Goal: Information Seeking & Learning: Learn about a topic

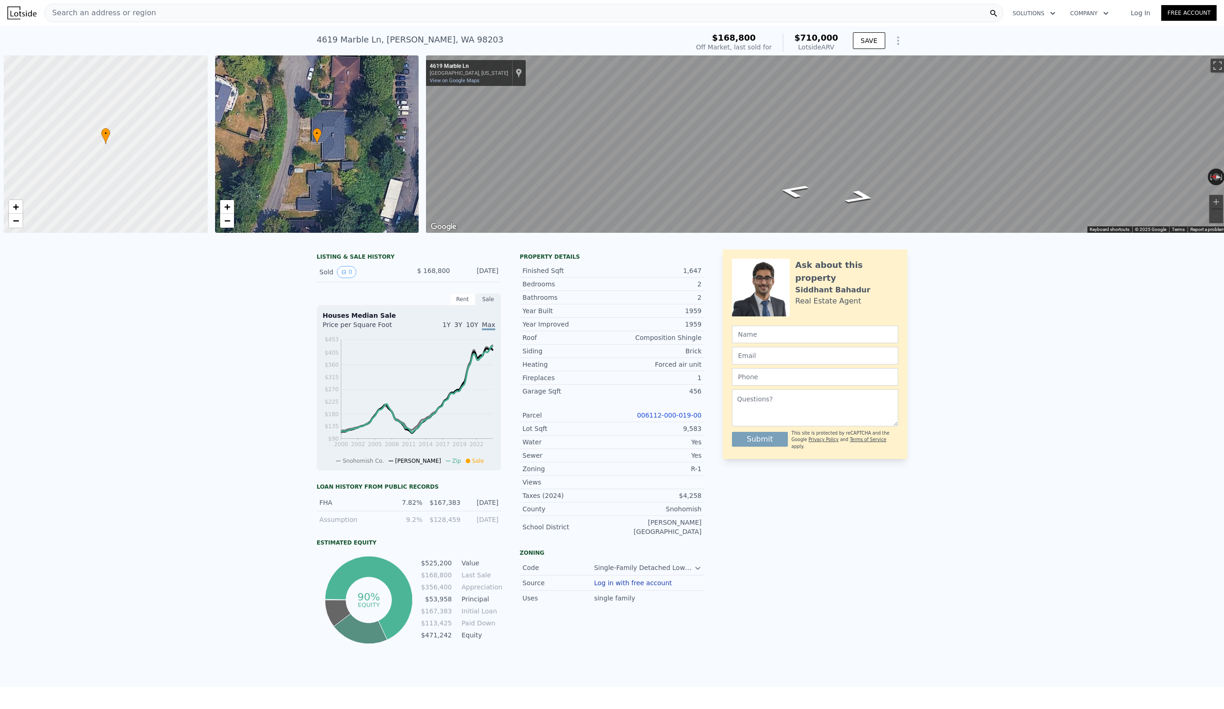
scroll to position [0, 879]
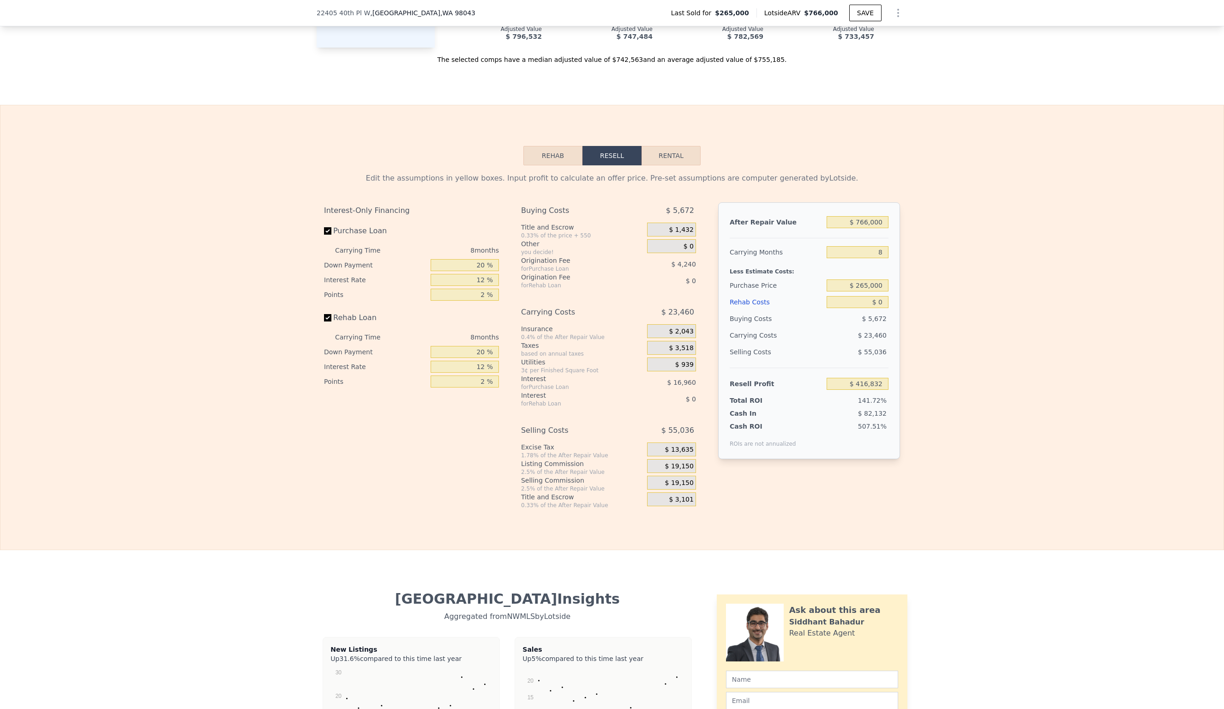
scroll to position [1304, 0]
click at [884, 278] on input "$ 265,000" at bounding box center [858, 284] width 62 height 12
type input "$ 2"
type input "$ 575,000"
click at [885, 295] on input "$ 0" at bounding box center [858, 301] width 62 height 12
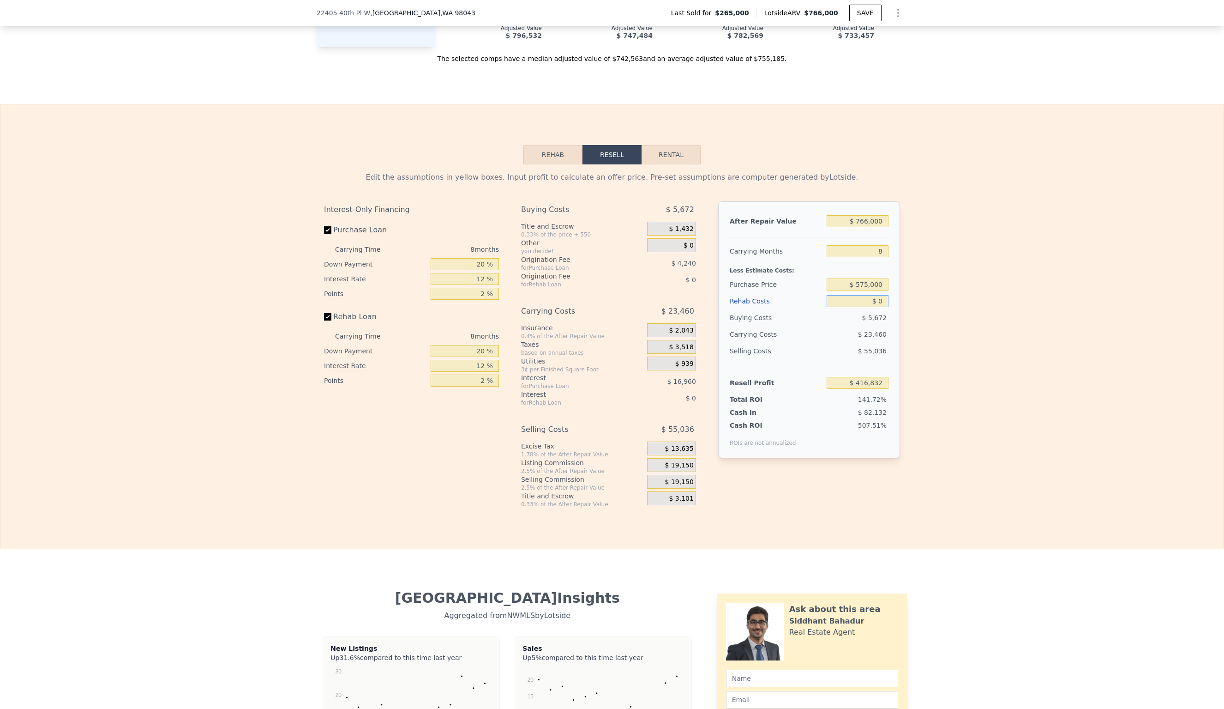
type input "$ 80,999"
type input "$ 8"
type input "$ 80,991"
type input "$ 80"
type input "$ 80,910"
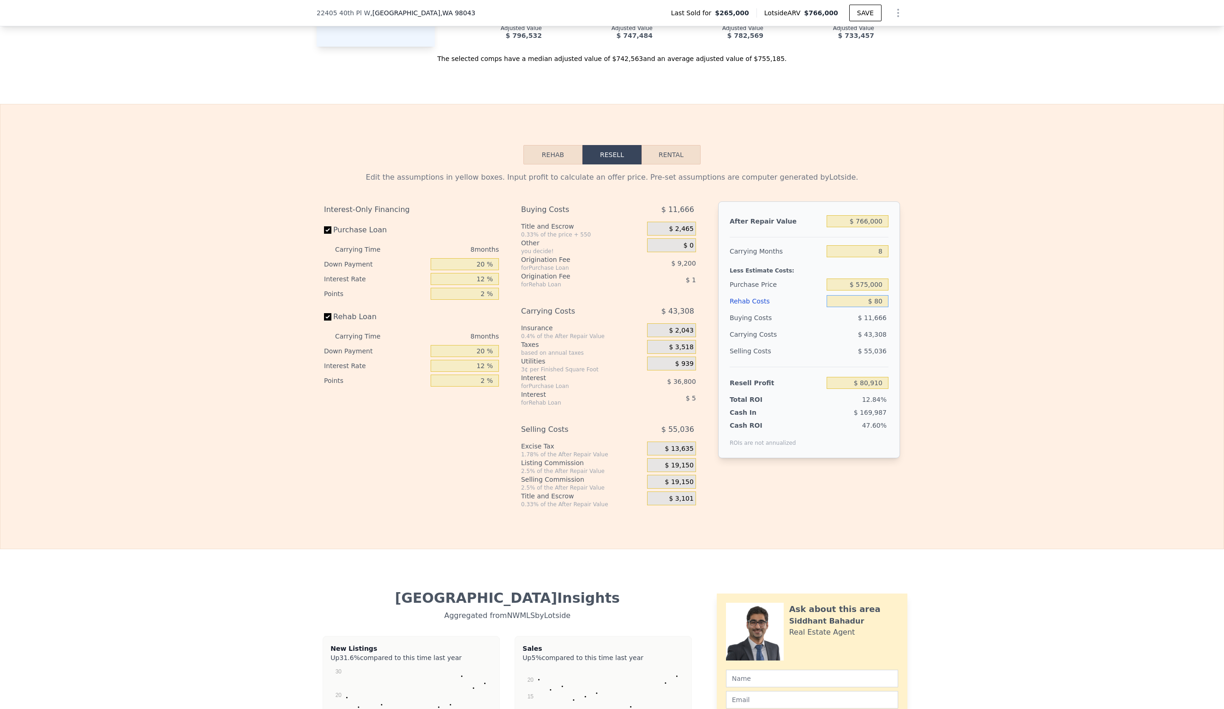
type input "$ 800"
type input "$ 80,138"
type input "$ 8,000"
type input "$ 72,359"
type input "$ 80,000"
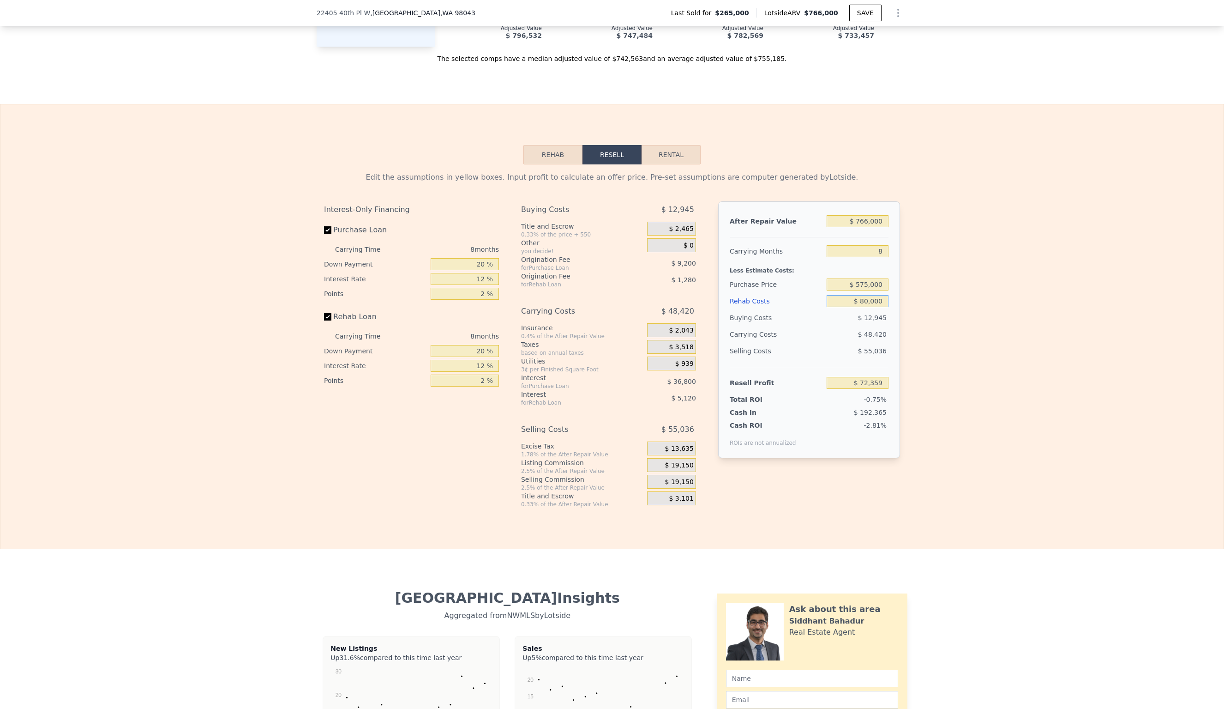
type input "-$ 5,401"
type input "$ 80,000"
click at [885, 377] on input "-$ 5,401" at bounding box center [858, 383] width 62 height 12
click at [851, 377] on input "-$ 5,401" at bounding box center [858, 383] width 62 height 12
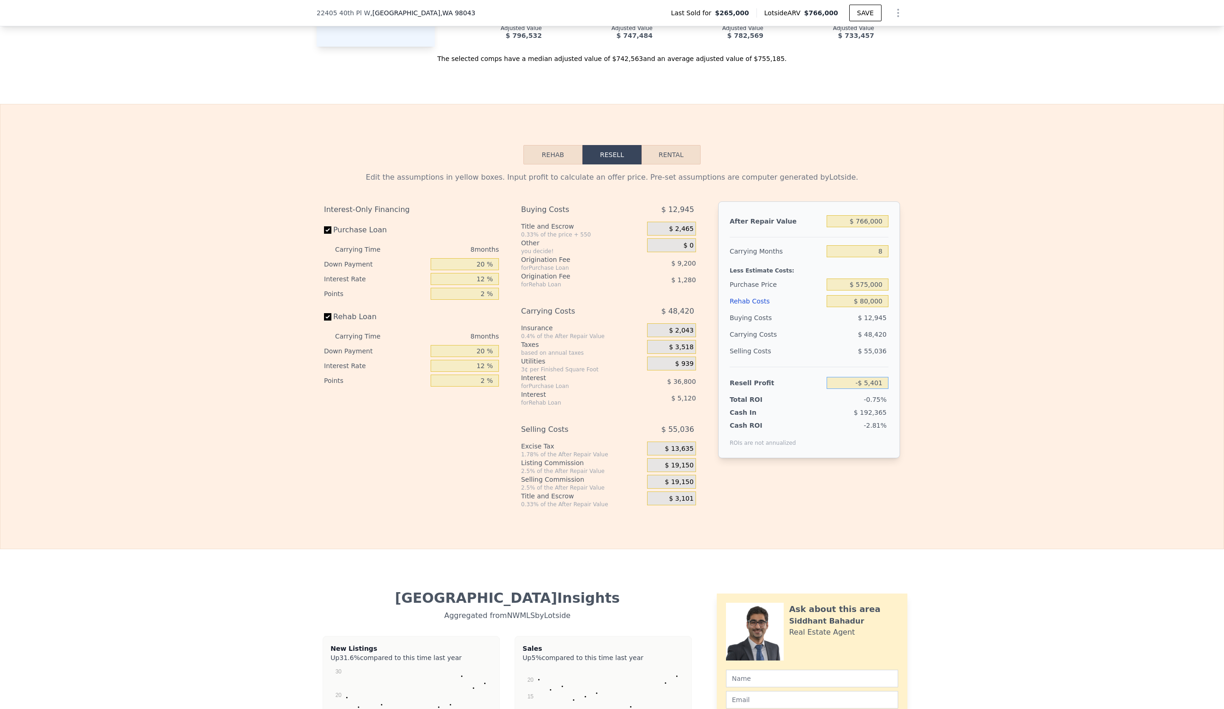
click at [885, 377] on input "-$ 5,401" at bounding box center [858, 383] width 62 height 12
click at [885, 245] on input "8" at bounding box center [858, 251] width 62 height 12
type input "4"
type input "$ 18,809"
type input "4"
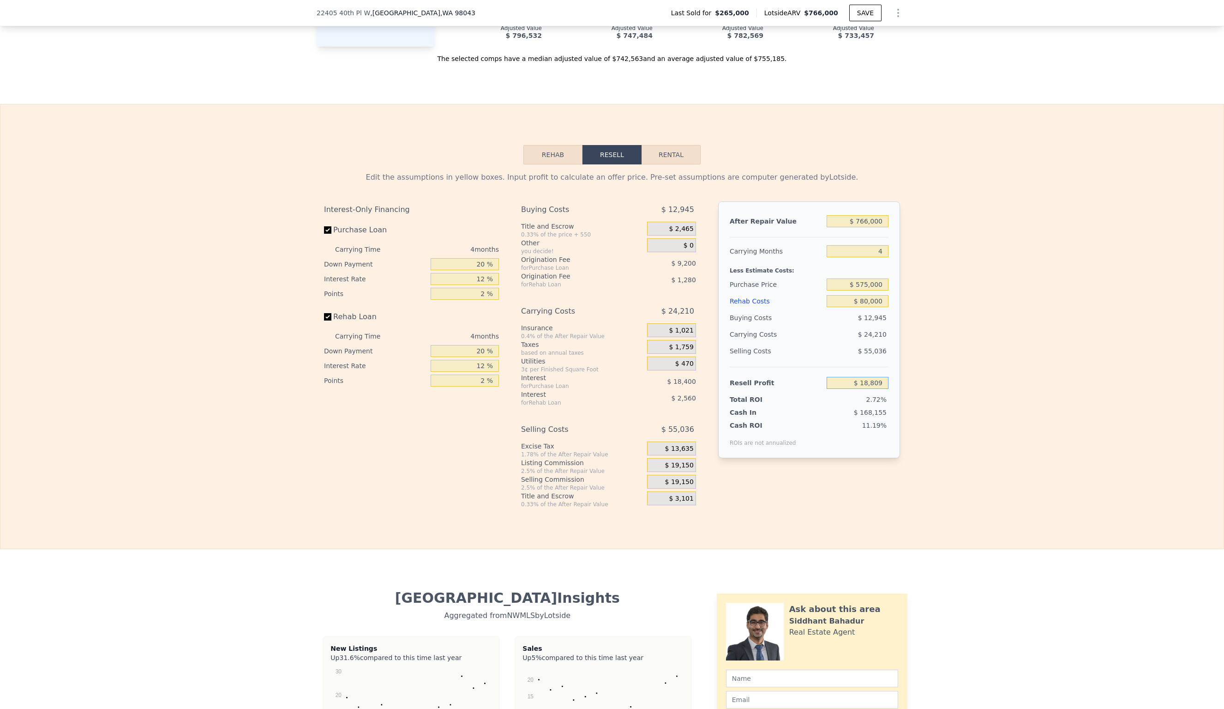
click at [885, 377] on input "$ 18,809" at bounding box center [858, 383] width 62 height 12
drag, startPoint x: 481, startPoint y: 254, endPoint x: 502, endPoint y: 261, distance: 21.9
click at [482, 258] on input "20 %" at bounding box center [465, 264] width 68 height 12
type input "0 %"
type input "$ 11,909"
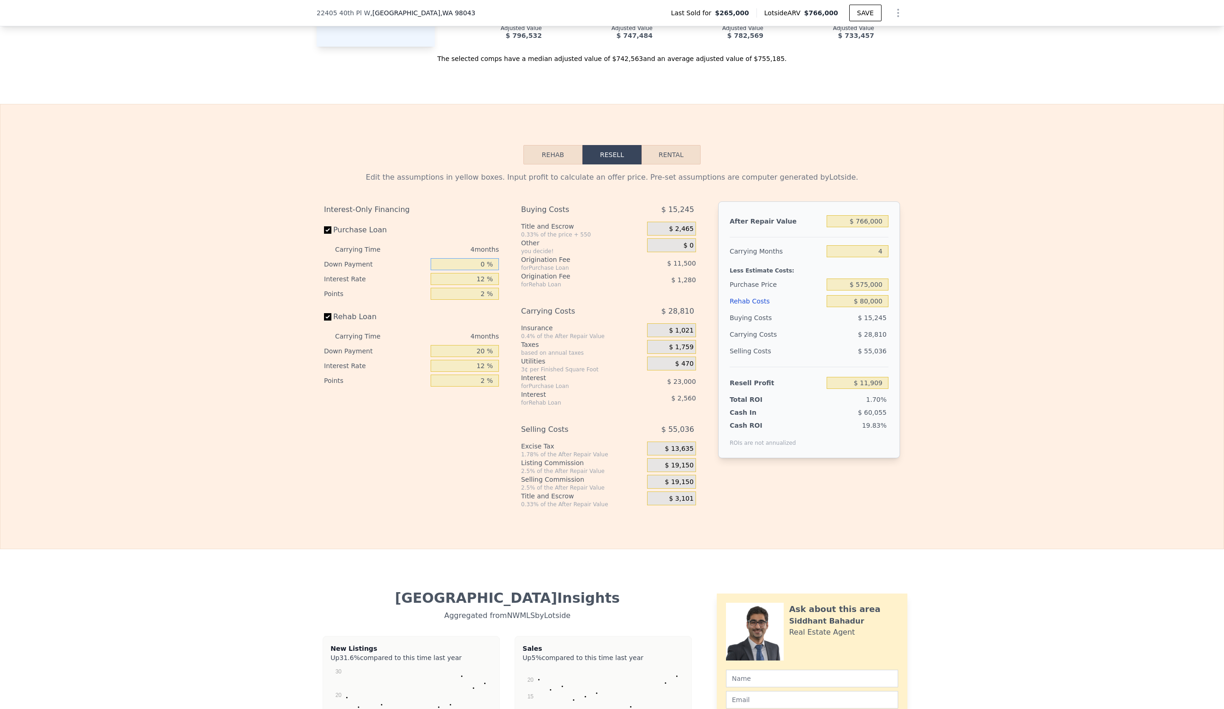
type input "10 %"
type input "$ 15,359"
type input "10 %"
click at [486, 273] on input "12 %" at bounding box center [465, 279] width 68 height 12
type input "1 %"
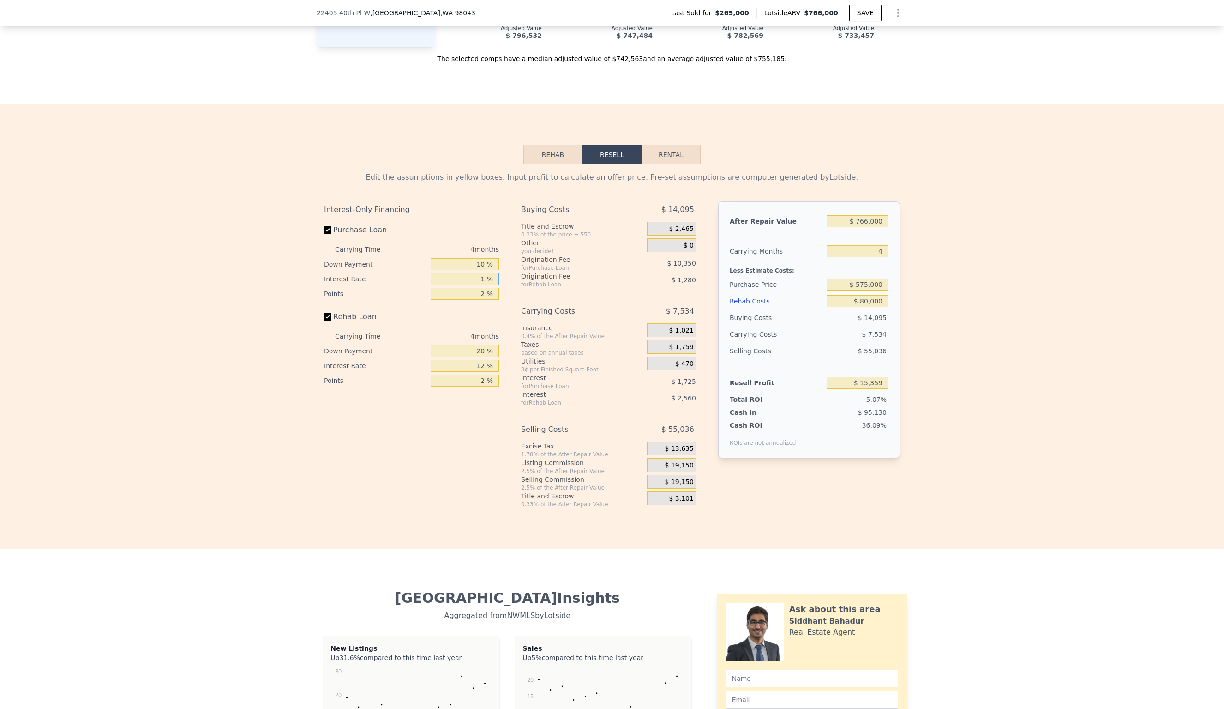
type input "$ 34,335"
type input "10 %"
type input "$ 18,807"
type input "10 %"
click at [486, 288] on input "2 %" at bounding box center [465, 294] width 68 height 12
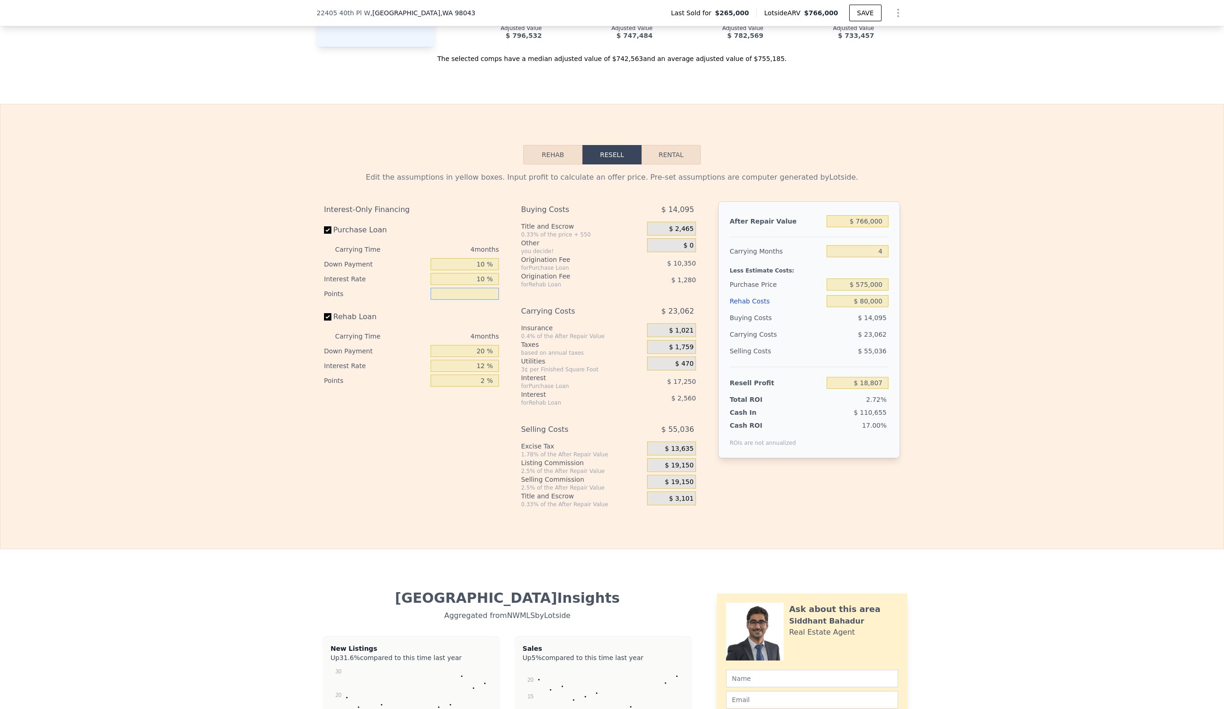
type input "1 %"
type input "$ 23,982"
type input "1.5 %"
type input "$ 21,394"
type input "1.5 %"
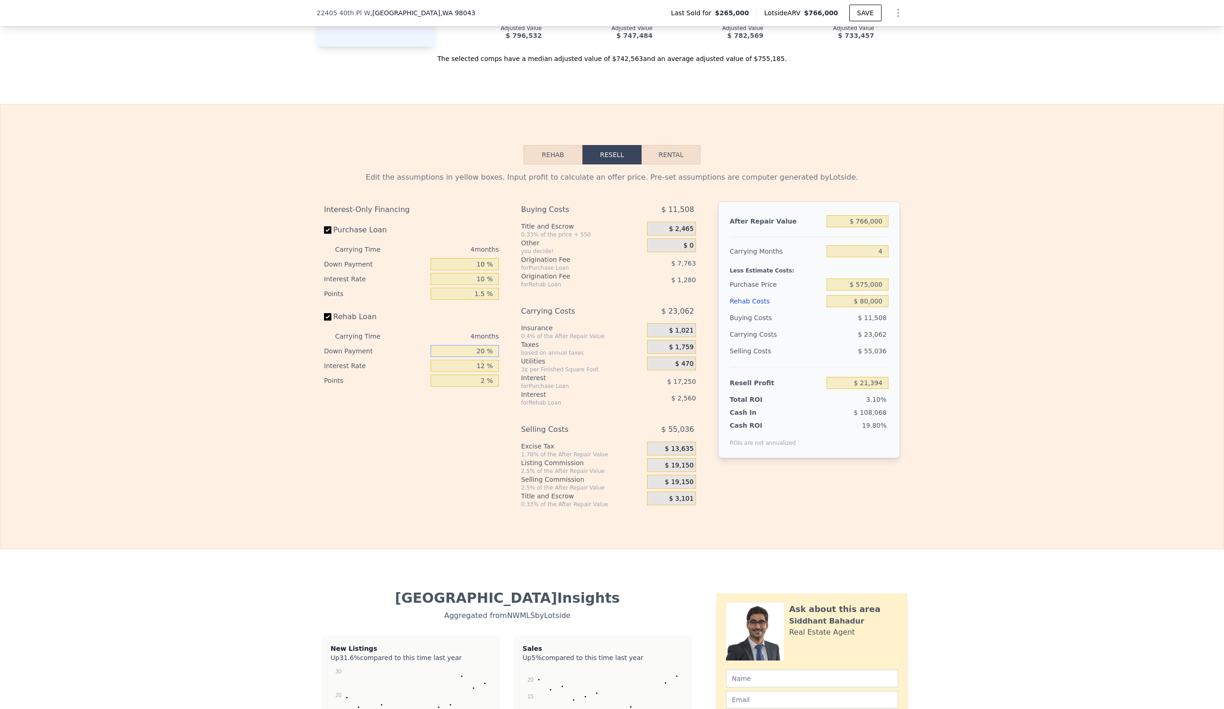
click at [481, 345] on input "20 %" at bounding box center [465, 351] width 68 height 12
type input "0 %"
type input "$ 20,434"
type input "10 %"
type input "$ 20,914"
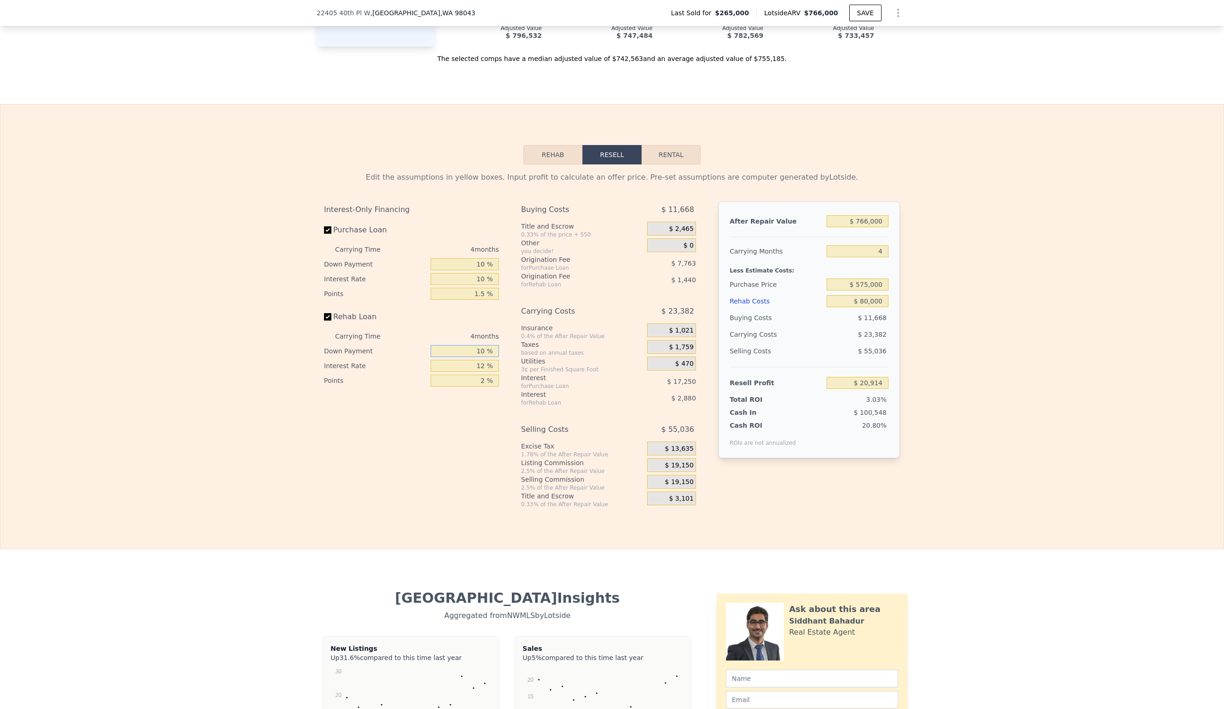
type input "10 %"
click at [486, 360] on input "12 %" at bounding box center [465, 366] width 68 height 12
type input "1 %"
type input "$ 23,554"
type input "10 %"
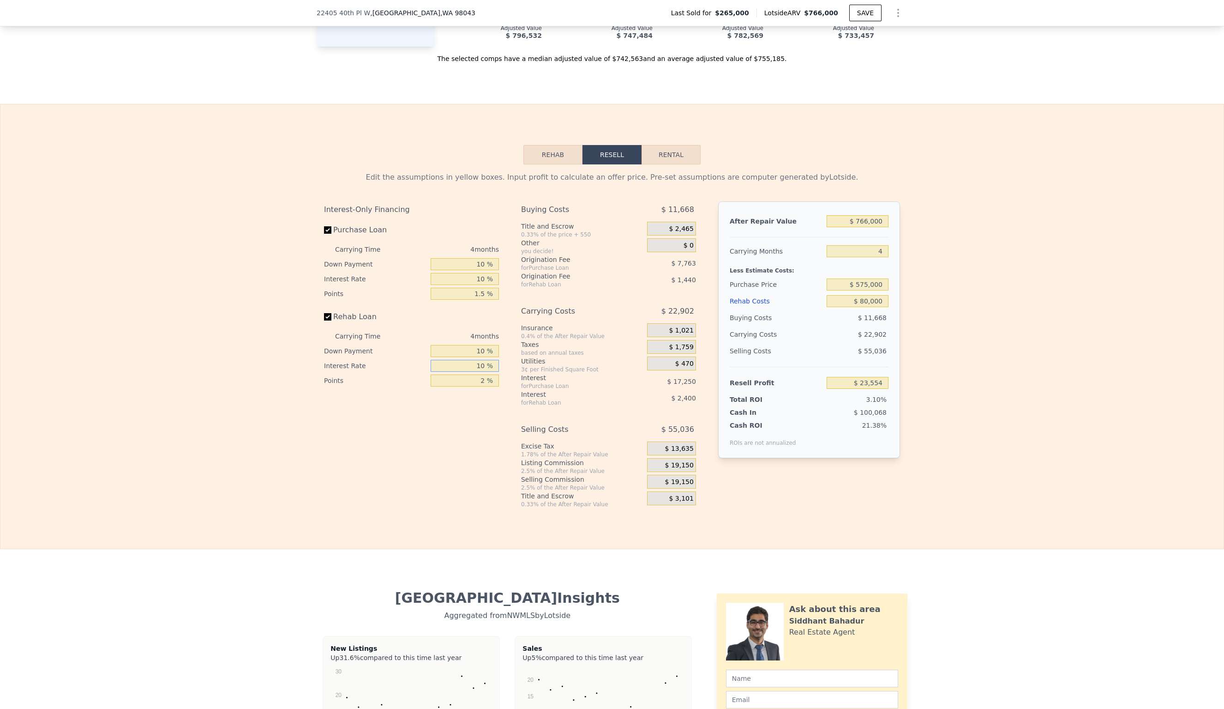
type input "$ 21,394"
type input "10 %"
click at [486, 374] on input "2 %" at bounding box center [465, 380] width 68 height 12
type input "1 %"
type input "$ 22,114"
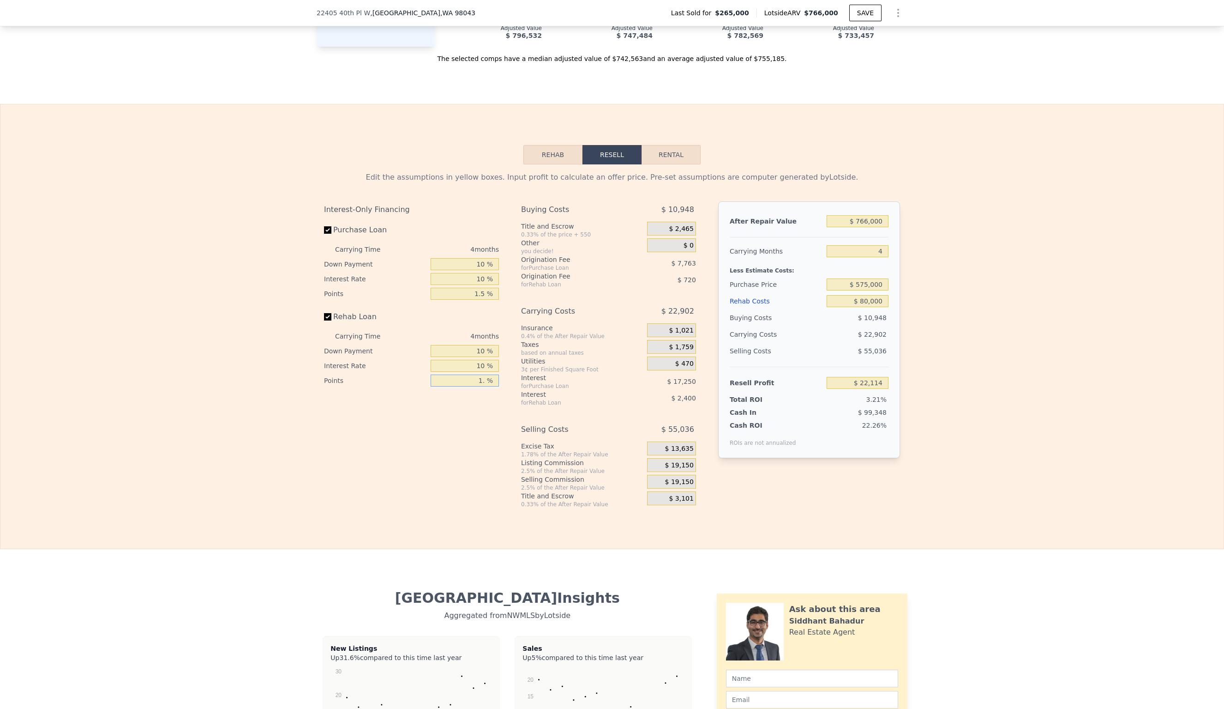
type input "1.5 %"
type input "$ 21,754"
type input "1.5 %"
click at [883, 377] on input "$ 21,754" at bounding box center [858, 383] width 62 height 12
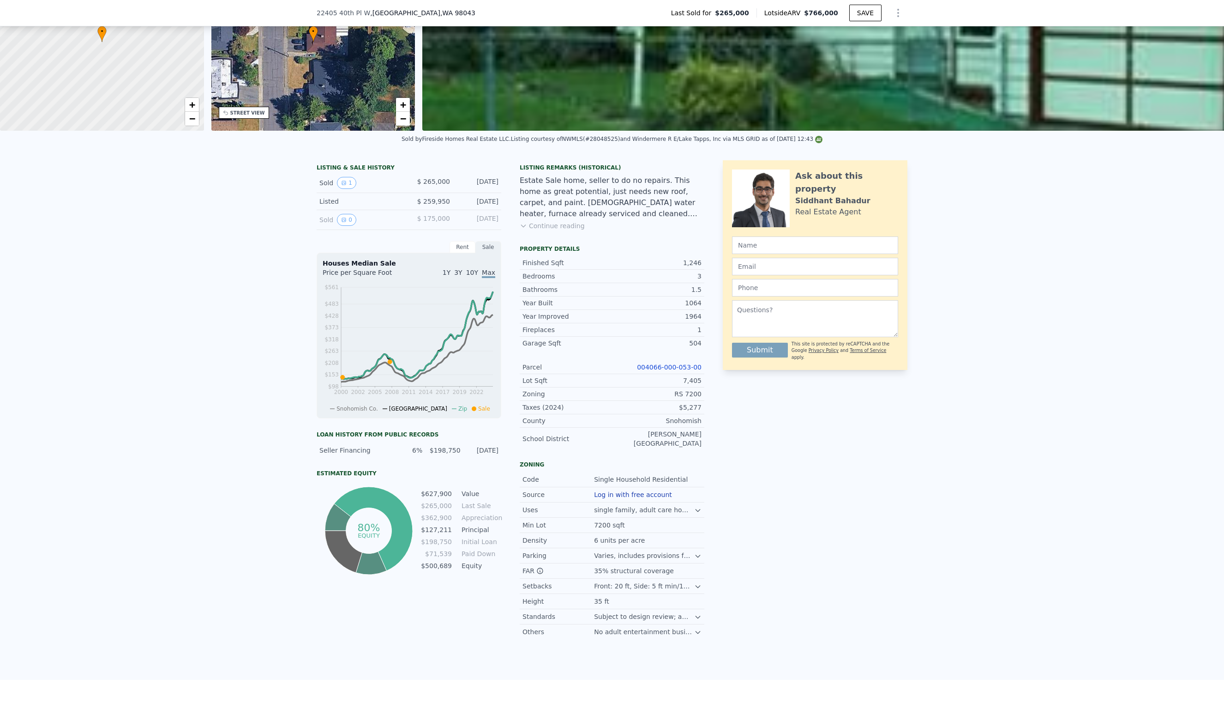
scroll to position [99, 0]
drag, startPoint x: 526, startPoint y: 314, endPoint x: 575, endPoint y: 316, distance: 49.0
click at [575, 316] on div "Year Improved 1964" at bounding box center [612, 315] width 185 height 13
click at [569, 320] on div at bounding box center [569, 320] width 0 height 0
click at [597, 708] on div at bounding box center [612, 709] width 1224 height 0
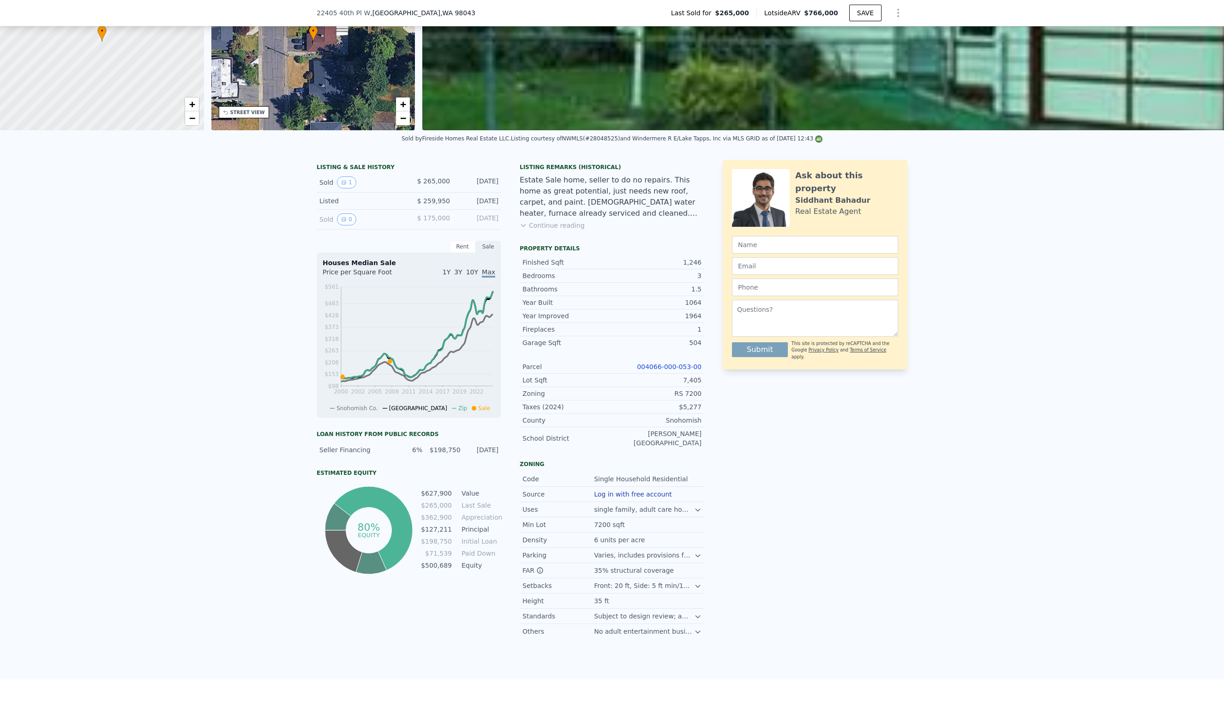
click at [867, 468] on div "Ask about this property Siddhant Bahadur Real Estate Agent Submit This site is …" at bounding box center [815, 399] width 185 height 479
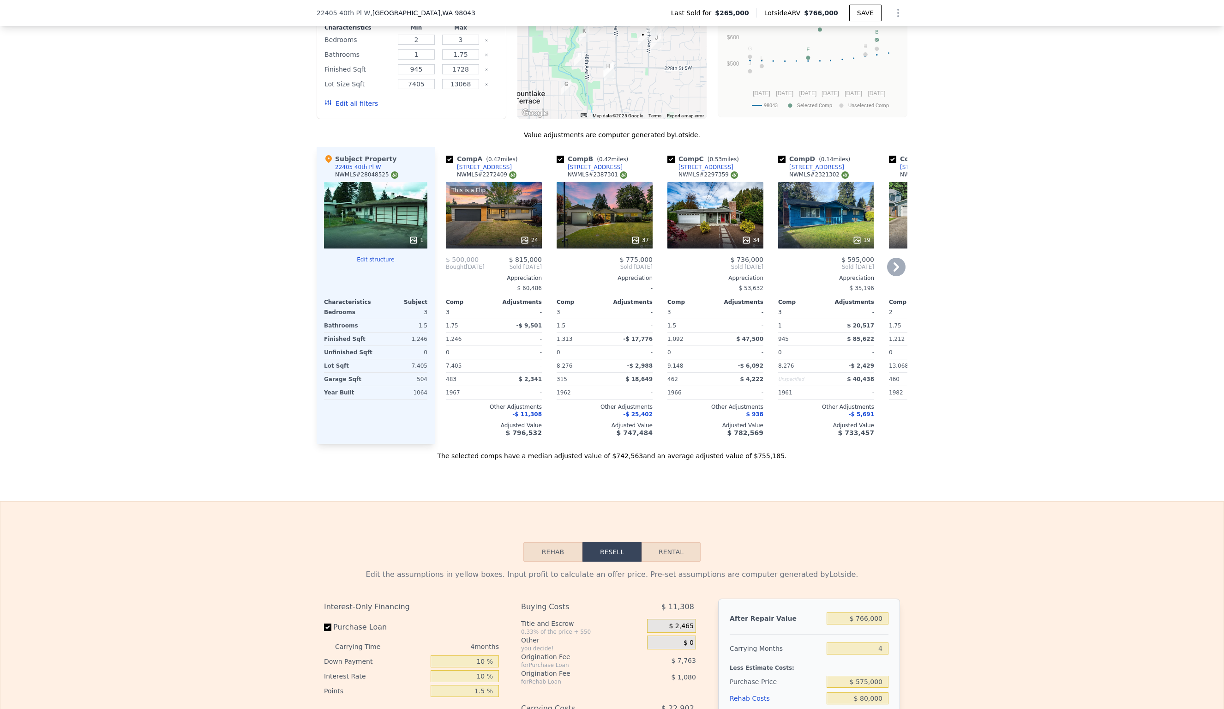
scroll to position [904, 0]
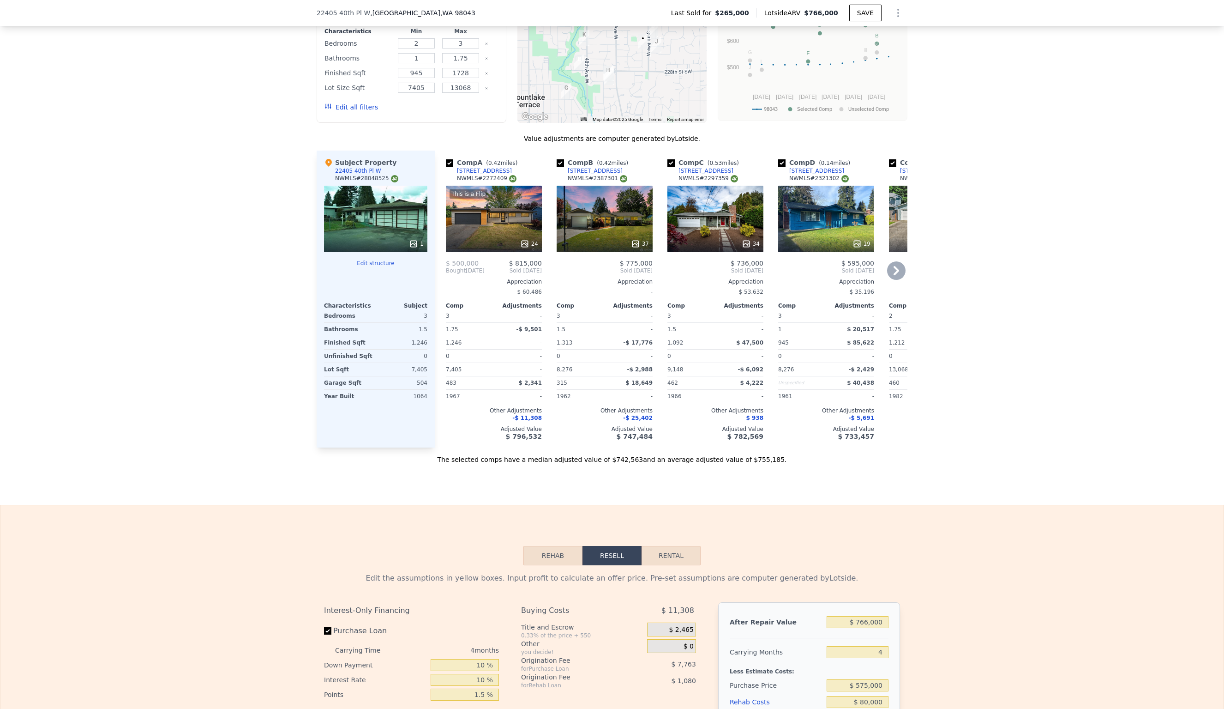
click at [484, 222] on div "This is a Flip 24" at bounding box center [494, 219] width 96 height 66
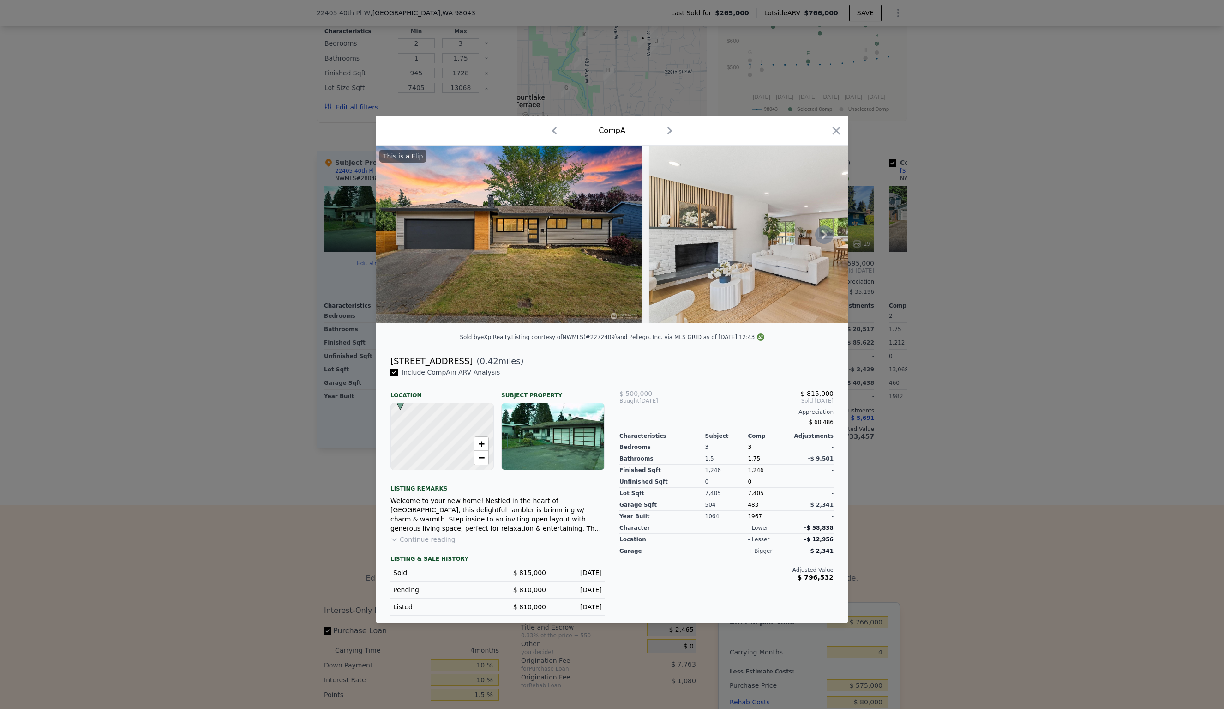
click at [443, 212] on img at bounding box center [509, 234] width 266 height 177
click at [499, 218] on img at bounding box center [509, 234] width 266 height 177
click at [827, 237] on icon at bounding box center [824, 234] width 18 height 18
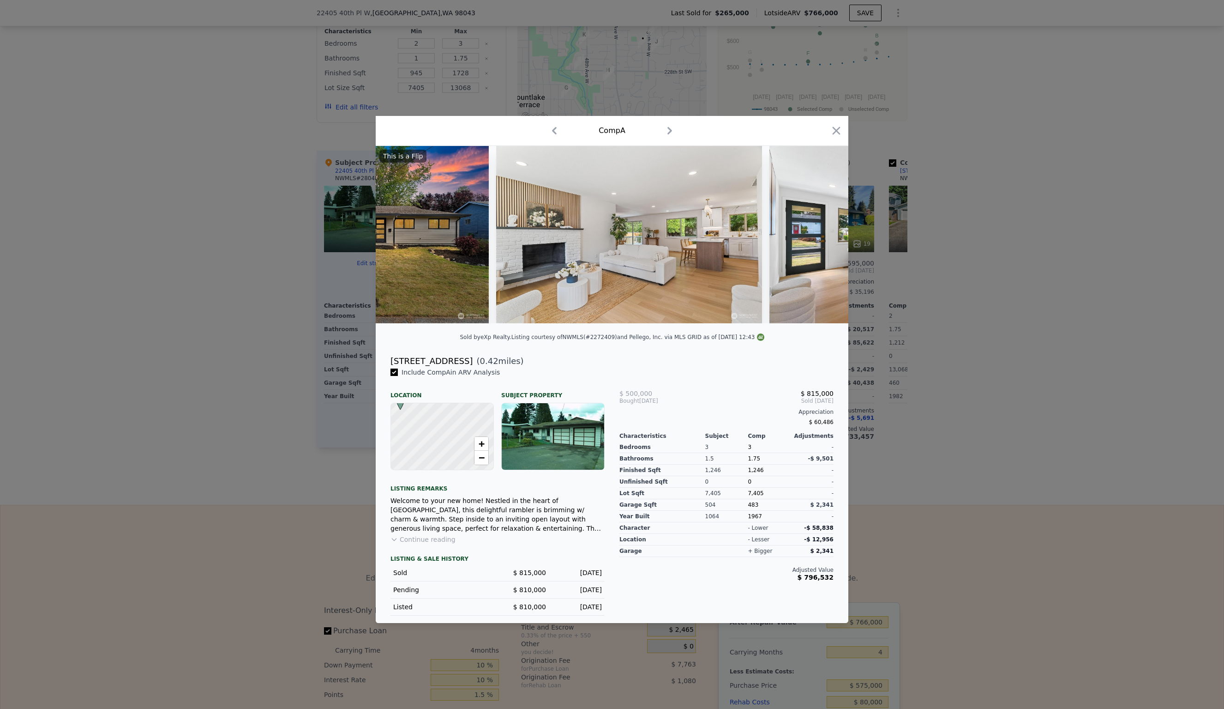
scroll to position [0, 222]
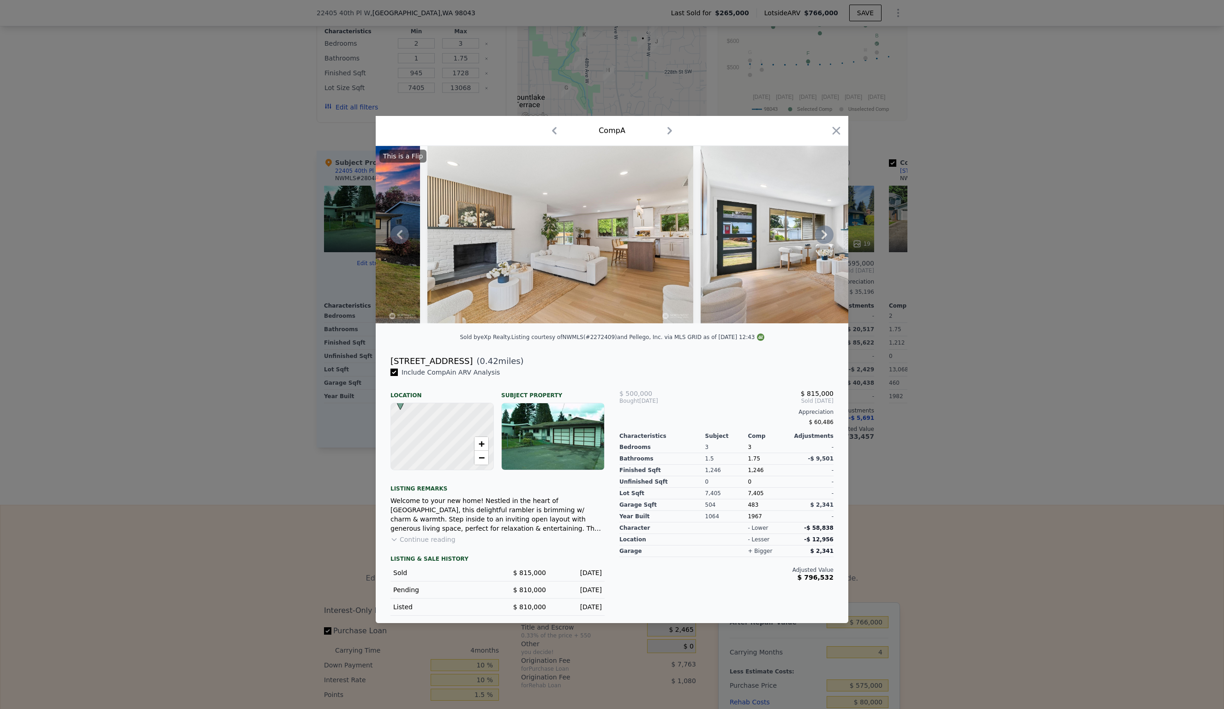
click at [829, 237] on icon at bounding box center [824, 234] width 18 height 18
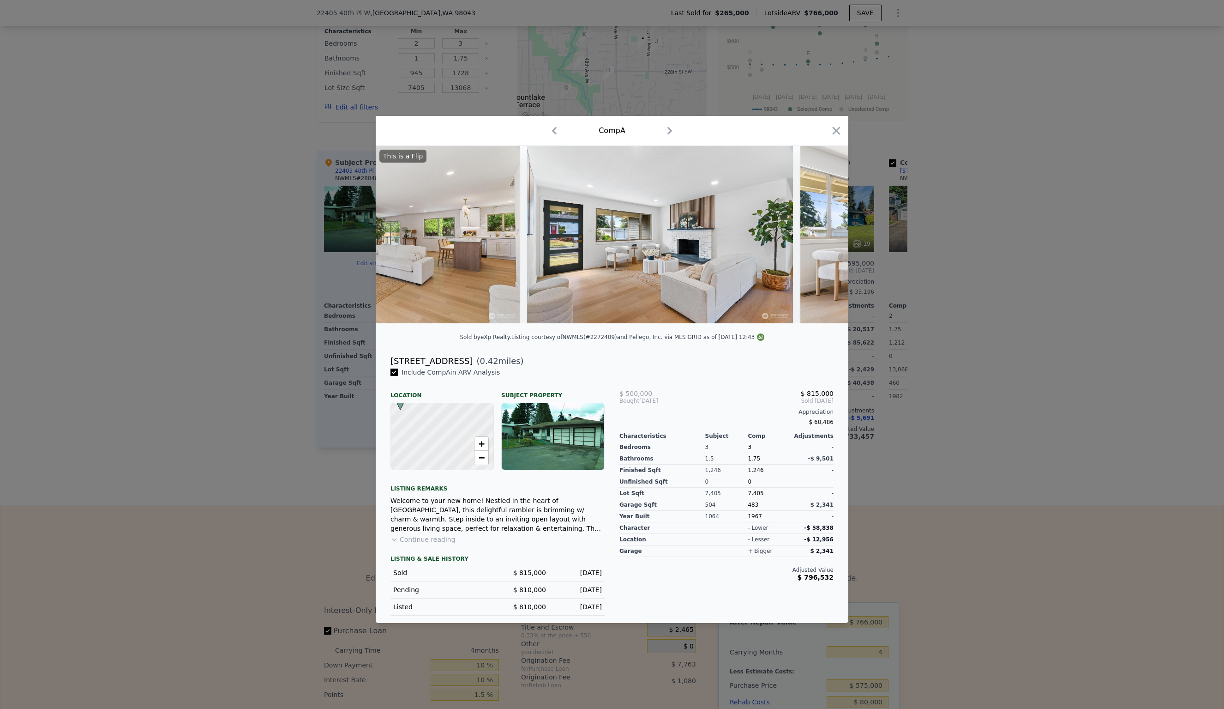
scroll to position [0, 443]
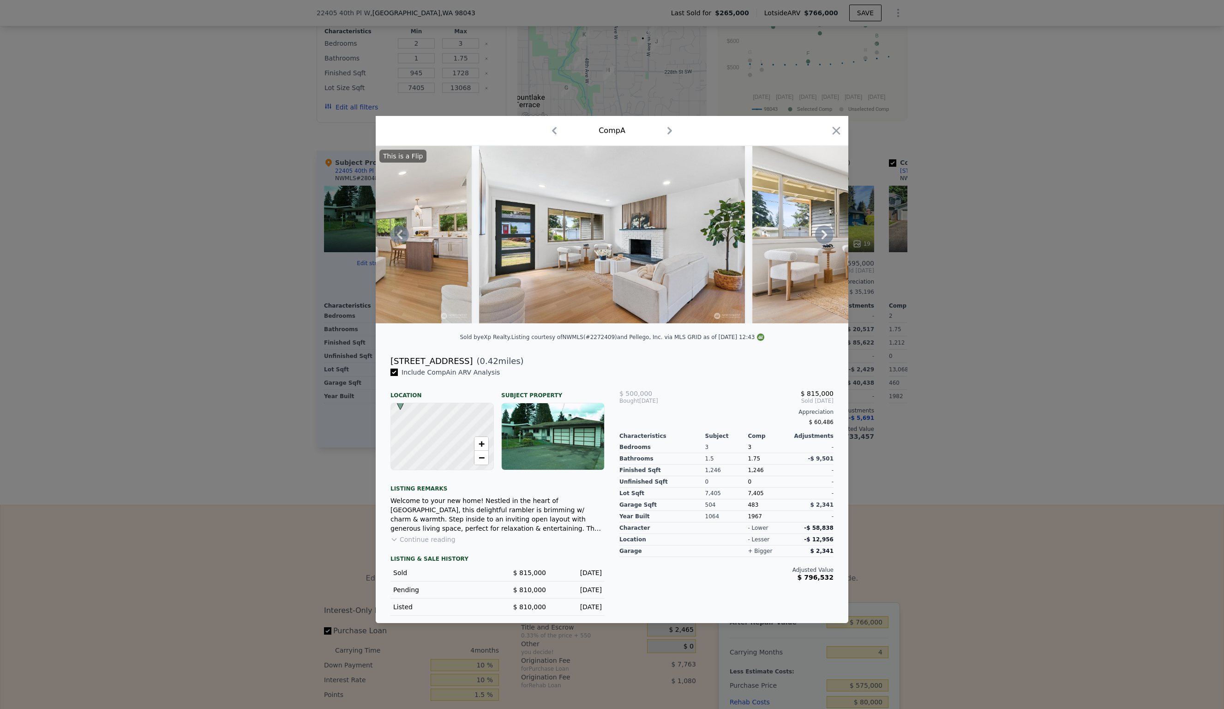
click at [830, 236] on icon at bounding box center [824, 234] width 18 height 18
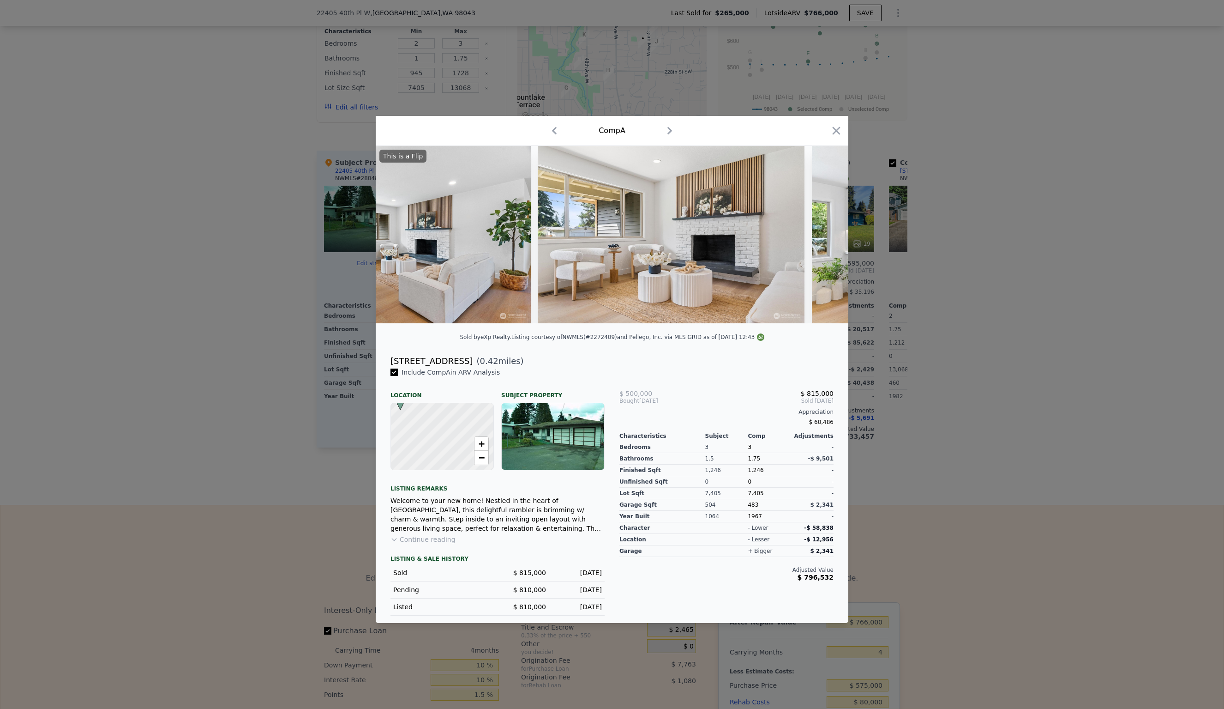
scroll to position [0, 665]
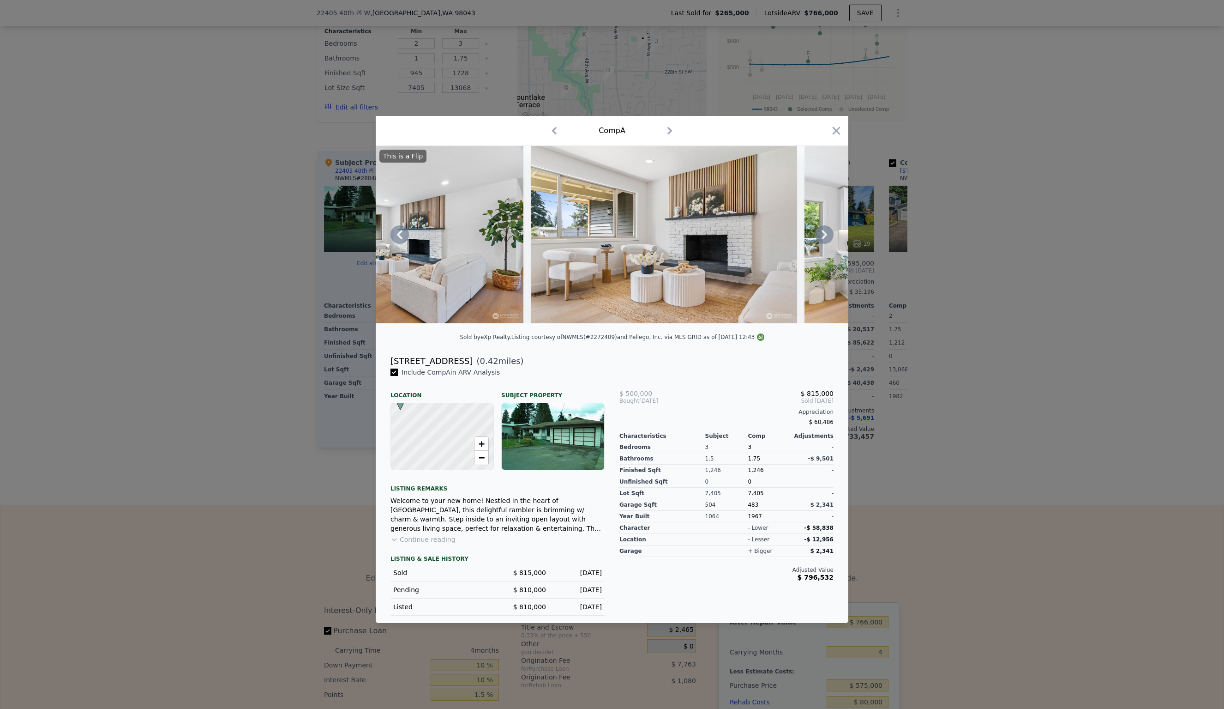
click at [830, 236] on icon at bounding box center [824, 234] width 18 height 18
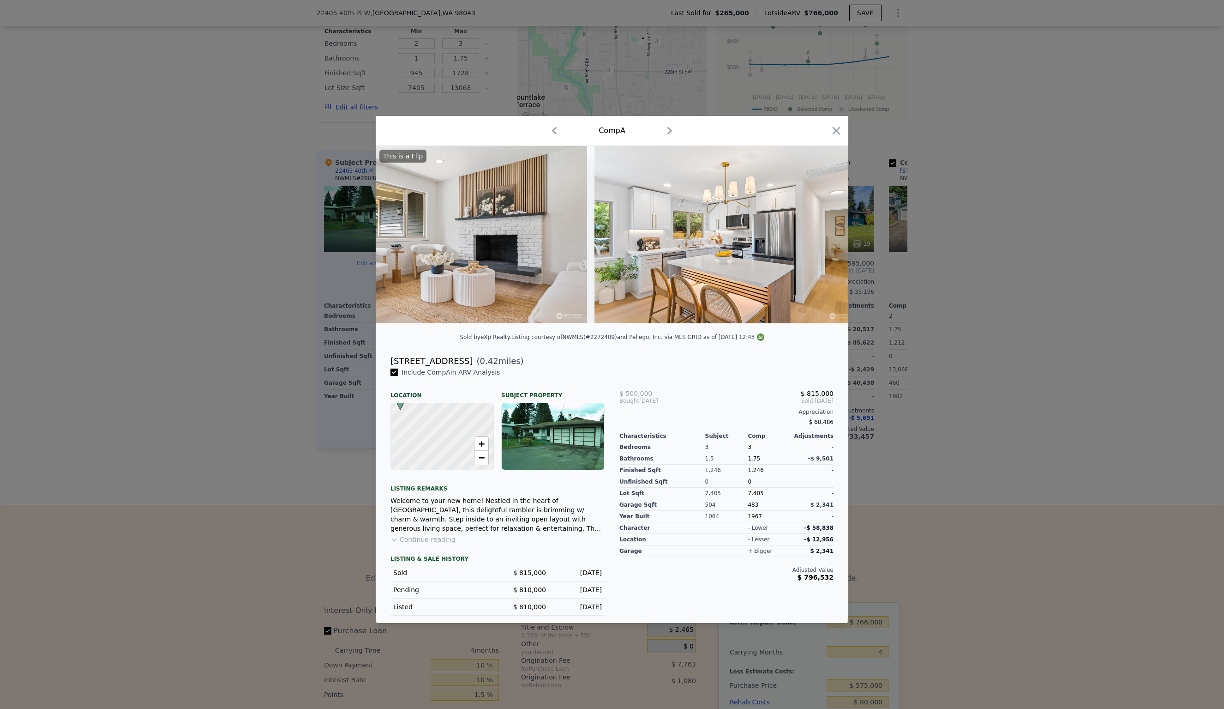
scroll to position [0, 886]
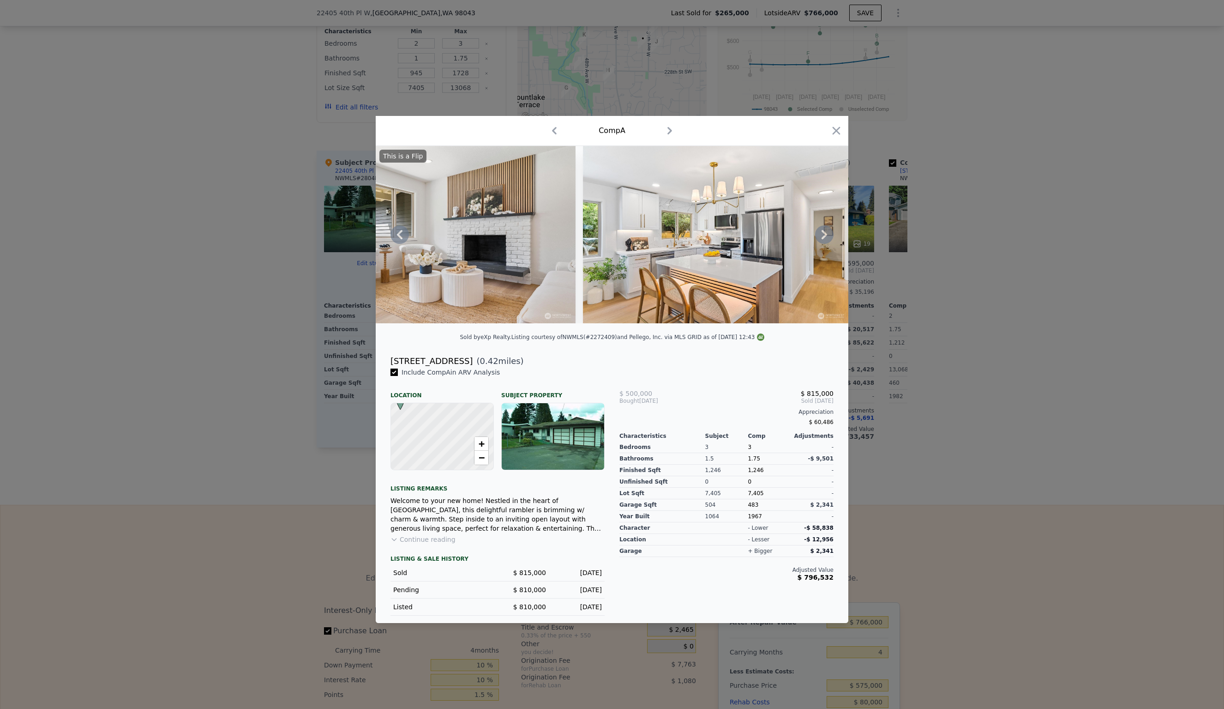
click at [826, 235] on icon at bounding box center [825, 234] width 6 height 9
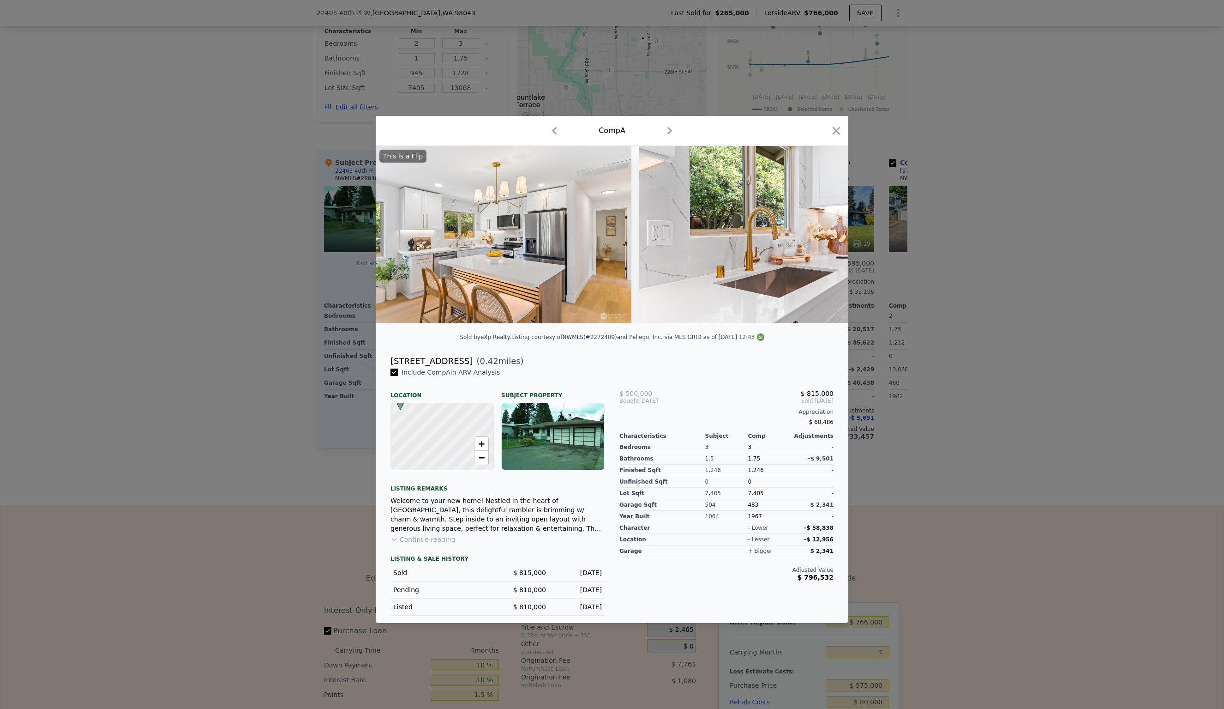
scroll to position [0, 1108]
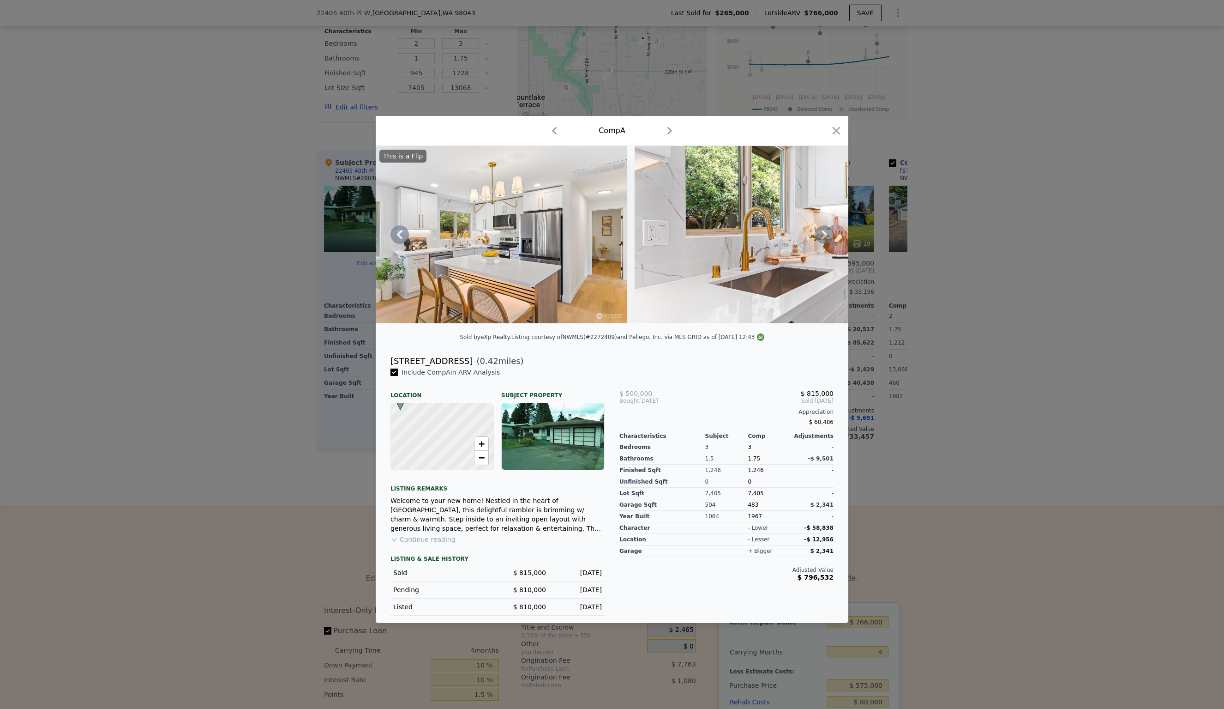
click at [826, 235] on icon at bounding box center [825, 234] width 6 height 9
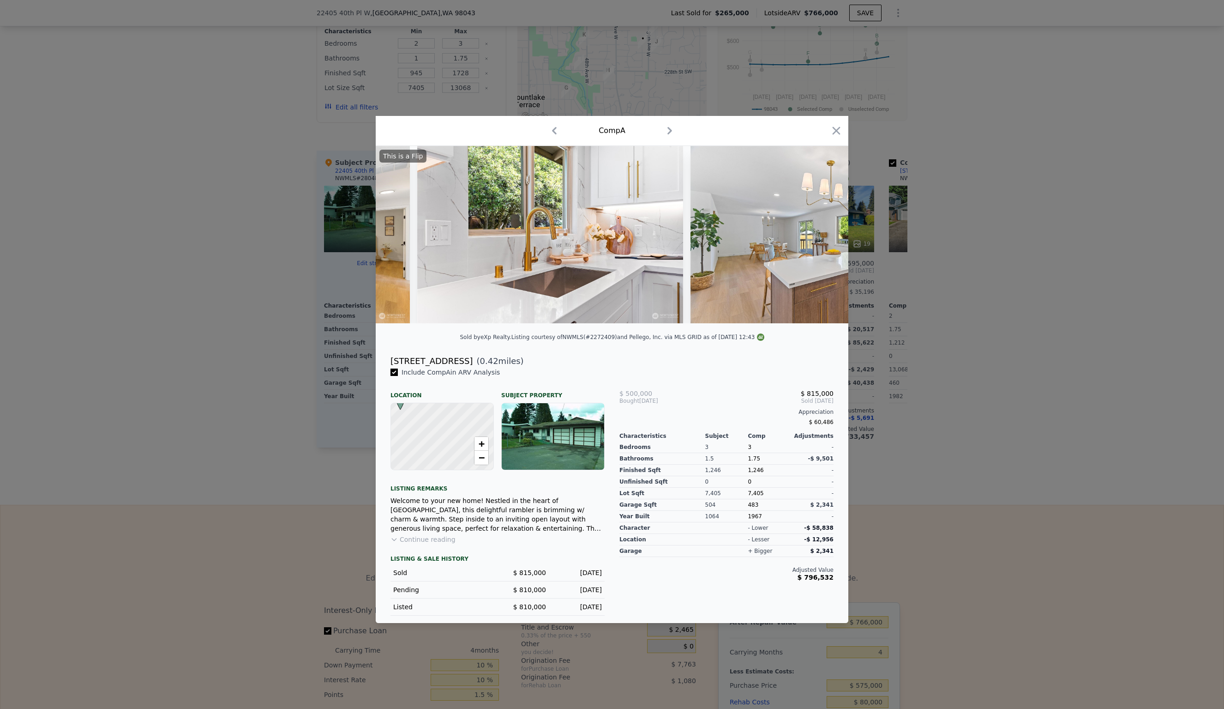
scroll to position [0, 1329]
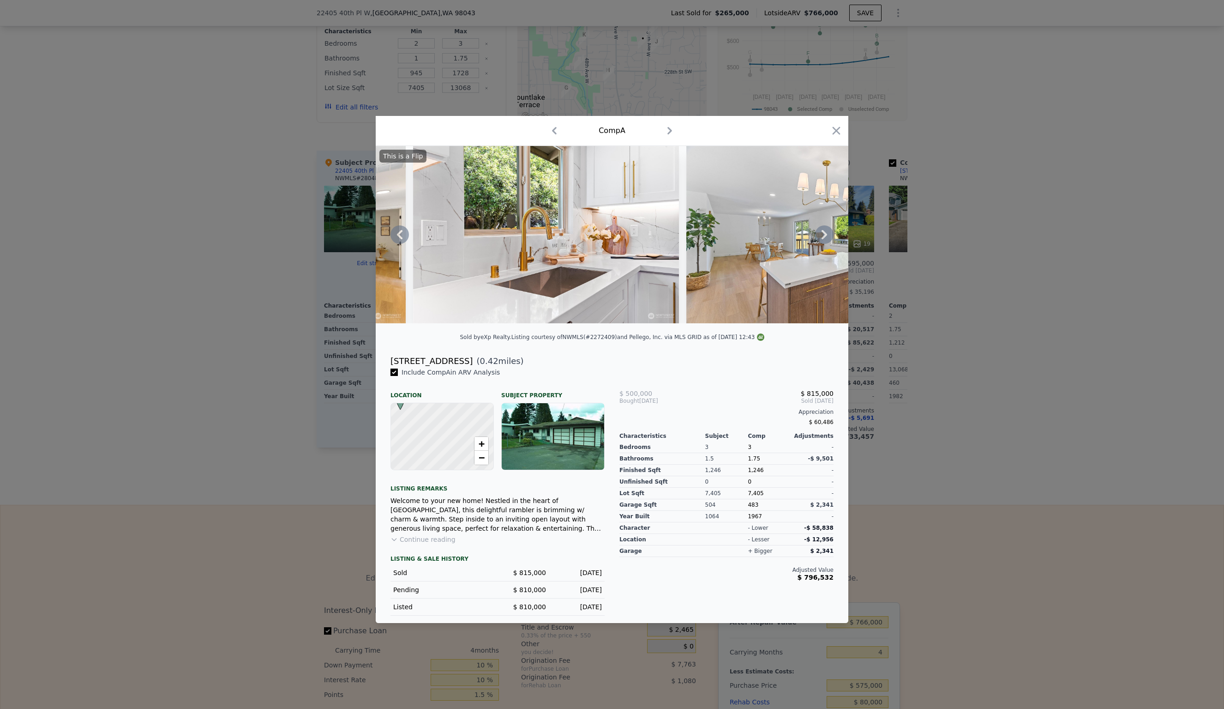
click at [826, 235] on icon at bounding box center [825, 234] width 6 height 9
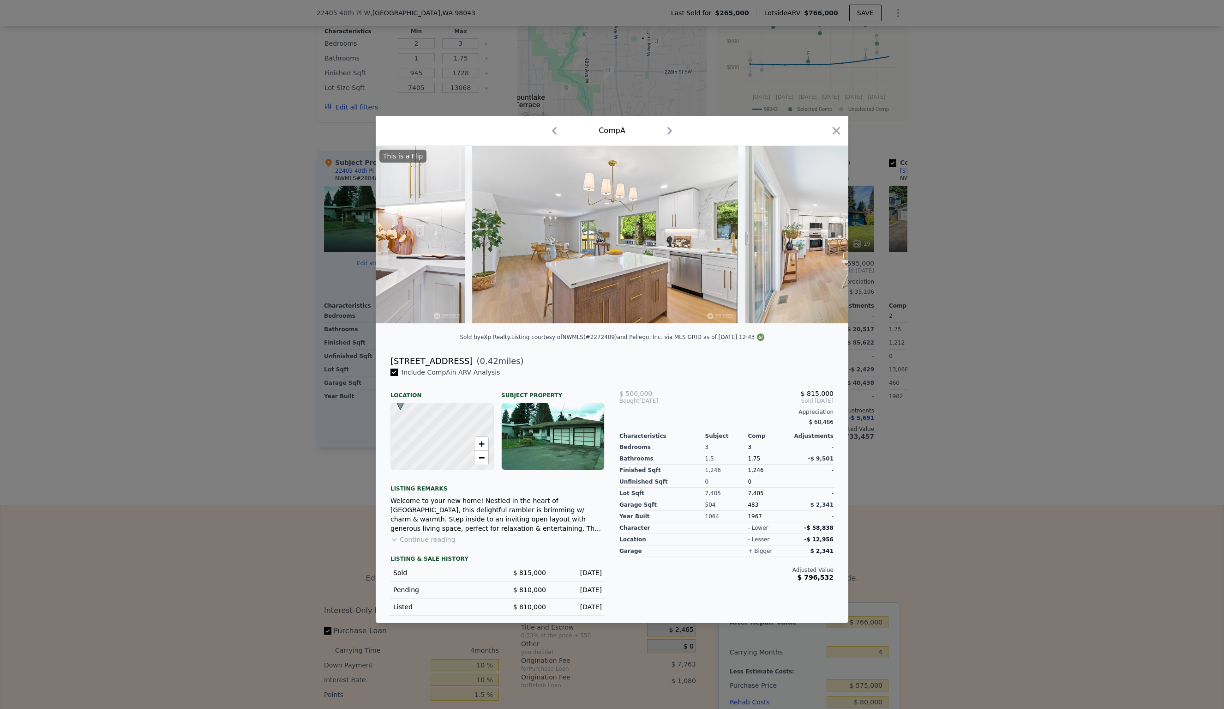
scroll to position [0, 1551]
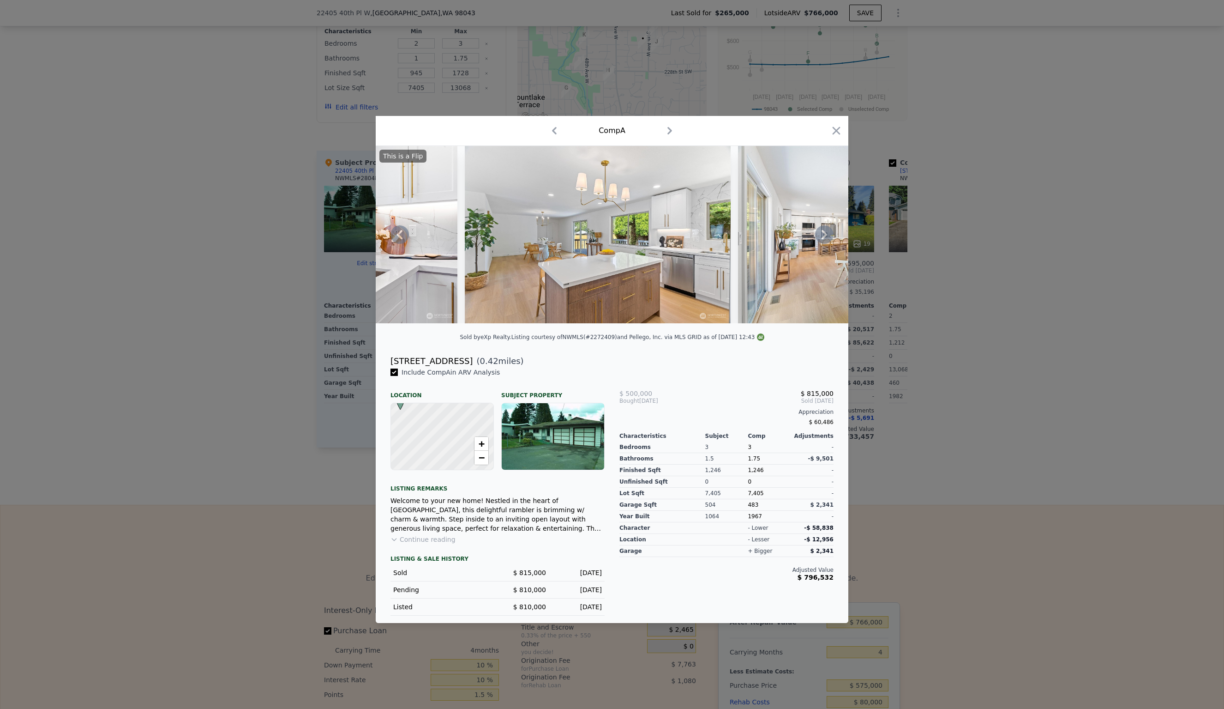
click at [826, 235] on icon at bounding box center [825, 234] width 6 height 9
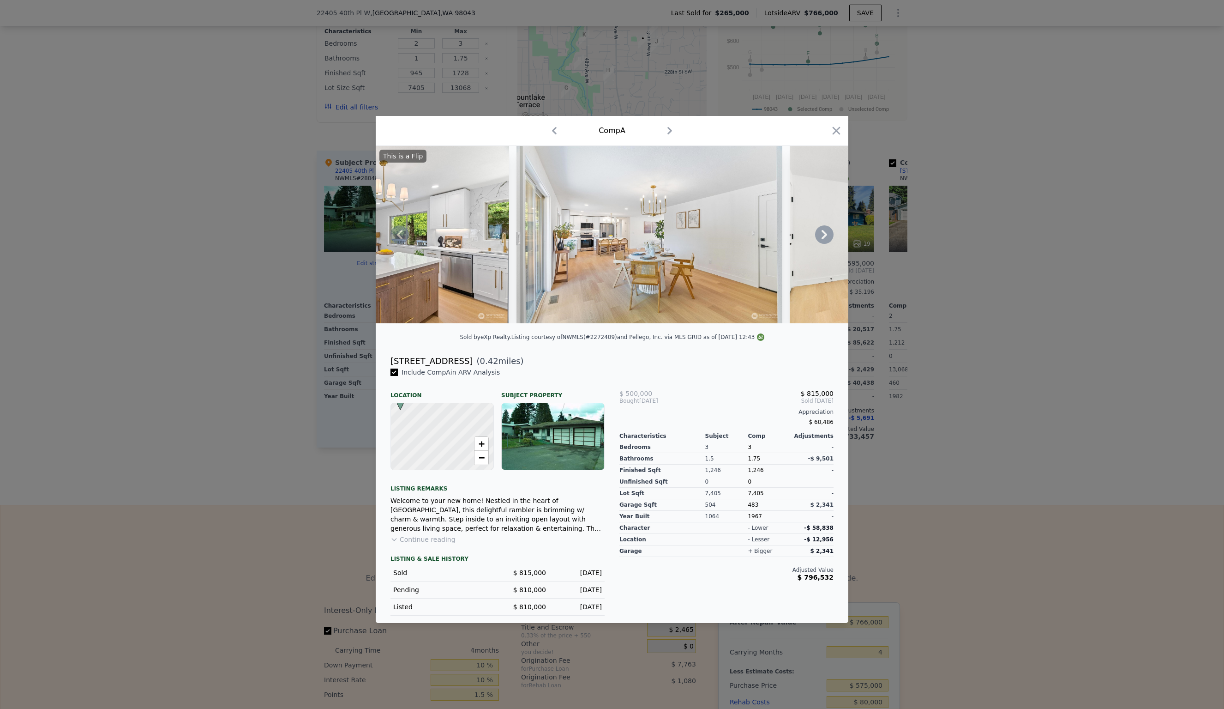
click at [826, 235] on icon at bounding box center [825, 234] width 6 height 9
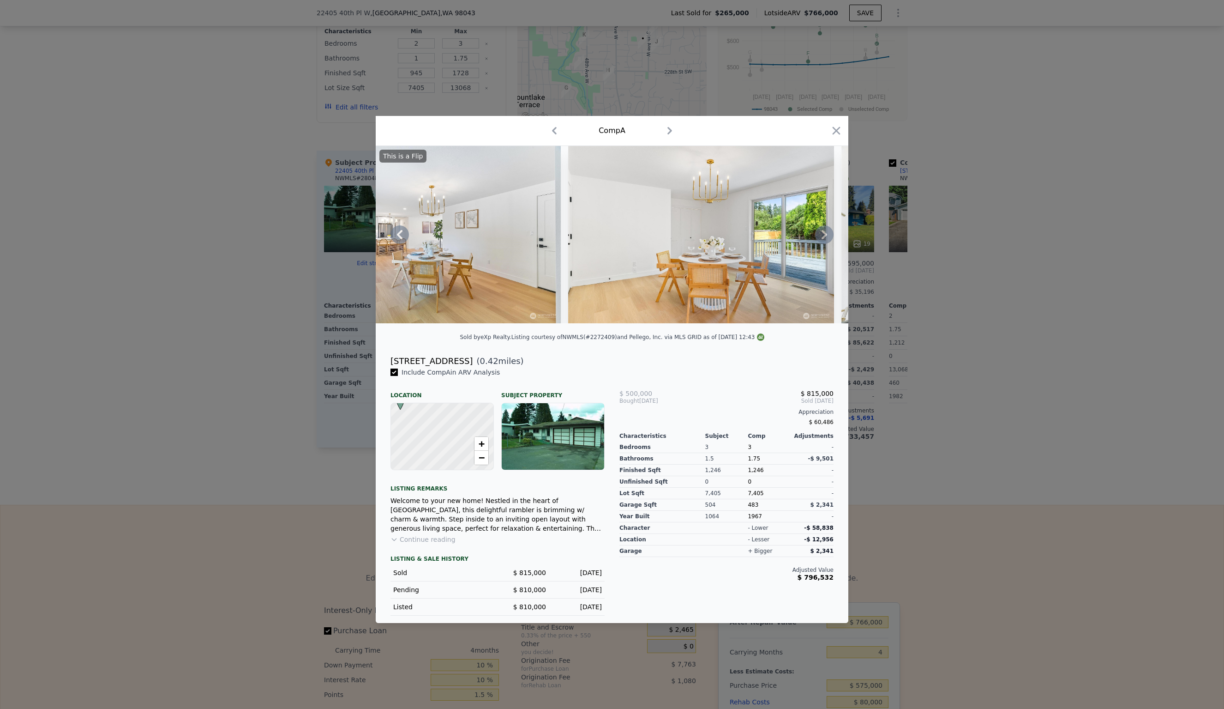
click at [826, 235] on icon at bounding box center [825, 234] width 6 height 9
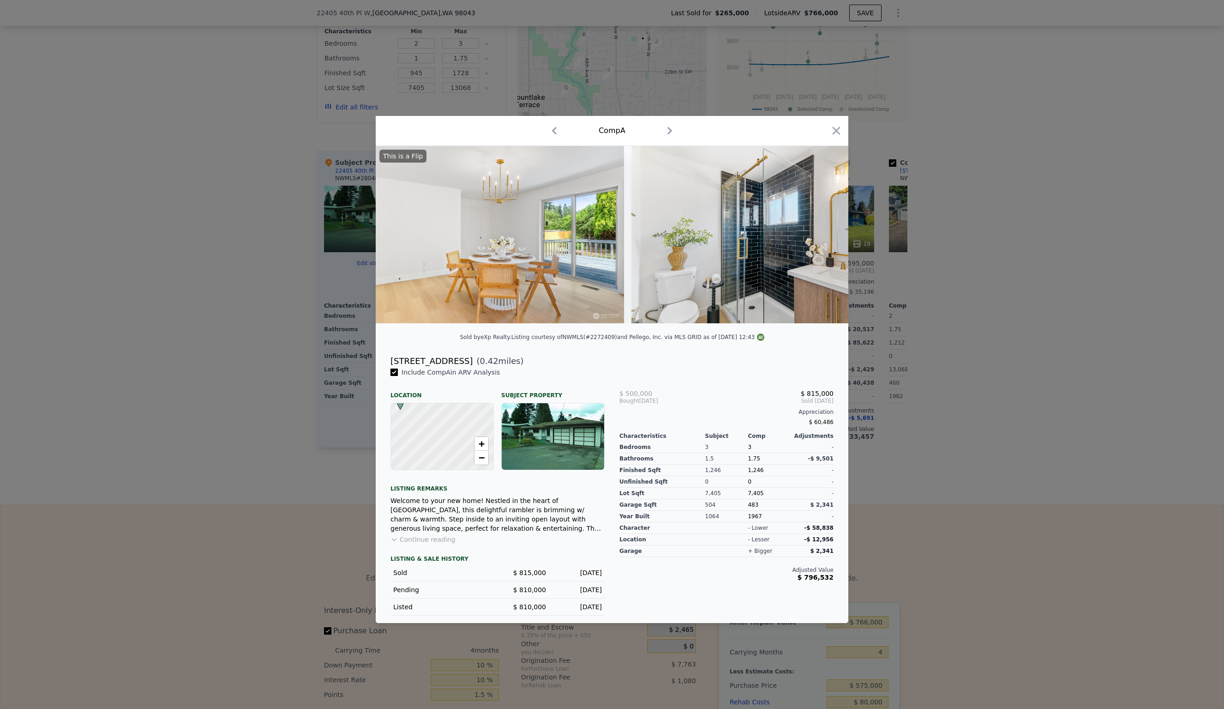
scroll to position [0, 2216]
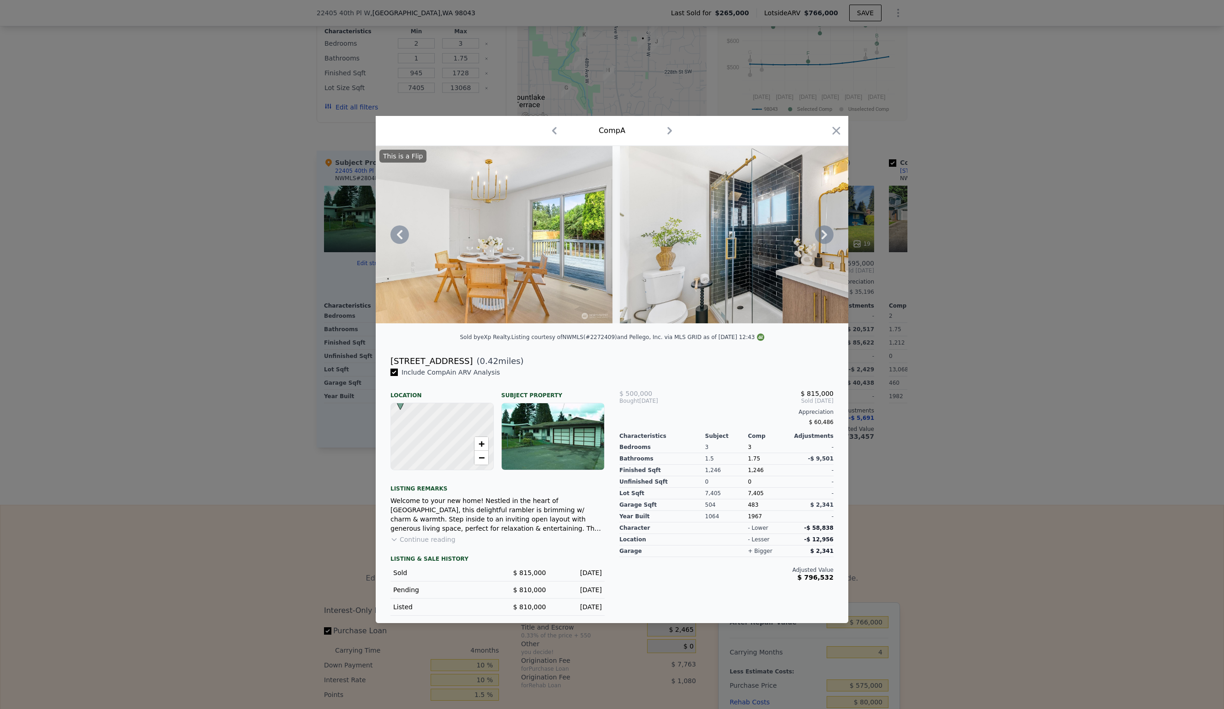
click at [826, 235] on icon at bounding box center [825, 234] width 6 height 9
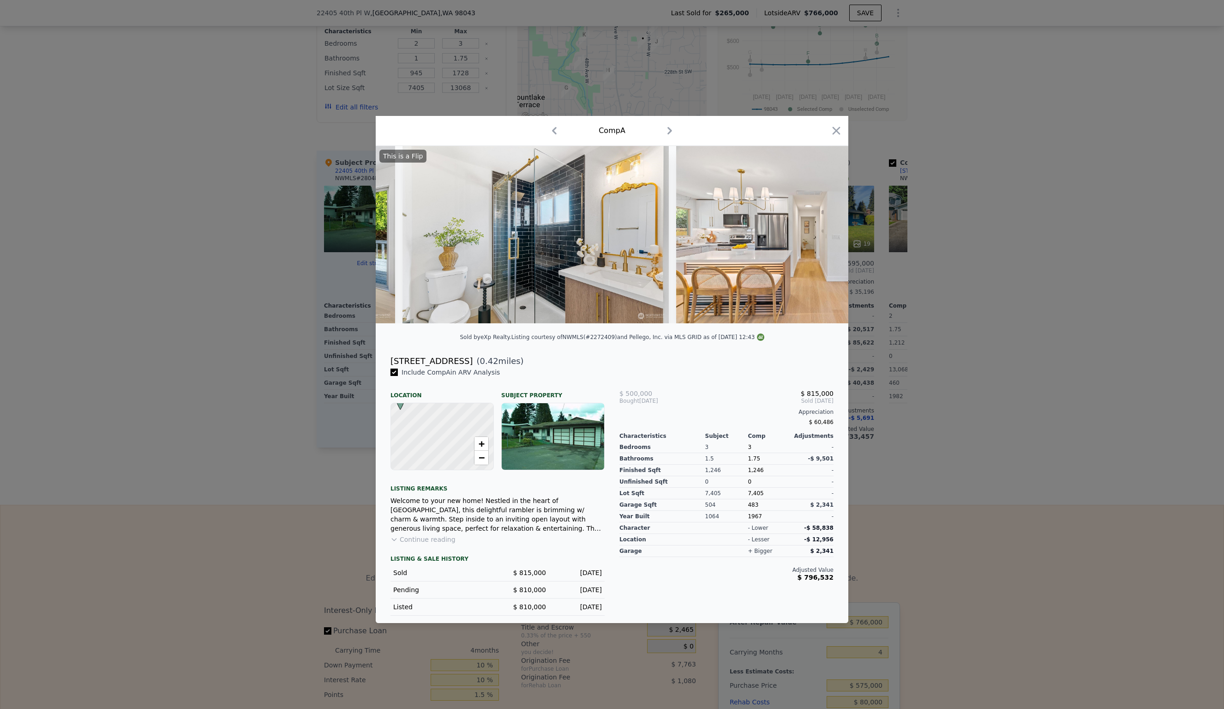
scroll to position [0, 2437]
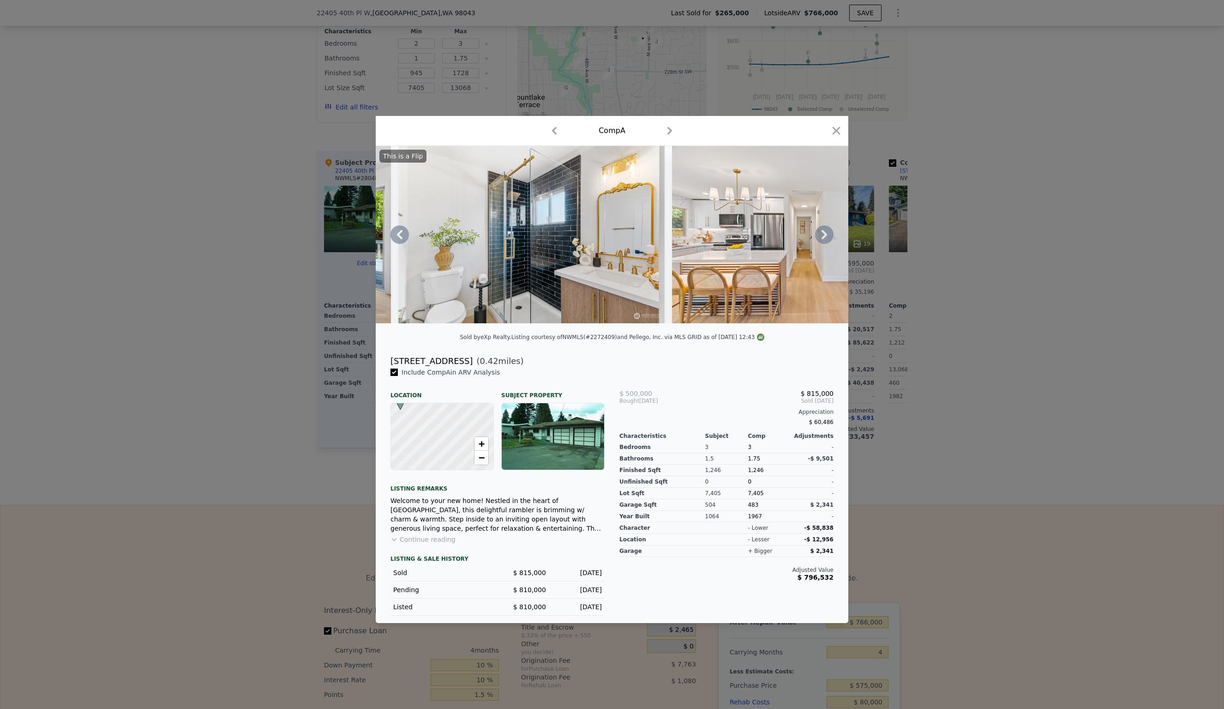
click at [826, 235] on icon at bounding box center [825, 234] width 6 height 9
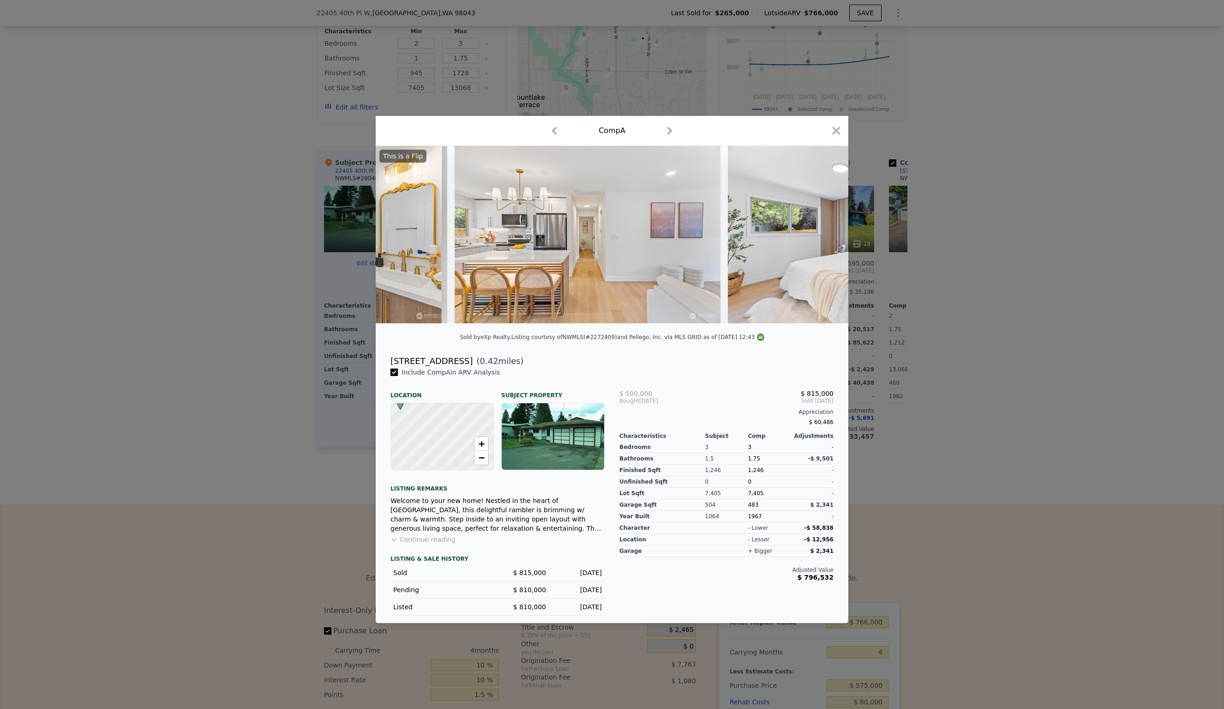
scroll to position [0, 2659]
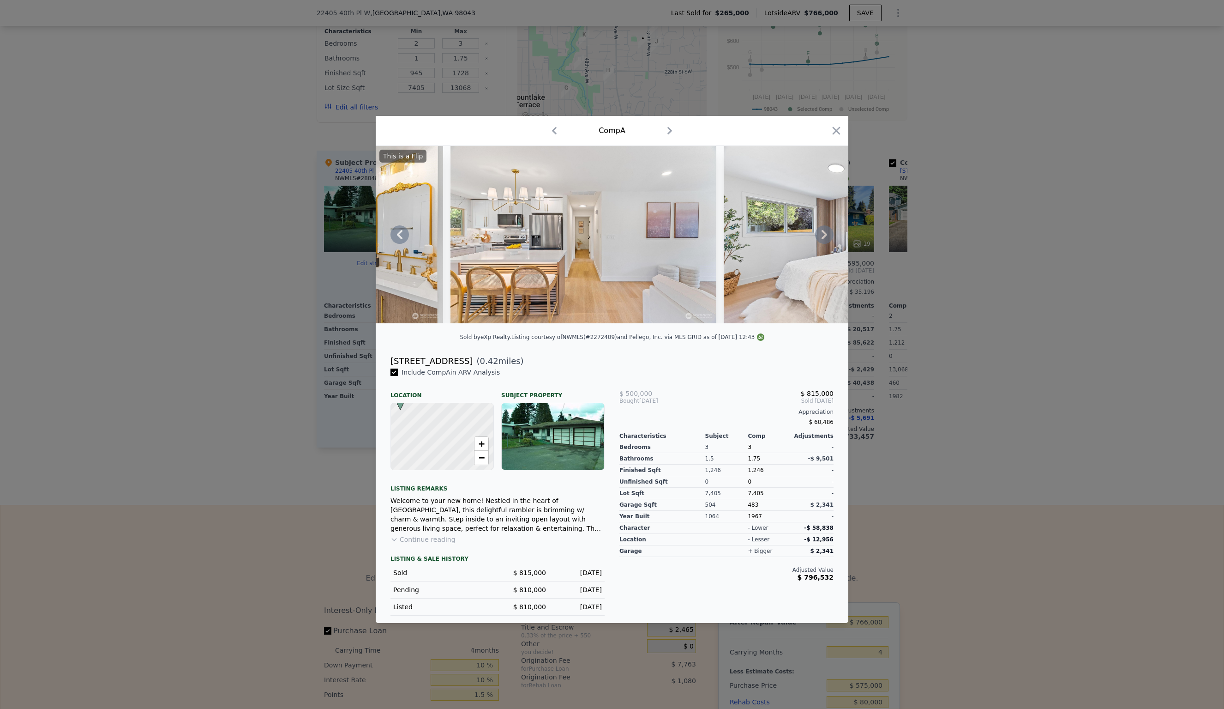
click at [825, 234] on icon at bounding box center [825, 234] width 6 height 9
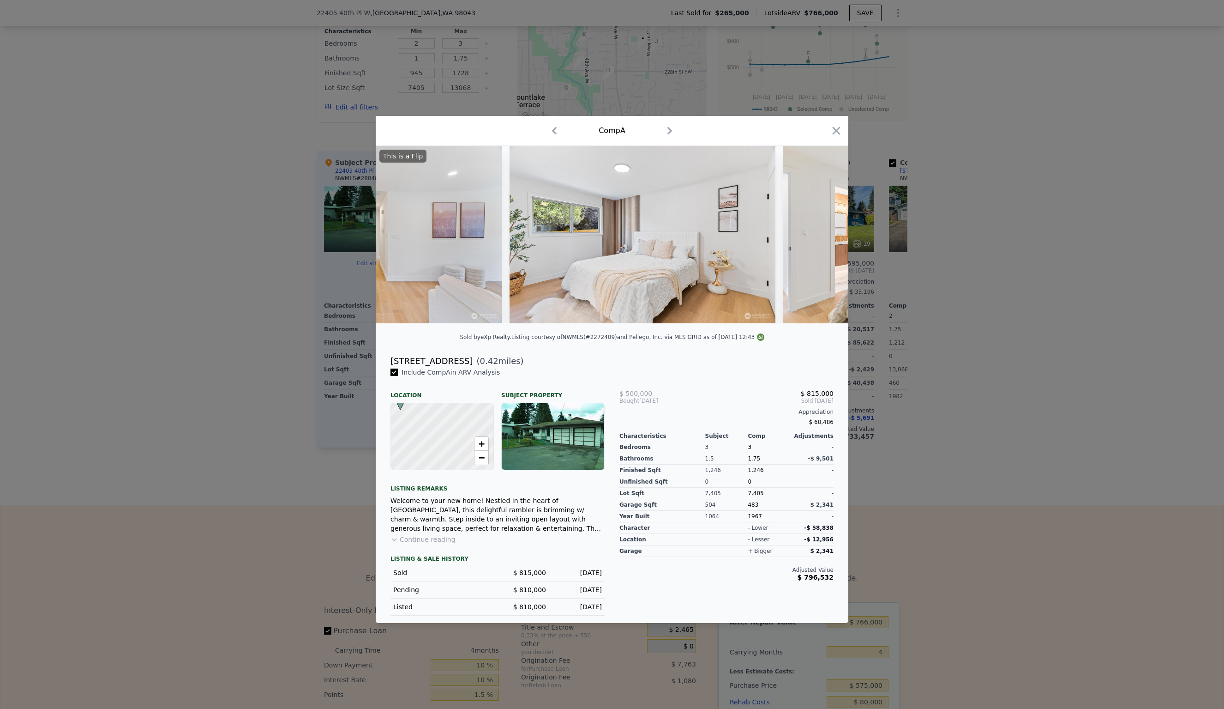
scroll to position [0, 2880]
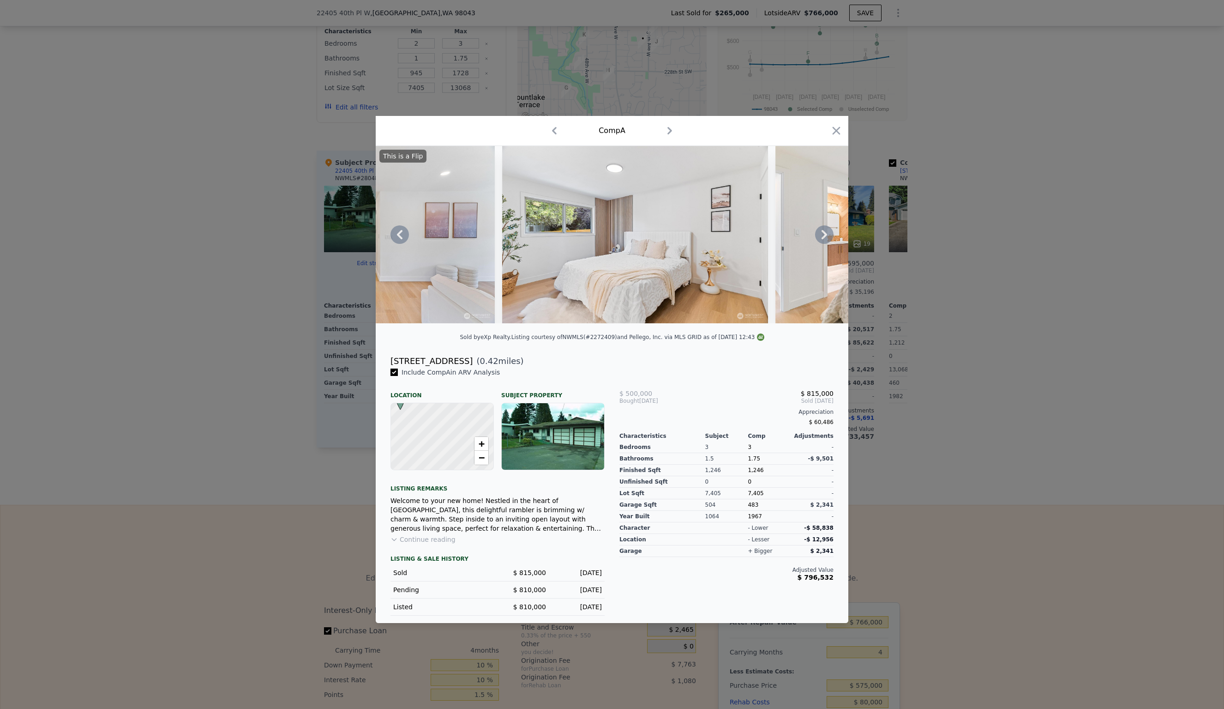
click at [825, 234] on icon at bounding box center [825, 234] width 6 height 9
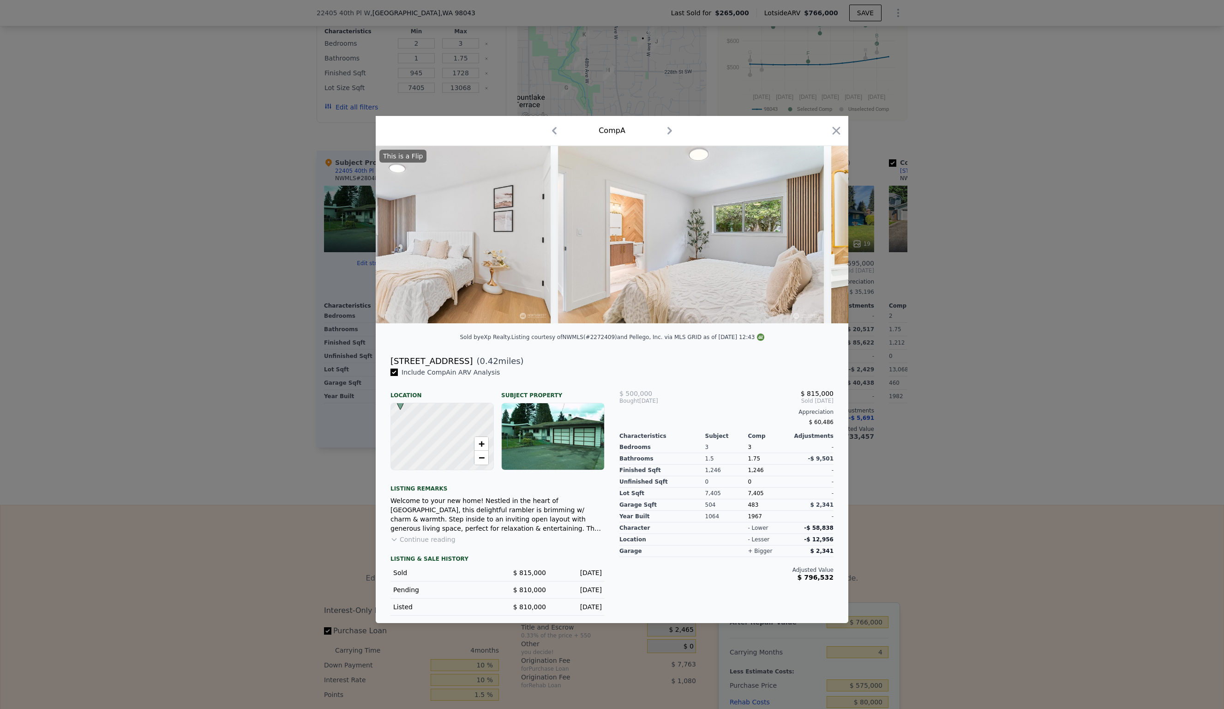
scroll to position [0, 3102]
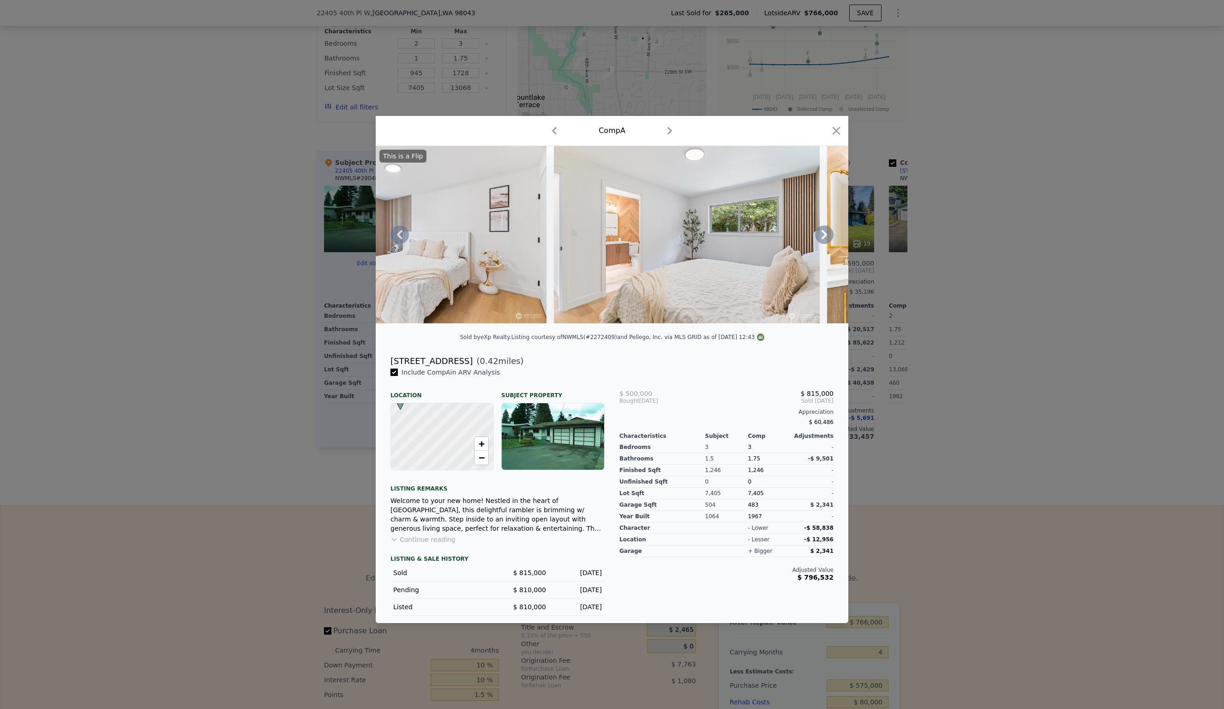
click at [825, 234] on icon at bounding box center [825, 234] width 6 height 9
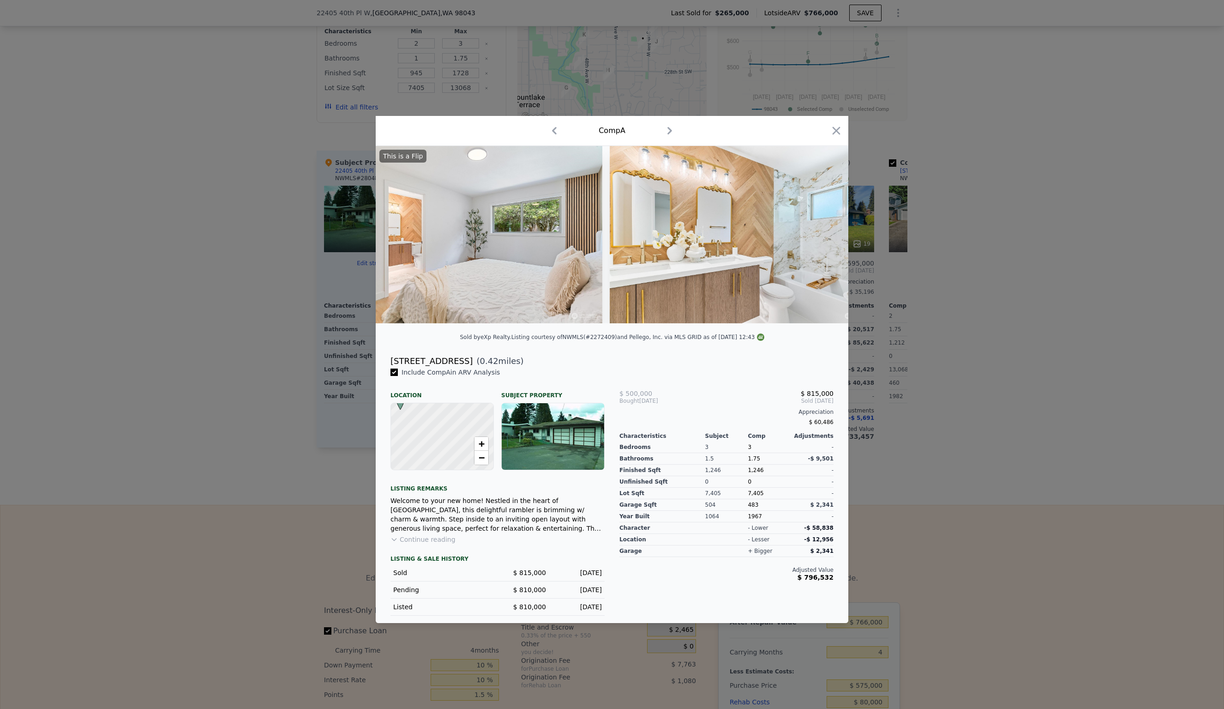
scroll to position [0, 3323]
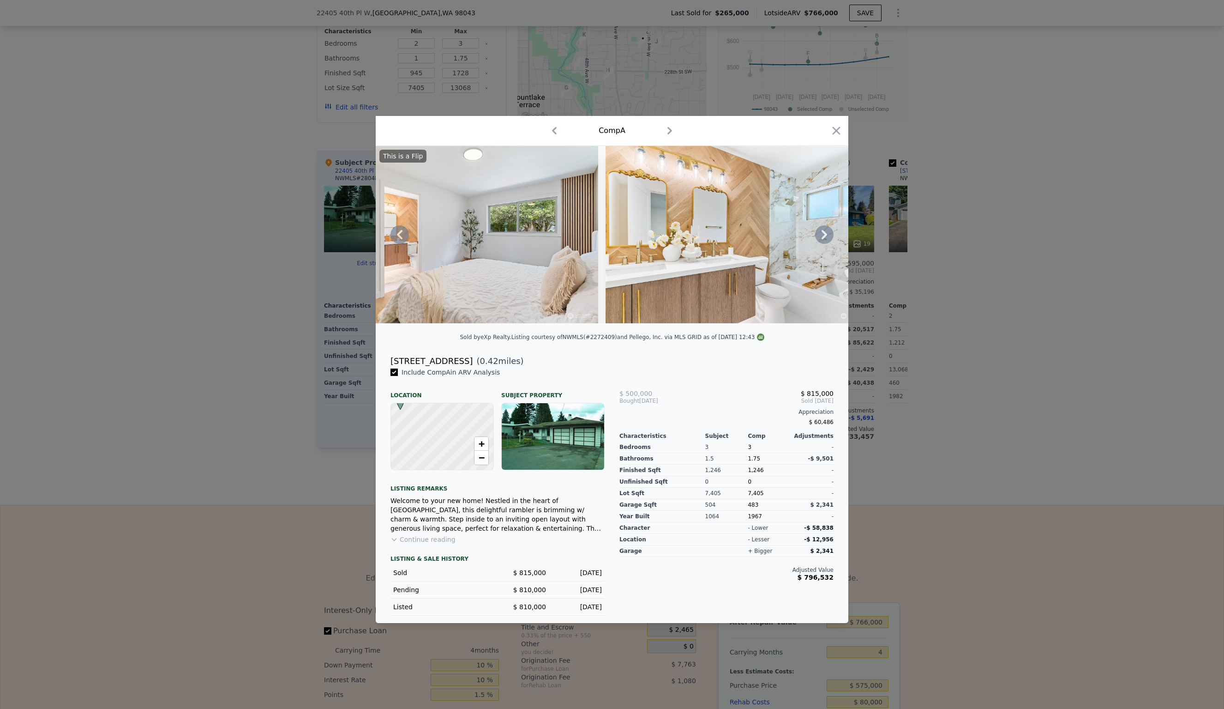
click at [825, 234] on icon at bounding box center [825, 234] width 6 height 9
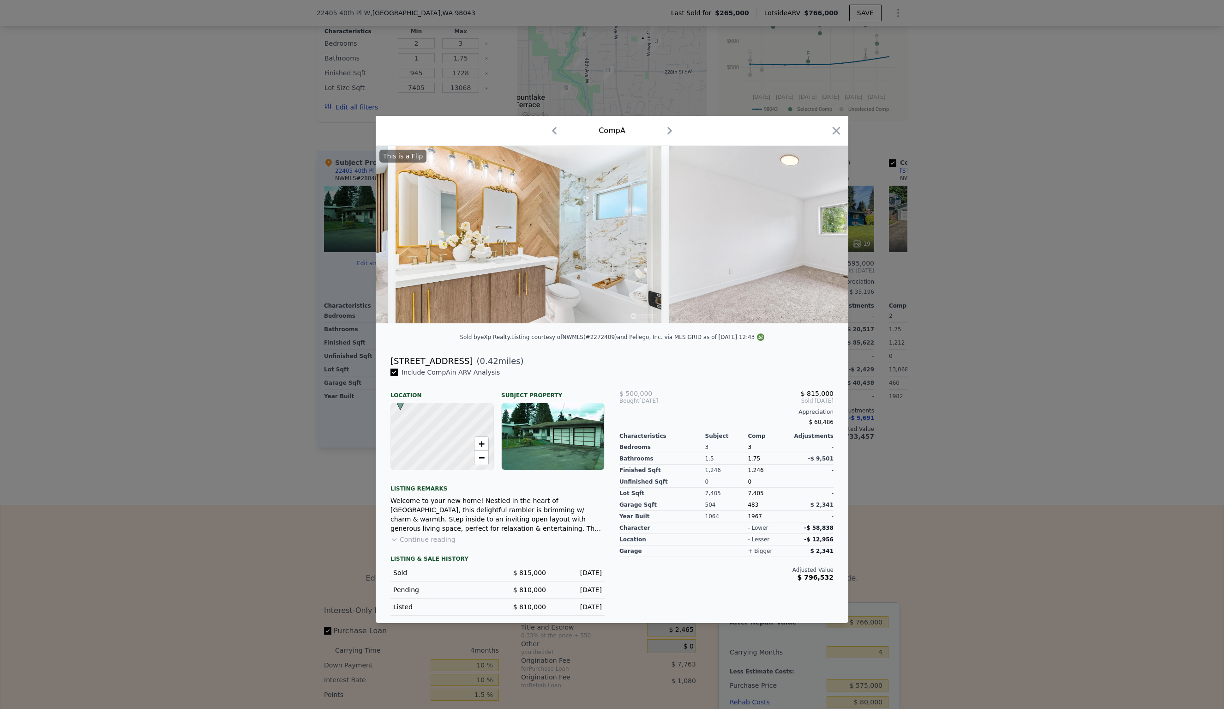
scroll to position [0, 3545]
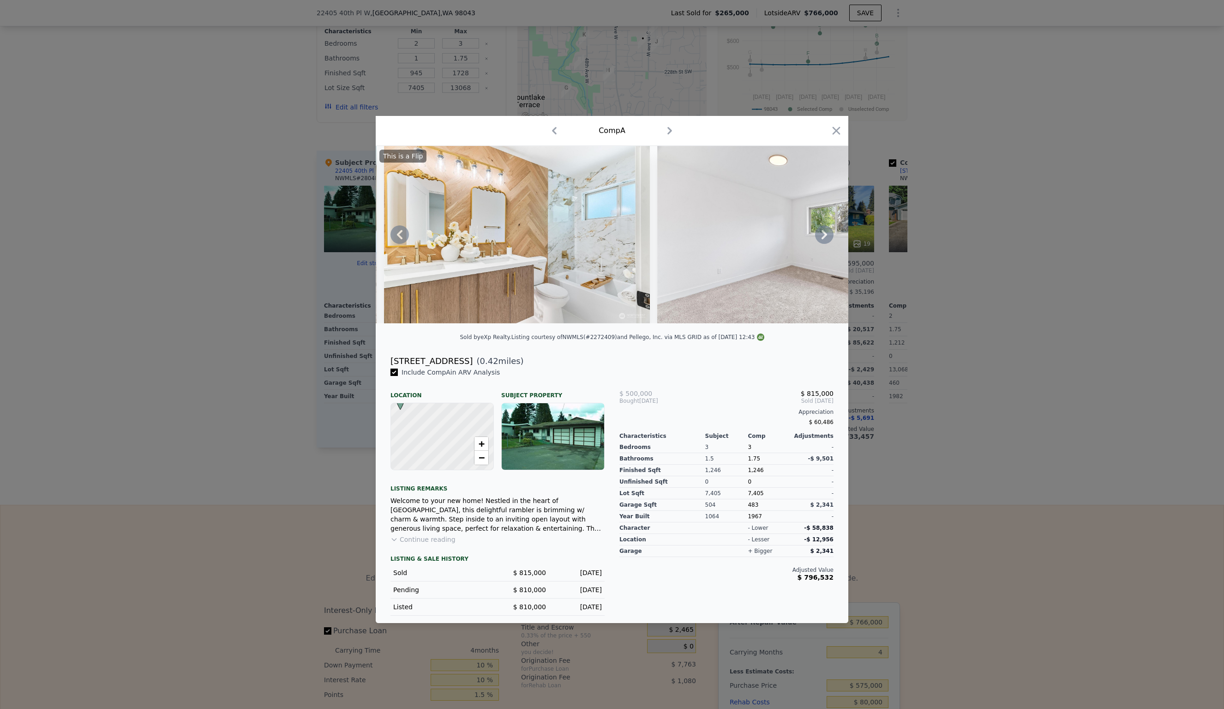
click at [826, 234] on icon at bounding box center [825, 234] width 6 height 9
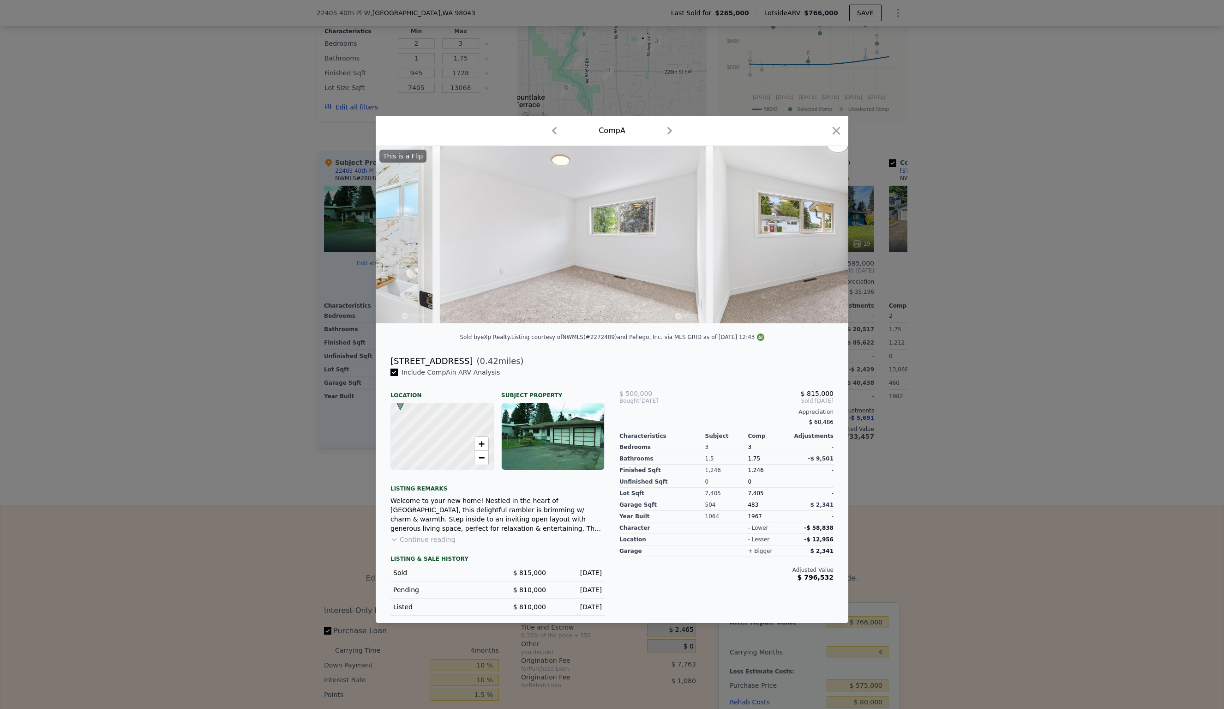
scroll to position [0, 3766]
click at [826, 234] on icon at bounding box center [825, 234] width 6 height 9
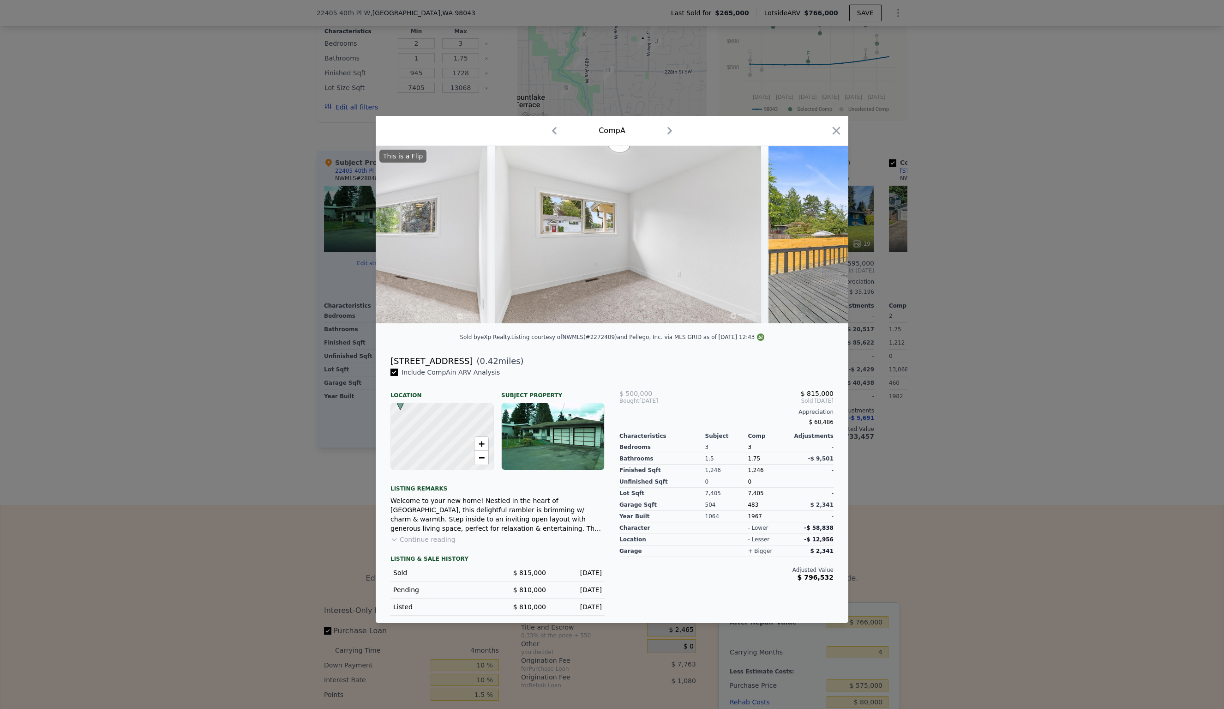
scroll to position [0, 3988]
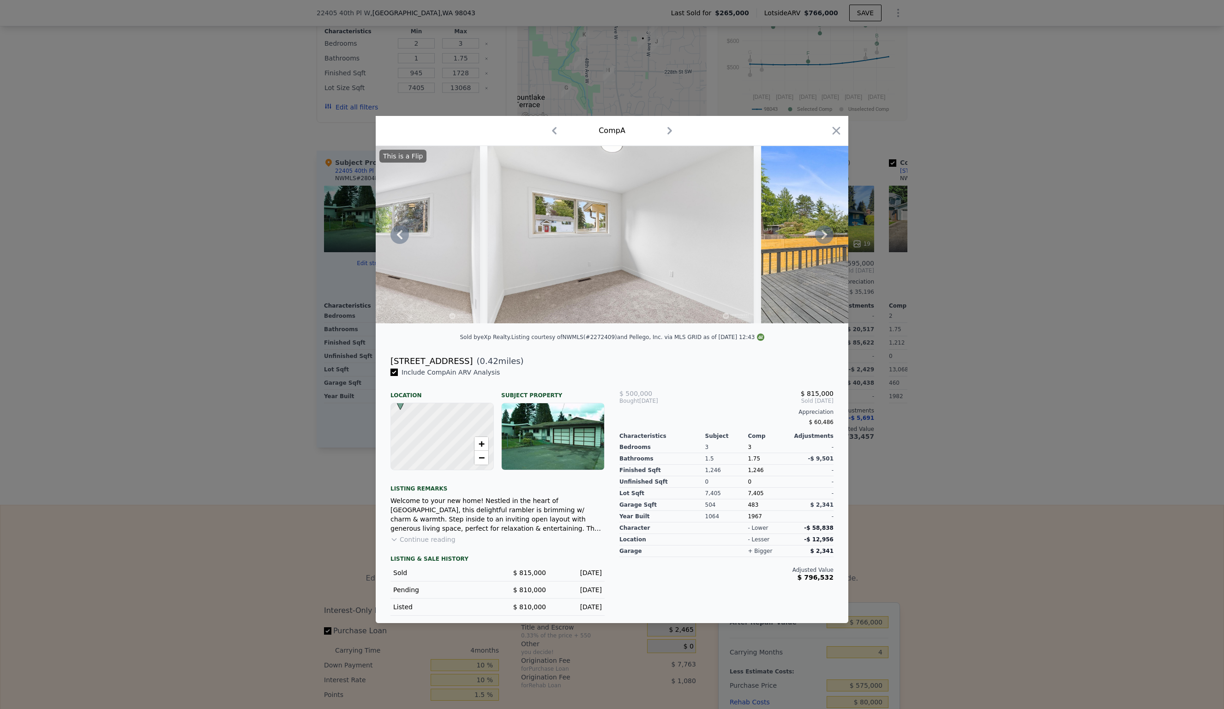
click at [826, 234] on icon at bounding box center [825, 234] width 6 height 9
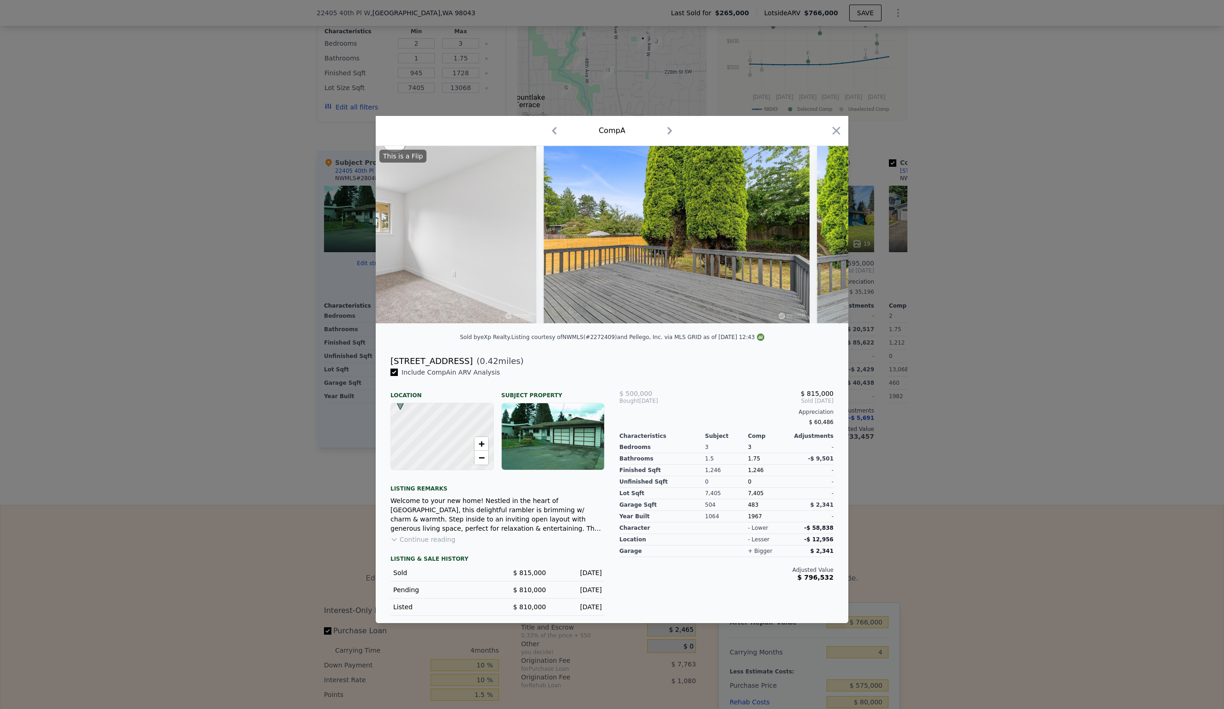
scroll to position [0, 4209]
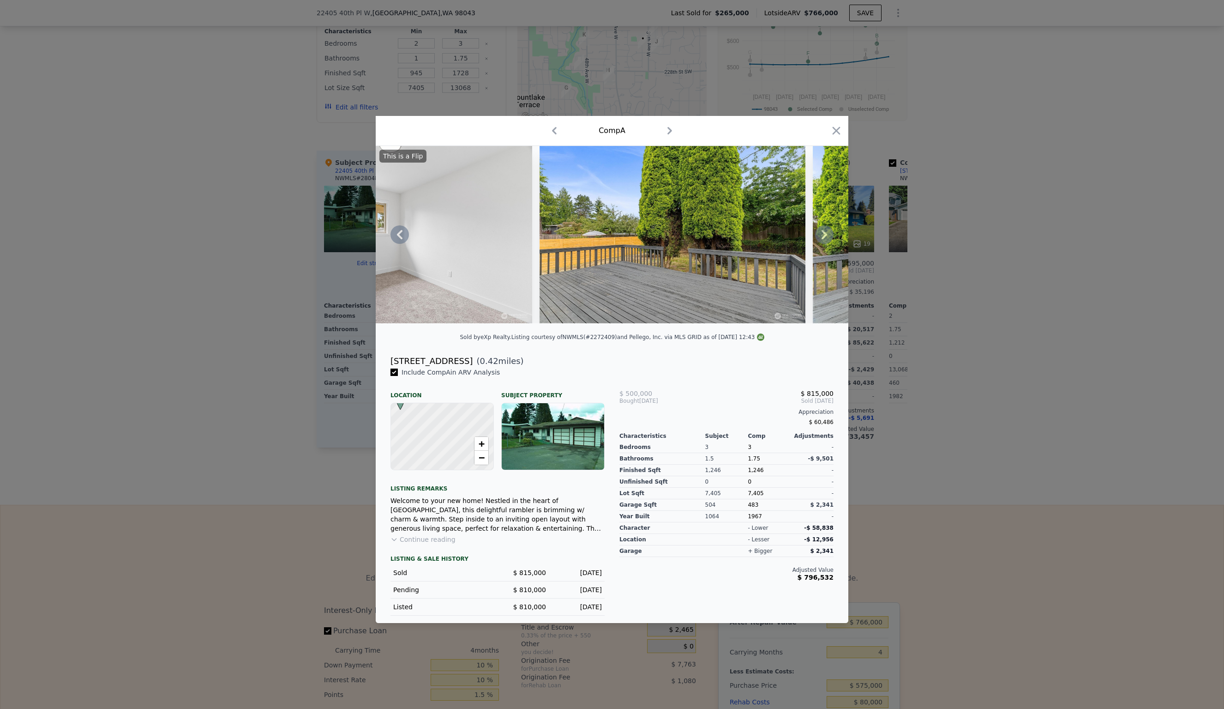
click at [826, 234] on icon at bounding box center [825, 234] width 6 height 9
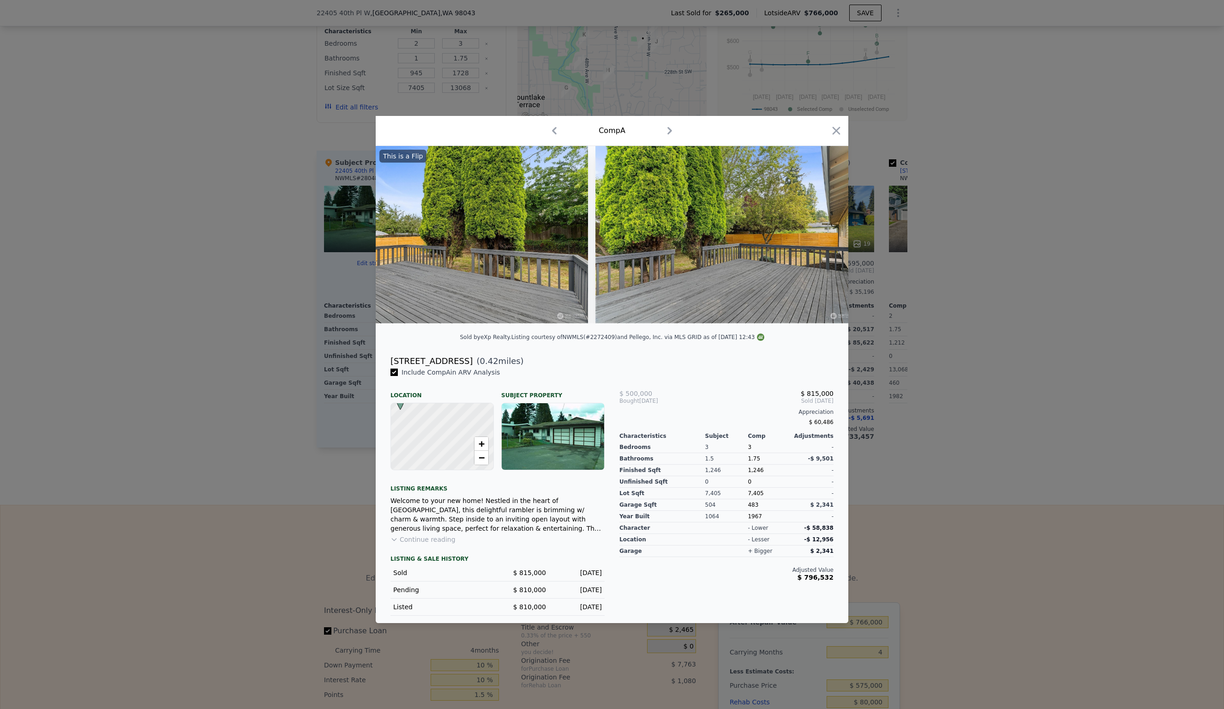
scroll to position [0, 4431]
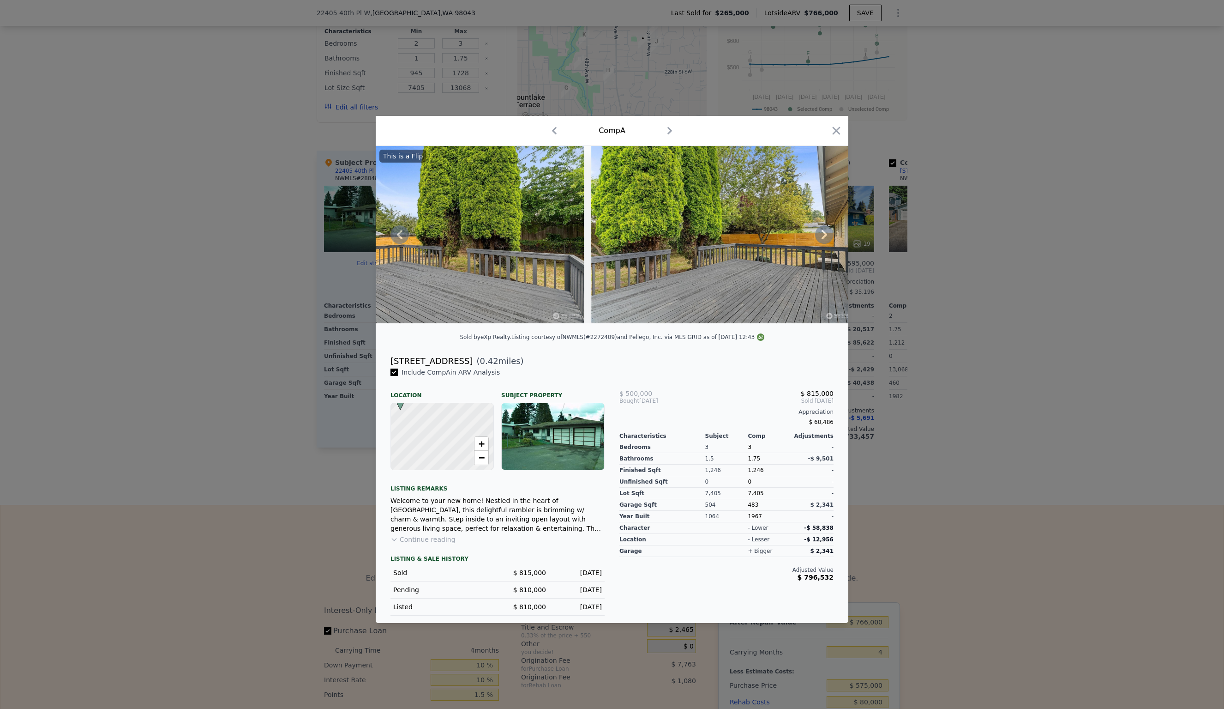
click at [826, 234] on icon at bounding box center [825, 234] width 6 height 9
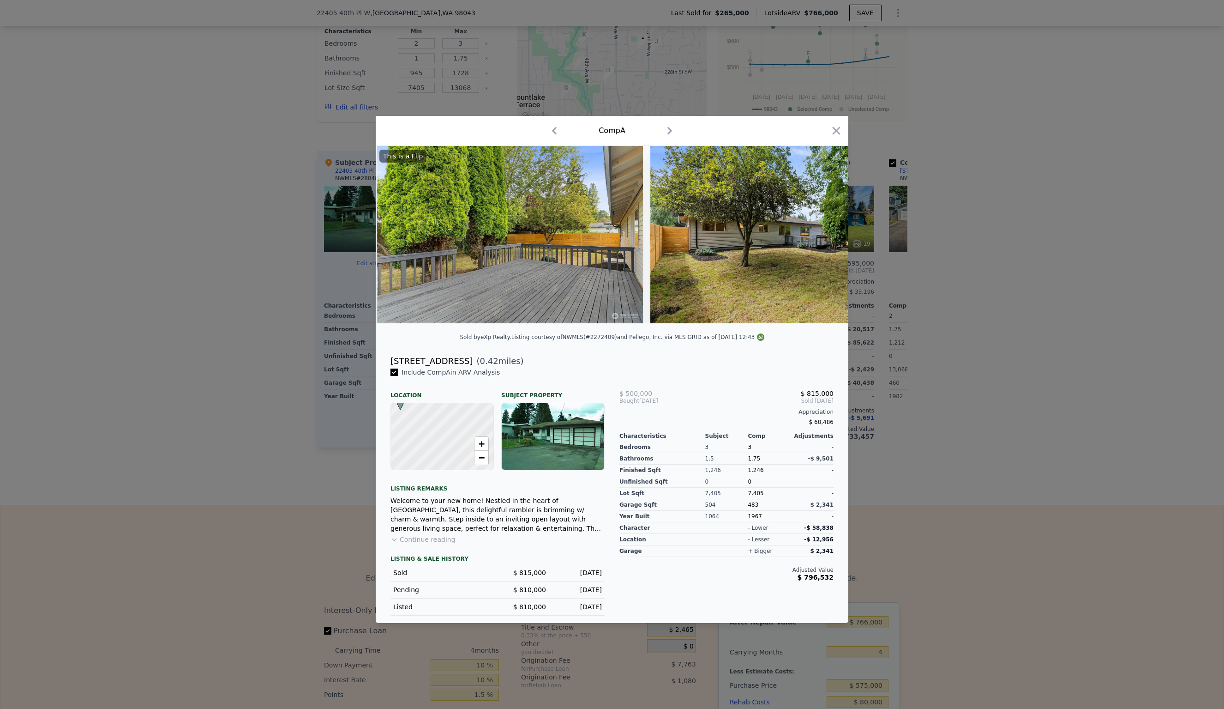
scroll to position [0, 4653]
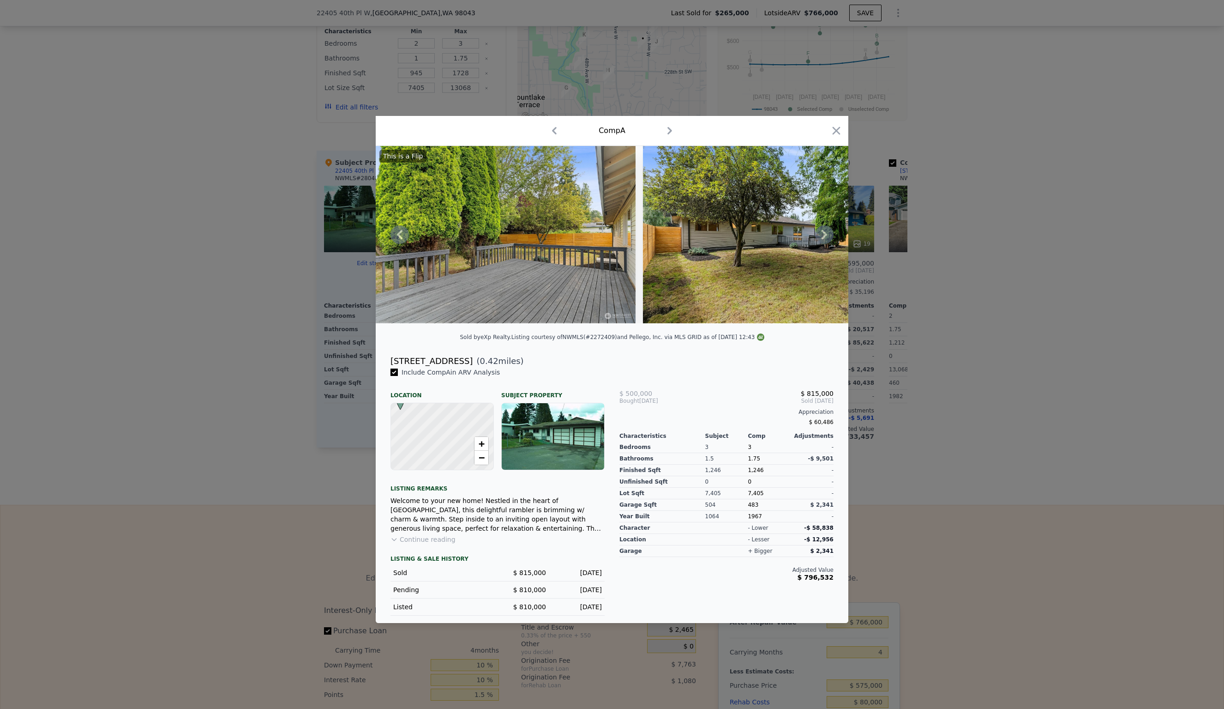
click at [826, 234] on icon at bounding box center [825, 234] width 6 height 9
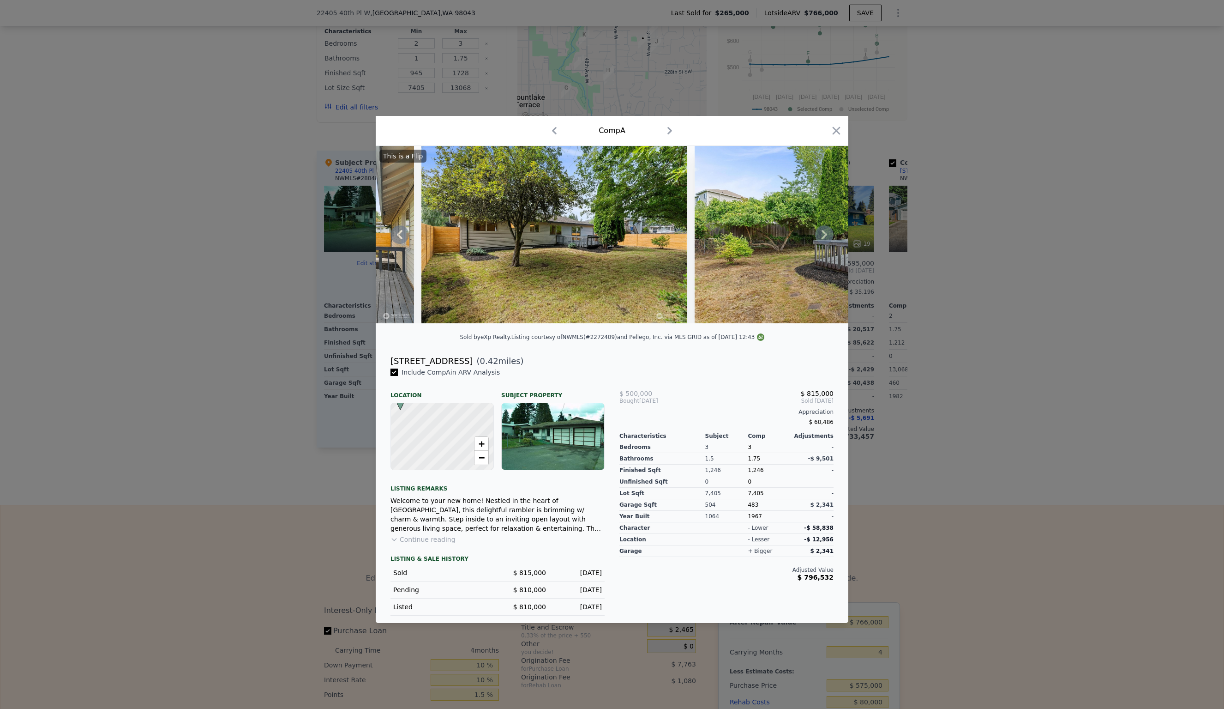
click at [826, 234] on icon at bounding box center [825, 234] width 6 height 9
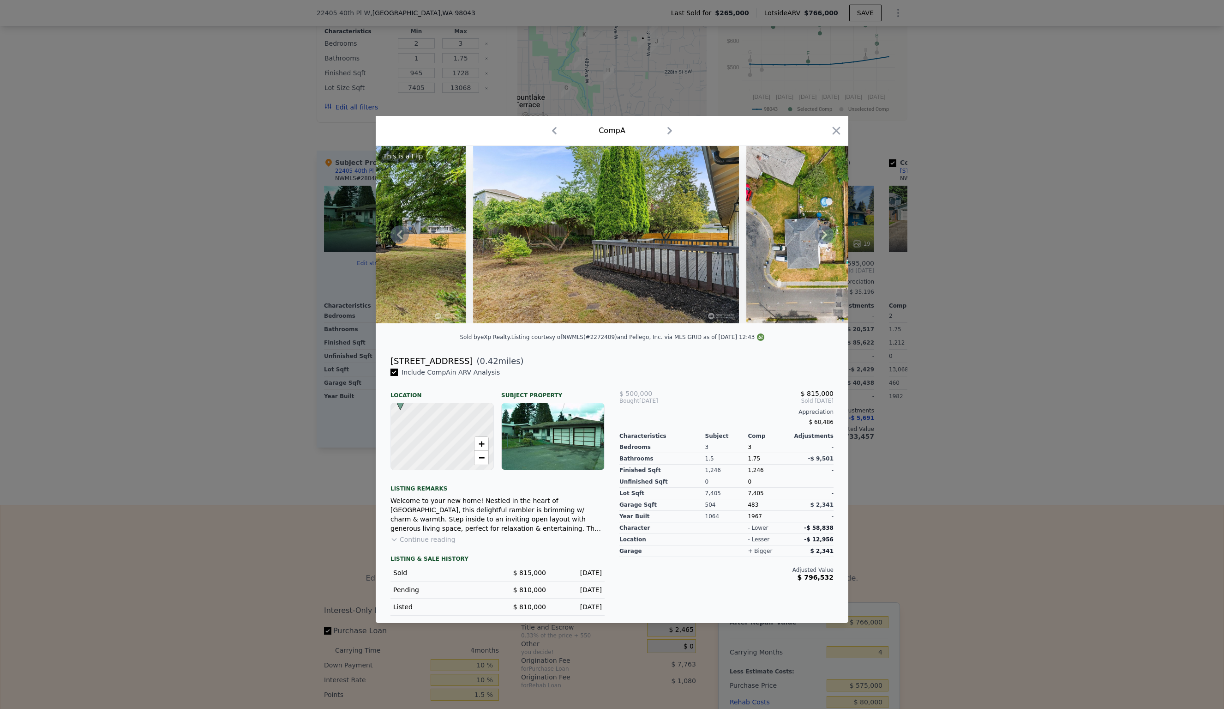
click at [826, 234] on icon at bounding box center [825, 234] width 6 height 9
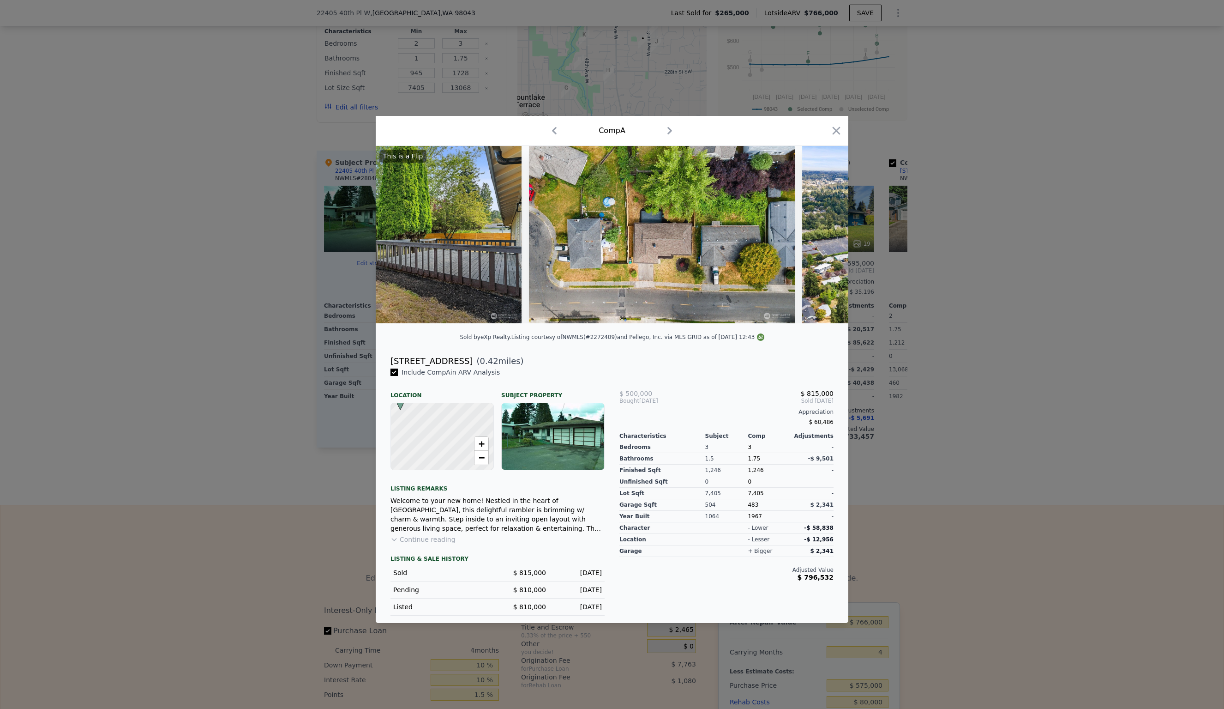
scroll to position [0, 5317]
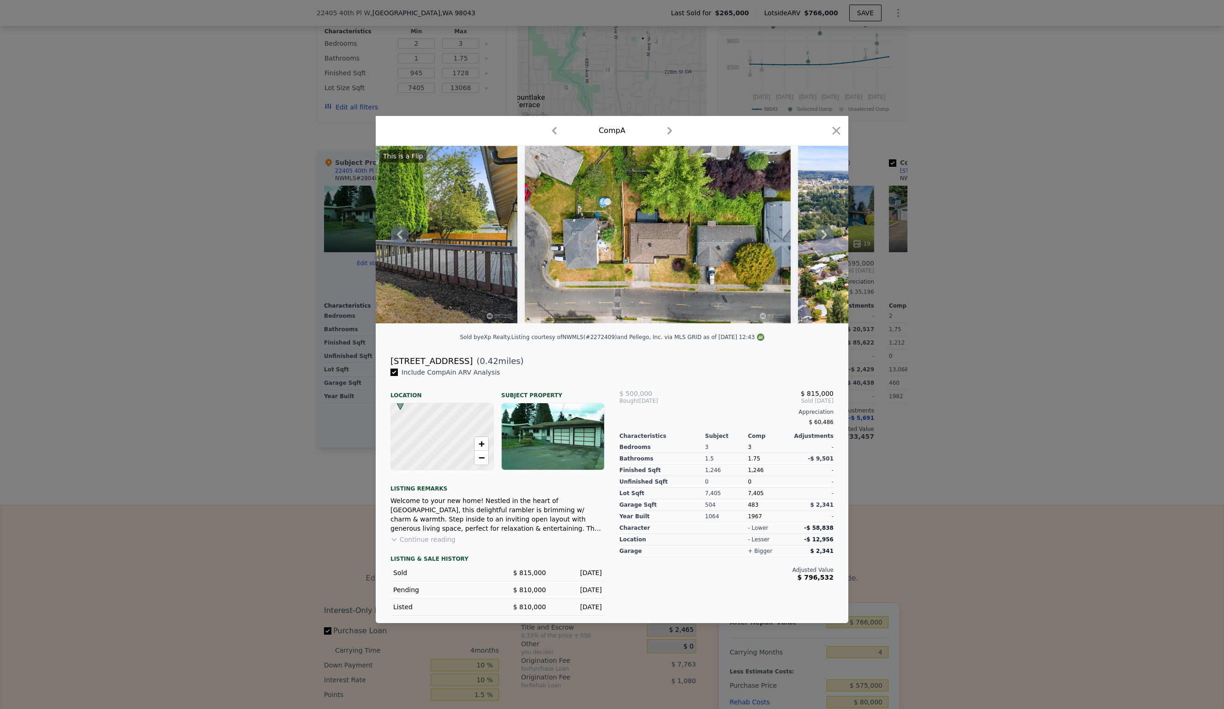
click at [826, 234] on icon at bounding box center [825, 234] width 6 height 9
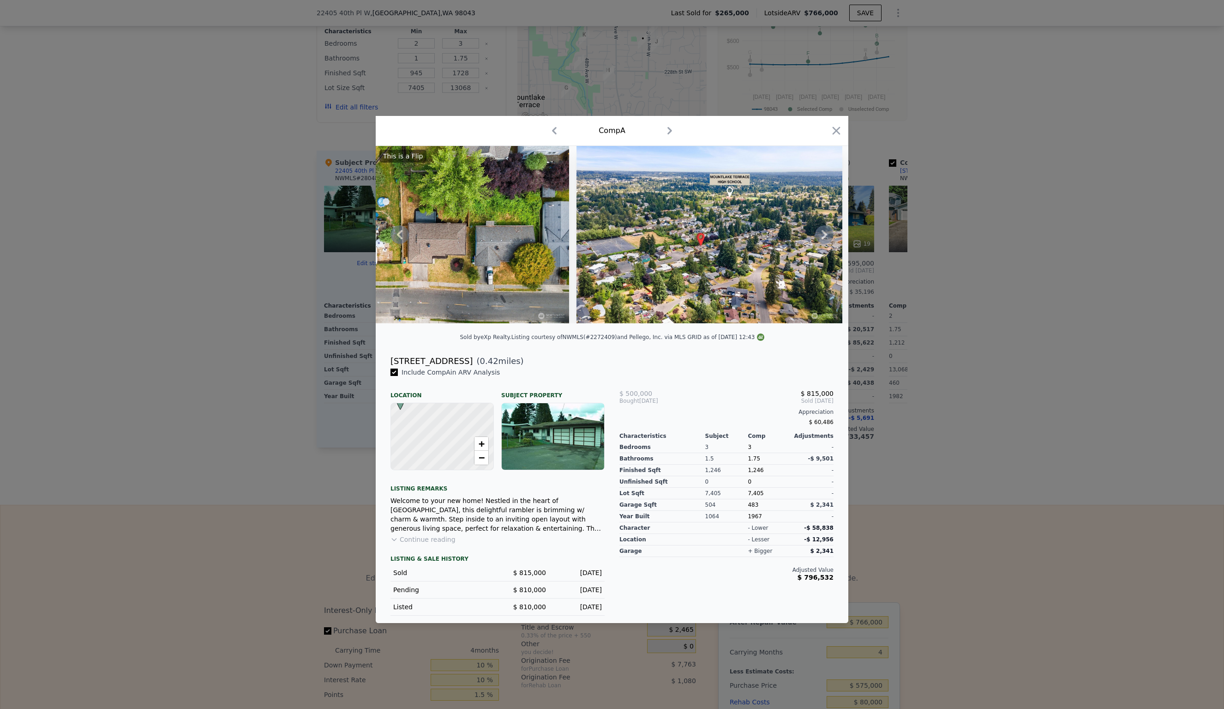
click at [826, 234] on icon at bounding box center [825, 234] width 6 height 9
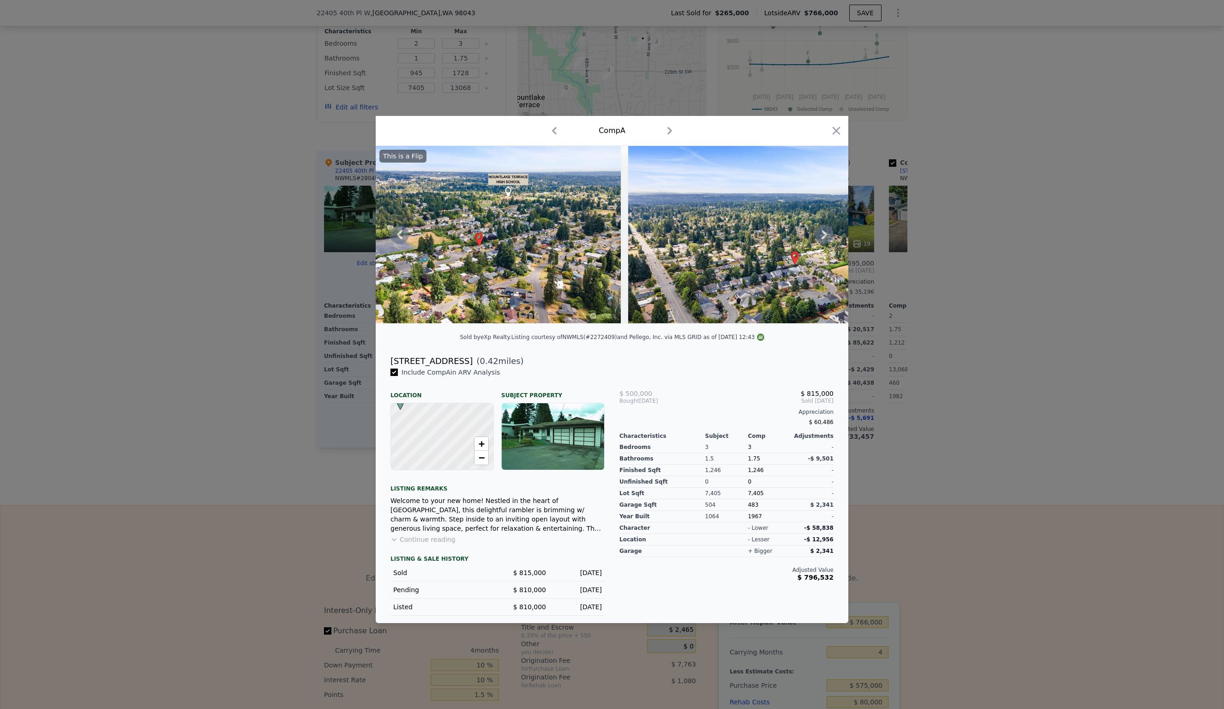
click at [826, 234] on icon at bounding box center [825, 234] width 6 height 9
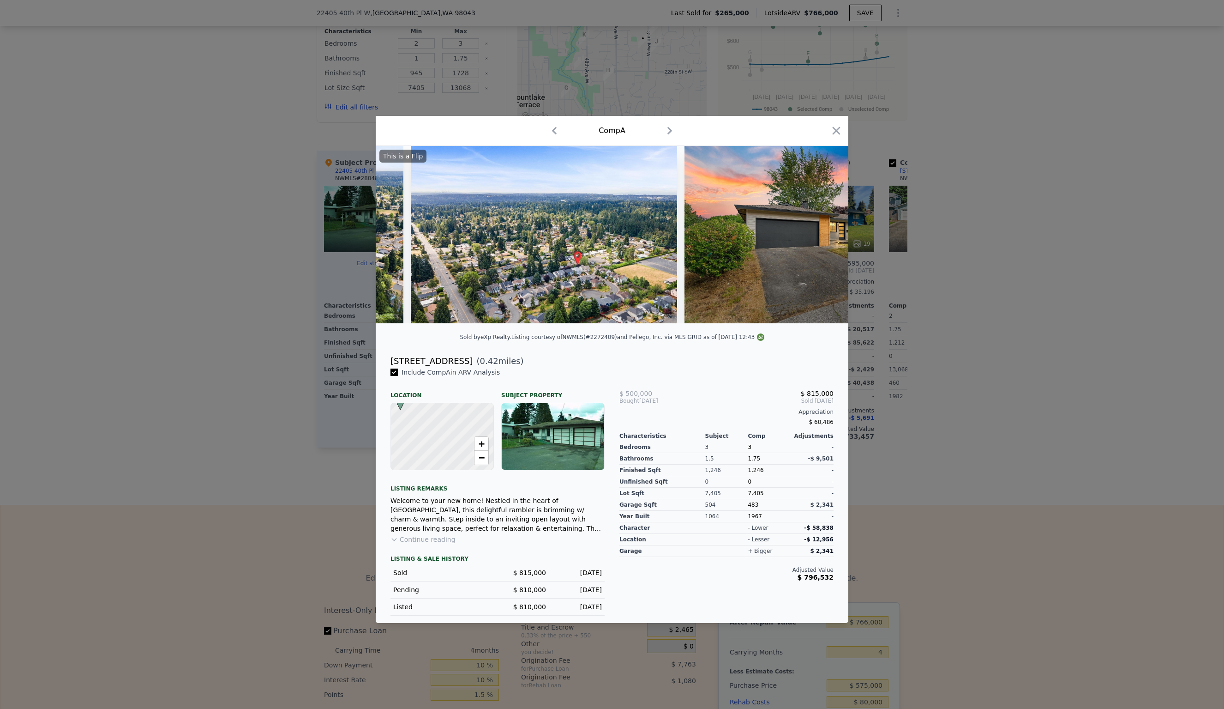
scroll to position [0, 5982]
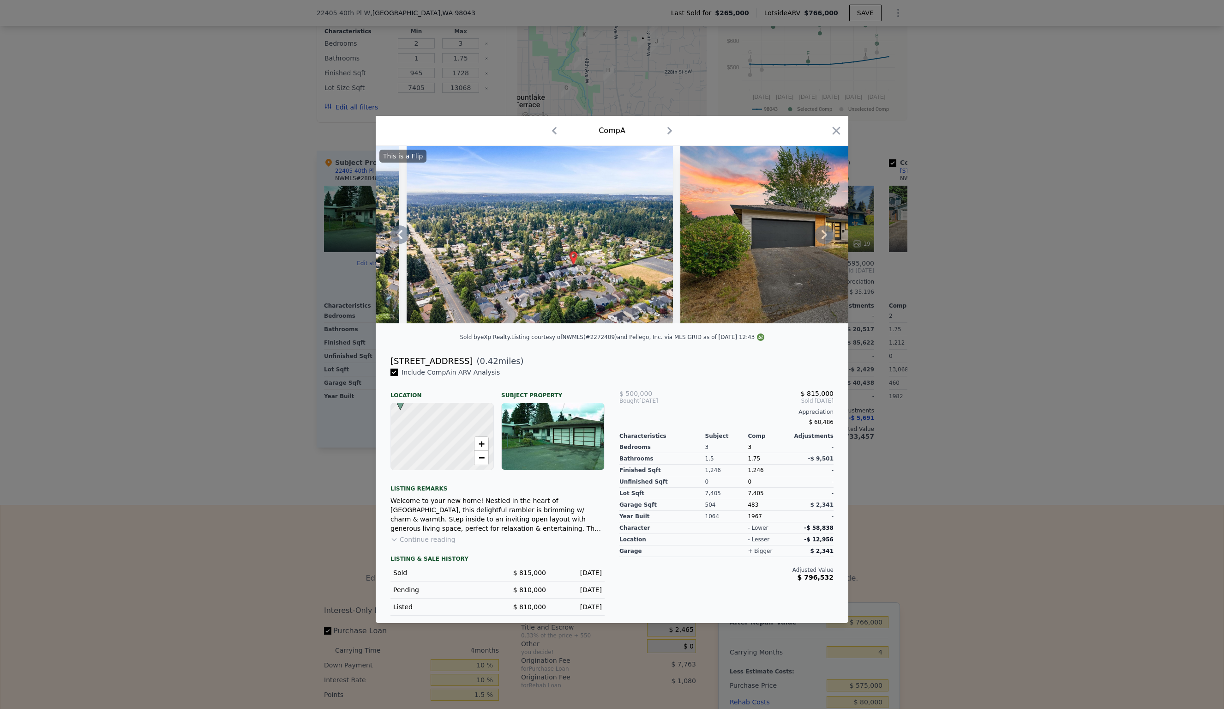
click at [826, 234] on icon at bounding box center [825, 234] width 6 height 9
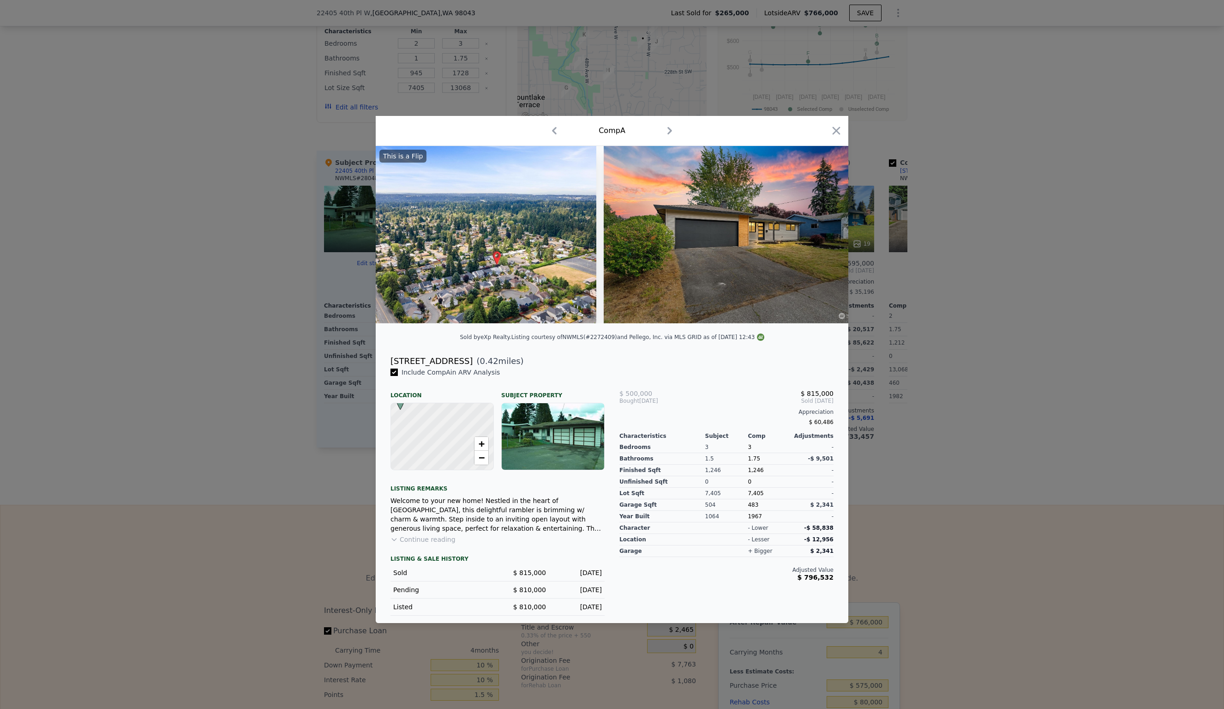
scroll to position [0, 6080]
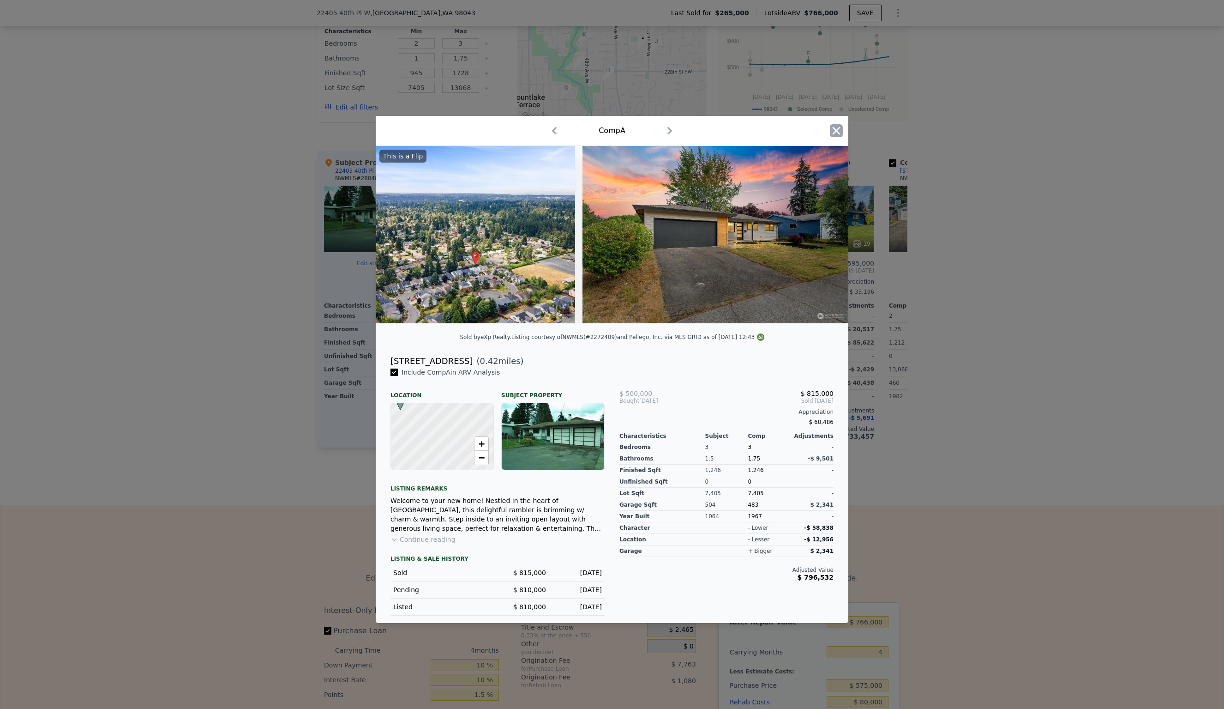
click at [840, 130] on icon "button" at bounding box center [836, 130] width 13 height 13
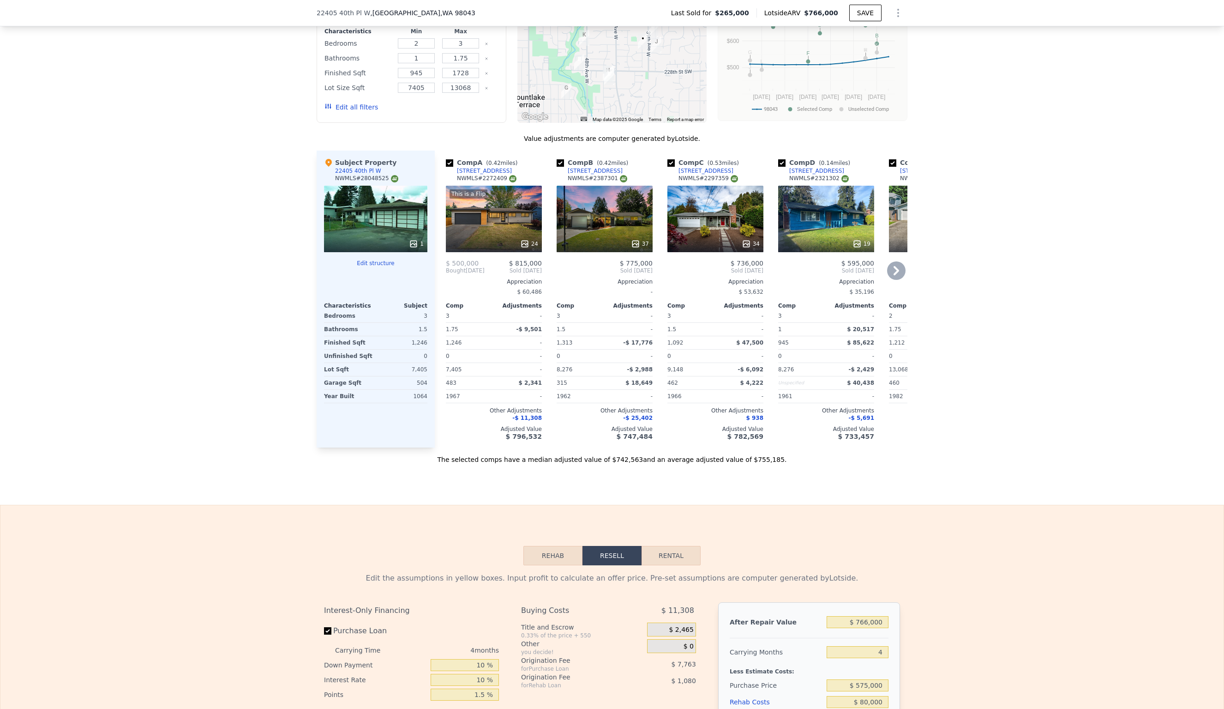
click at [605, 212] on div "37" at bounding box center [605, 219] width 96 height 66
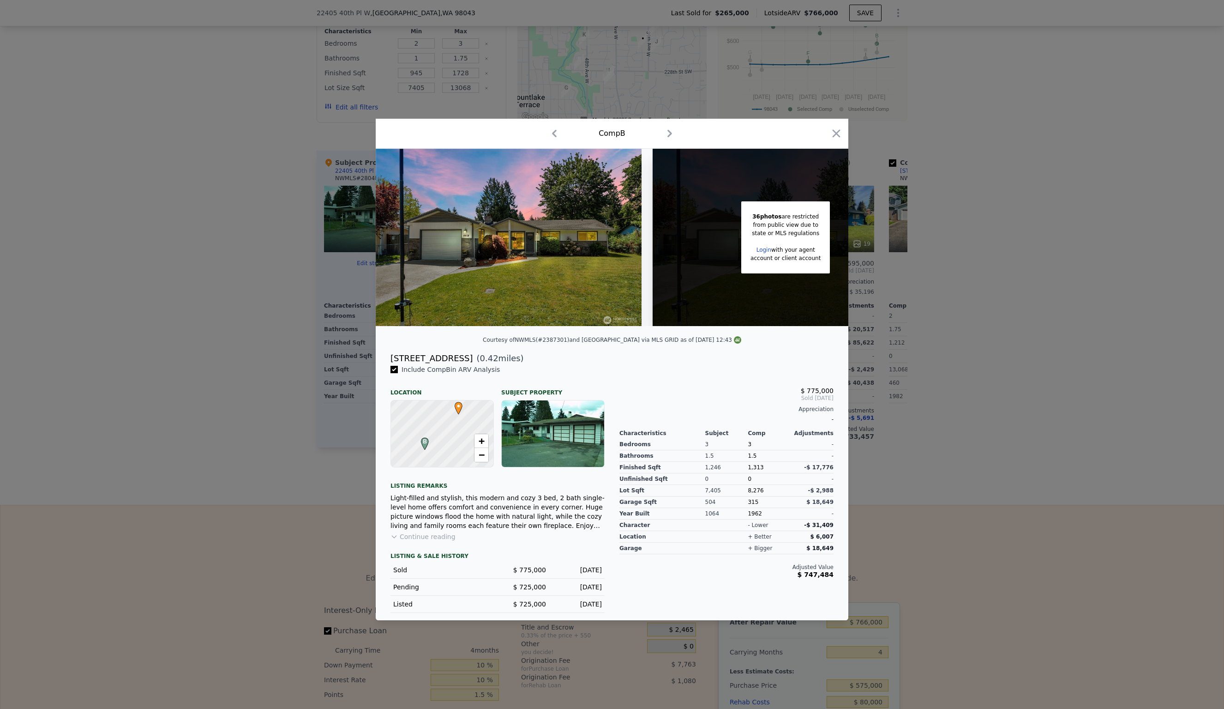
click at [801, 249] on span "with your agent" at bounding box center [793, 249] width 44 height 6
click at [790, 215] on div "36 photos are restricted" at bounding box center [786, 216] width 70 height 8
click at [560, 230] on img at bounding box center [509, 237] width 266 height 177
click at [538, 248] on img at bounding box center [509, 237] width 266 height 177
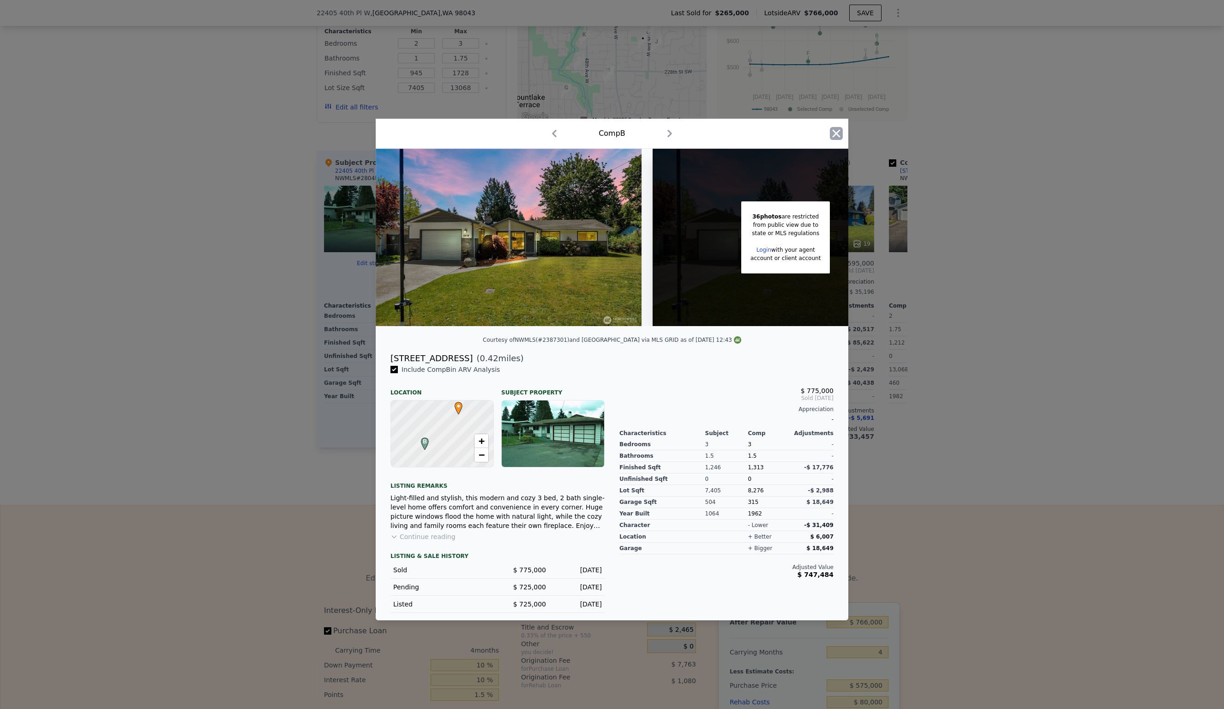
click at [836, 134] on icon "button" at bounding box center [837, 134] width 8 height 8
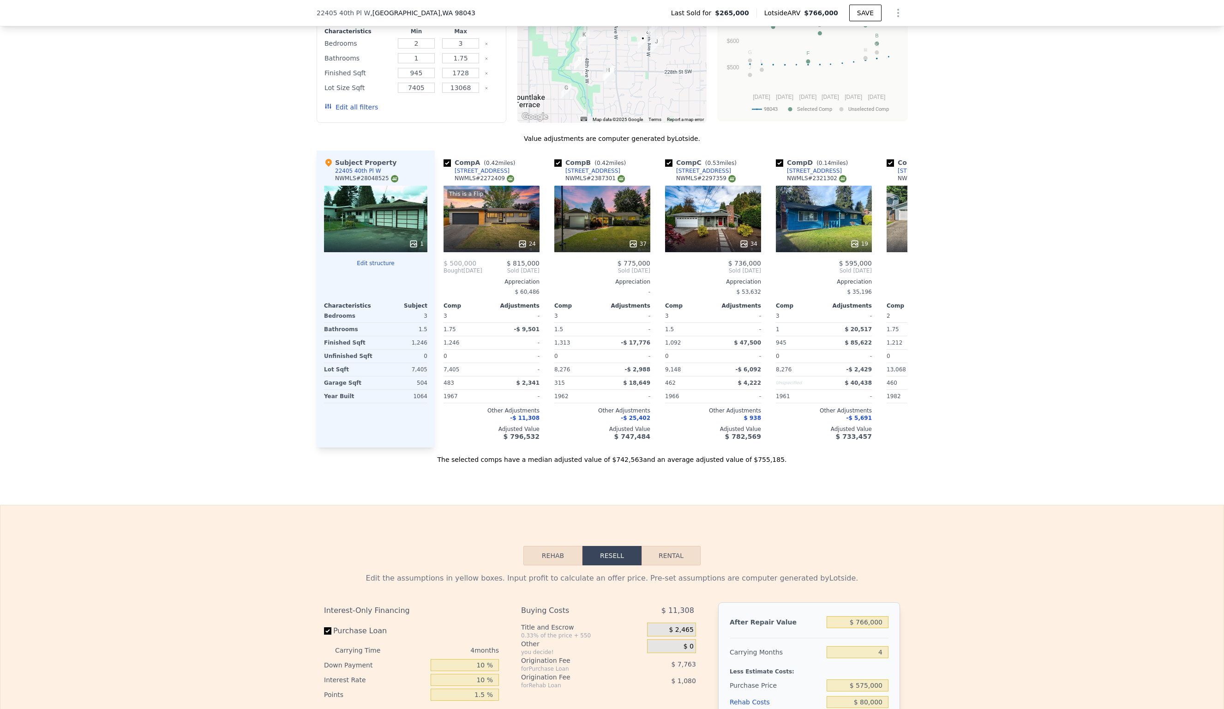
scroll to position [0, 5]
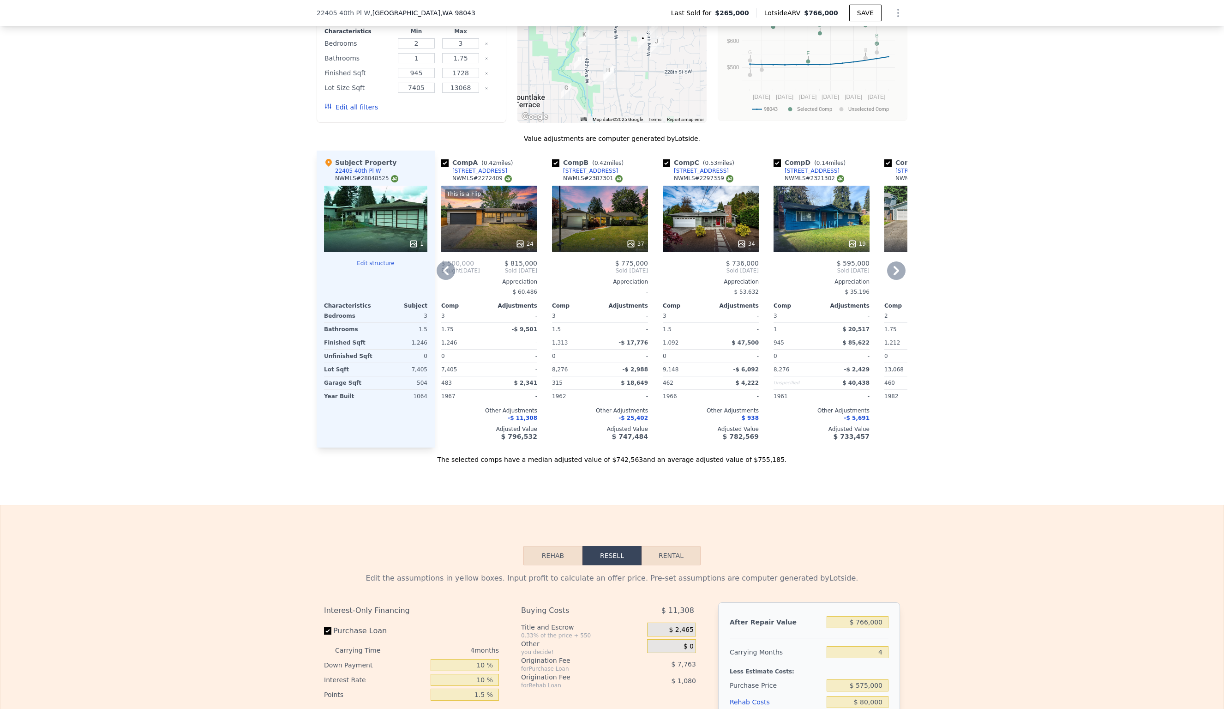
click at [899, 261] on icon at bounding box center [896, 270] width 18 height 18
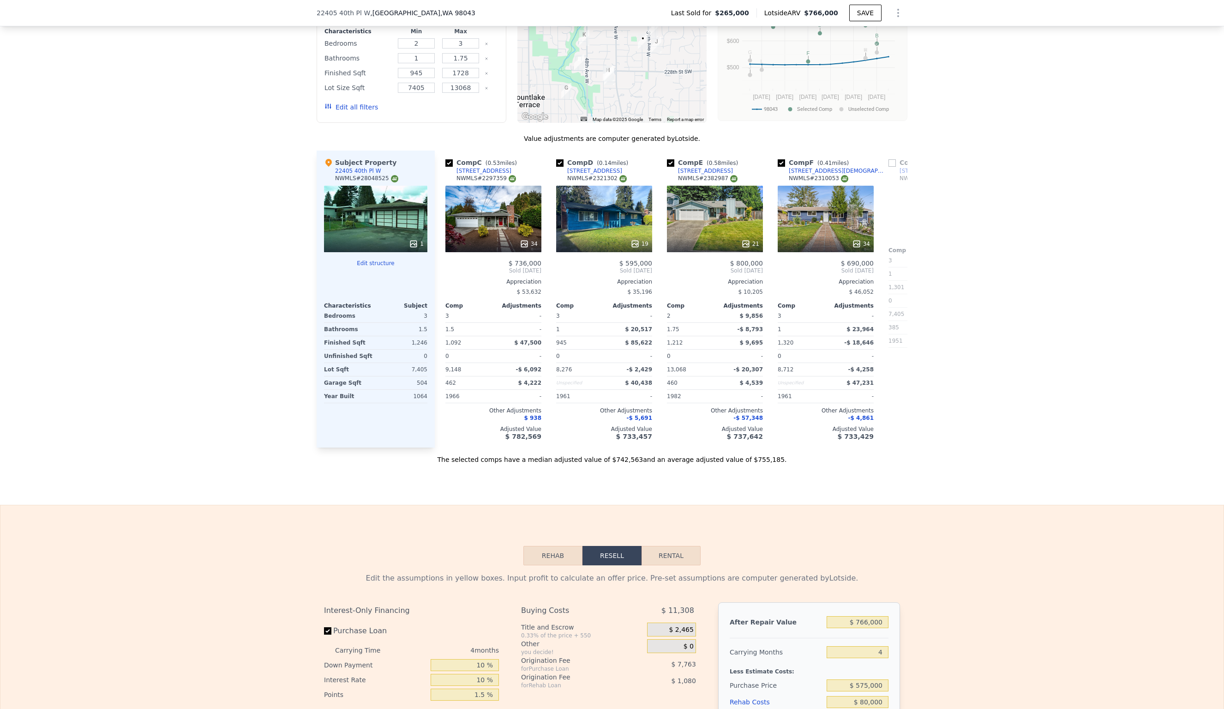
scroll to position [0, 226]
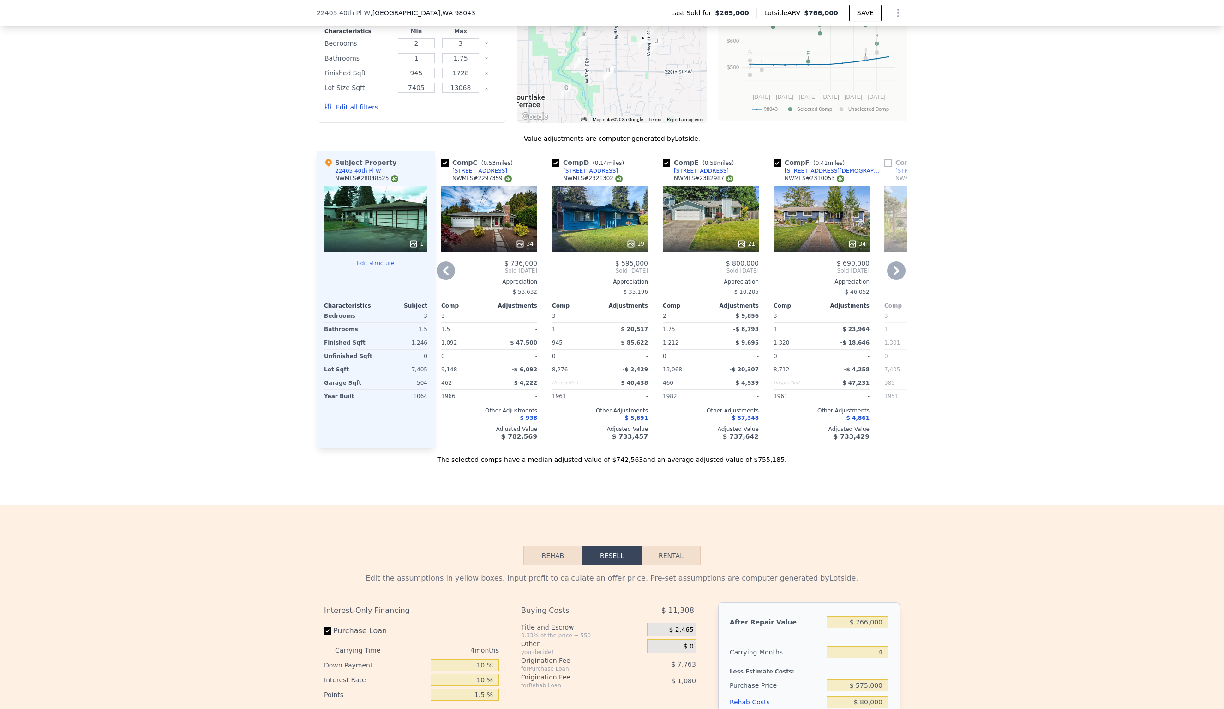
click at [710, 203] on div "21" at bounding box center [711, 219] width 96 height 66
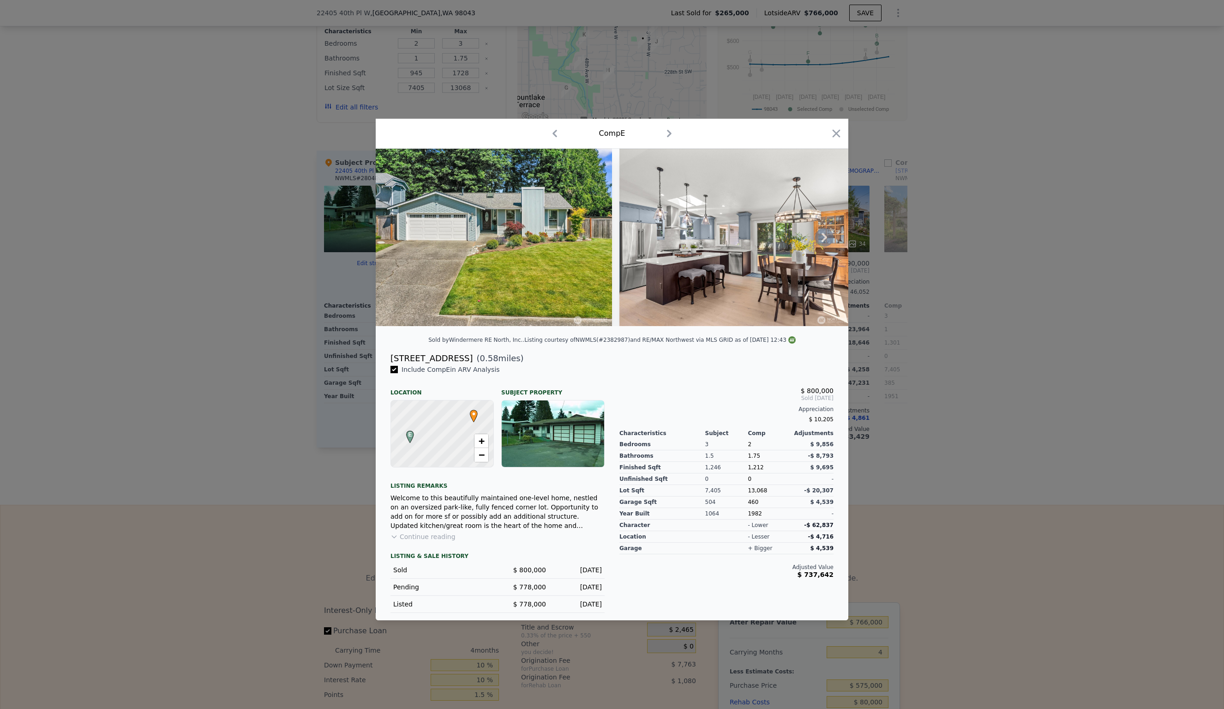
click at [827, 239] on icon at bounding box center [824, 237] width 18 height 18
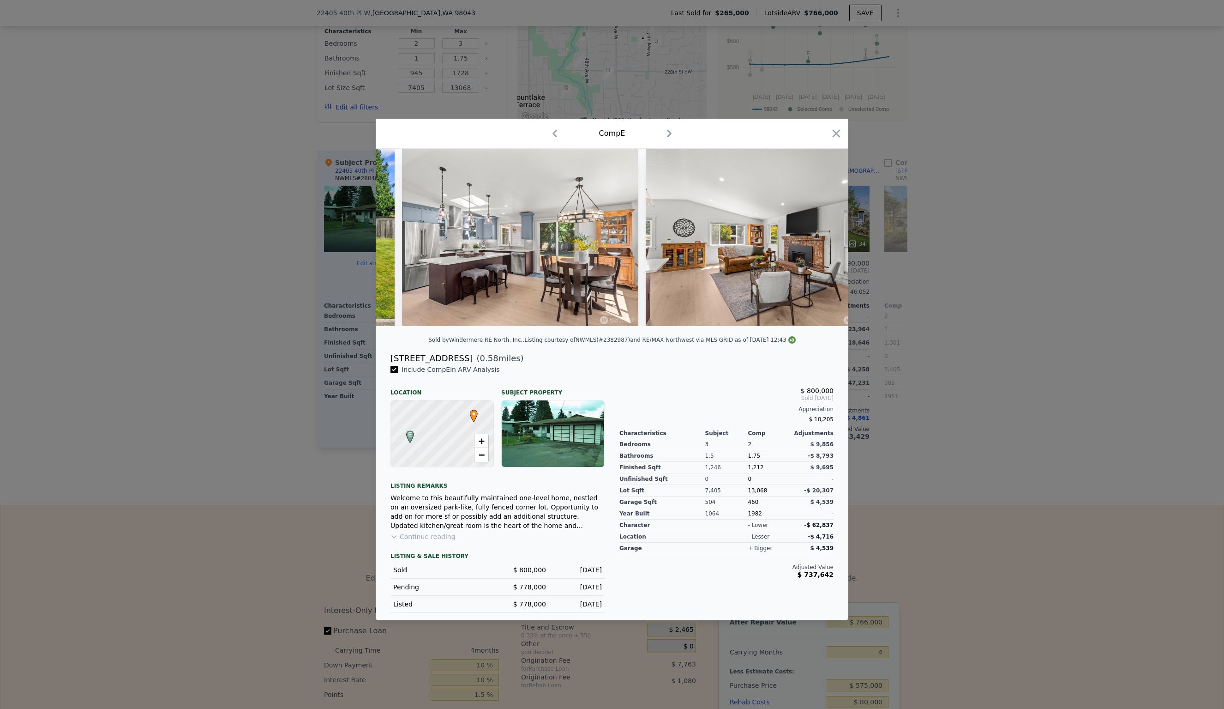
scroll to position [0, 222]
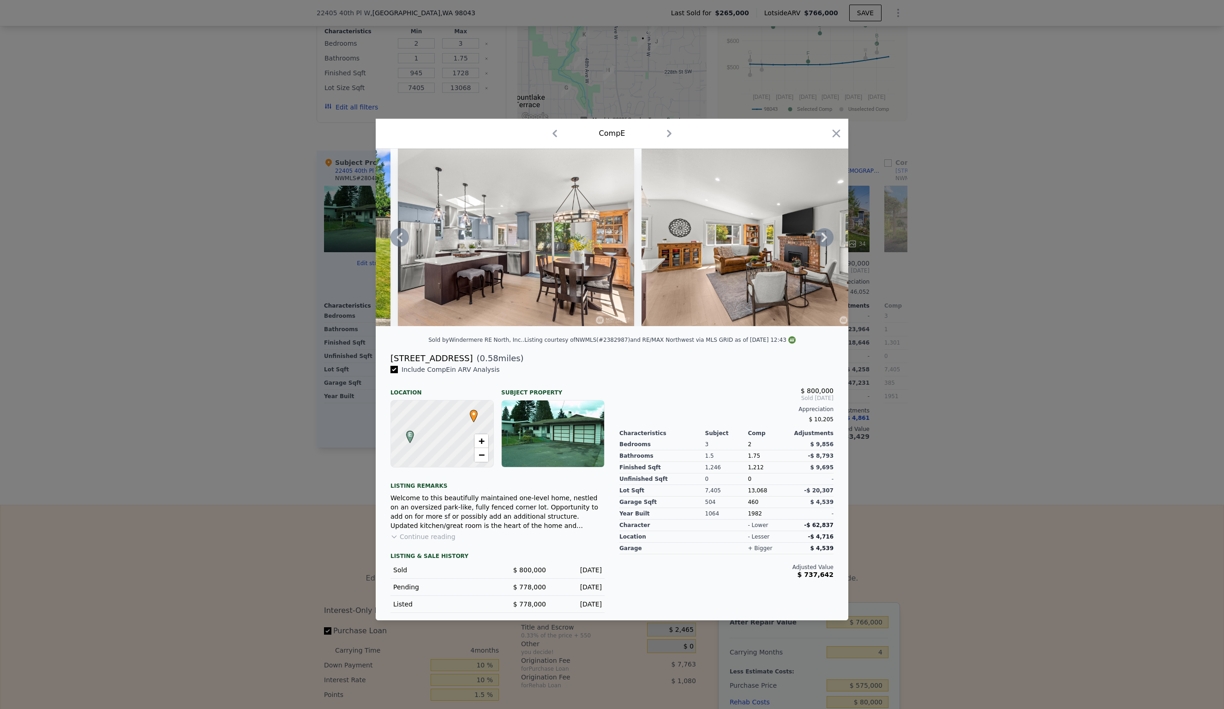
click at [827, 239] on icon at bounding box center [824, 237] width 18 height 18
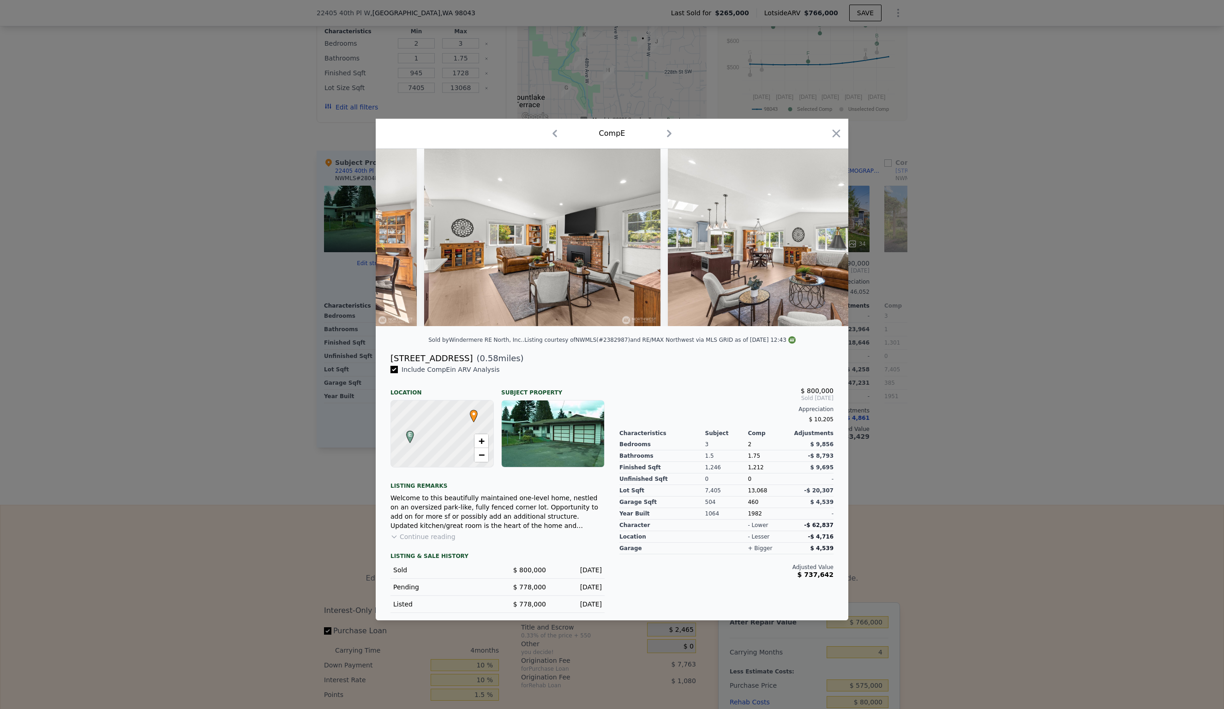
scroll to position [0, 443]
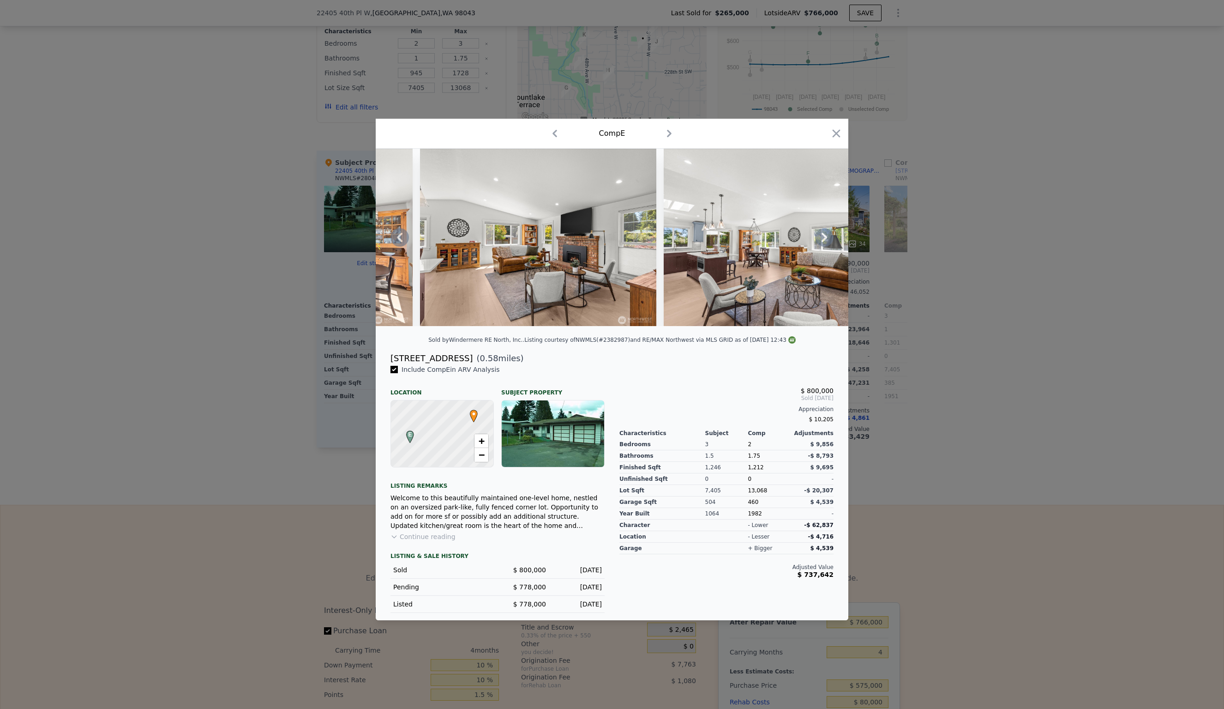
click at [827, 239] on icon at bounding box center [824, 237] width 18 height 18
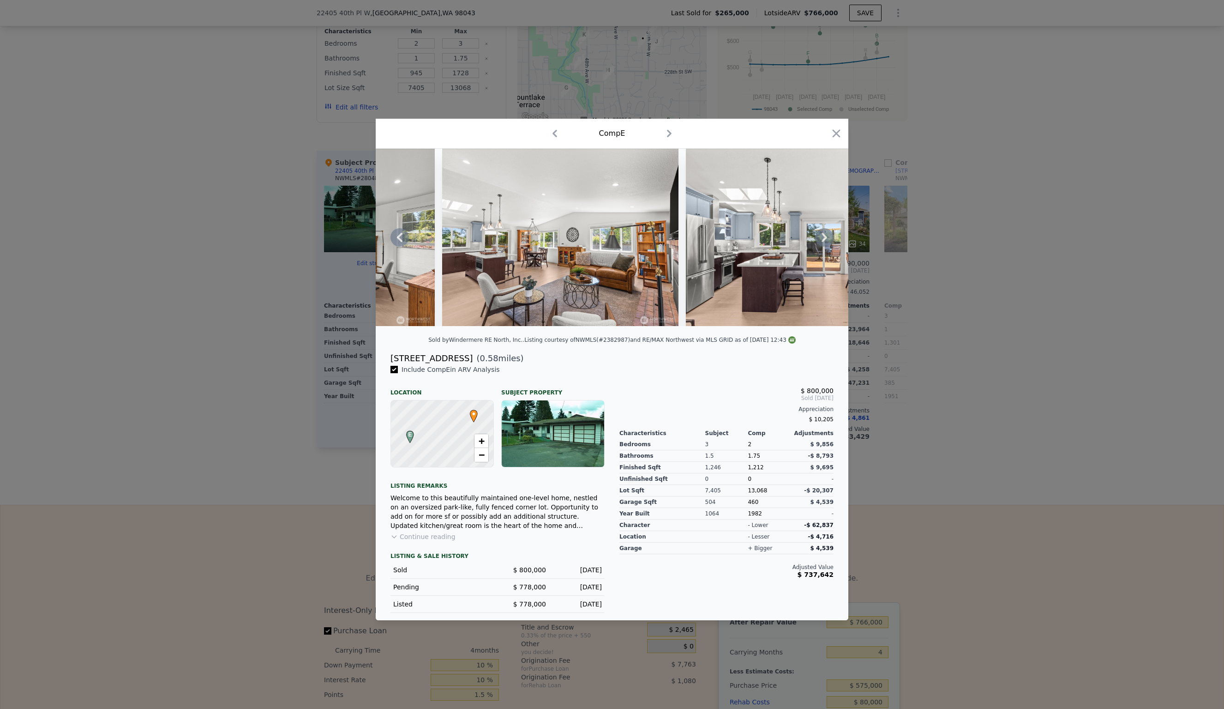
click at [827, 239] on icon at bounding box center [824, 237] width 18 height 18
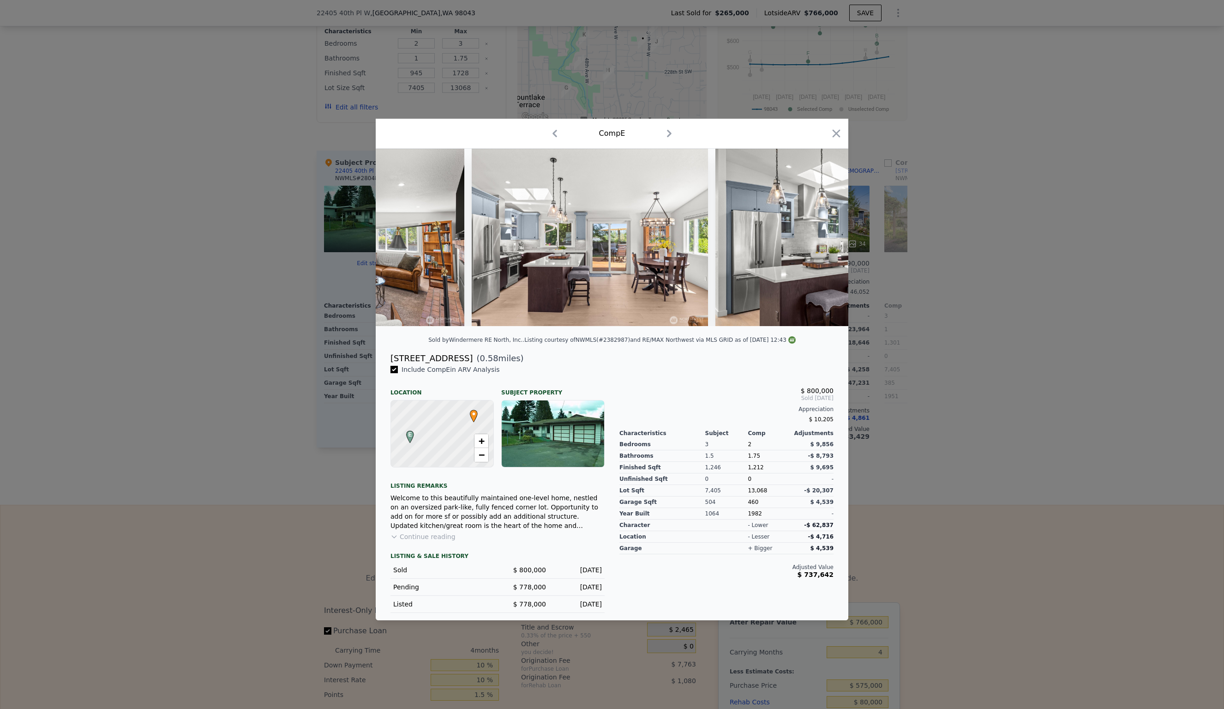
scroll to position [0, 886]
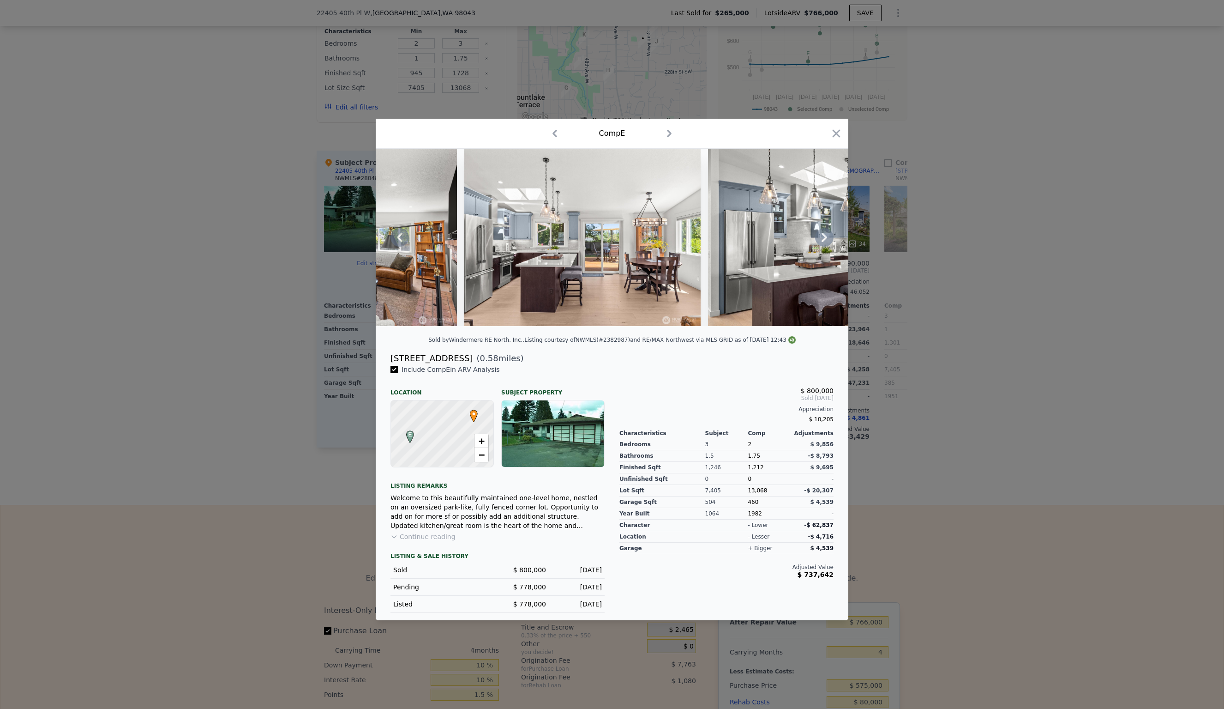
click at [827, 239] on icon at bounding box center [824, 237] width 18 height 18
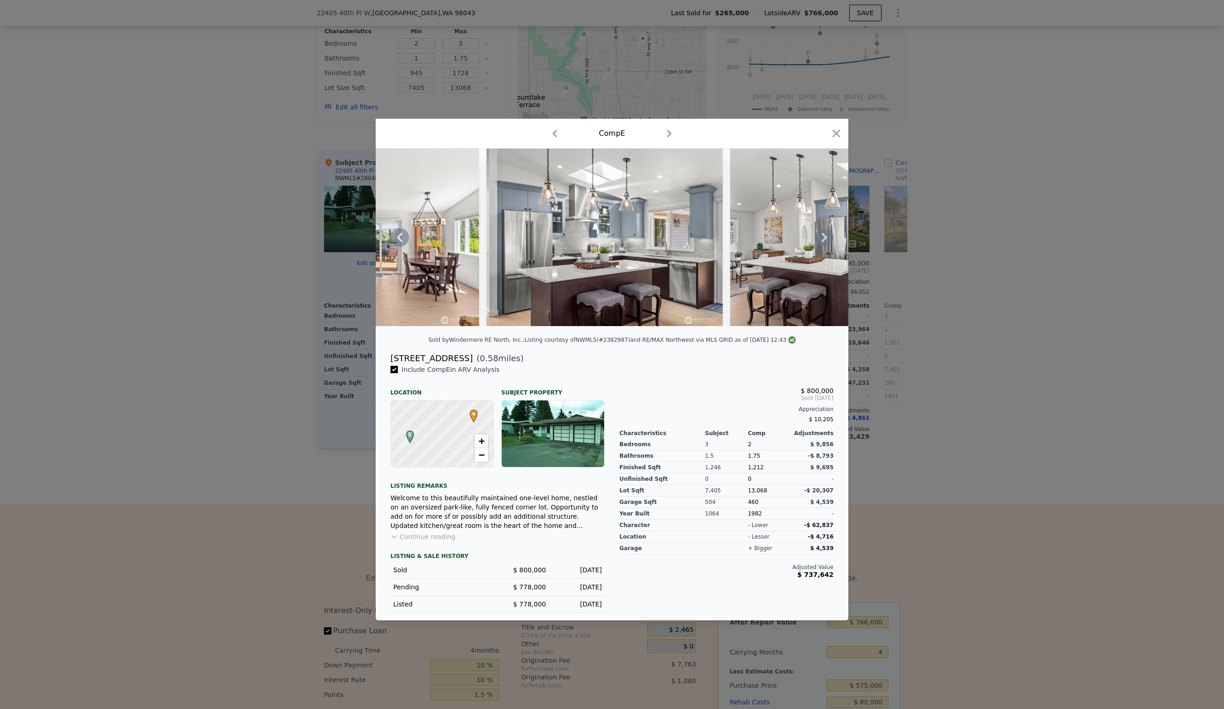
click at [827, 239] on icon at bounding box center [824, 237] width 18 height 18
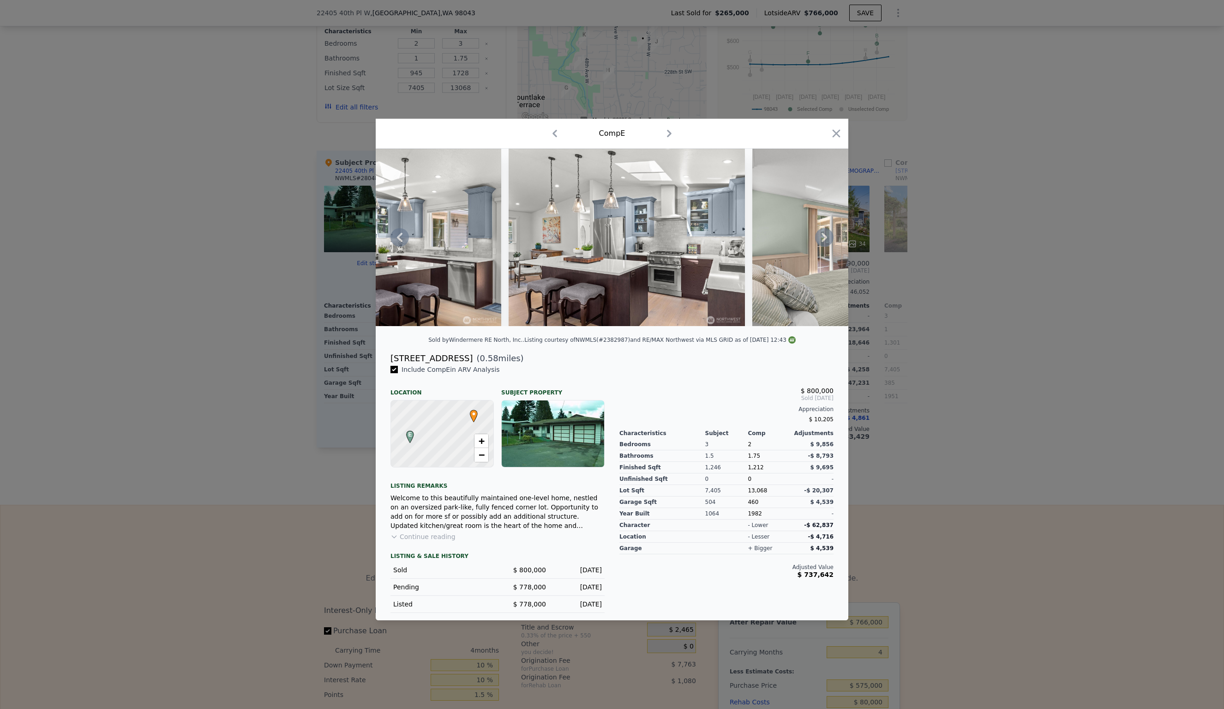
click at [827, 239] on icon at bounding box center [824, 237] width 18 height 18
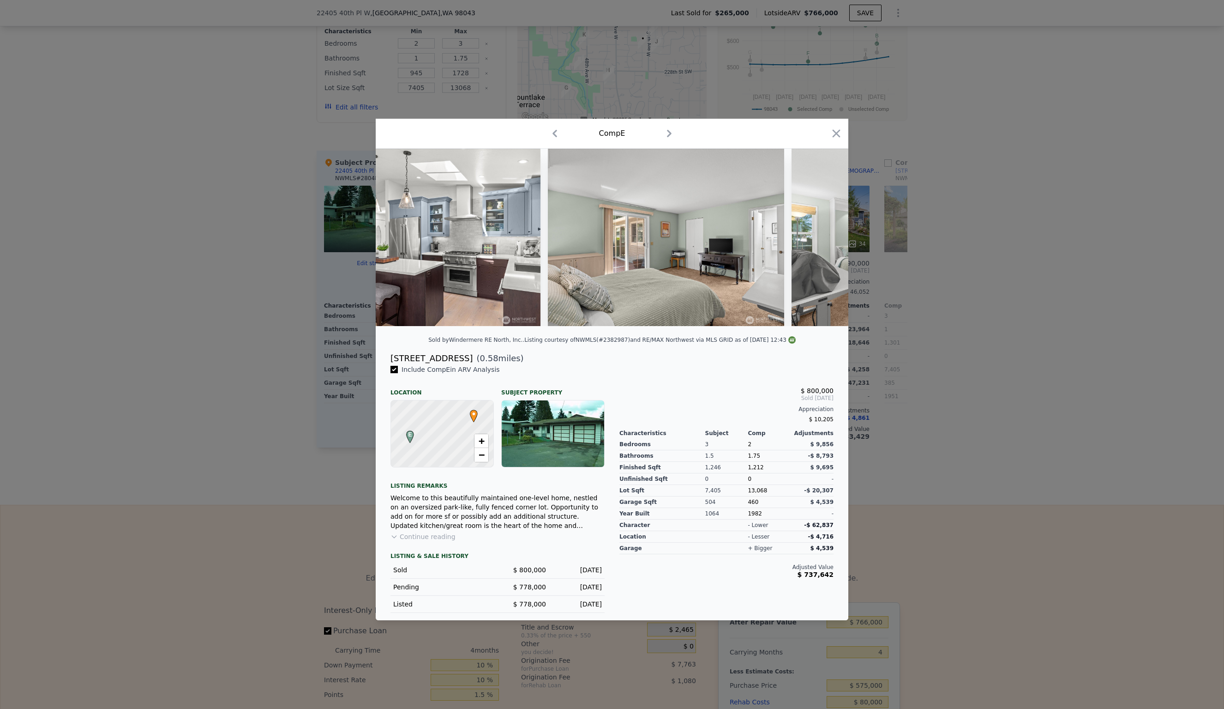
scroll to position [0, 1551]
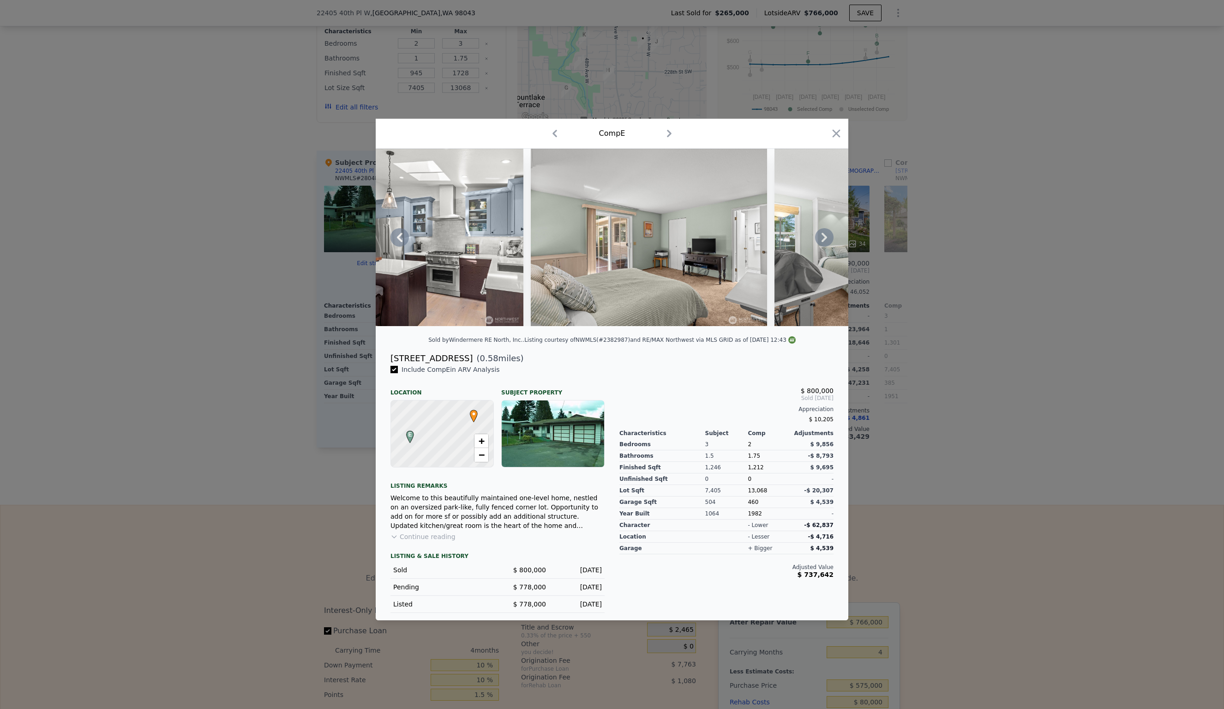
click at [827, 239] on icon at bounding box center [824, 237] width 18 height 18
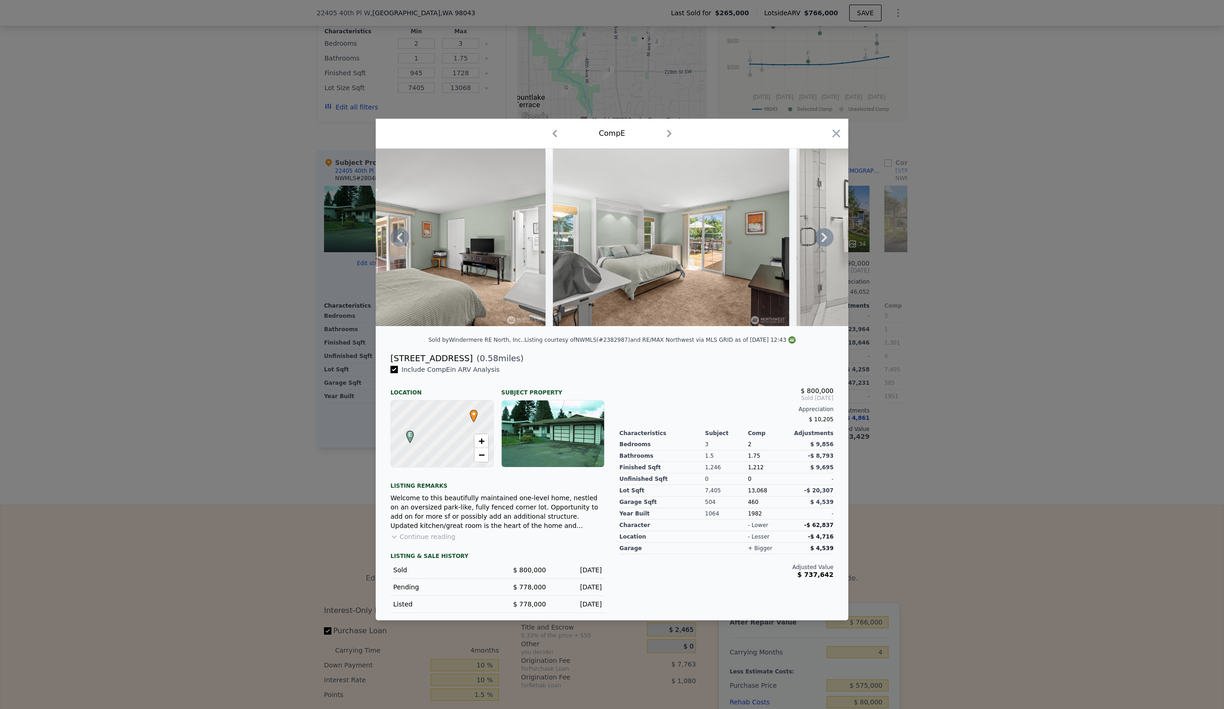
click at [827, 239] on icon at bounding box center [824, 237] width 18 height 18
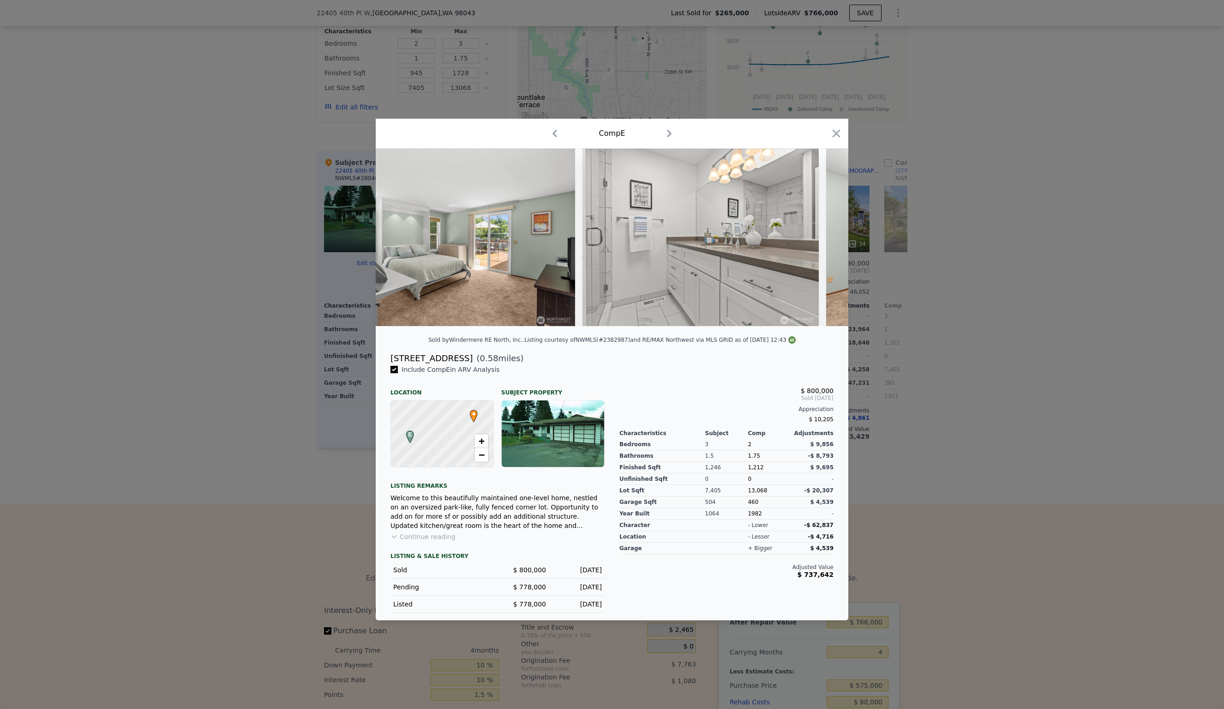
scroll to position [0, 1994]
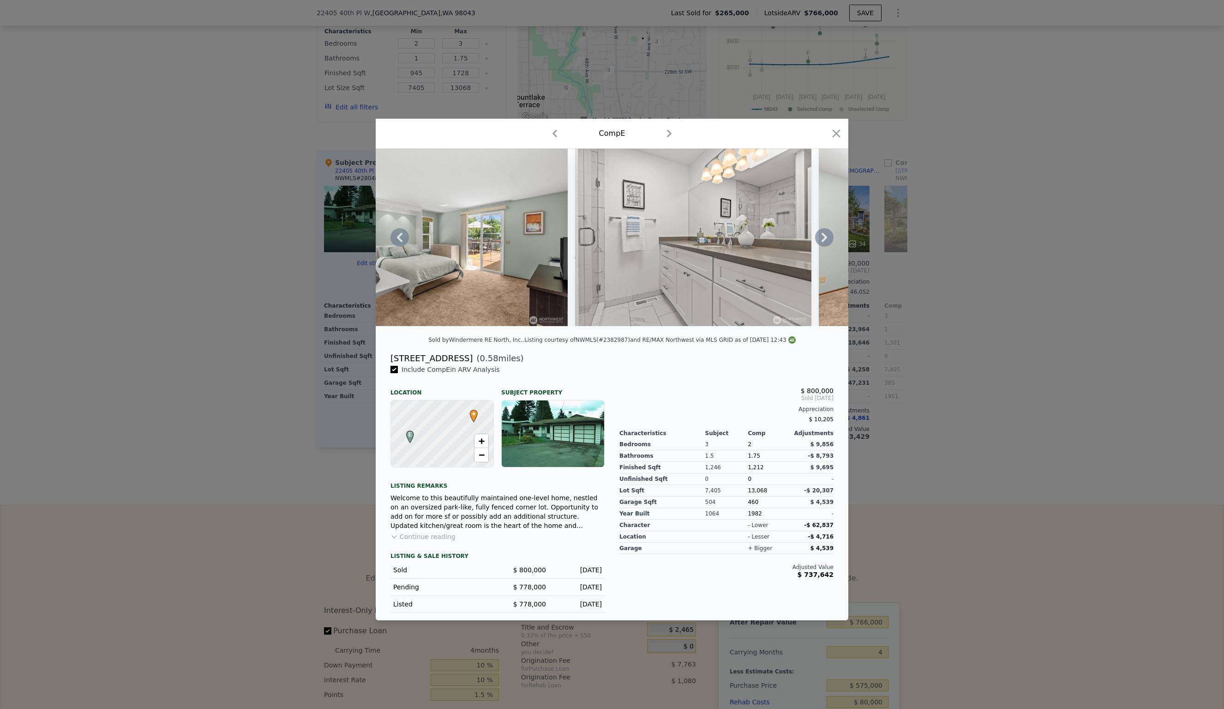
click at [827, 239] on icon at bounding box center [824, 237] width 18 height 18
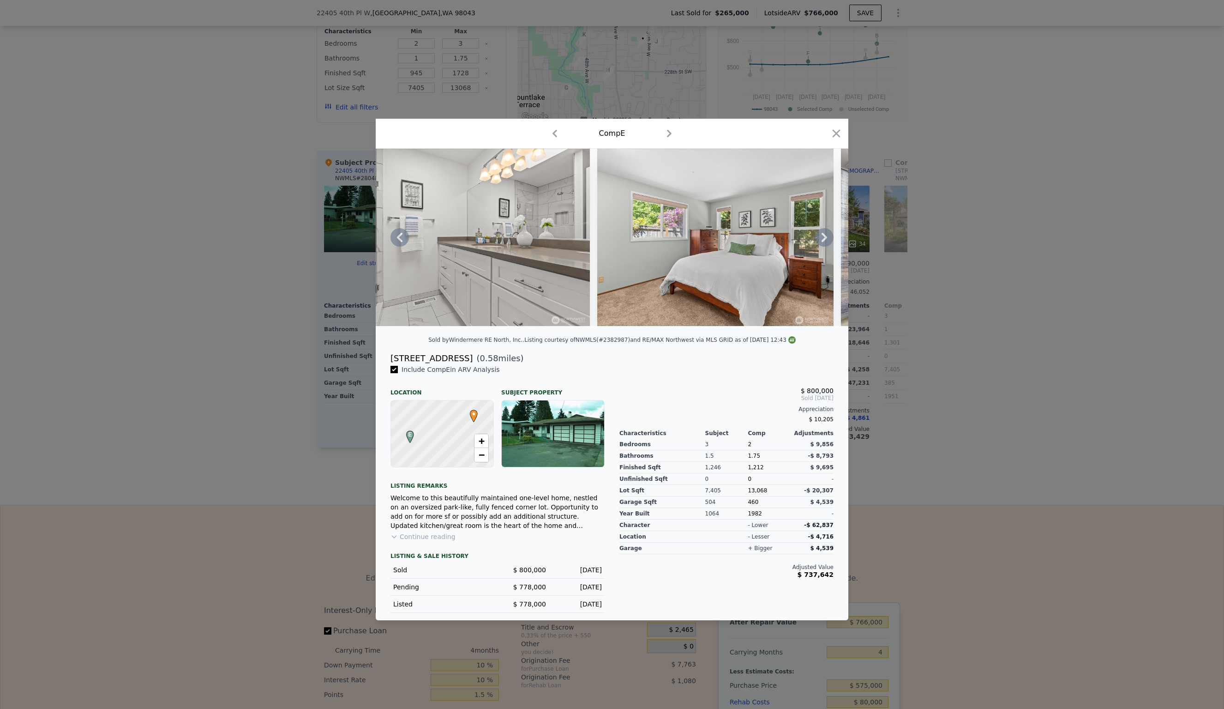
click at [827, 239] on icon at bounding box center [824, 237] width 18 height 18
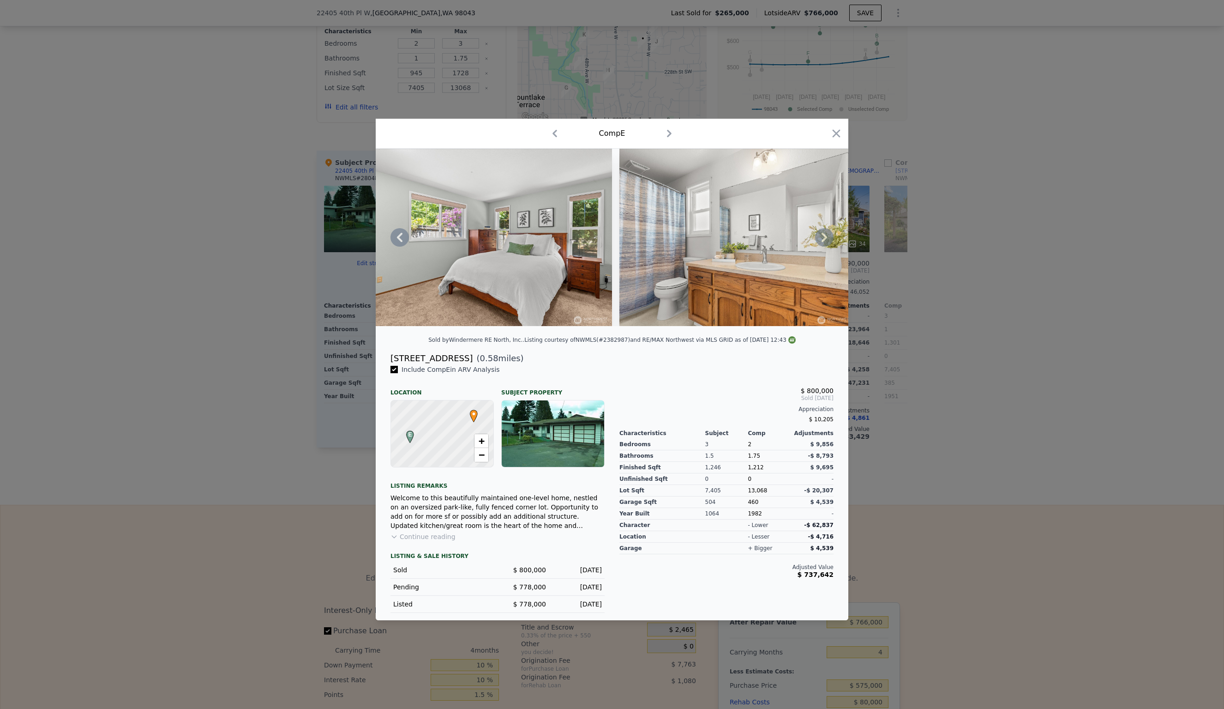
click at [827, 239] on icon at bounding box center [824, 237] width 18 height 18
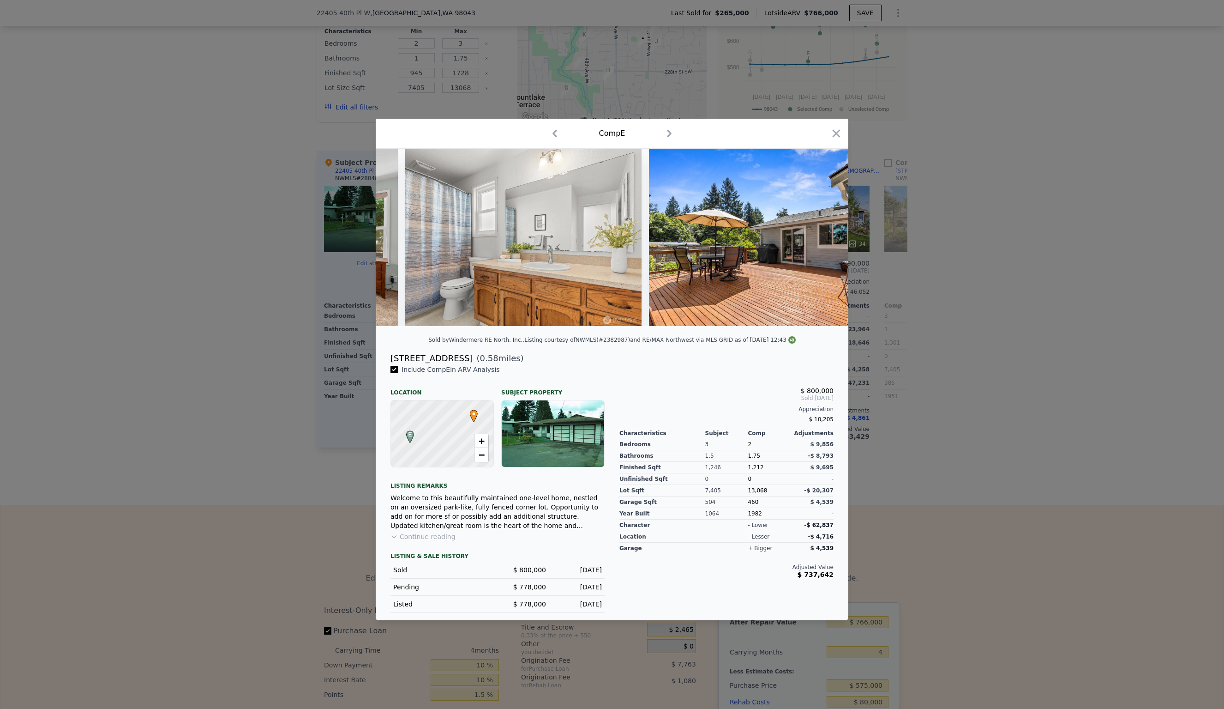
scroll to position [0, 2659]
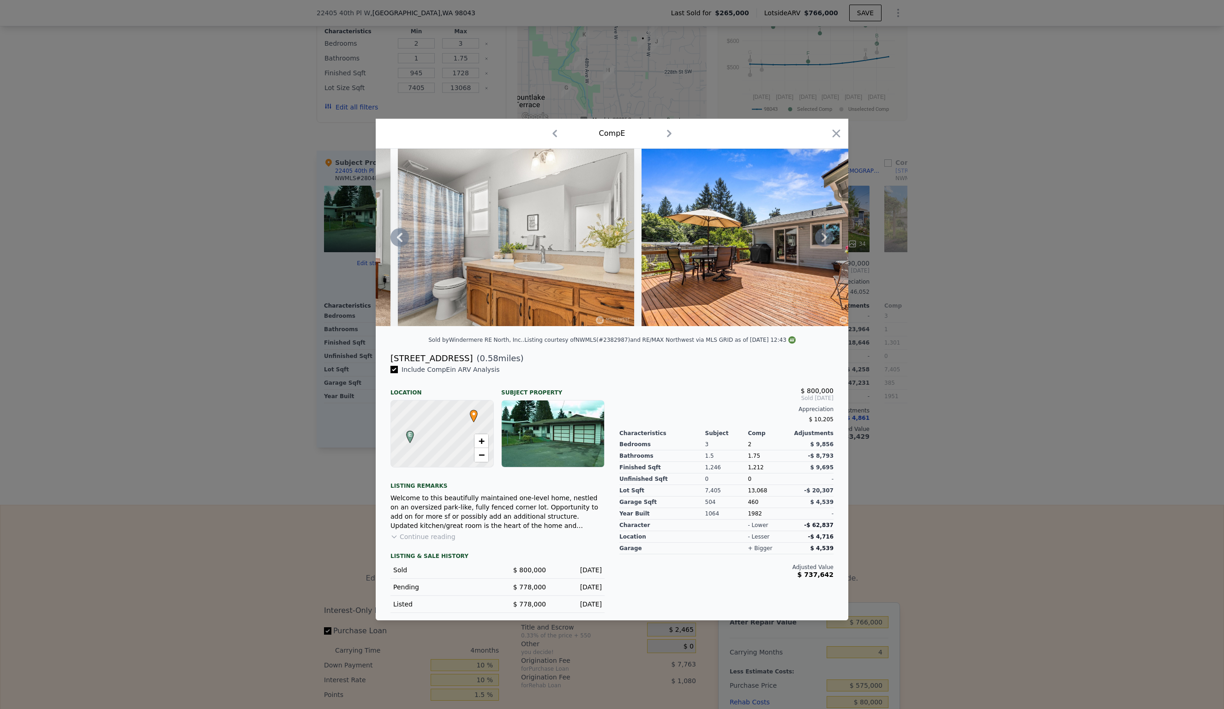
click at [826, 237] on icon at bounding box center [825, 237] width 6 height 9
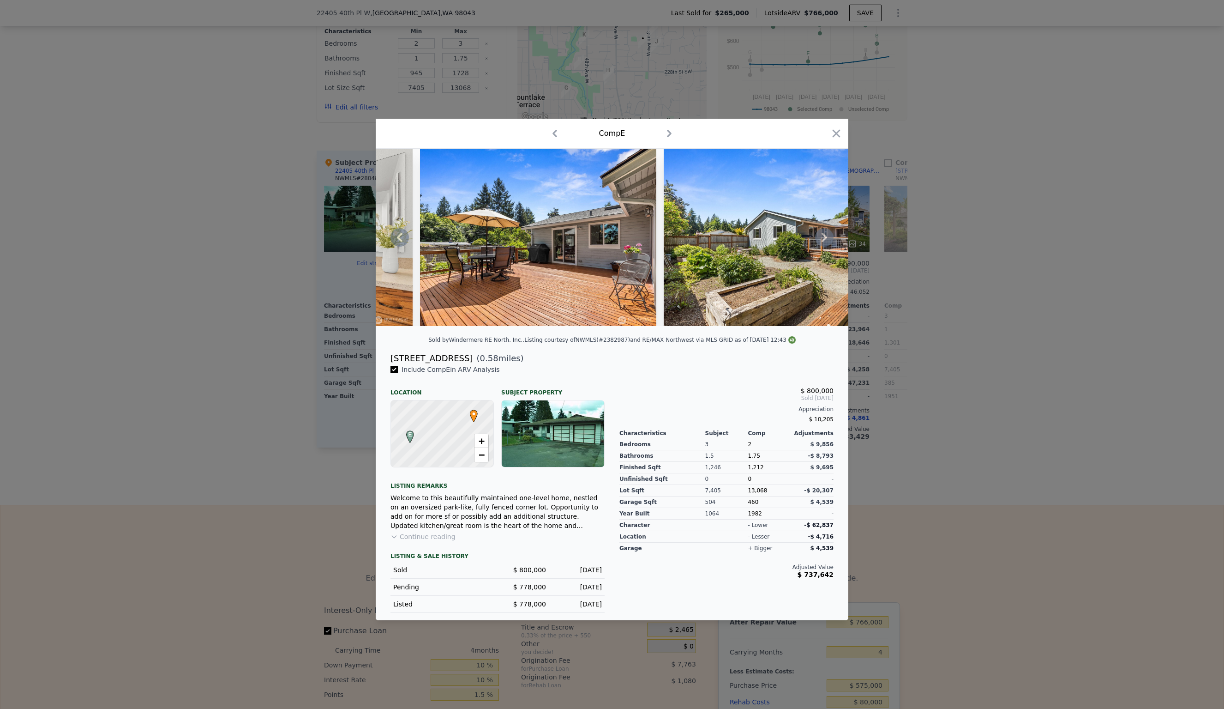
click at [826, 237] on icon at bounding box center [825, 237] width 6 height 9
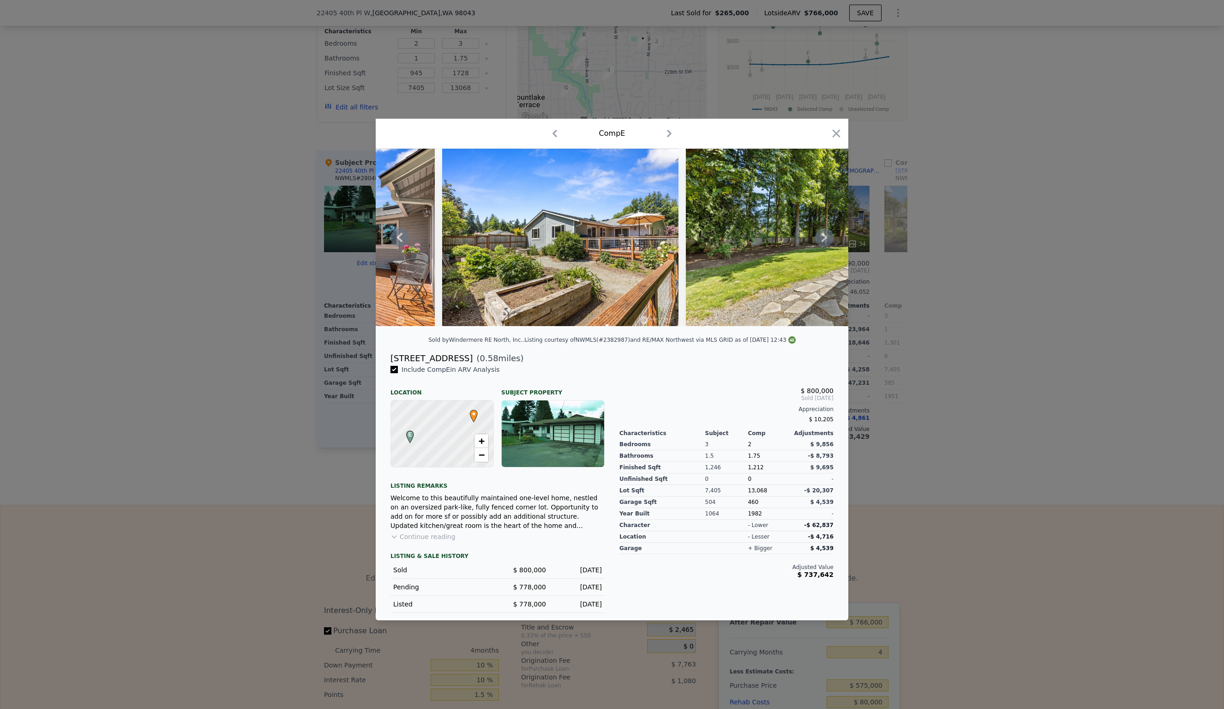
click at [826, 237] on icon at bounding box center [825, 237] width 6 height 9
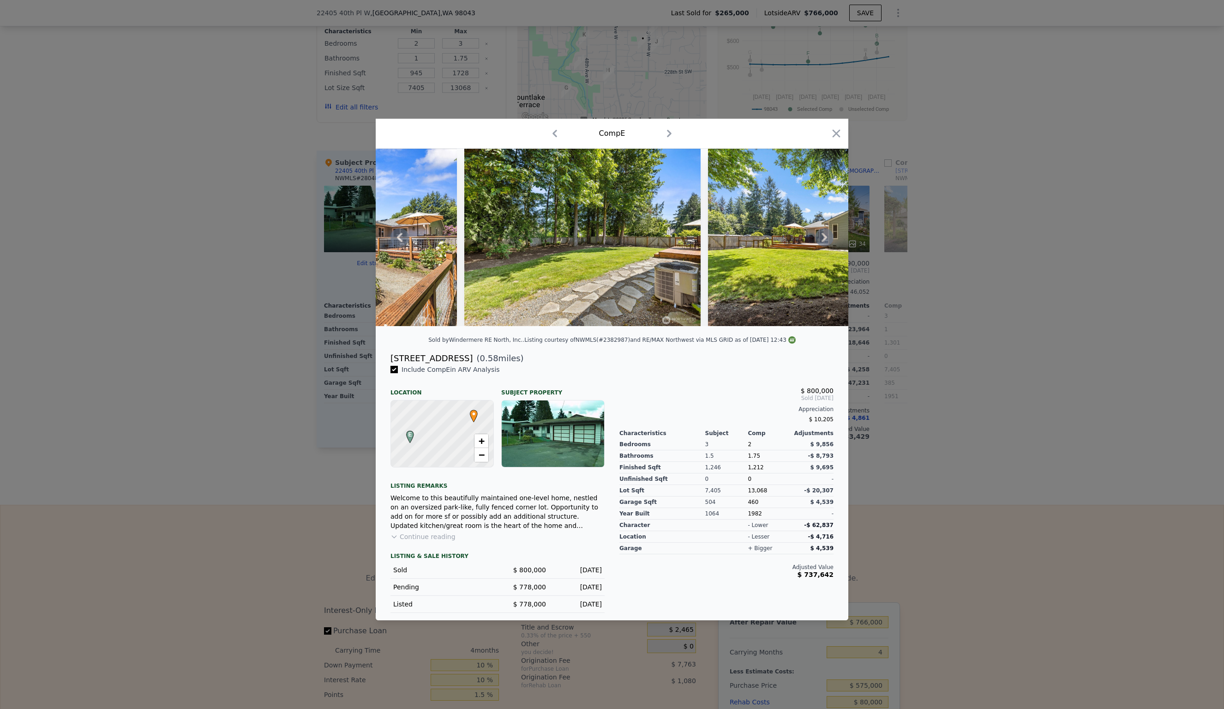
click at [826, 237] on icon at bounding box center [825, 237] width 6 height 9
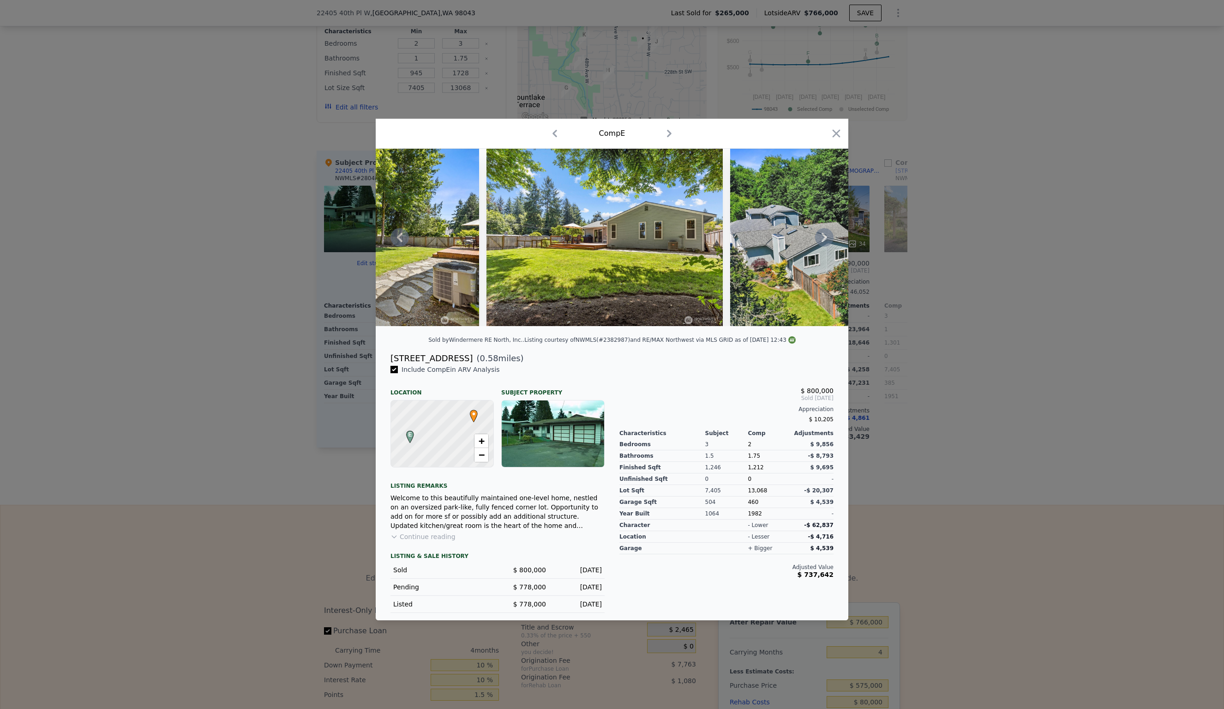
click at [826, 237] on icon at bounding box center [825, 237] width 6 height 9
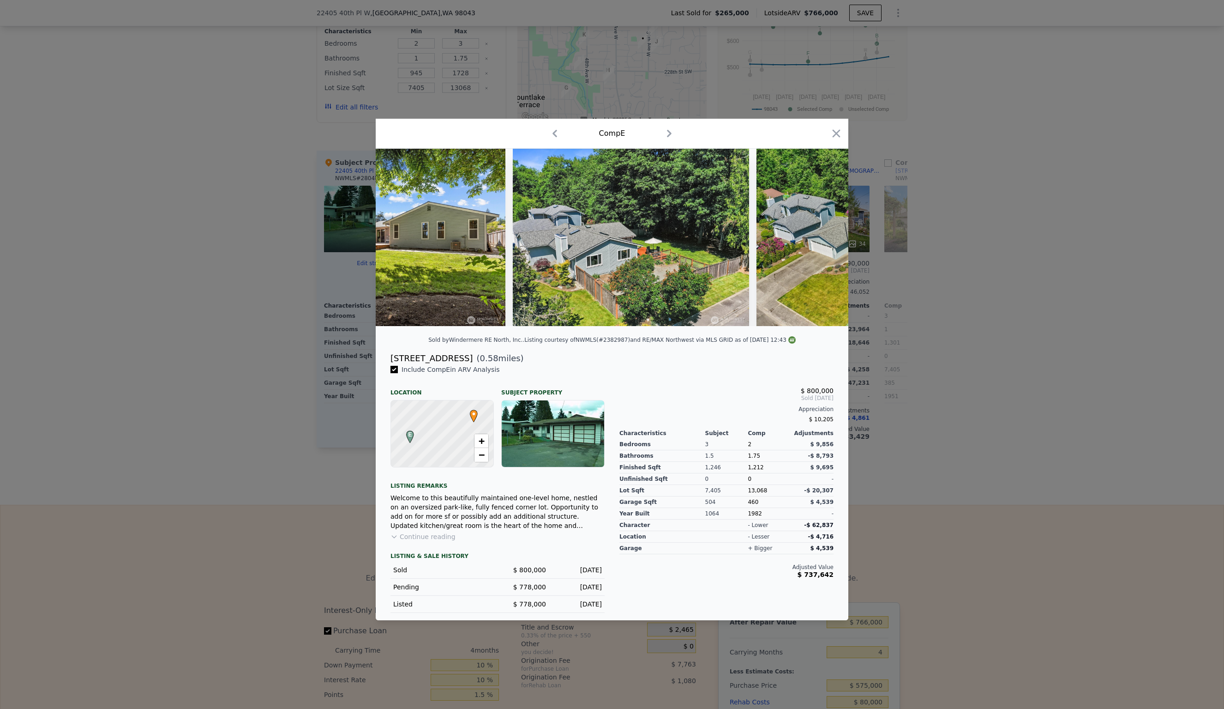
scroll to position [0, 3766]
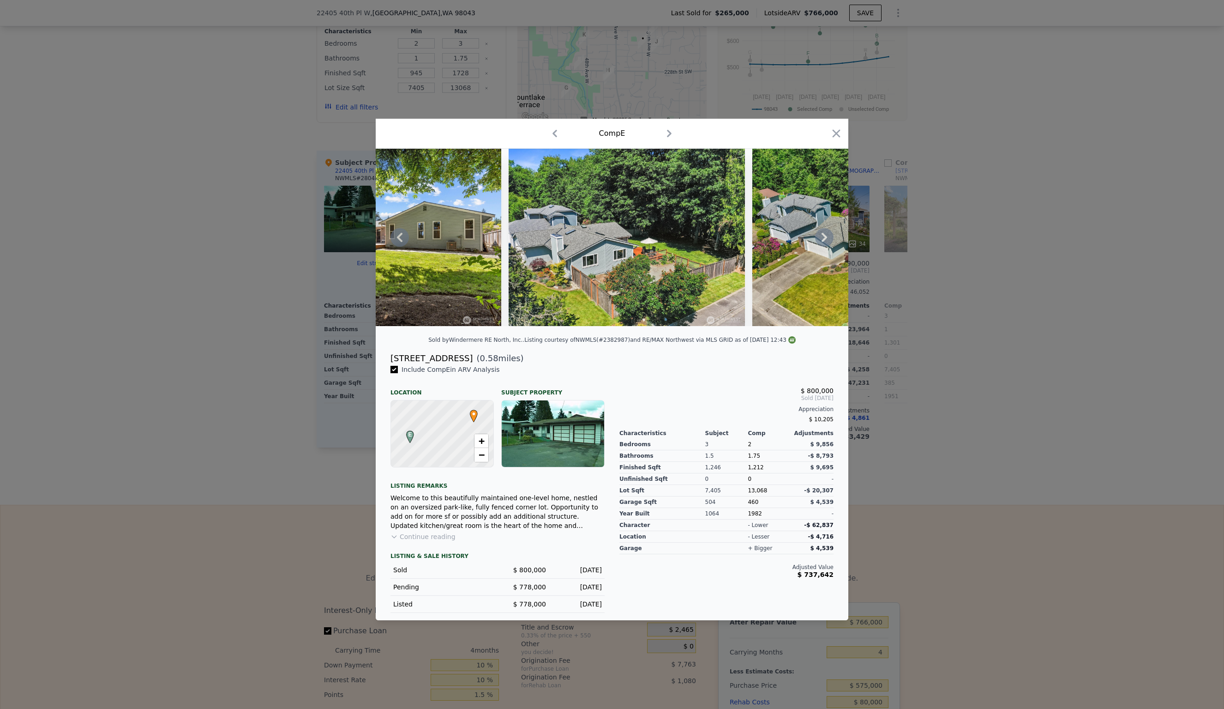
click at [826, 237] on icon at bounding box center [825, 237] width 6 height 9
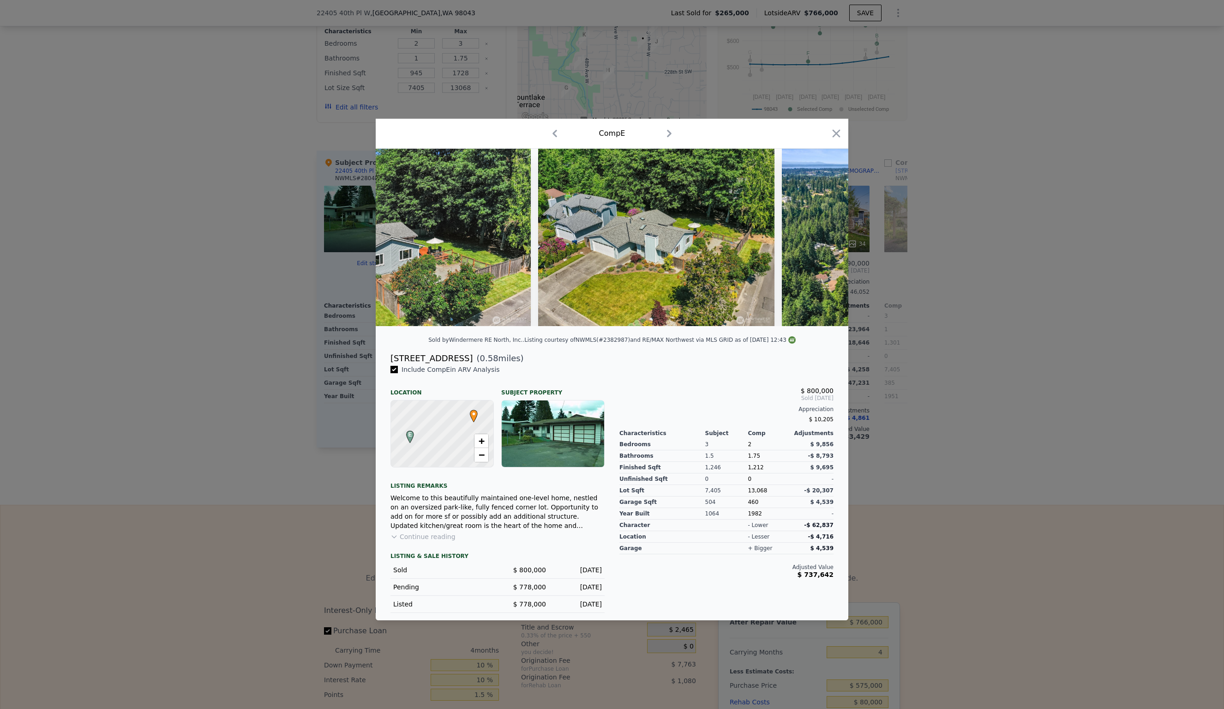
scroll to position [0, 3988]
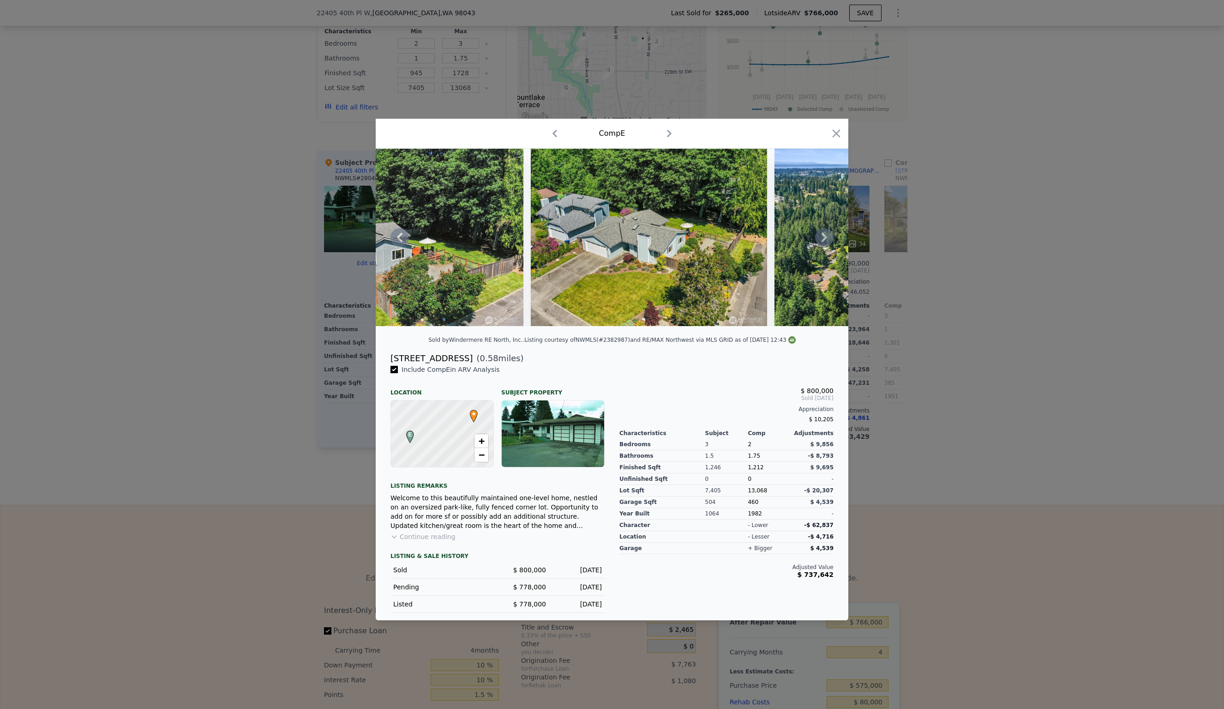
click at [826, 237] on icon at bounding box center [825, 237] width 6 height 9
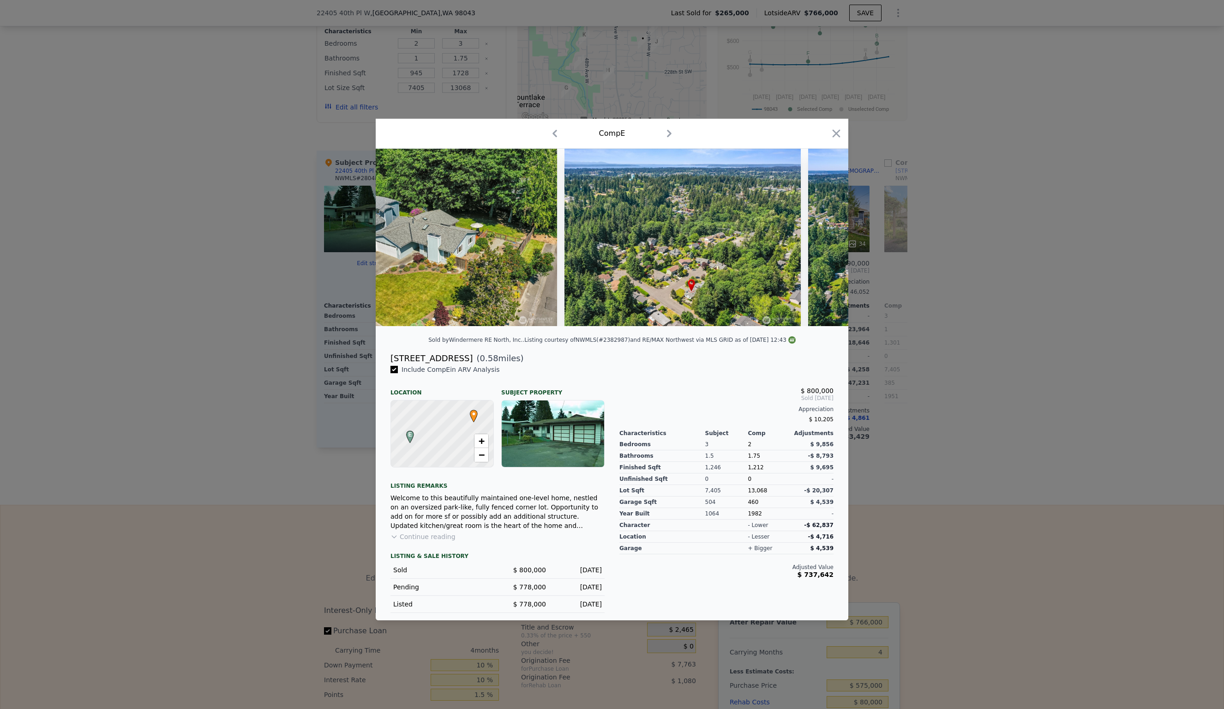
scroll to position [0, 4209]
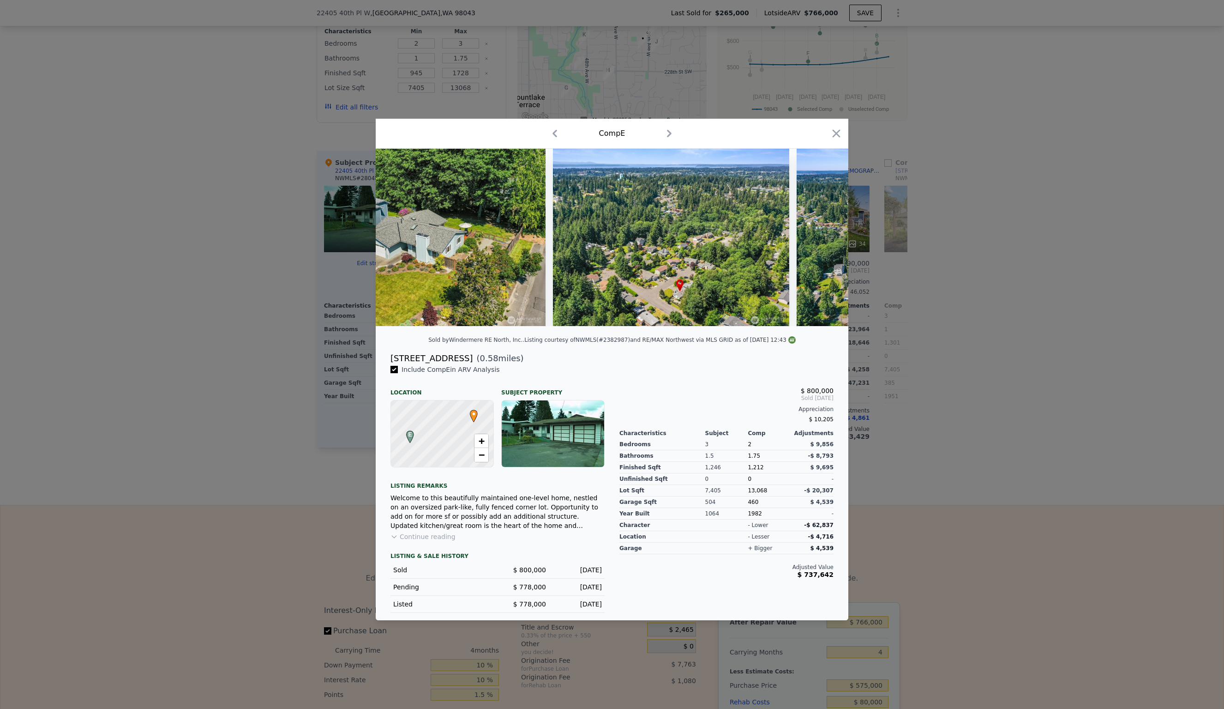
click at [826, 237] on div at bounding box center [612, 237] width 473 height 177
click at [840, 136] on icon "button" at bounding box center [836, 133] width 13 height 13
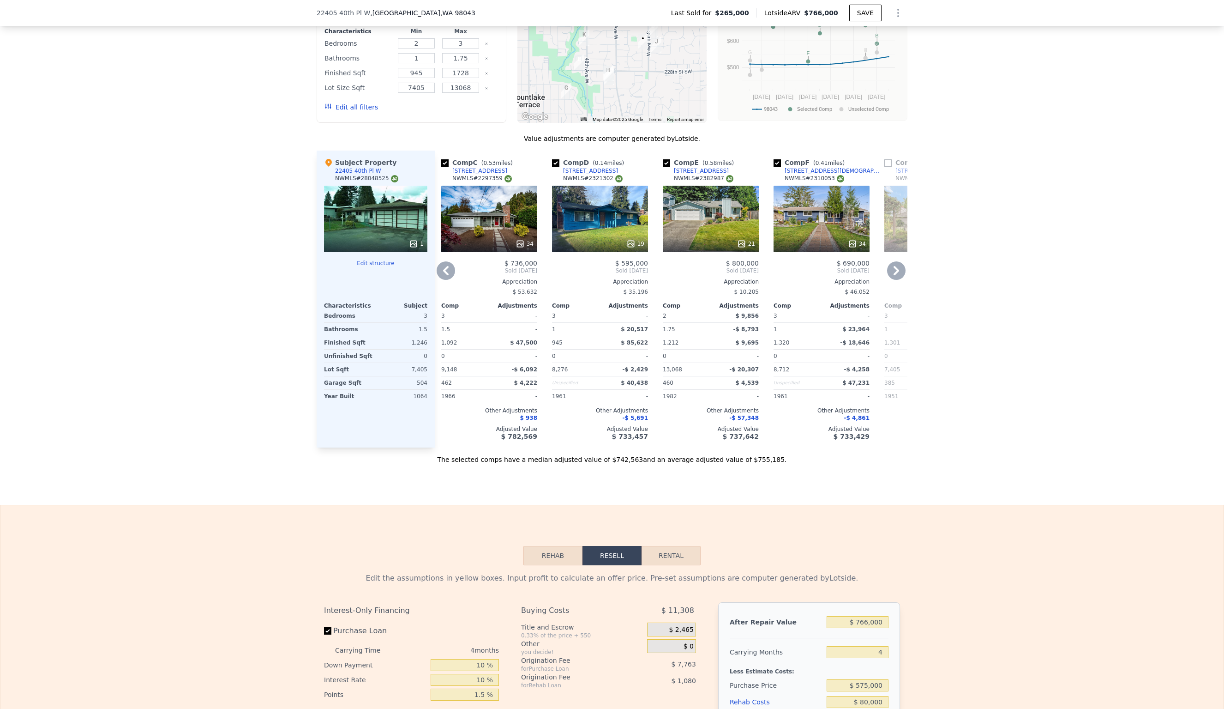
click at [896, 261] on icon at bounding box center [896, 270] width 18 height 18
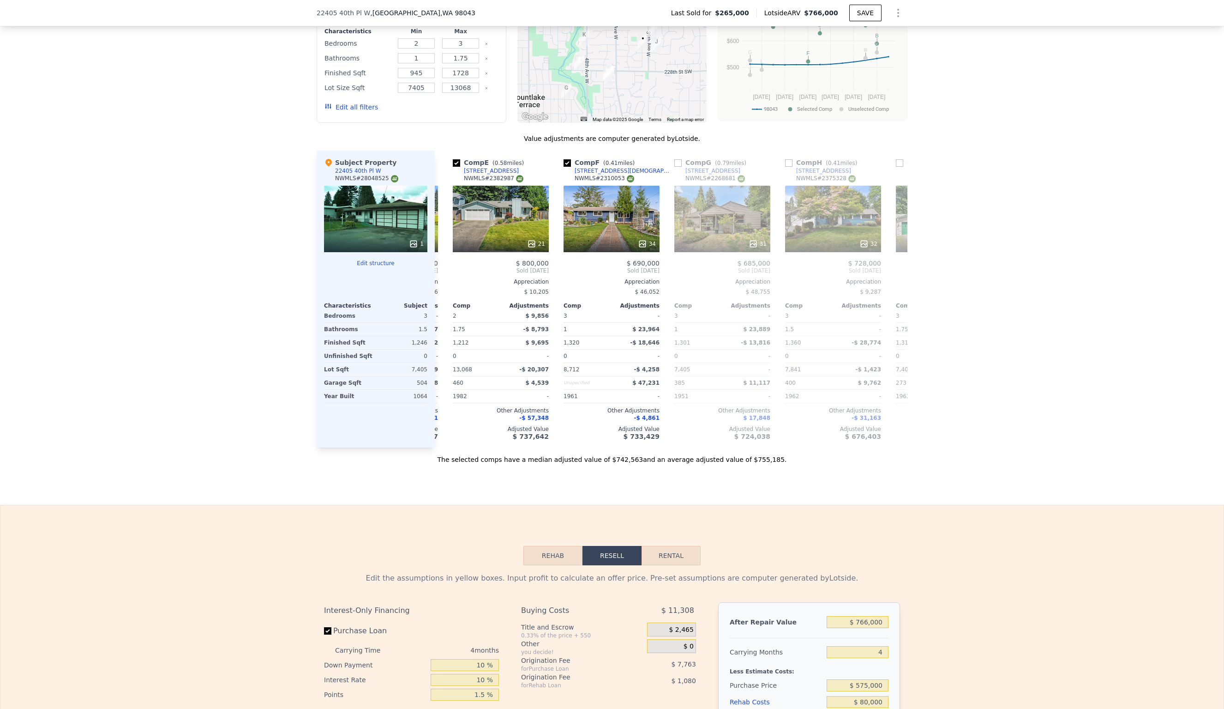
scroll to position [0, 448]
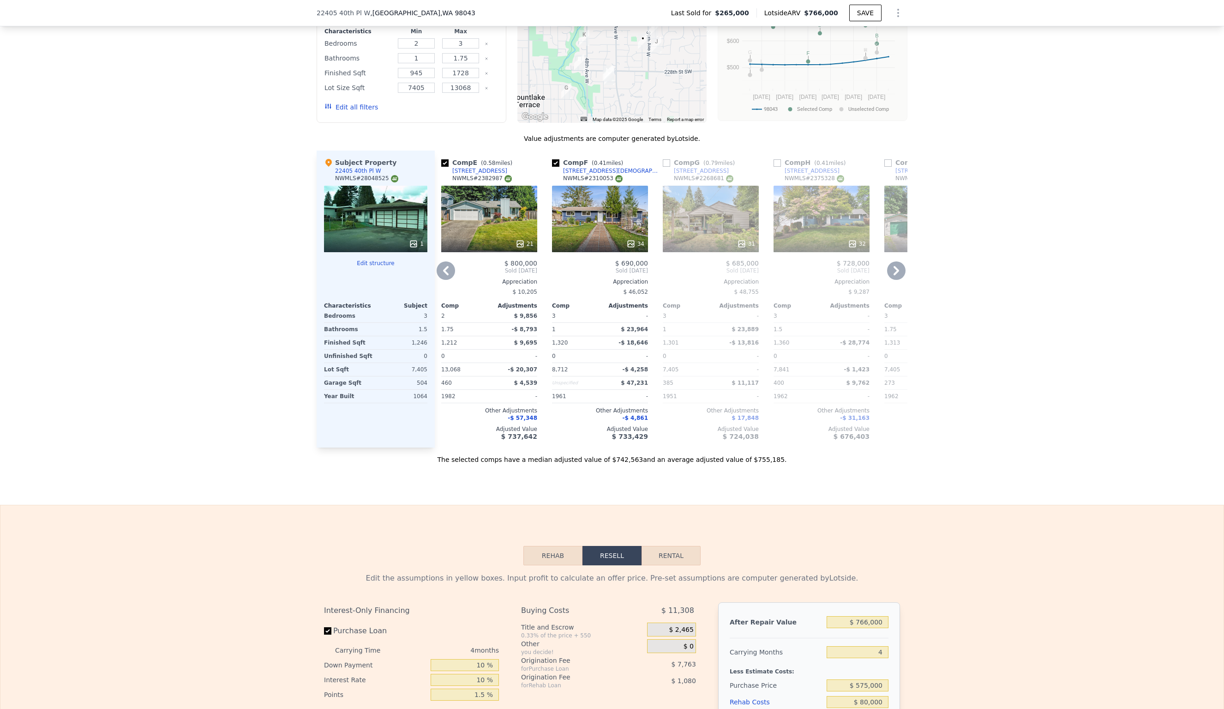
click at [832, 211] on div "32" at bounding box center [822, 219] width 96 height 66
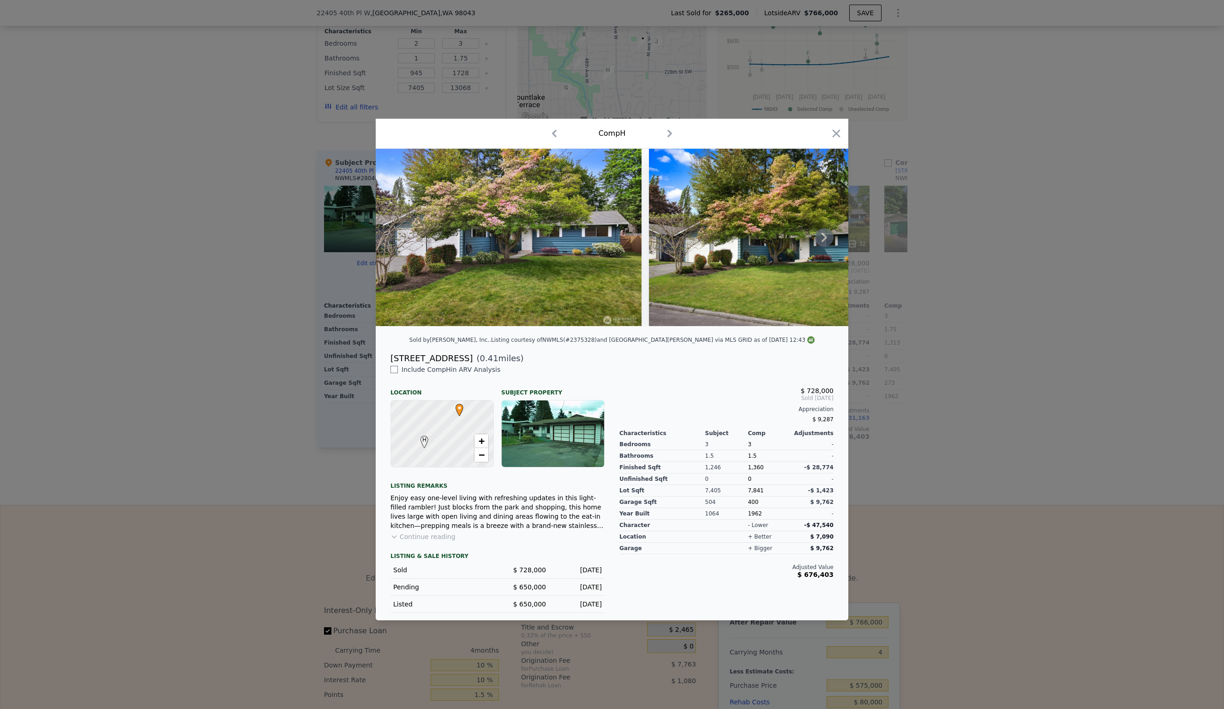
click at [829, 238] on icon at bounding box center [824, 237] width 18 height 18
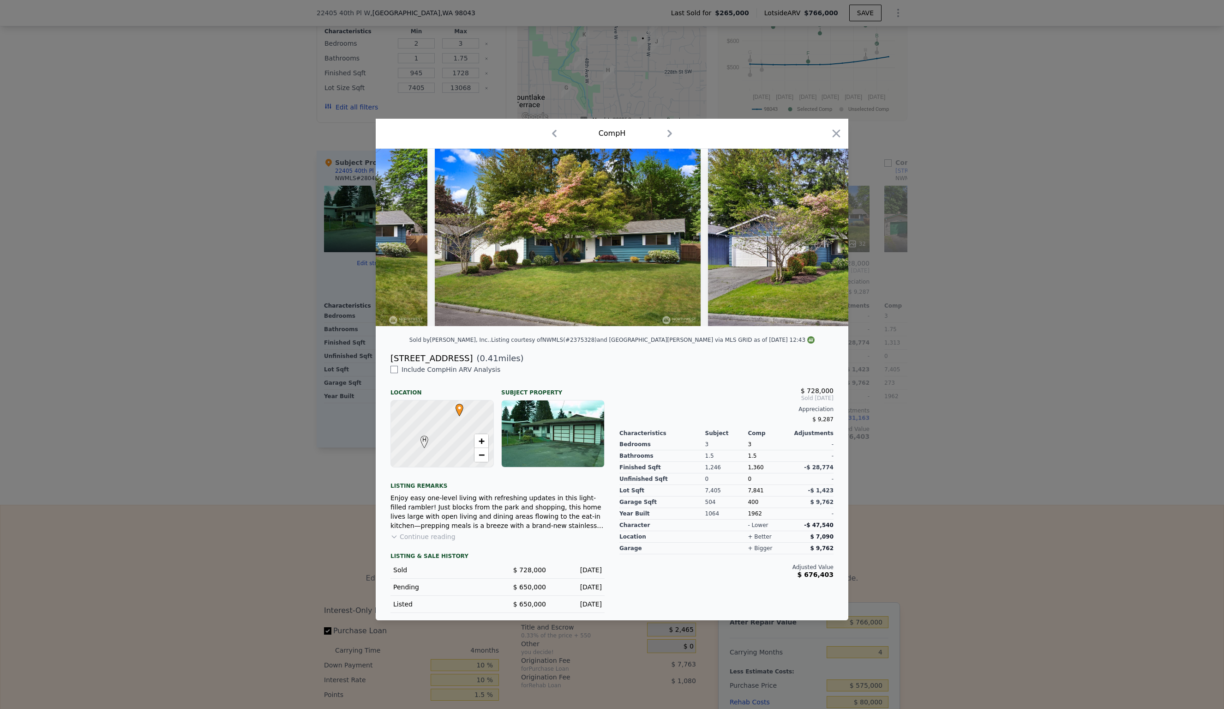
scroll to position [0, 222]
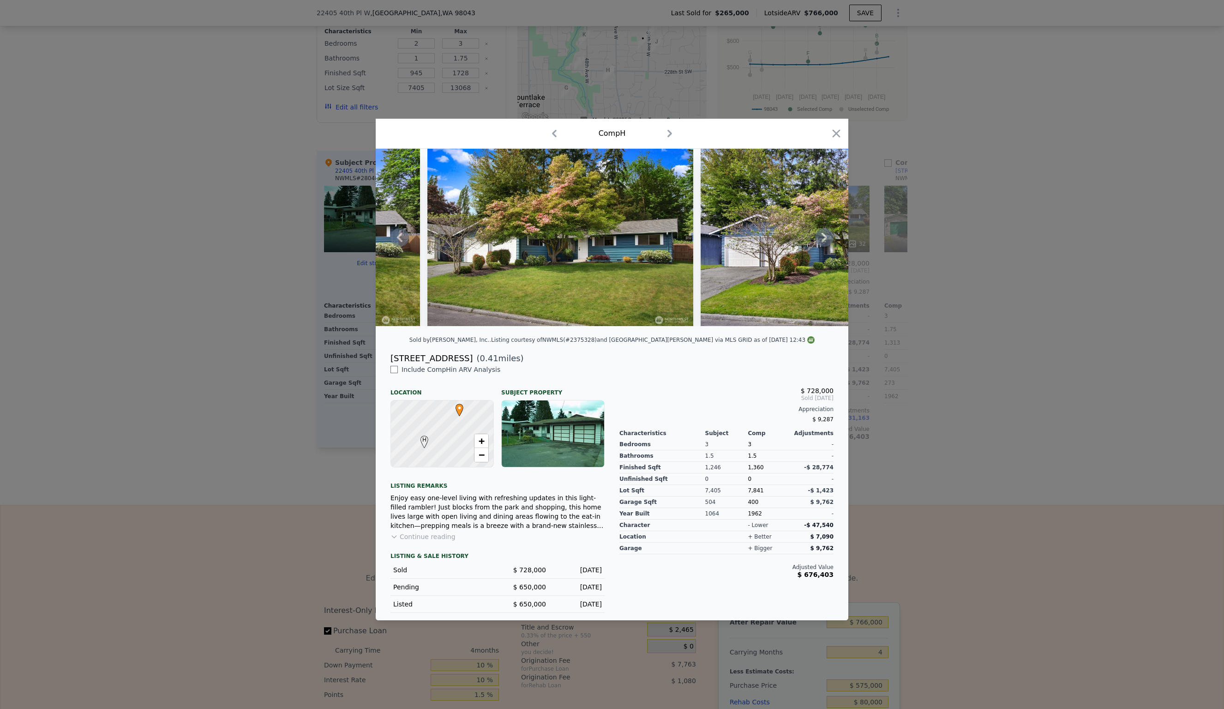
click at [828, 238] on icon at bounding box center [824, 237] width 18 height 18
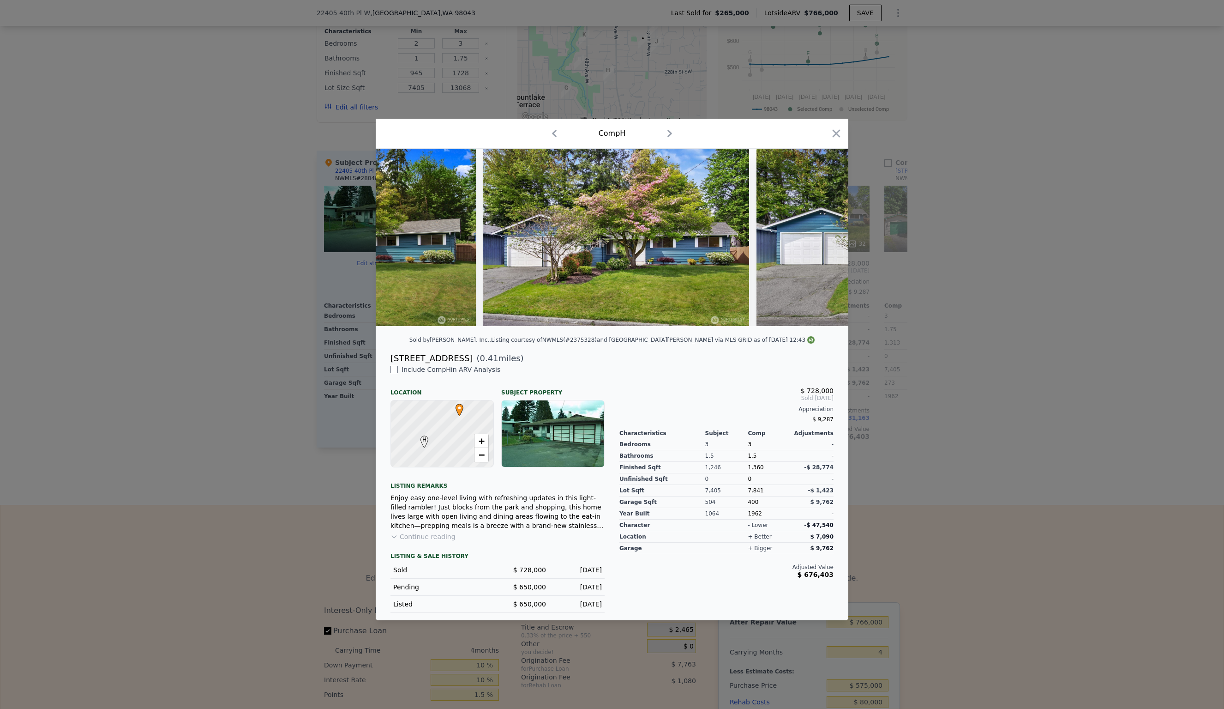
scroll to position [0, 443]
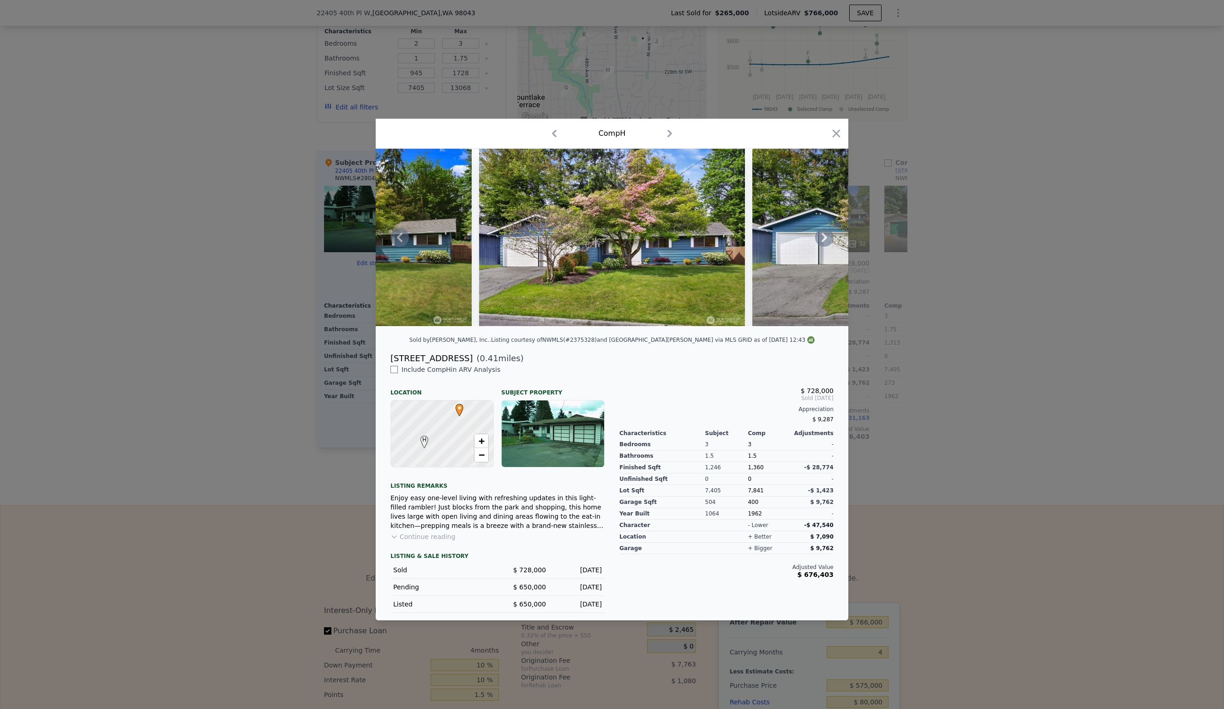
click at [825, 236] on icon at bounding box center [825, 237] width 6 height 9
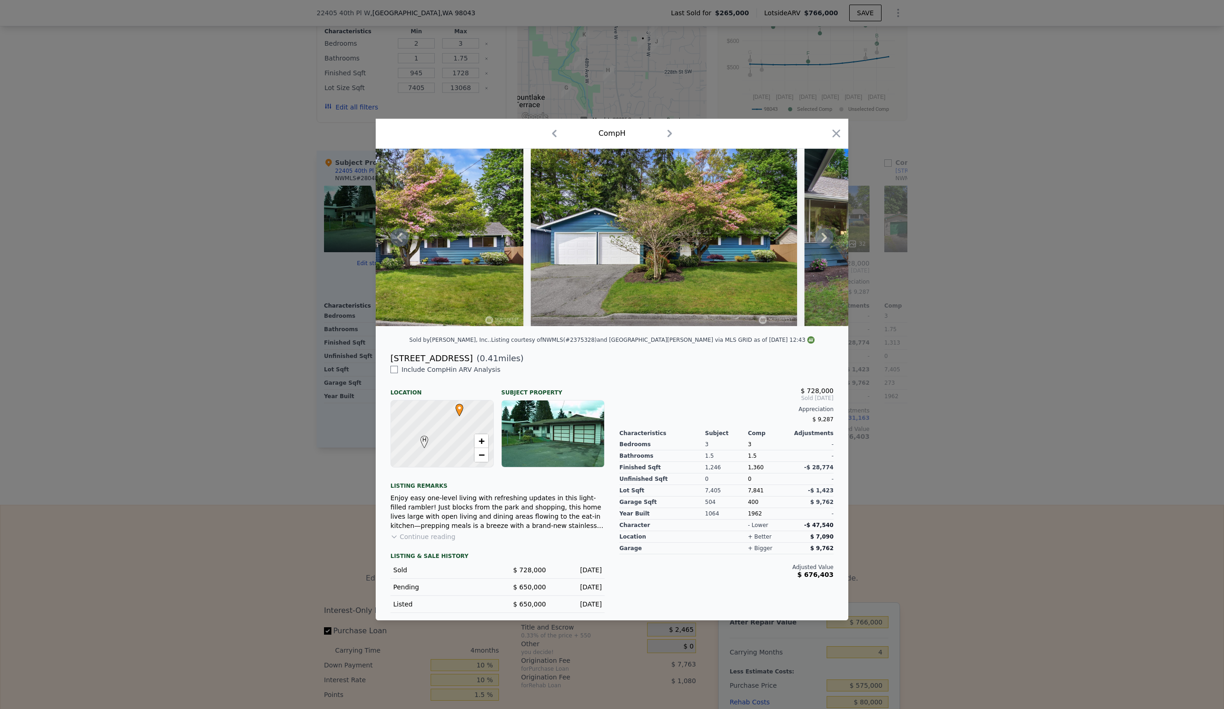
click at [825, 236] on icon at bounding box center [825, 237] width 6 height 9
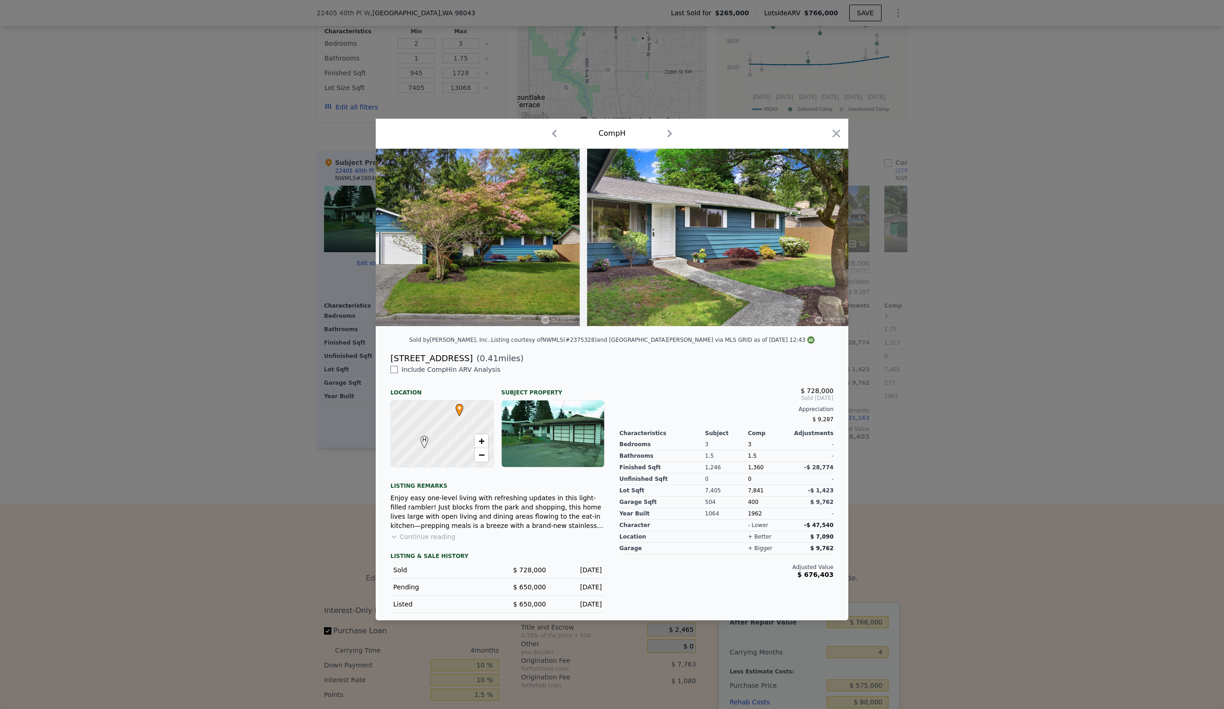
scroll to position [0, 886]
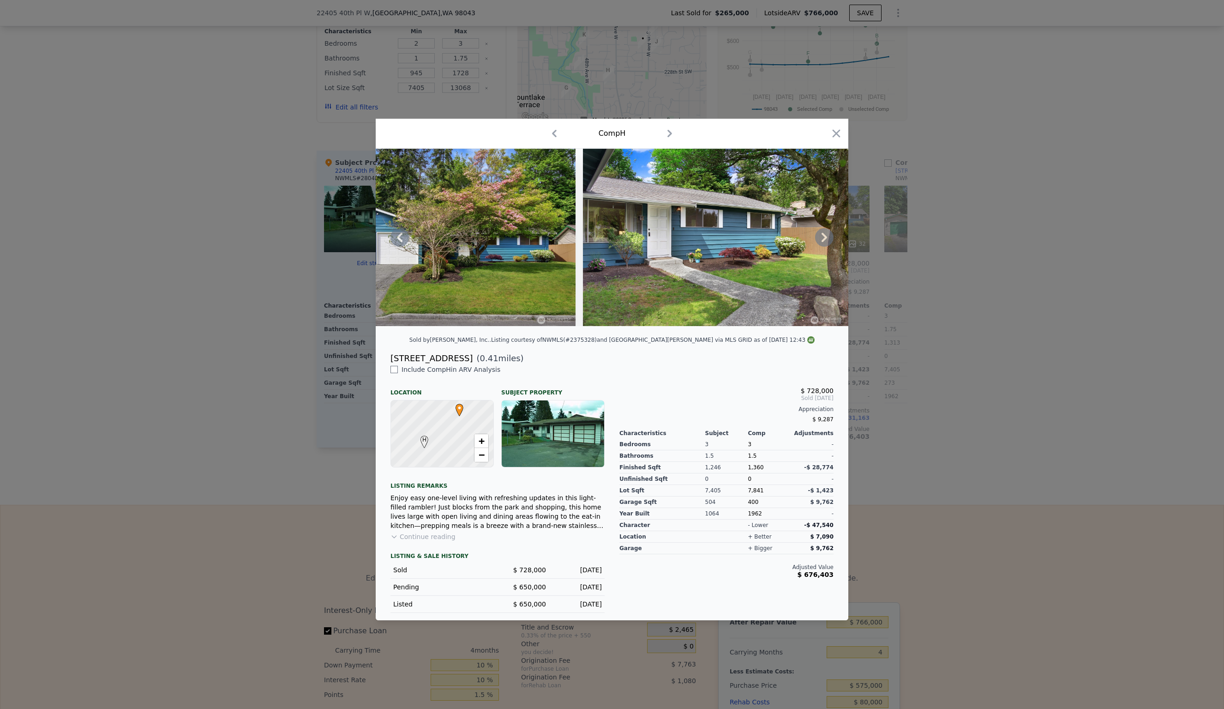
click at [825, 236] on icon at bounding box center [825, 237] width 6 height 9
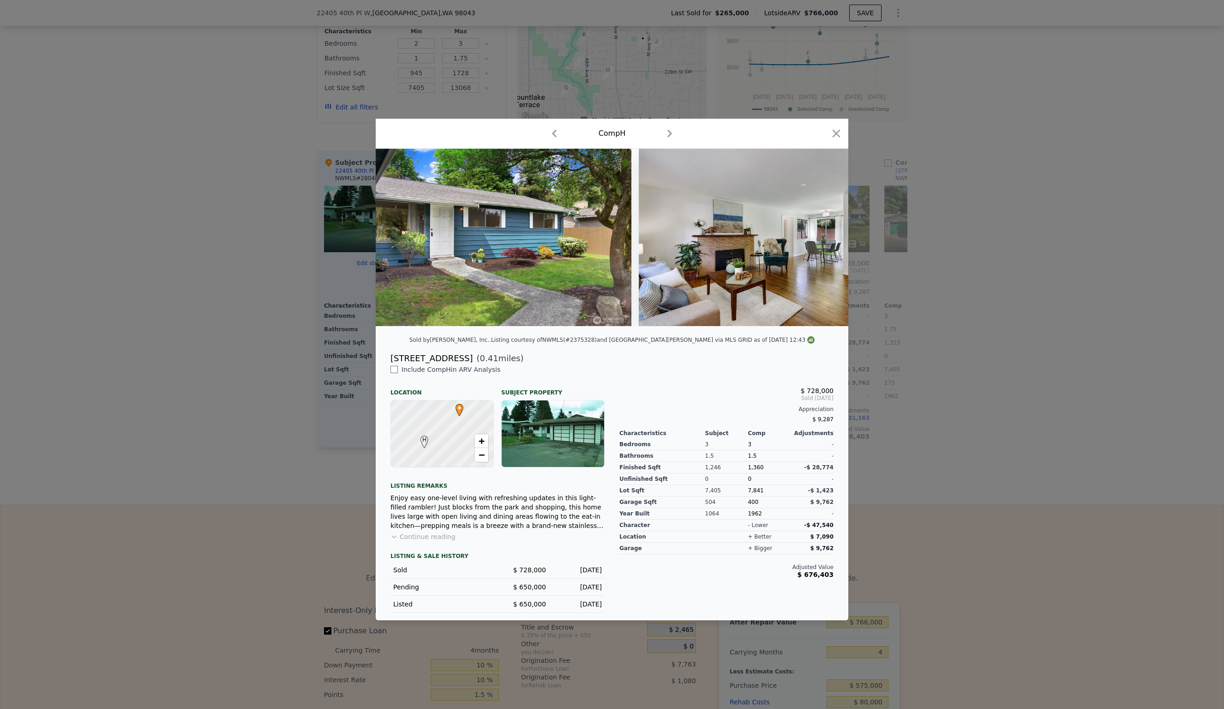
scroll to position [0, 1108]
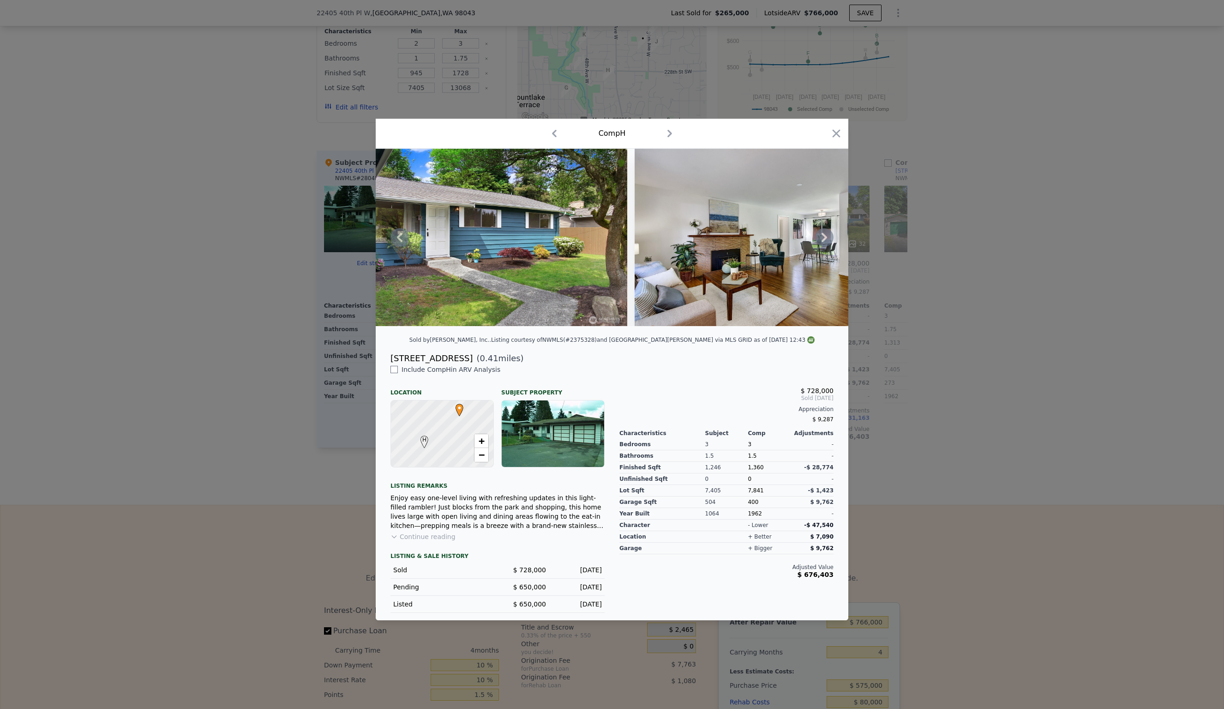
click at [825, 236] on icon at bounding box center [825, 237] width 6 height 9
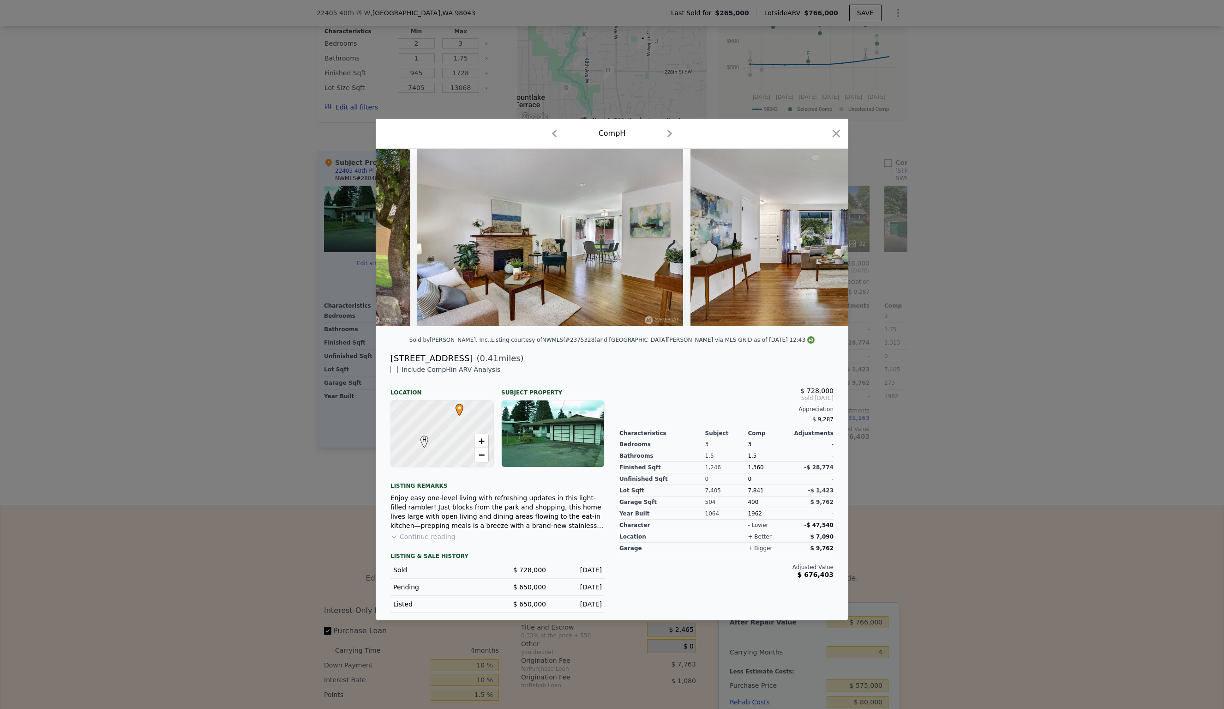
scroll to position [0, 1329]
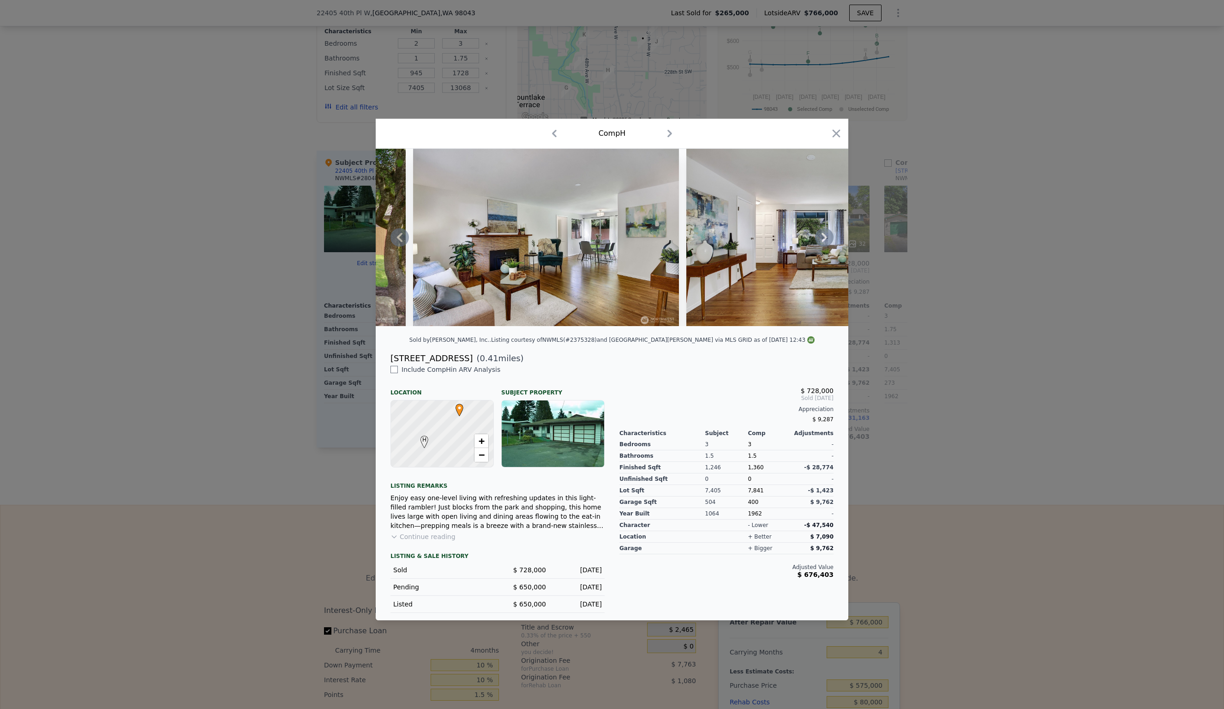
click at [825, 236] on icon at bounding box center [825, 237] width 6 height 9
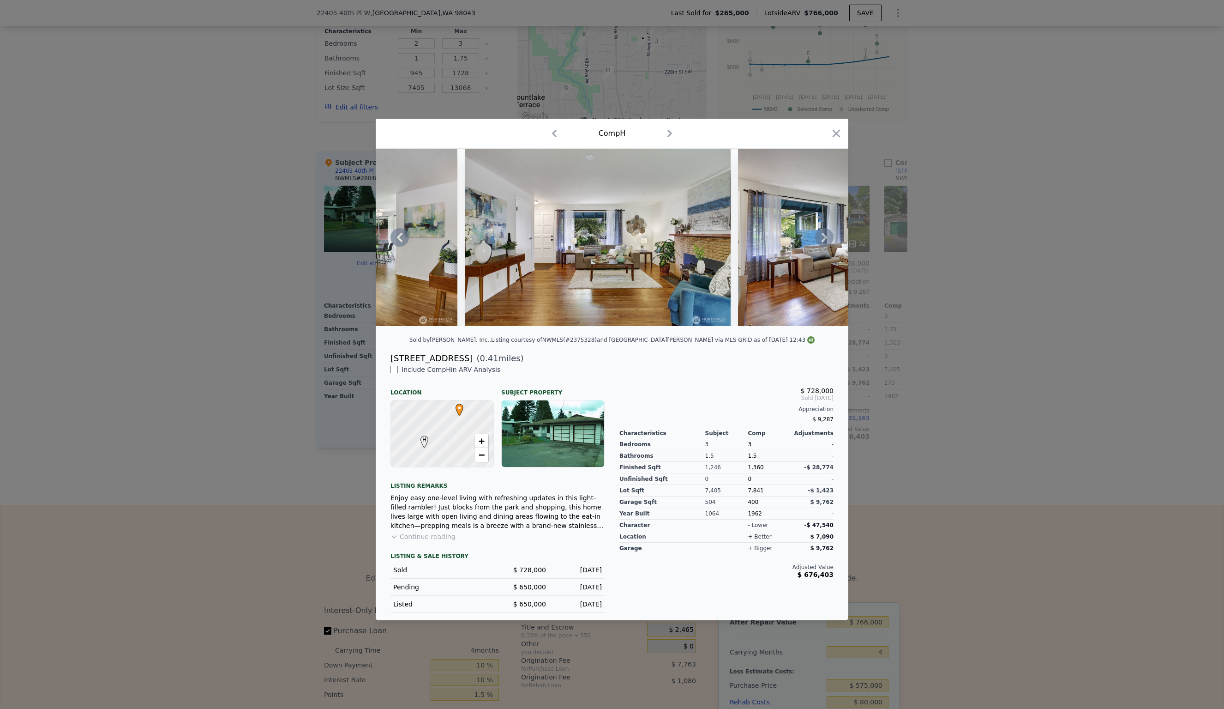
click at [825, 236] on icon at bounding box center [825, 237] width 6 height 9
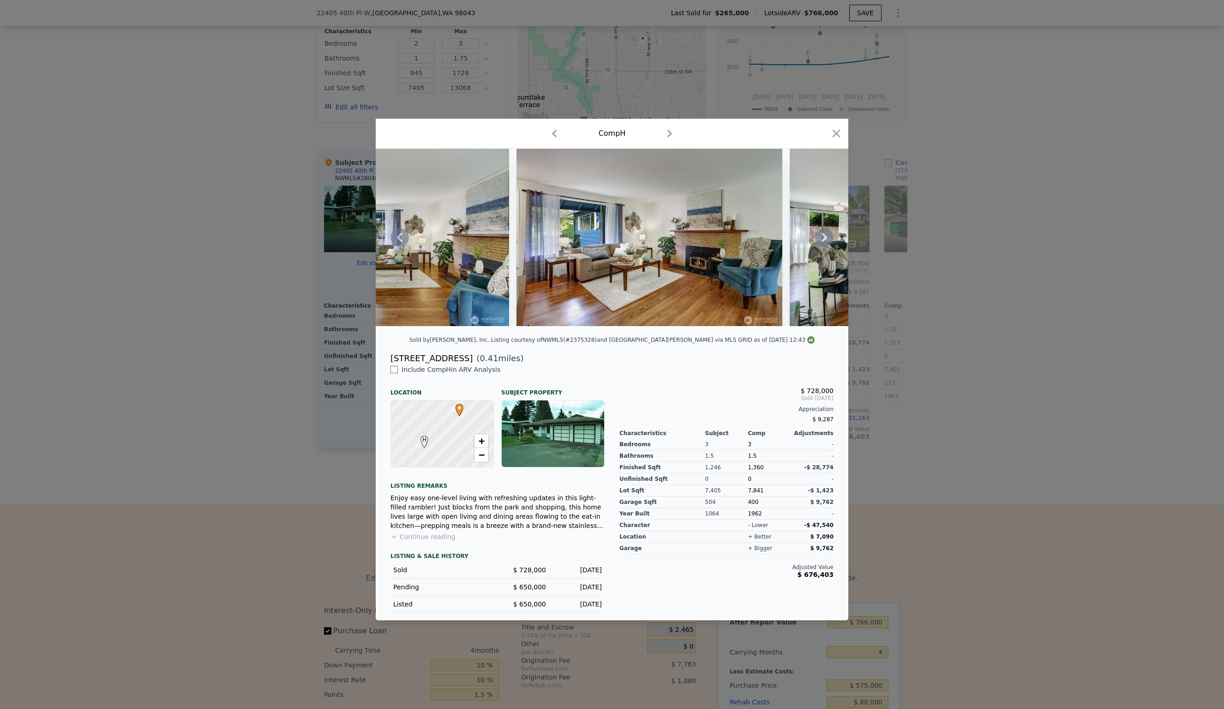
click at [825, 236] on icon at bounding box center [825, 237] width 6 height 9
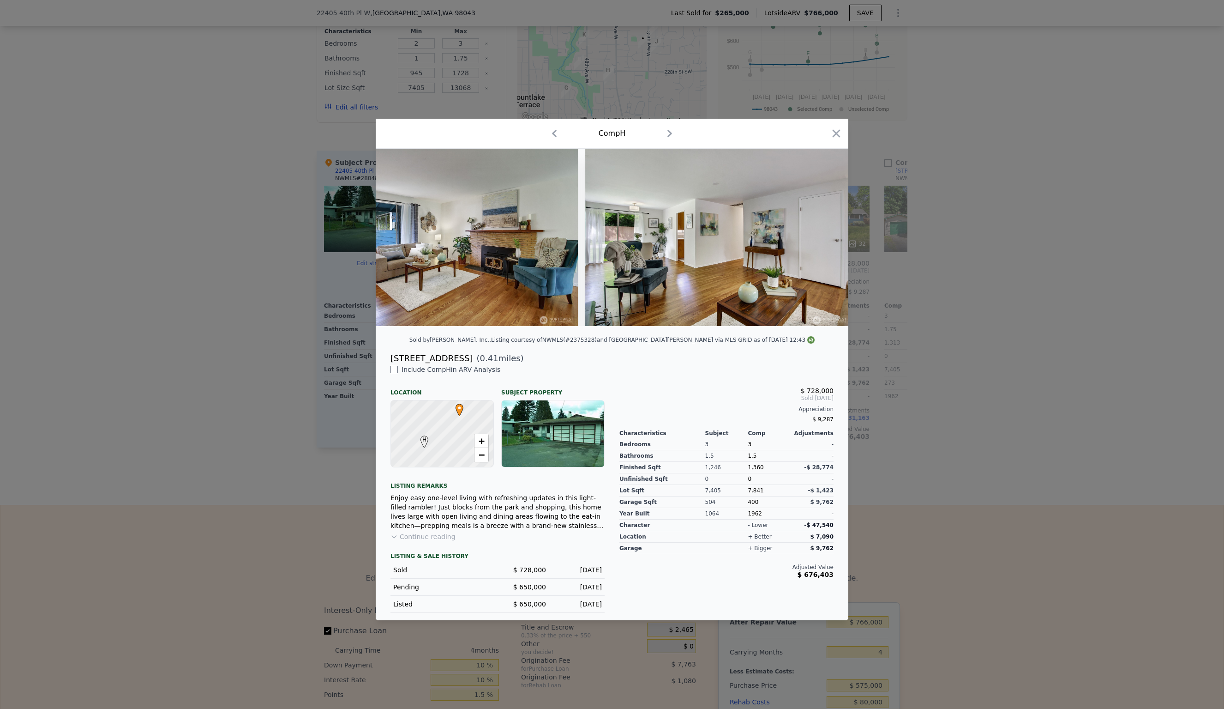
scroll to position [0, 1994]
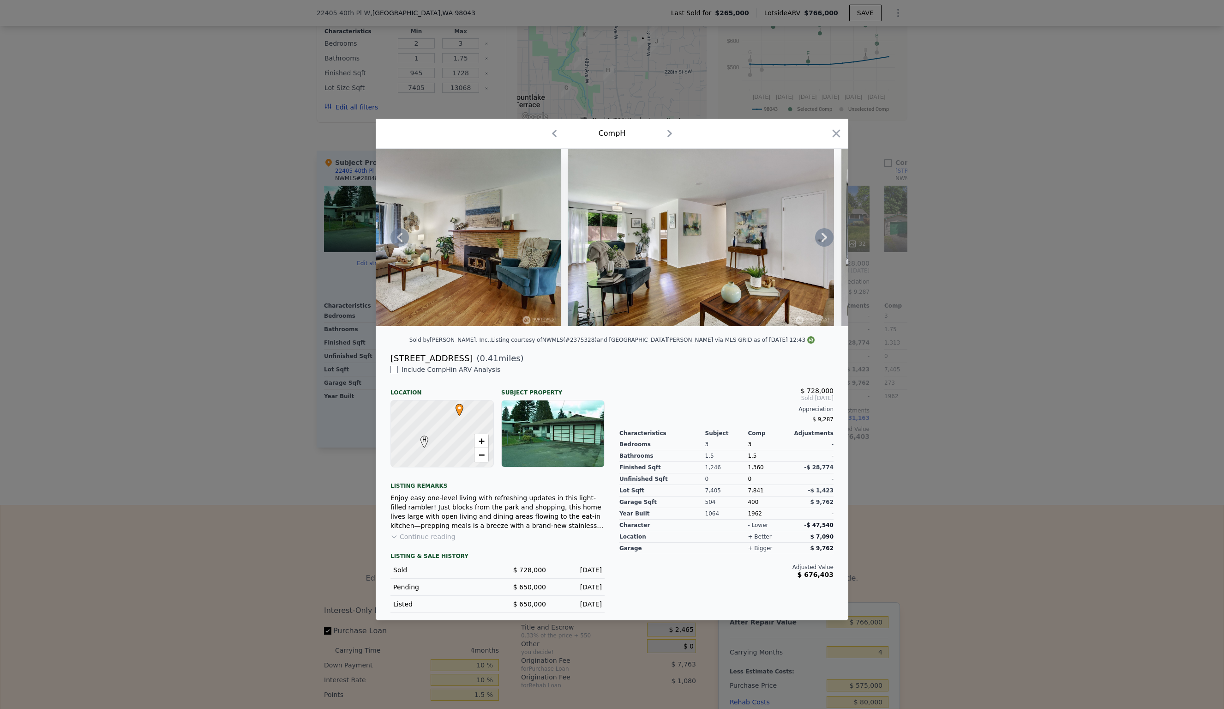
click at [826, 236] on icon at bounding box center [825, 237] width 6 height 9
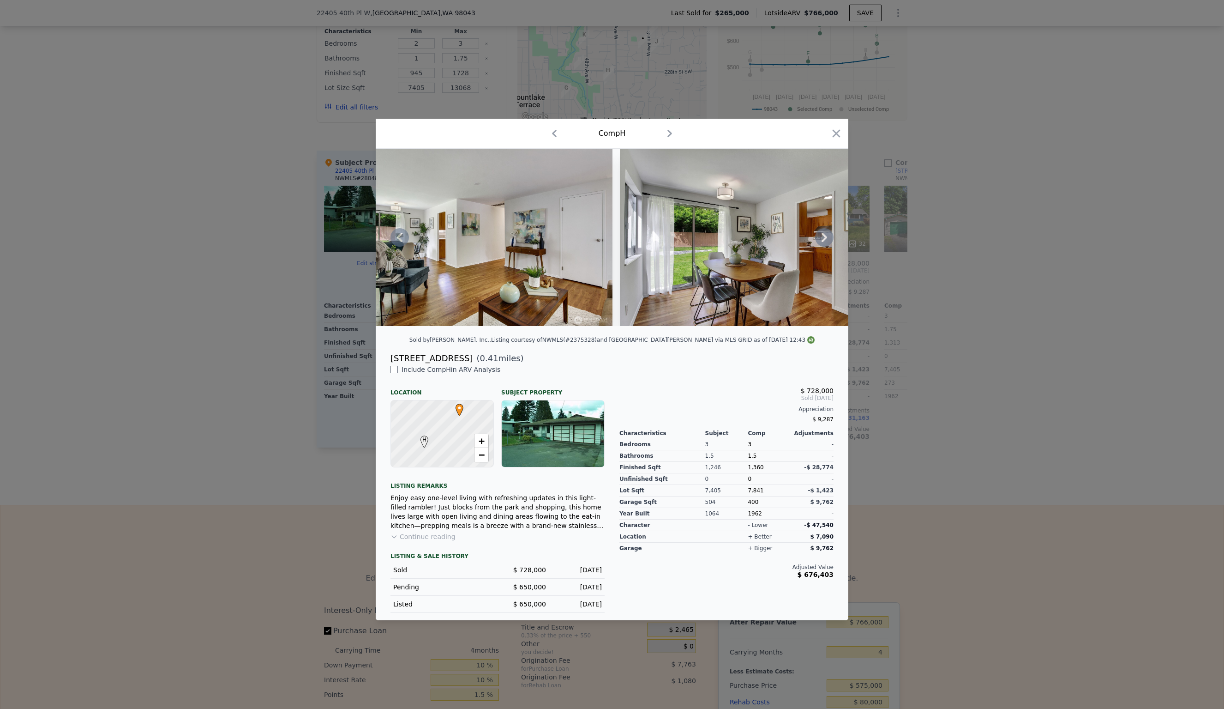
click at [826, 236] on icon at bounding box center [825, 237] width 6 height 9
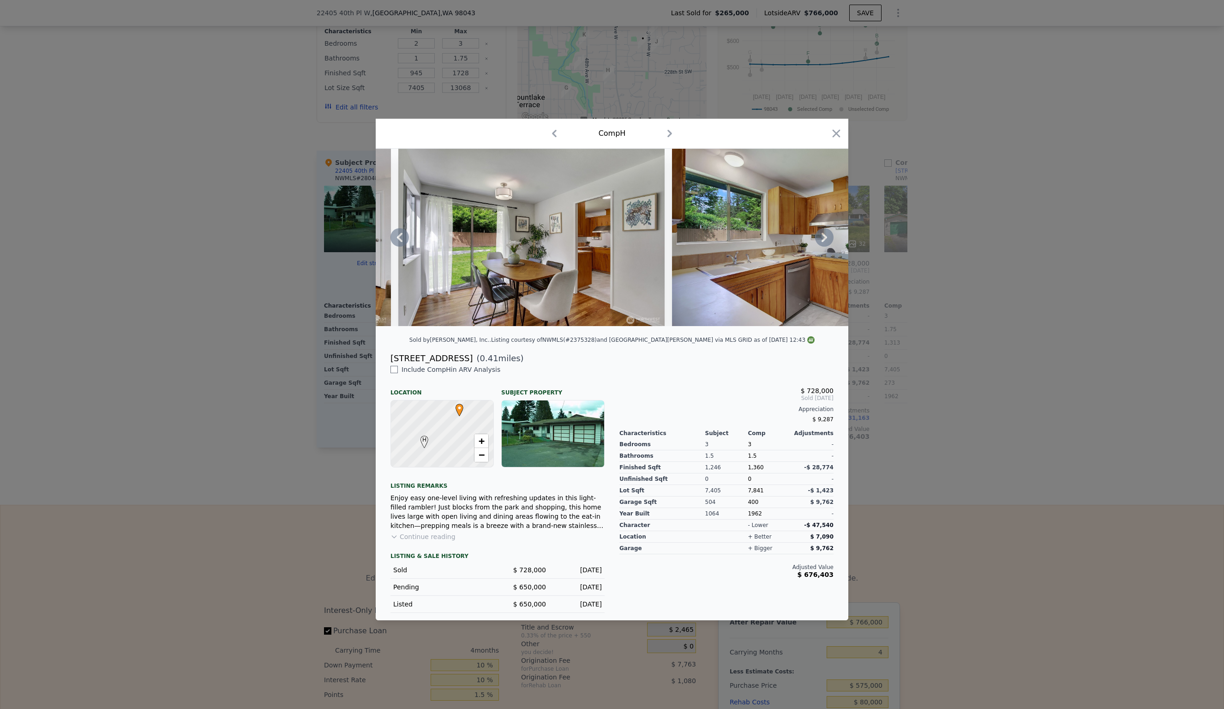
click at [826, 236] on icon at bounding box center [825, 237] width 6 height 9
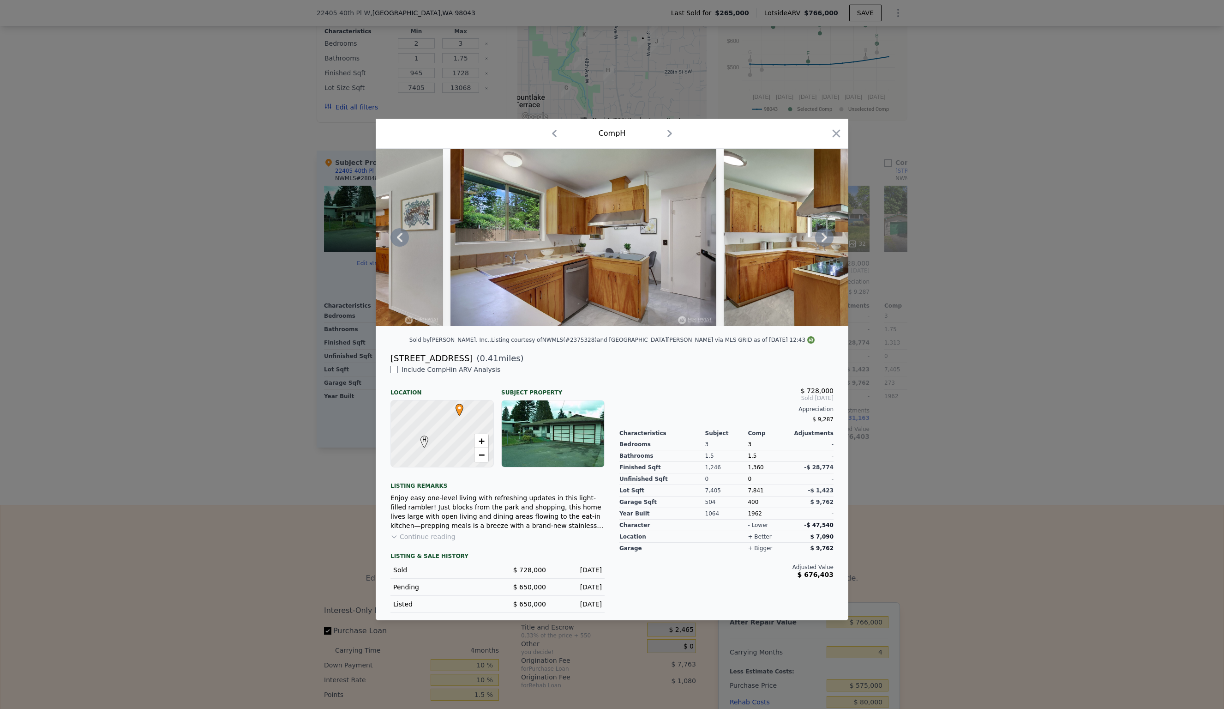
click at [826, 236] on icon at bounding box center [825, 237] width 6 height 9
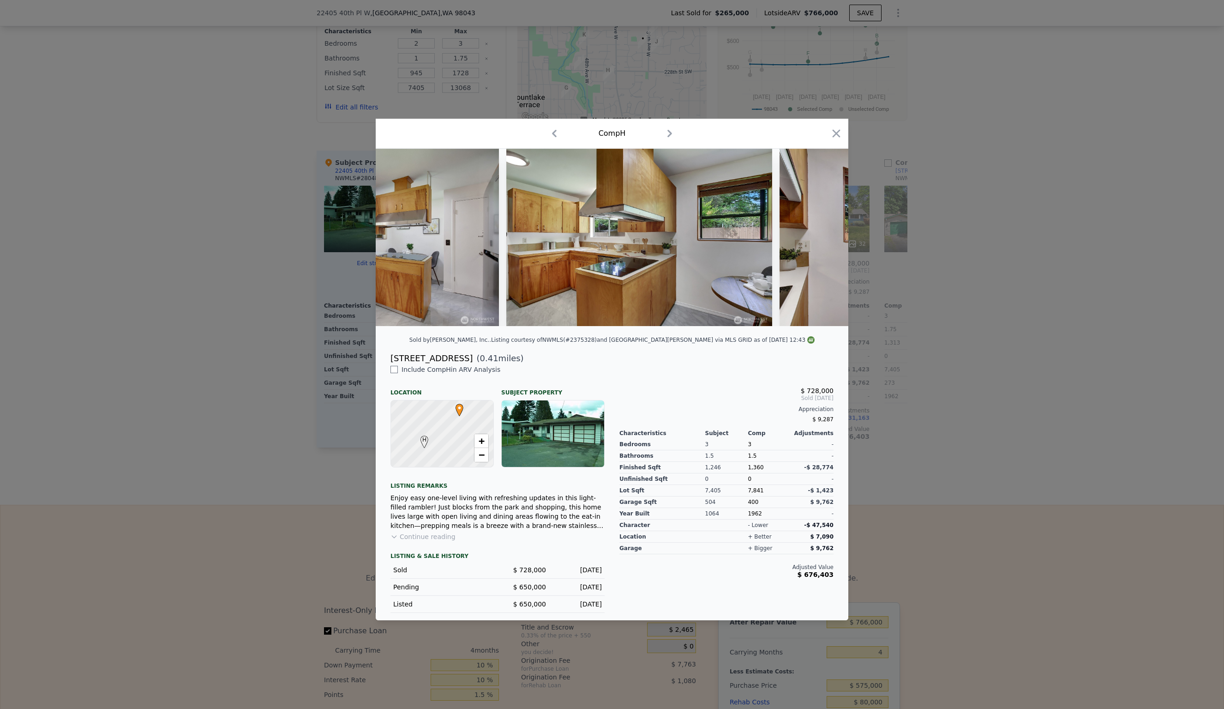
scroll to position [0, 2880]
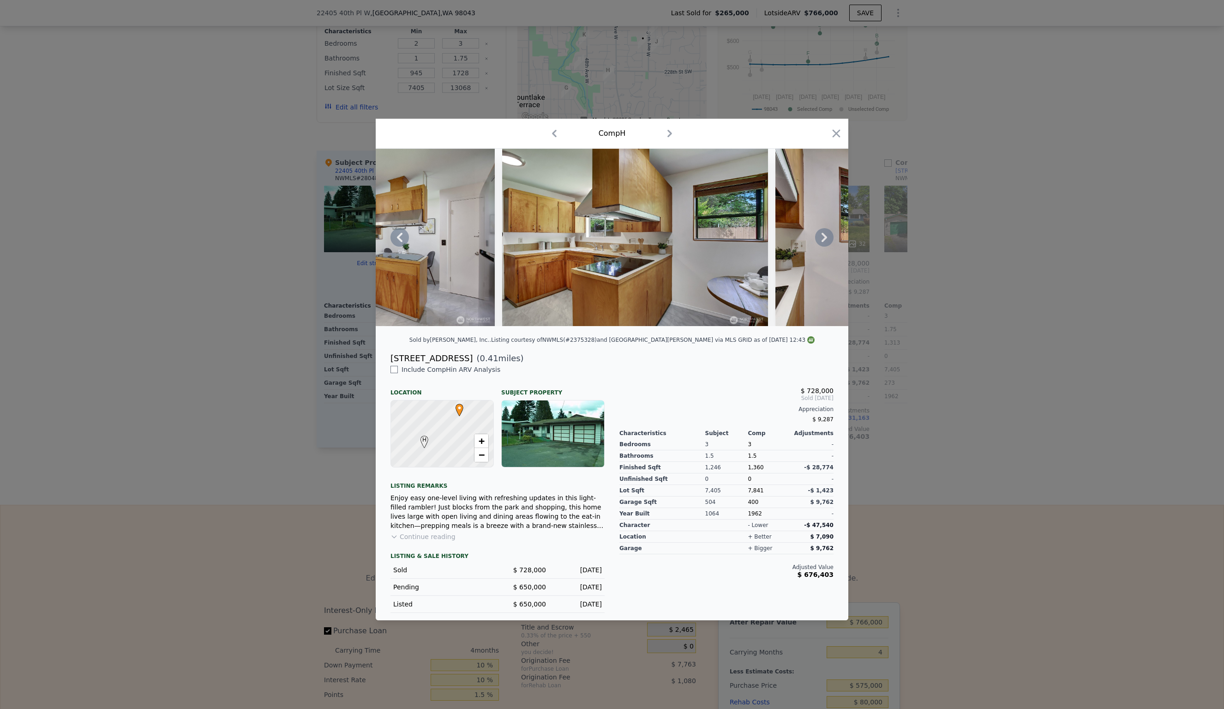
click at [825, 236] on icon at bounding box center [825, 237] width 6 height 9
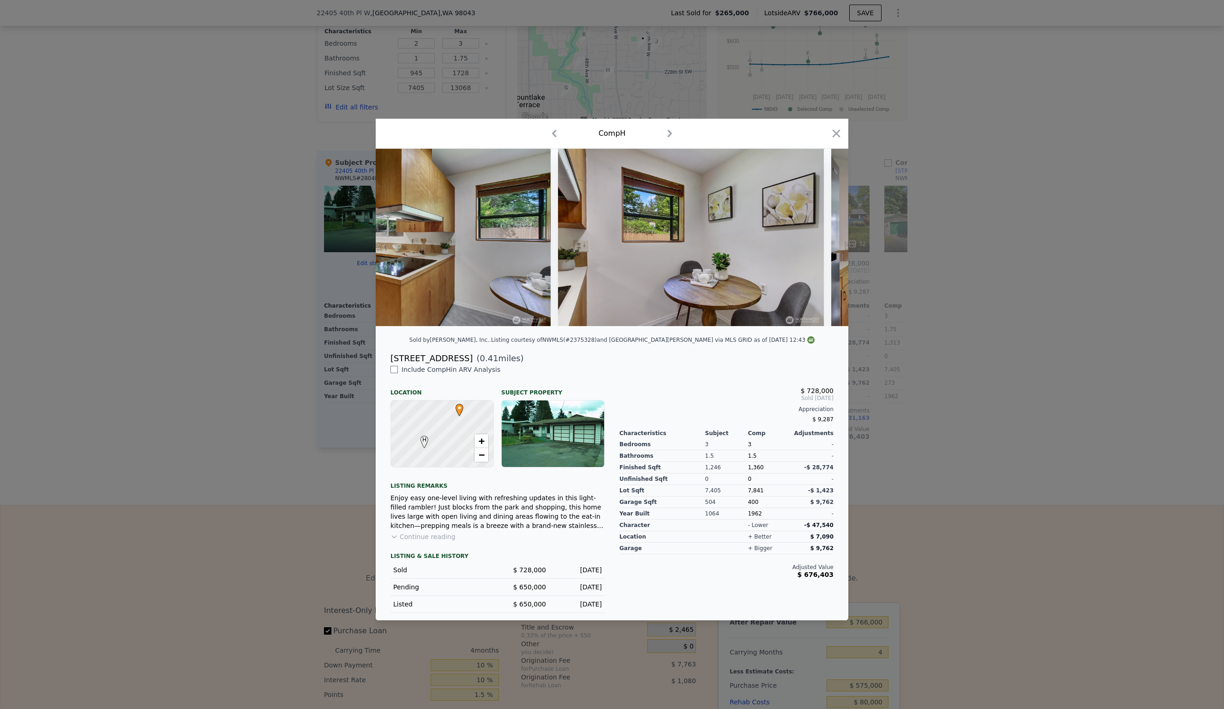
scroll to position [0, 3102]
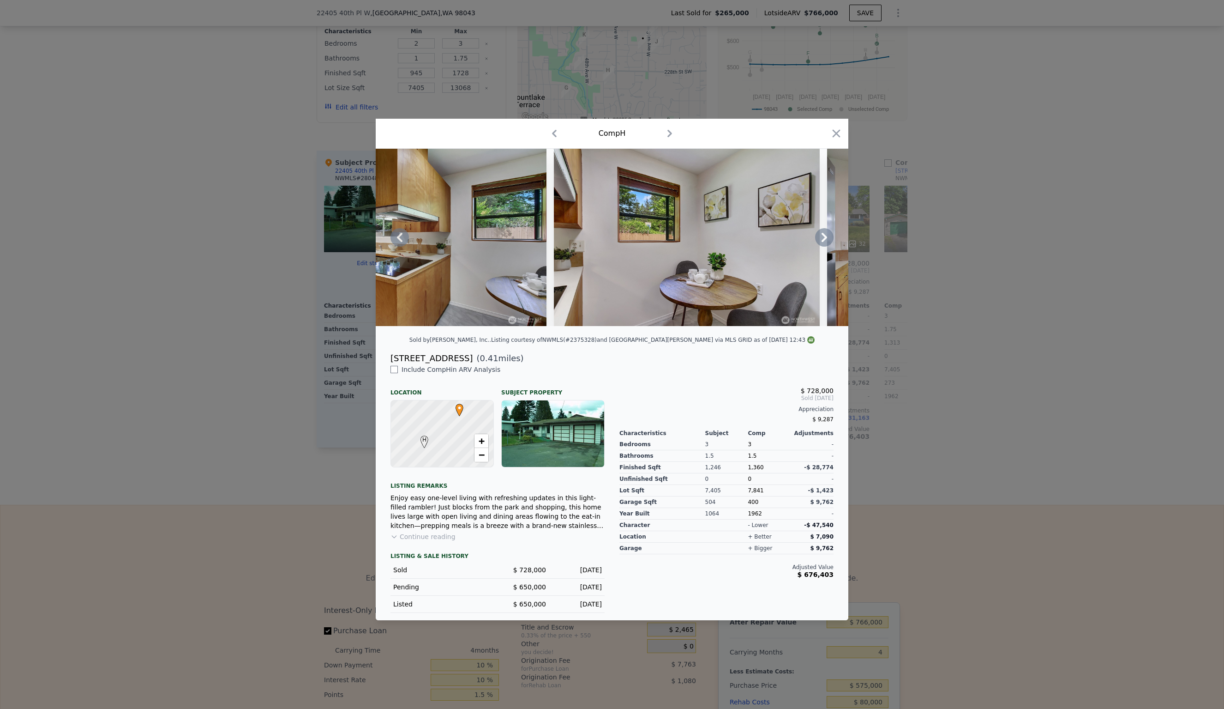
click at [825, 236] on icon at bounding box center [825, 237] width 6 height 9
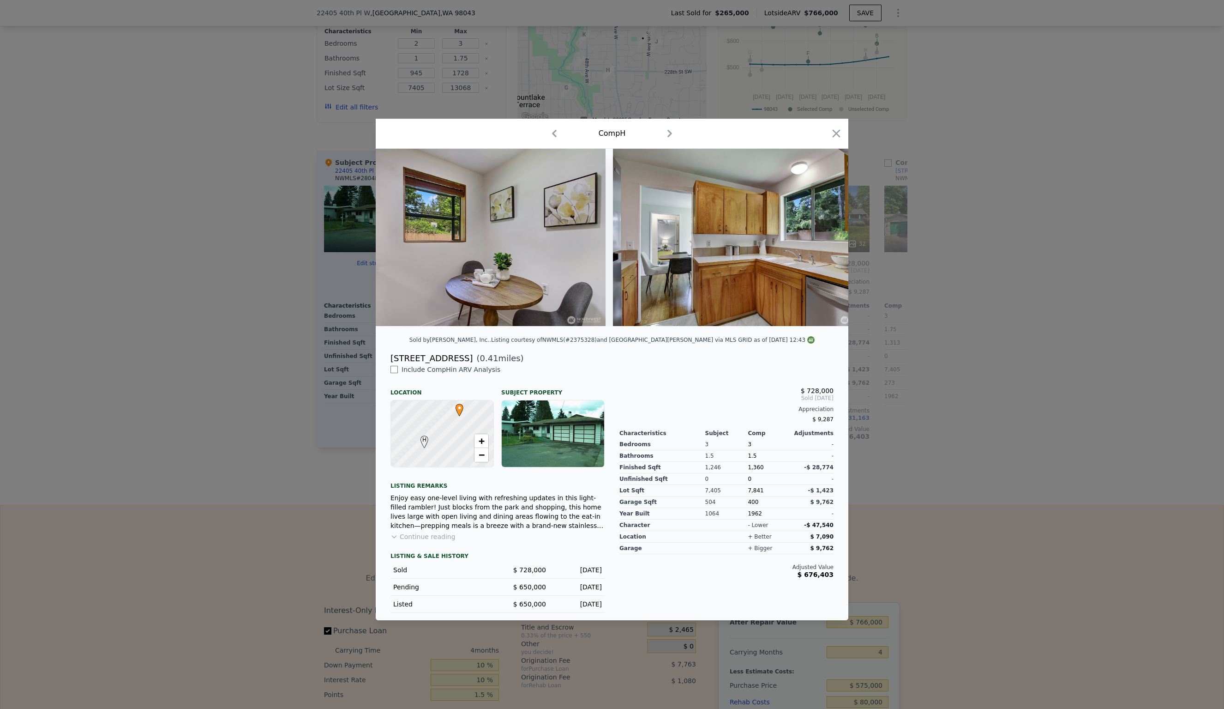
scroll to position [0, 3323]
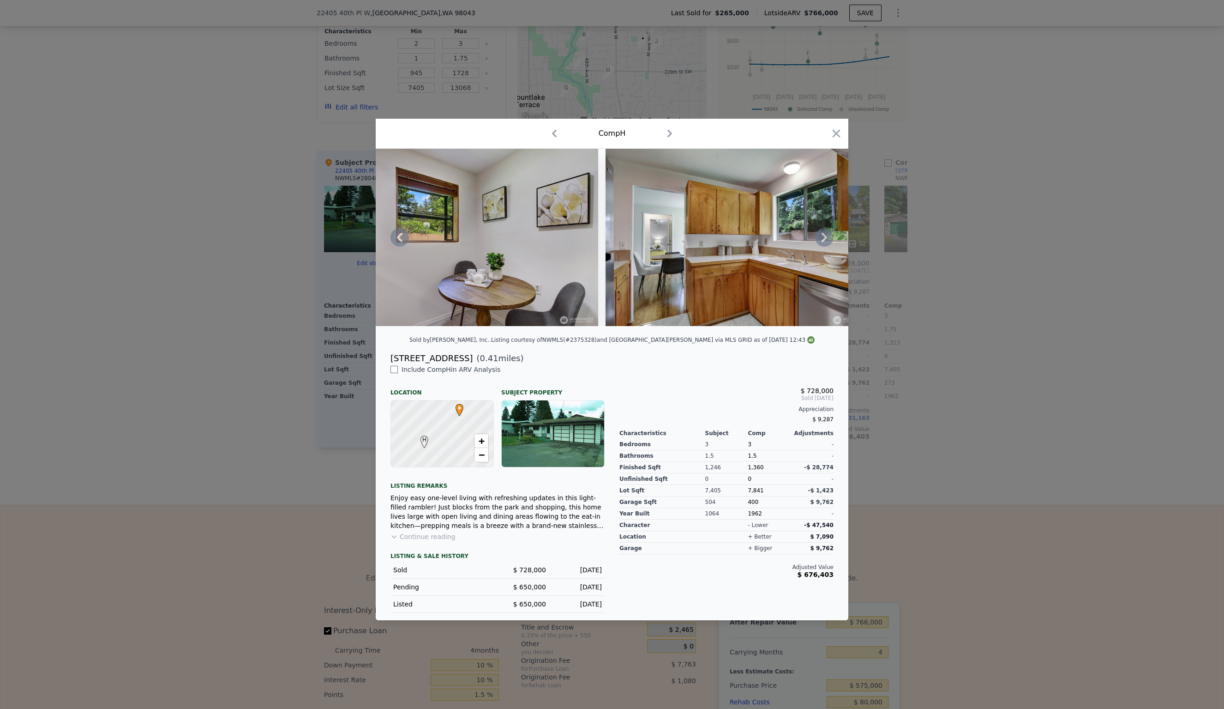
click at [825, 236] on icon at bounding box center [825, 237] width 6 height 9
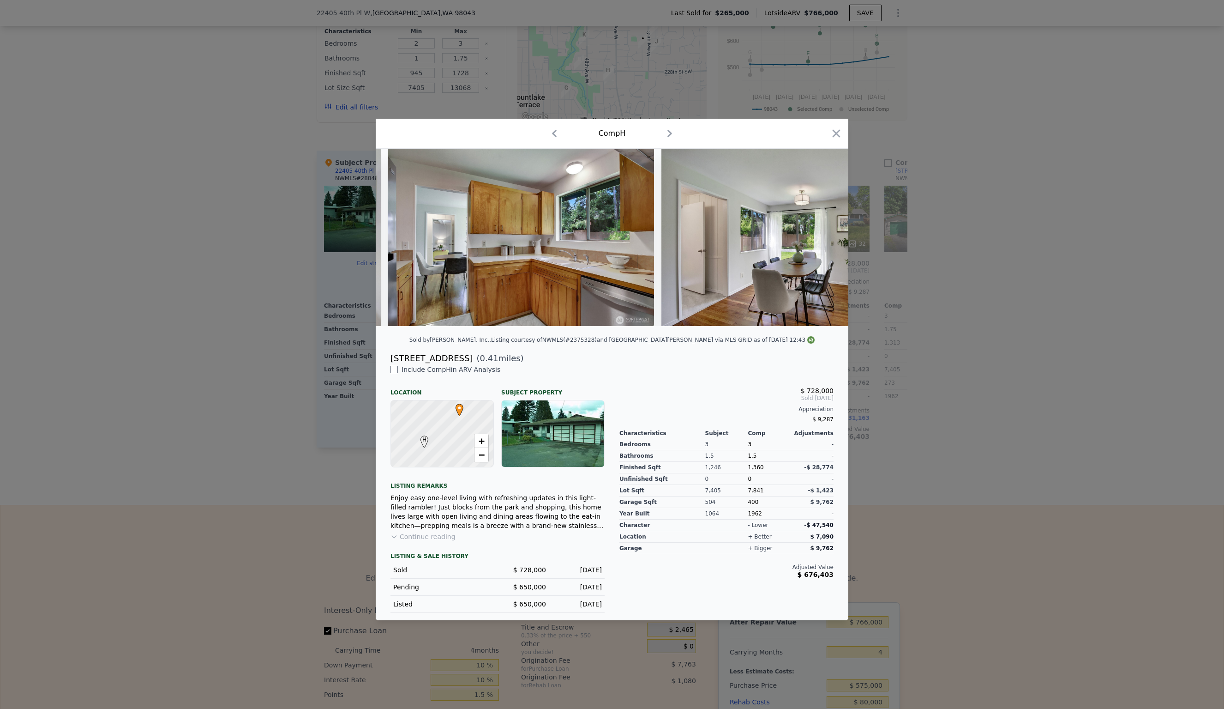
scroll to position [0, 3545]
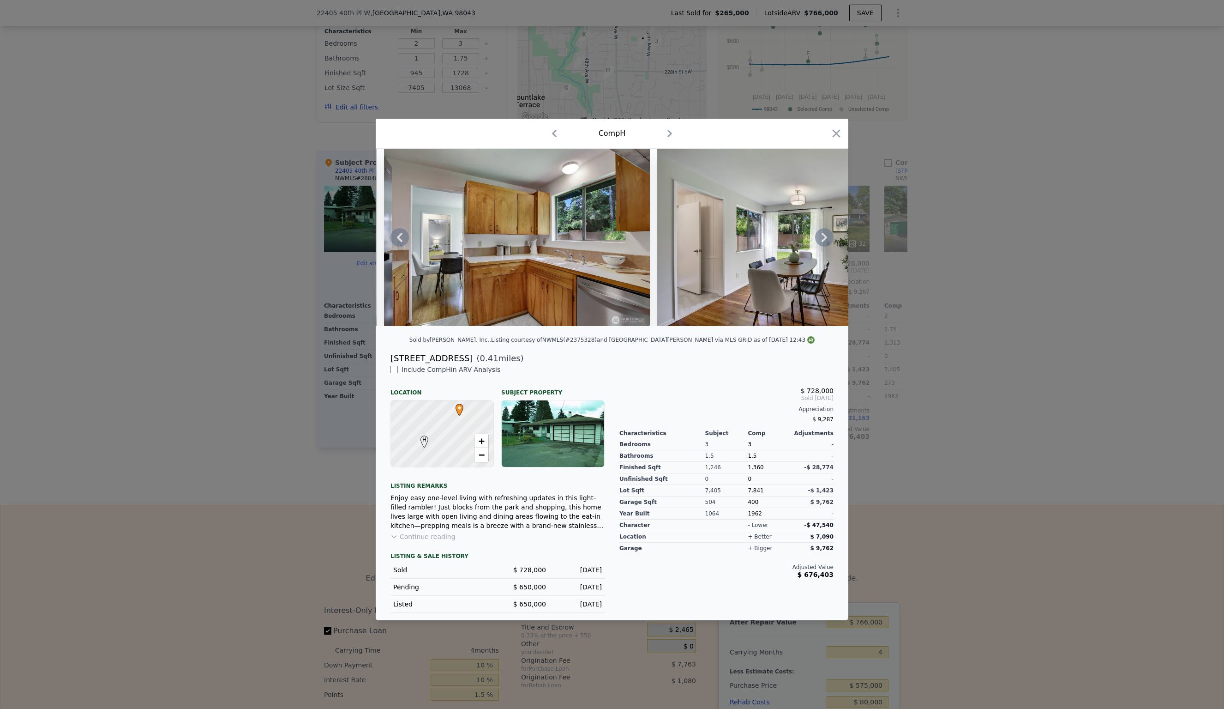
click at [825, 236] on icon at bounding box center [825, 237] width 6 height 9
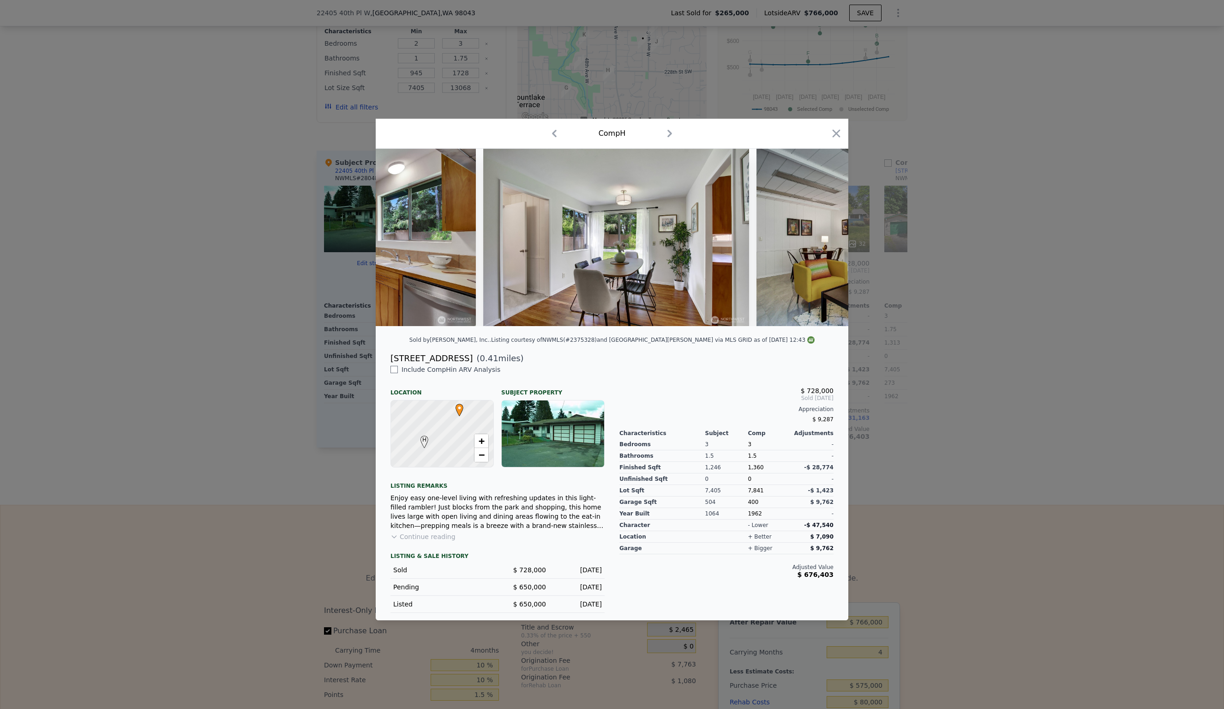
scroll to position [0, 3766]
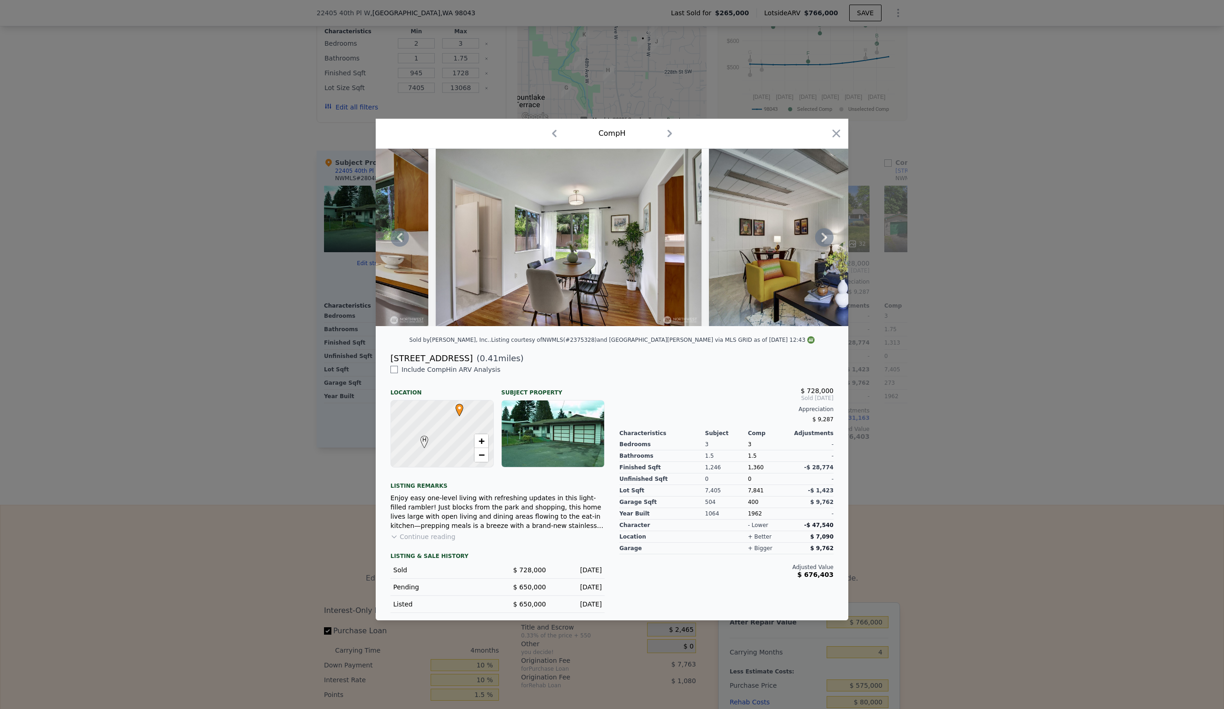
click at [825, 236] on icon at bounding box center [825, 237] width 6 height 9
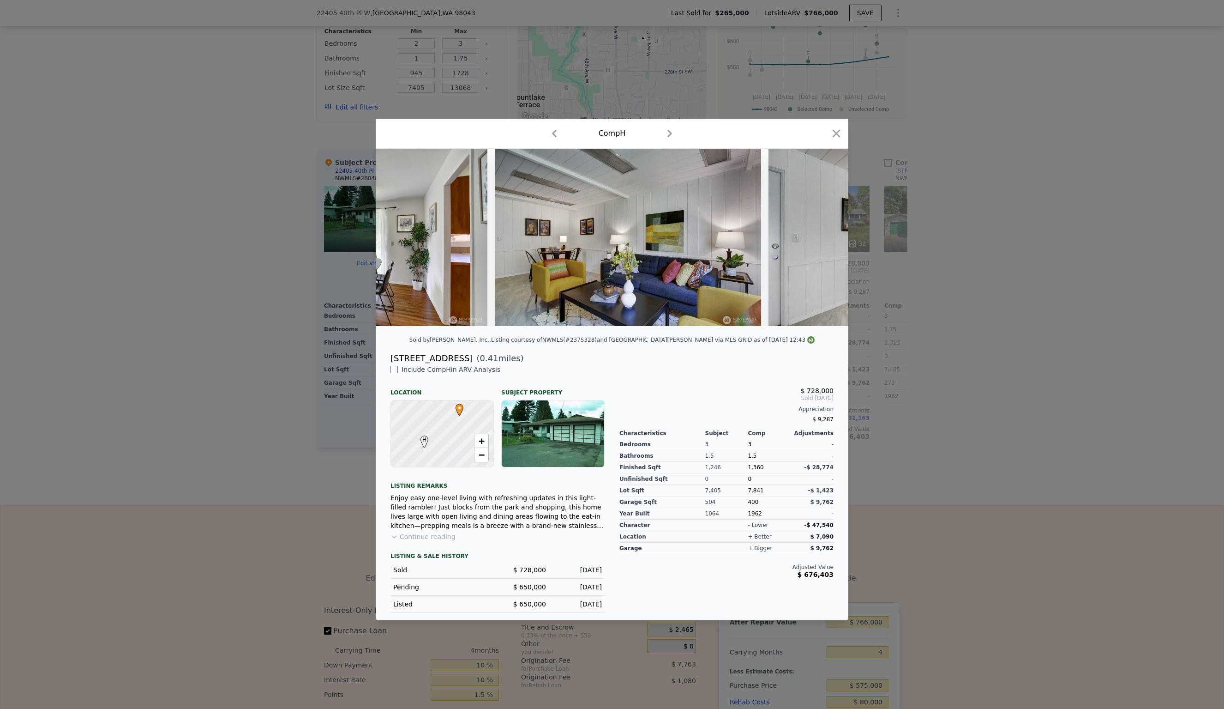
scroll to position [0, 3988]
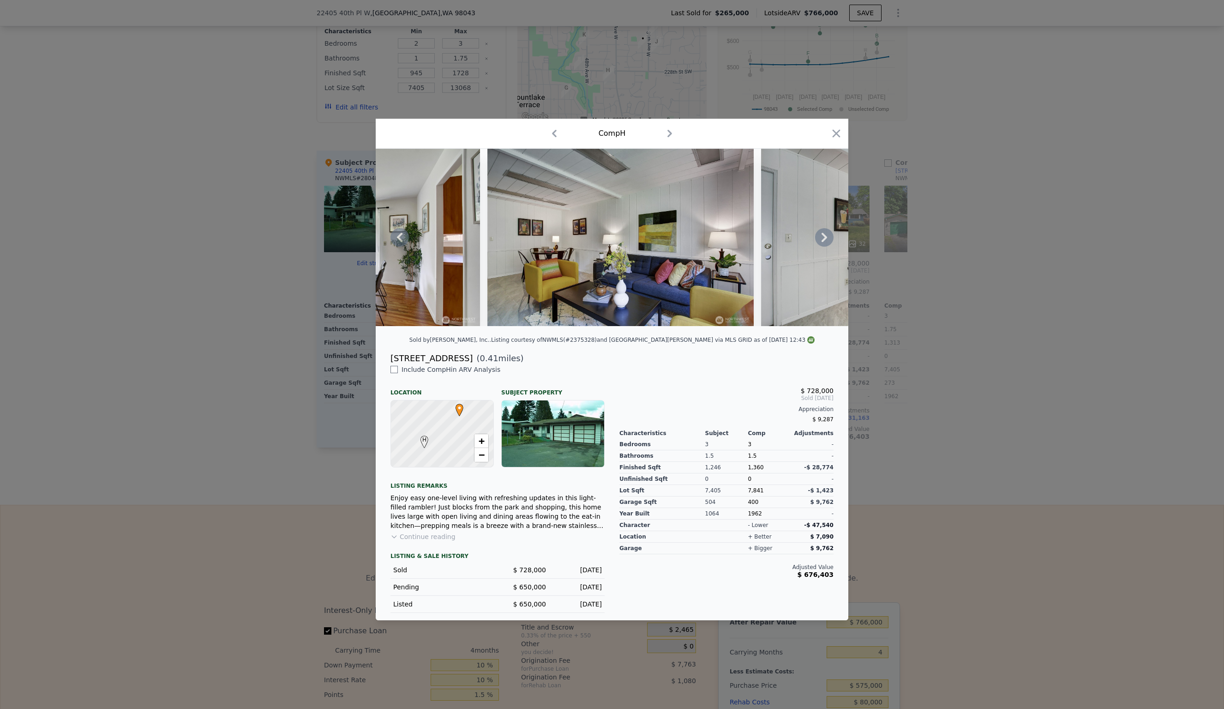
click at [823, 236] on icon at bounding box center [824, 237] width 18 height 18
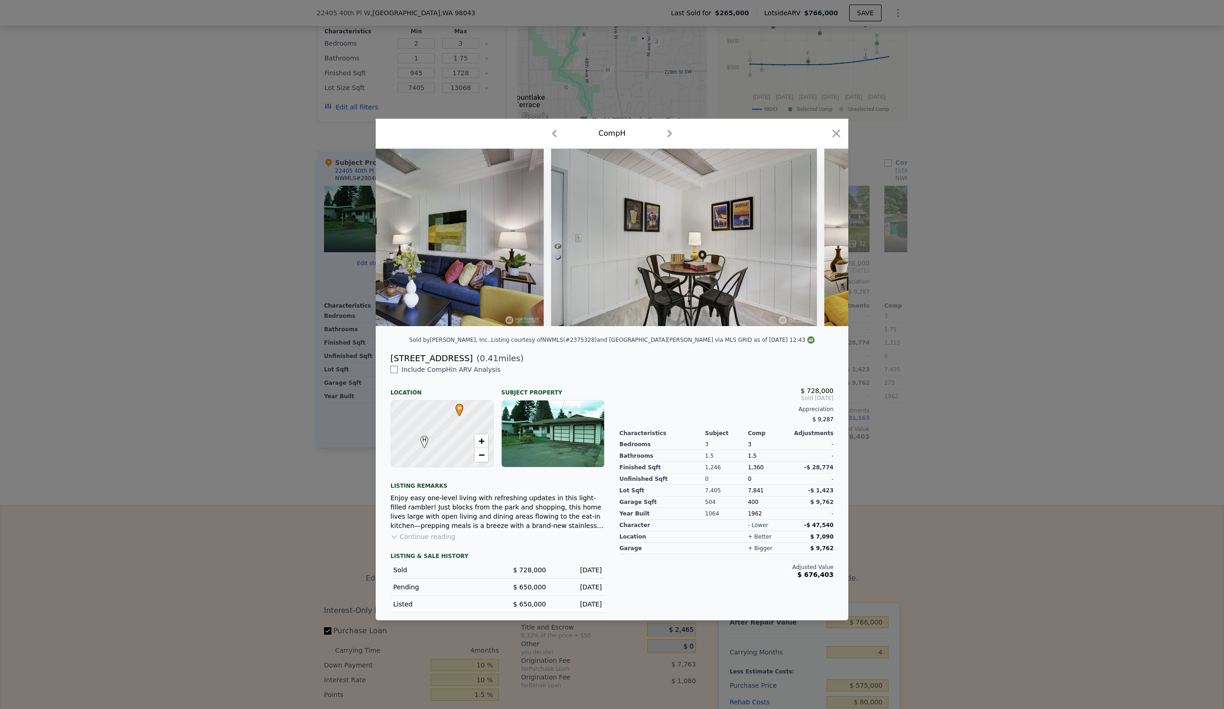
scroll to position [0, 4209]
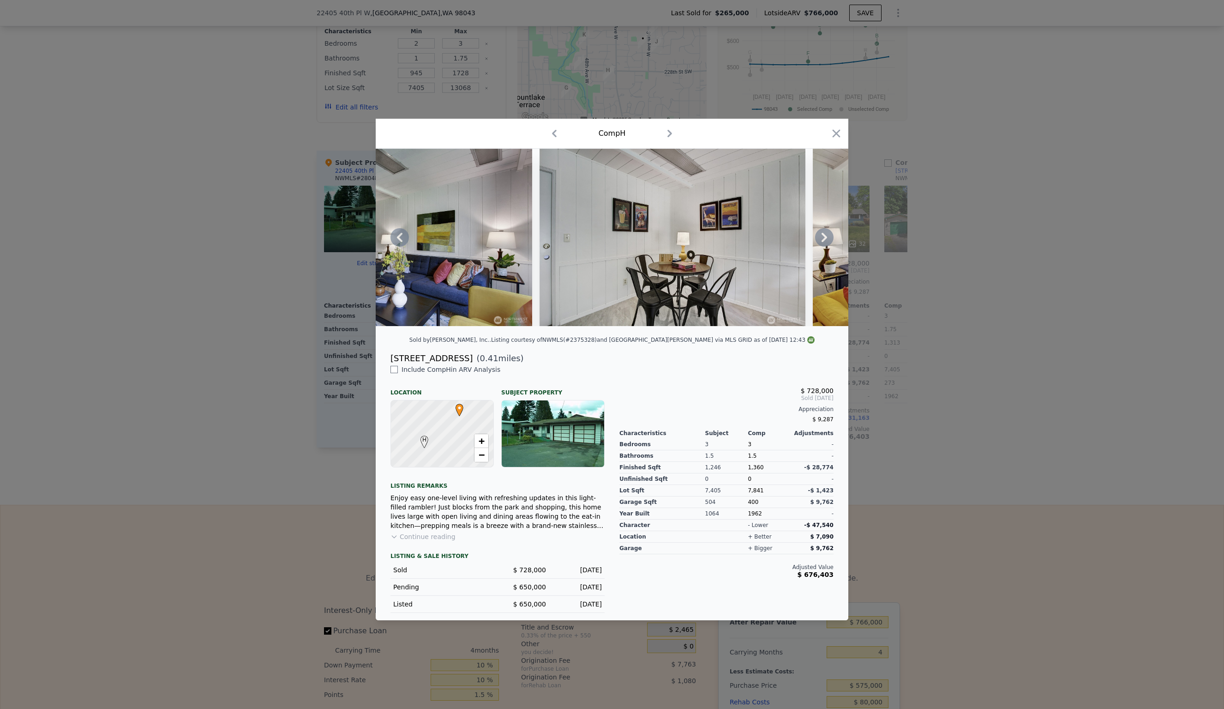
click at [823, 236] on icon at bounding box center [824, 237] width 18 height 18
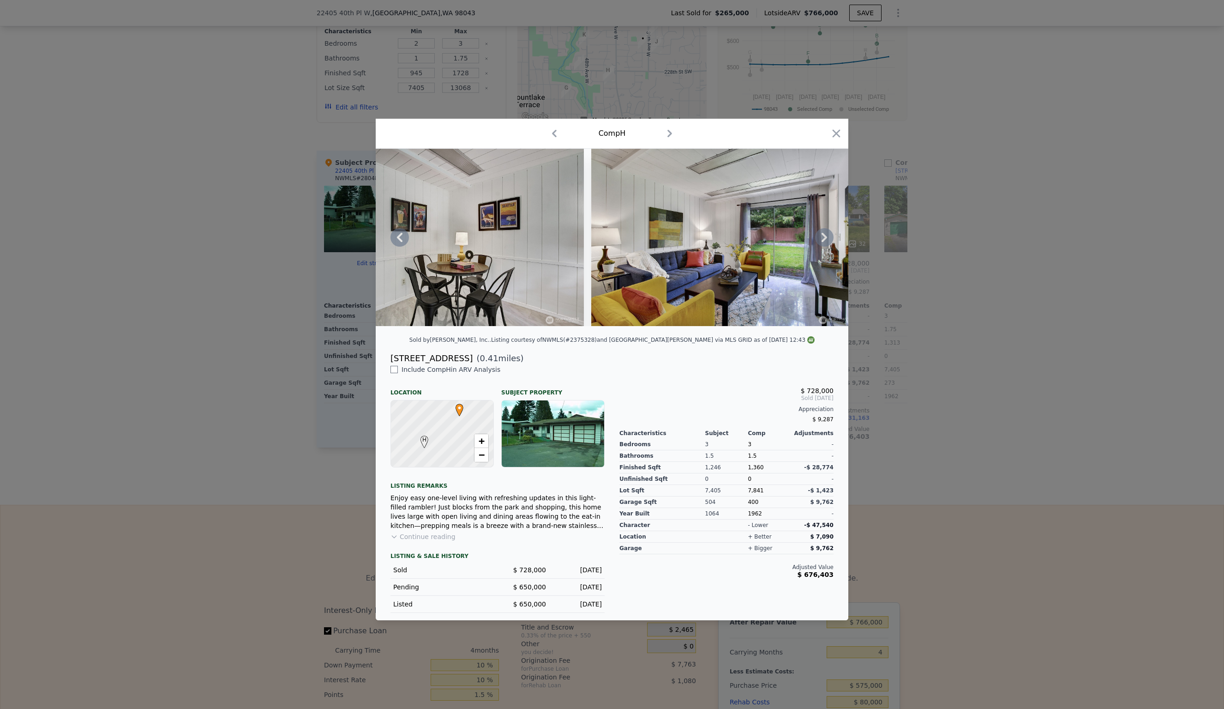
click at [823, 236] on icon at bounding box center [824, 237] width 18 height 18
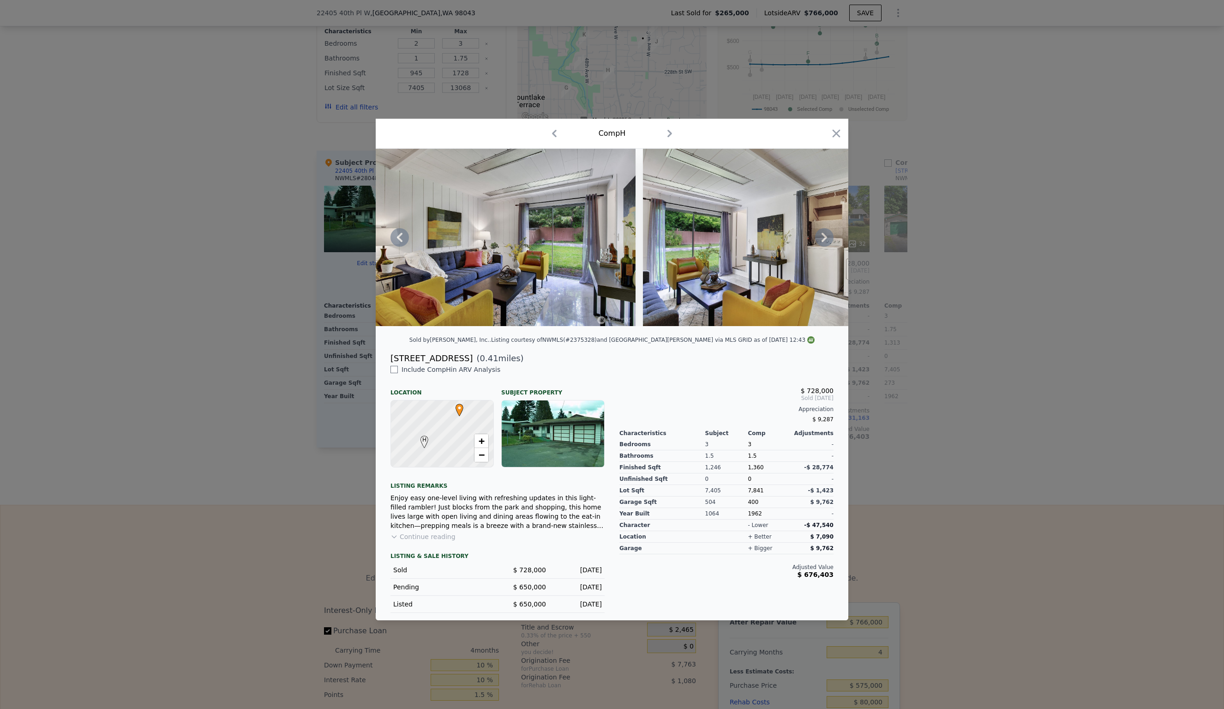
click at [823, 236] on icon at bounding box center [824, 237] width 18 height 18
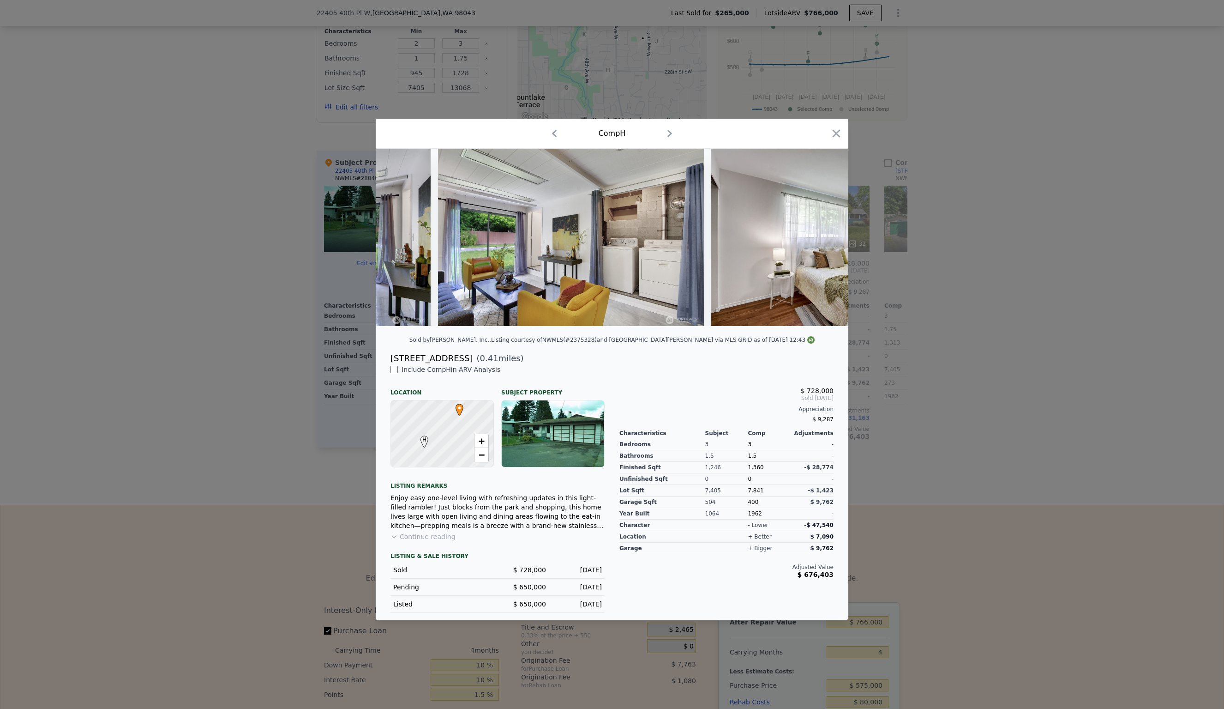
scroll to position [0, 4874]
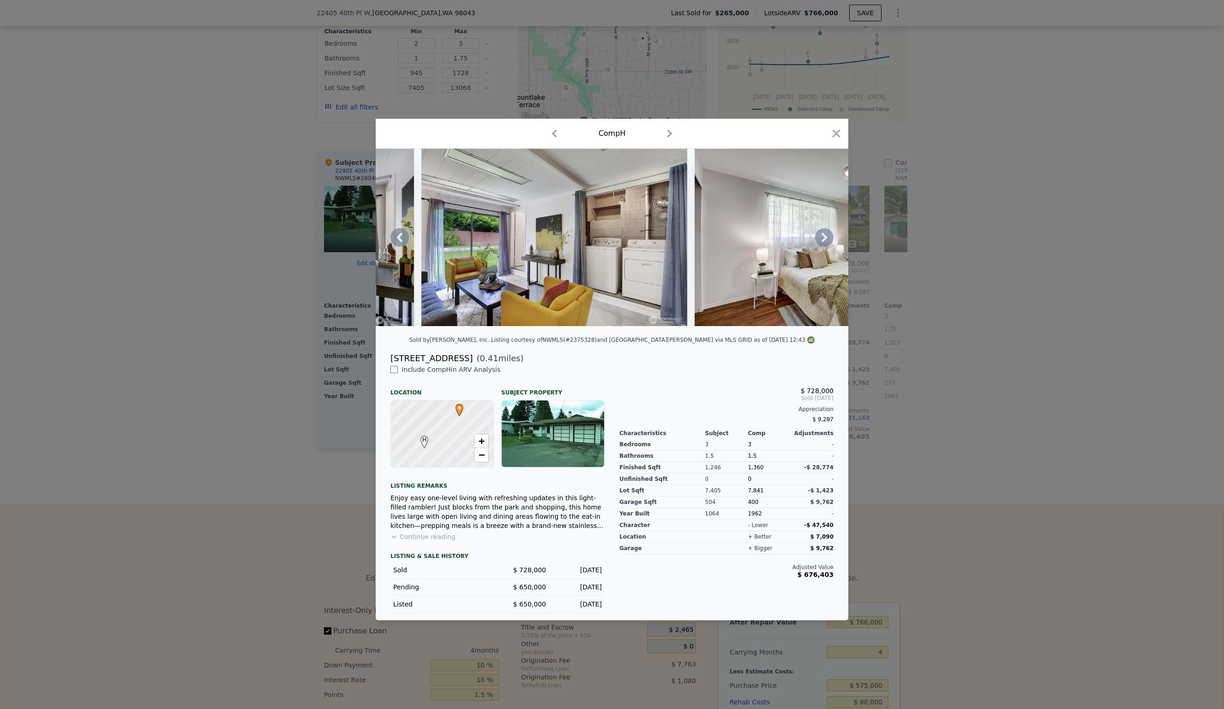
click at [823, 236] on icon at bounding box center [824, 237] width 18 height 18
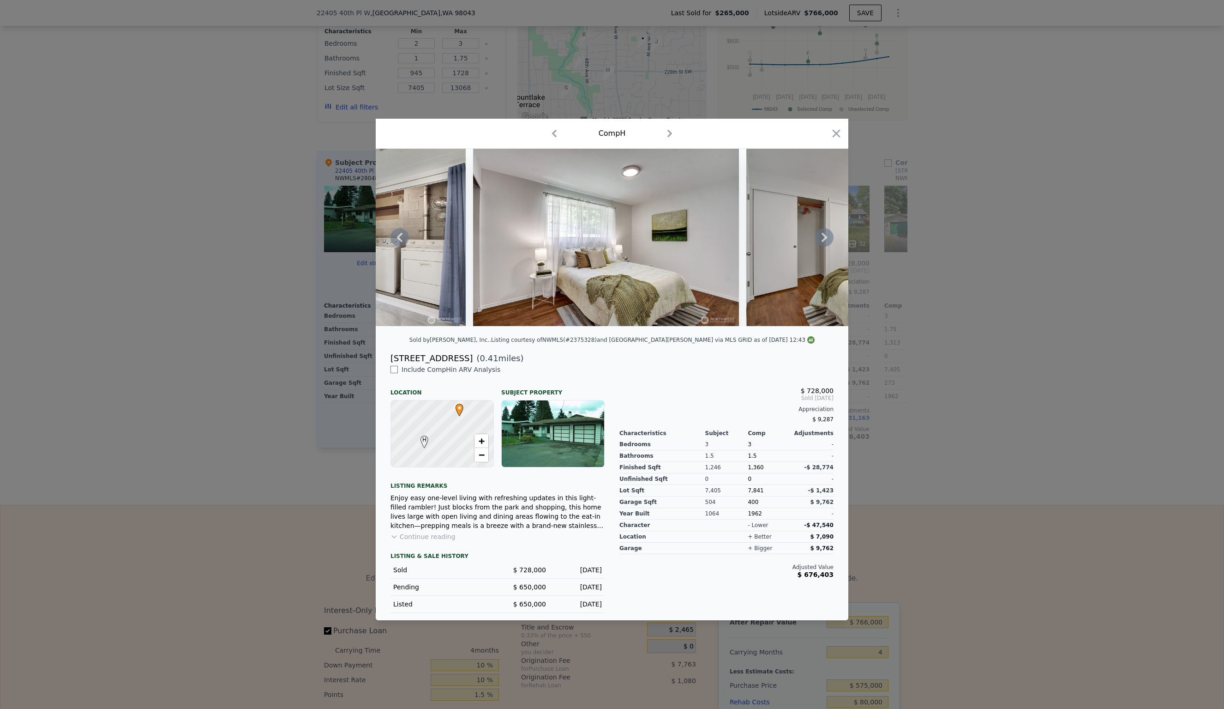
click at [823, 236] on icon at bounding box center [824, 237] width 18 height 18
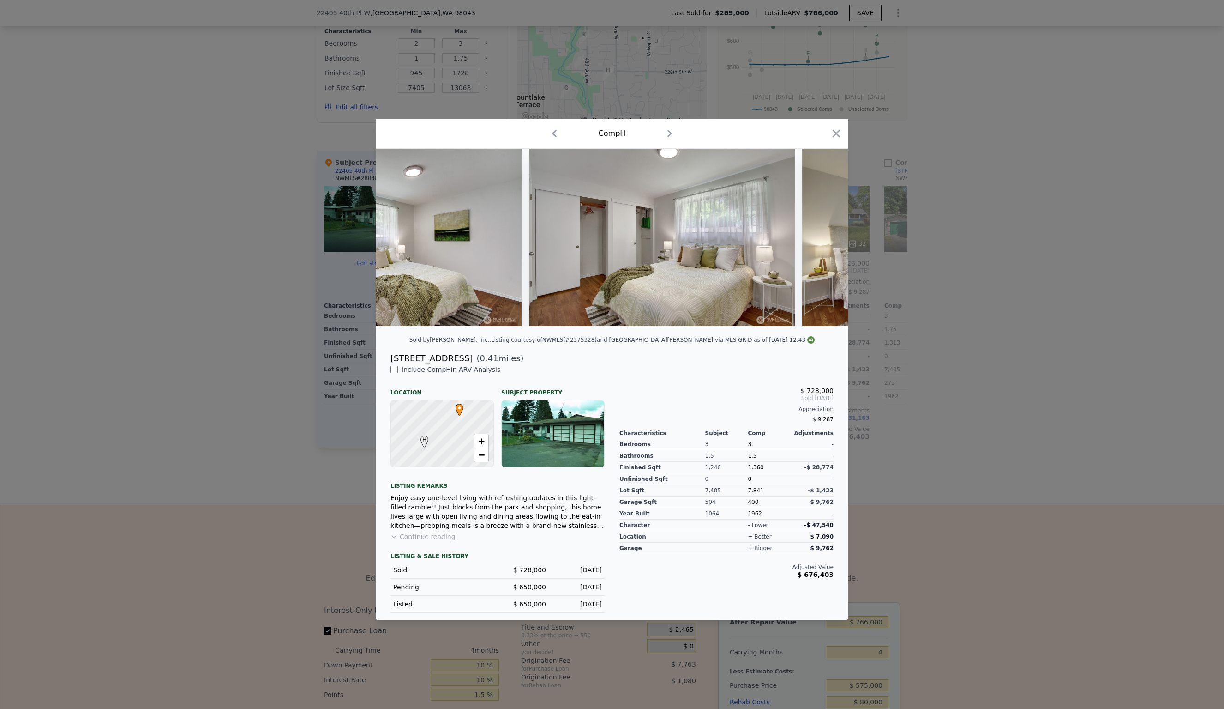
scroll to position [0, 5317]
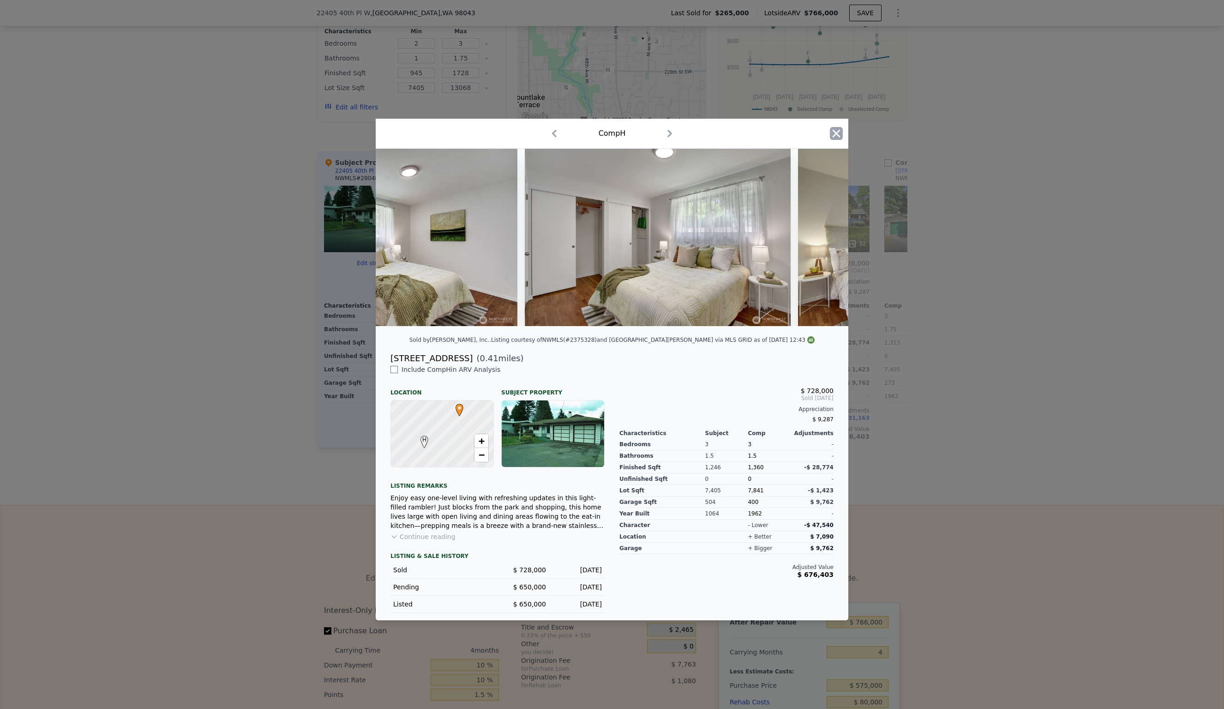
click at [840, 132] on icon "button" at bounding box center [836, 133] width 13 height 13
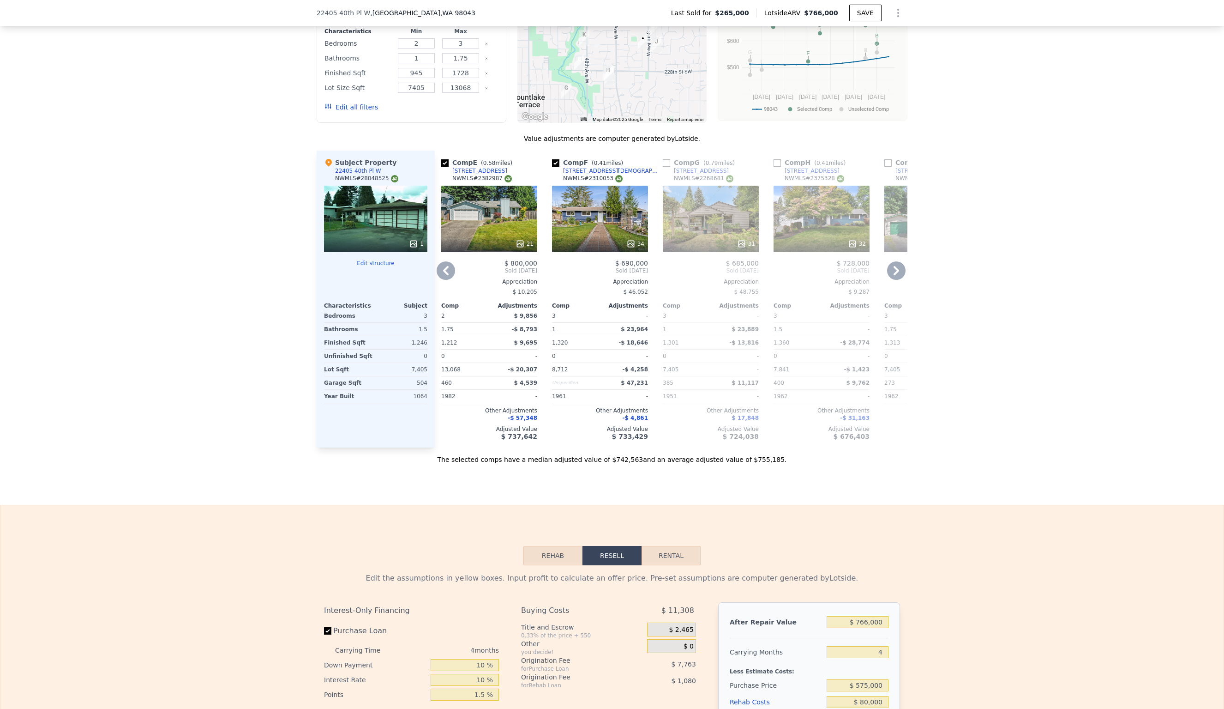
click at [898, 264] on icon at bounding box center [896, 270] width 18 height 18
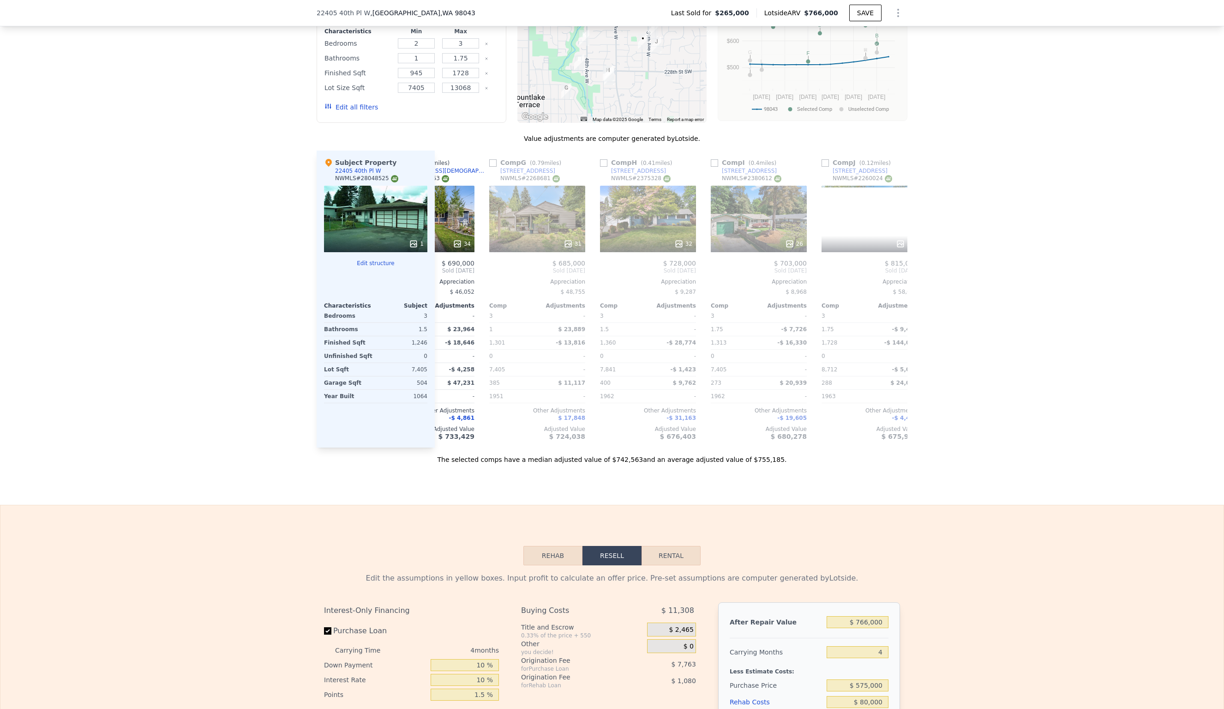
scroll to position [0, 669]
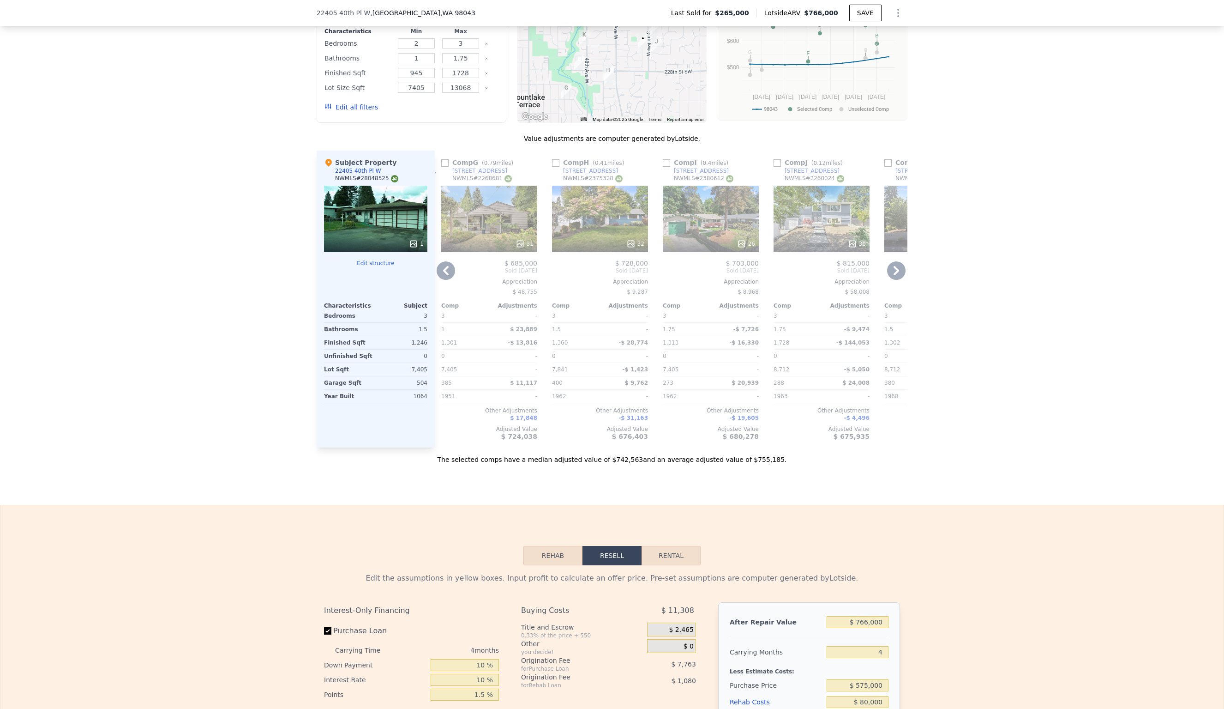
click at [898, 261] on icon at bounding box center [896, 270] width 18 height 18
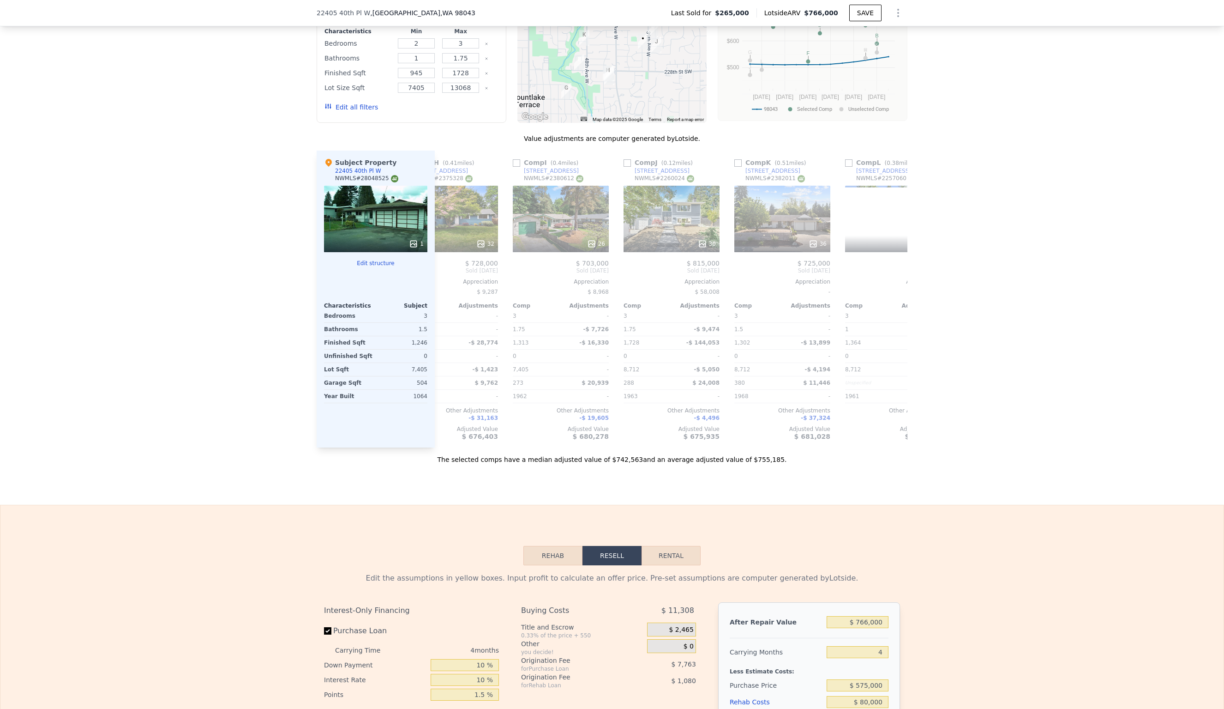
scroll to position [0, 879]
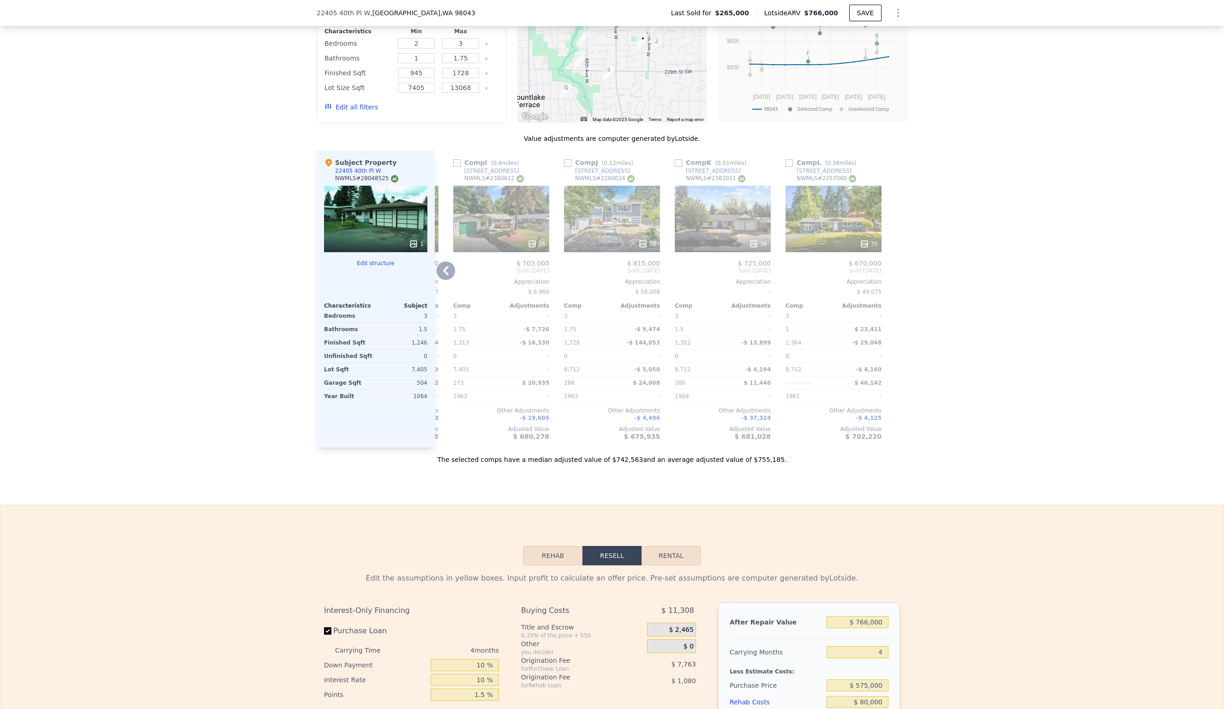
click at [738, 221] on div "36" at bounding box center [723, 219] width 96 height 66
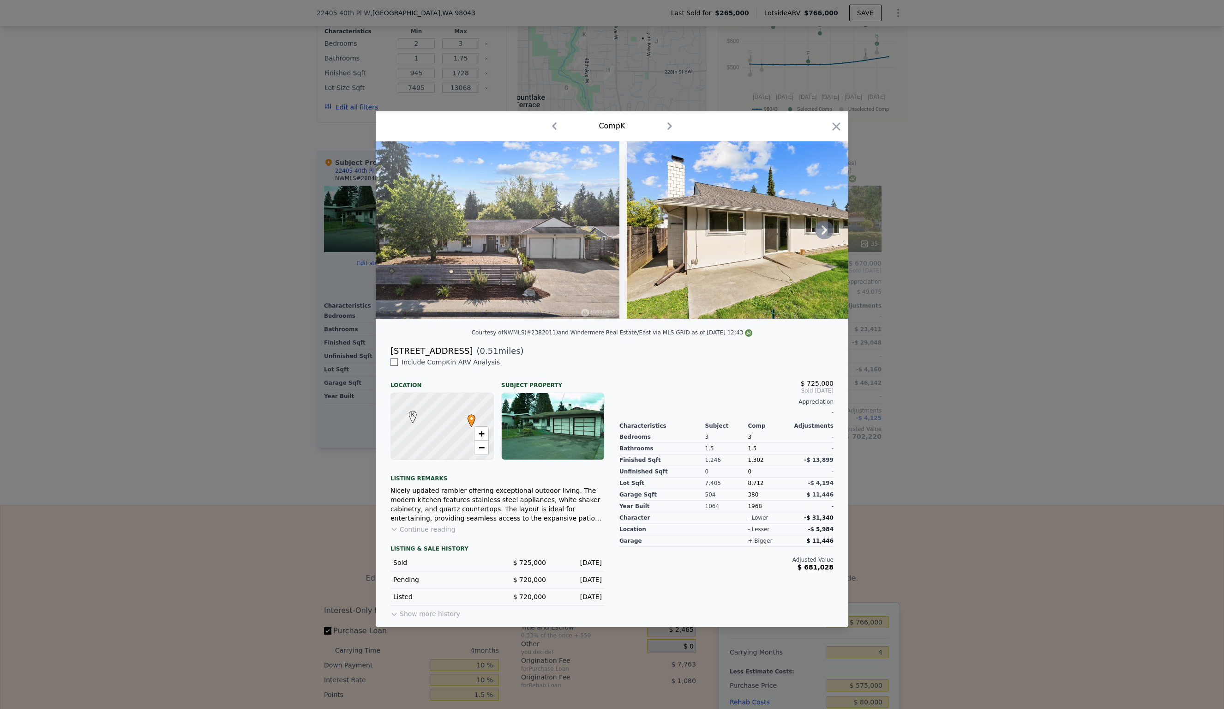
click at [824, 229] on icon at bounding box center [825, 229] width 6 height 9
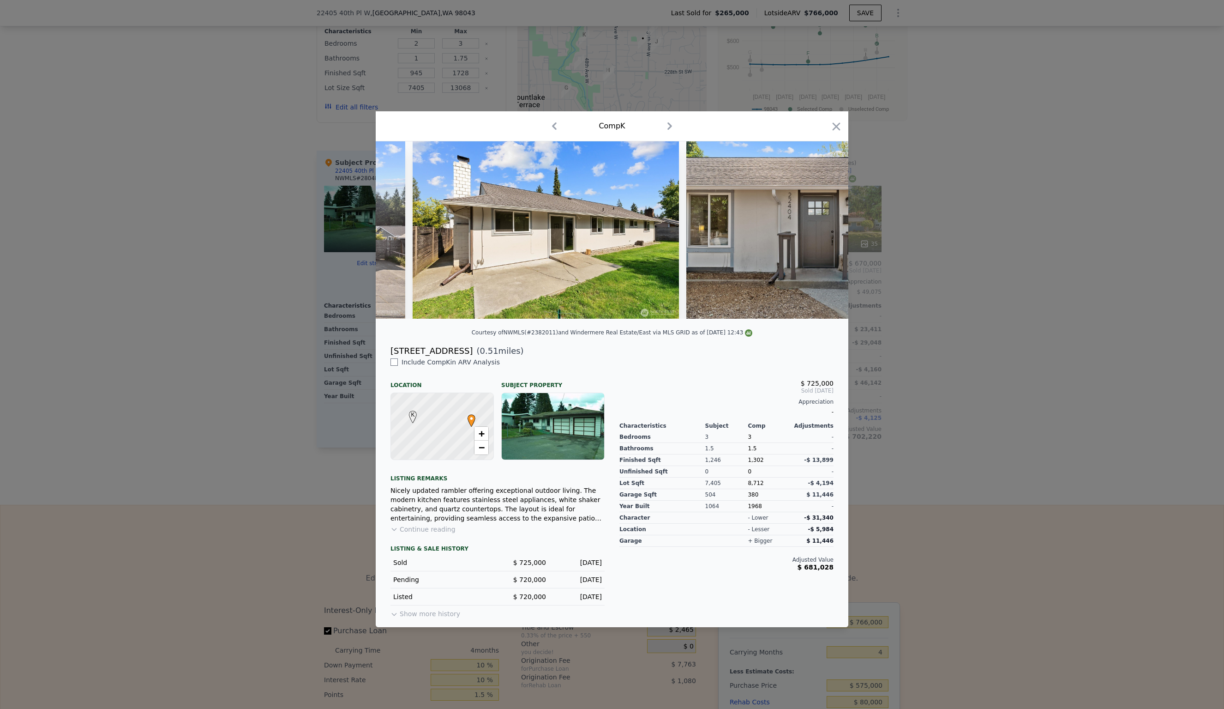
scroll to position [0, 222]
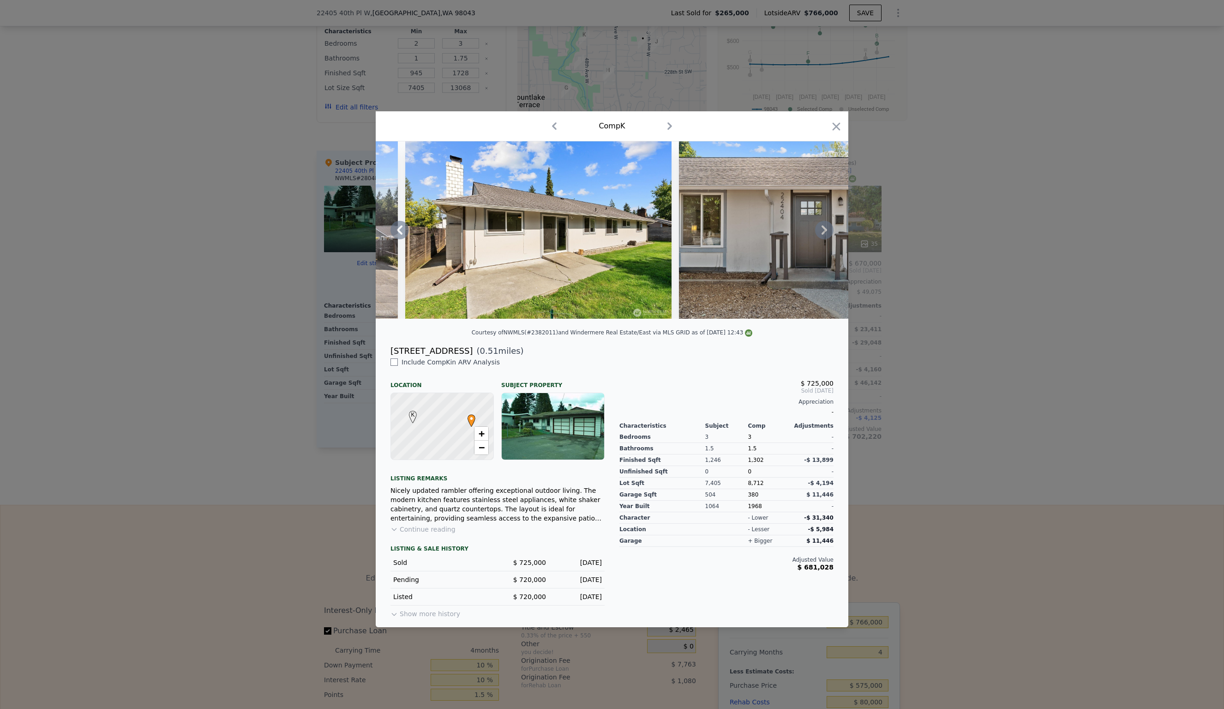
click at [824, 229] on icon at bounding box center [825, 229] width 6 height 9
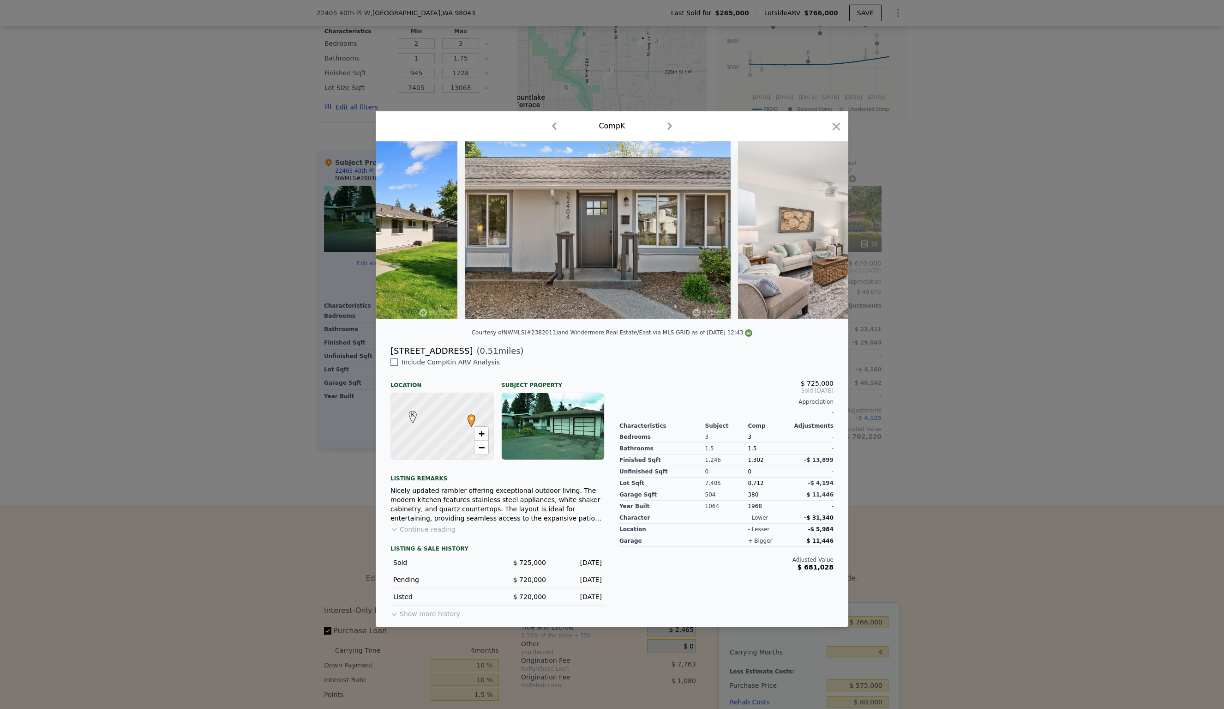
scroll to position [0, 443]
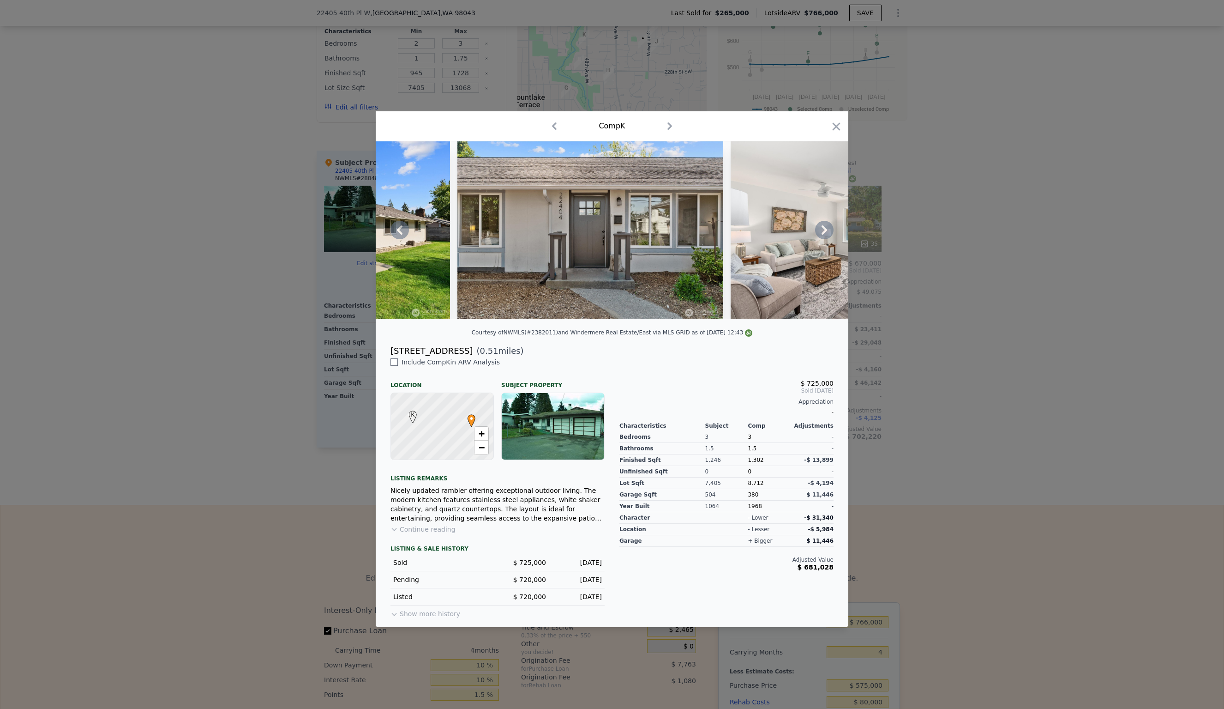
click at [824, 229] on icon at bounding box center [825, 229] width 6 height 9
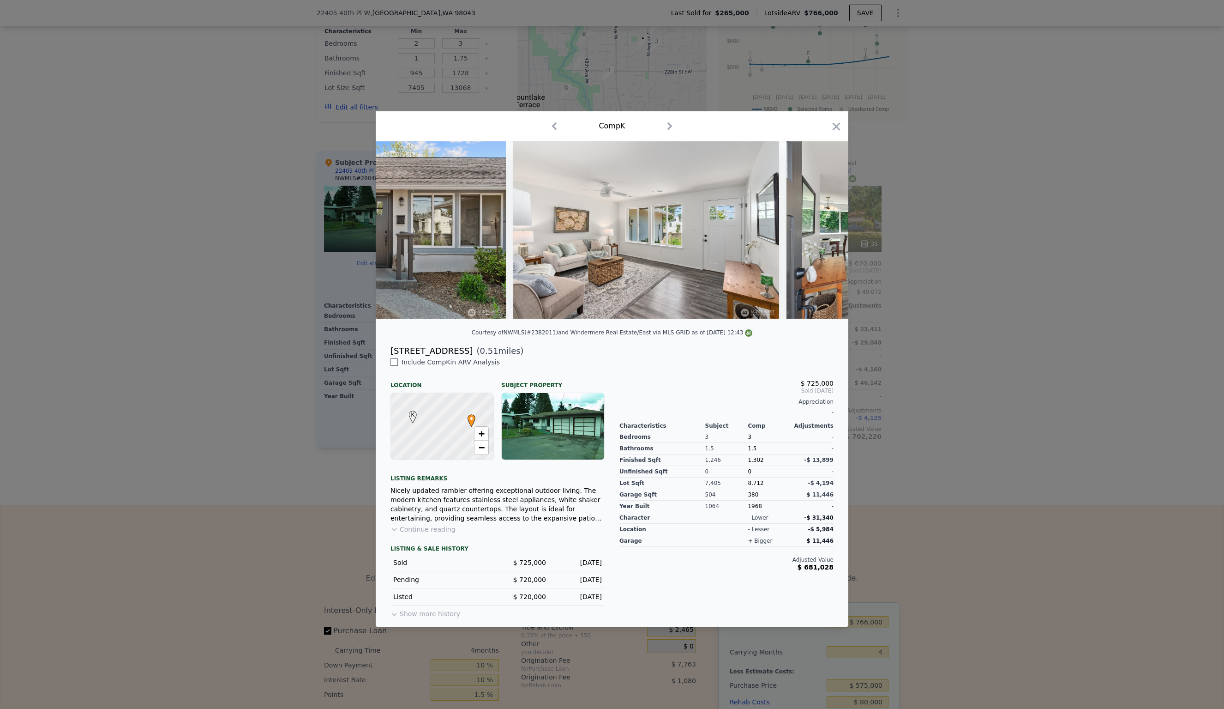
scroll to position [0, 665]
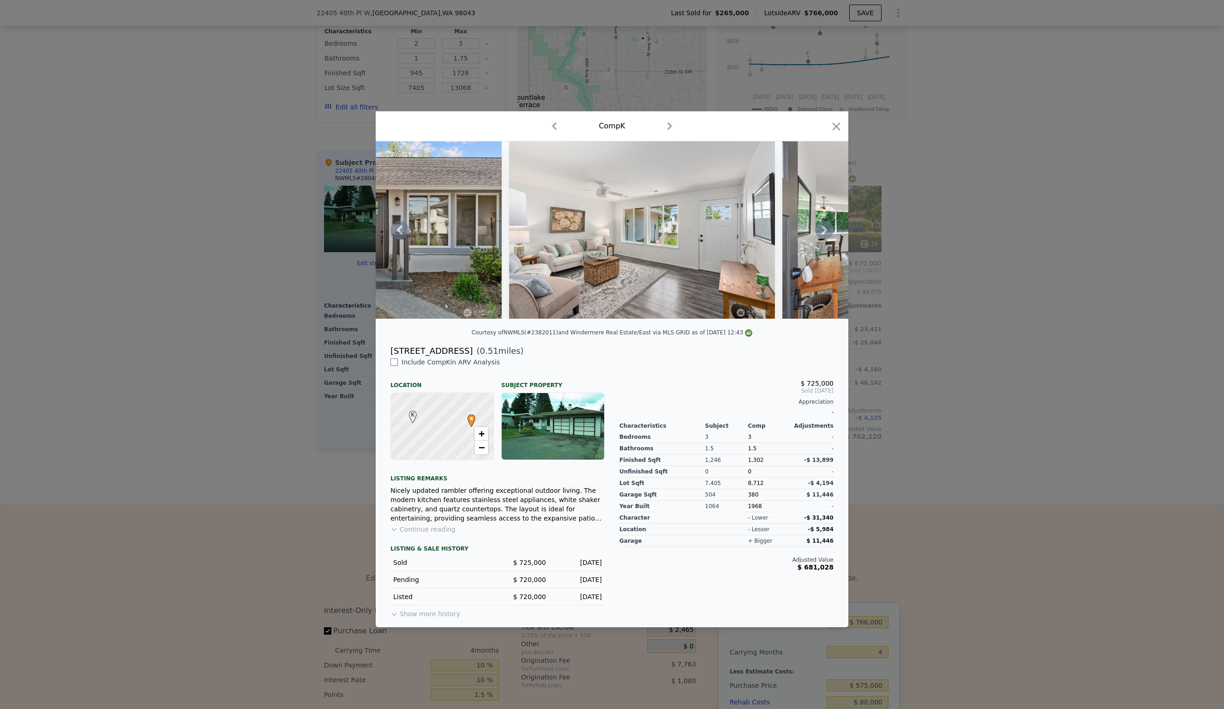
click at [824, 229] on icon at bounding box center [825, 229] width 6 height 9
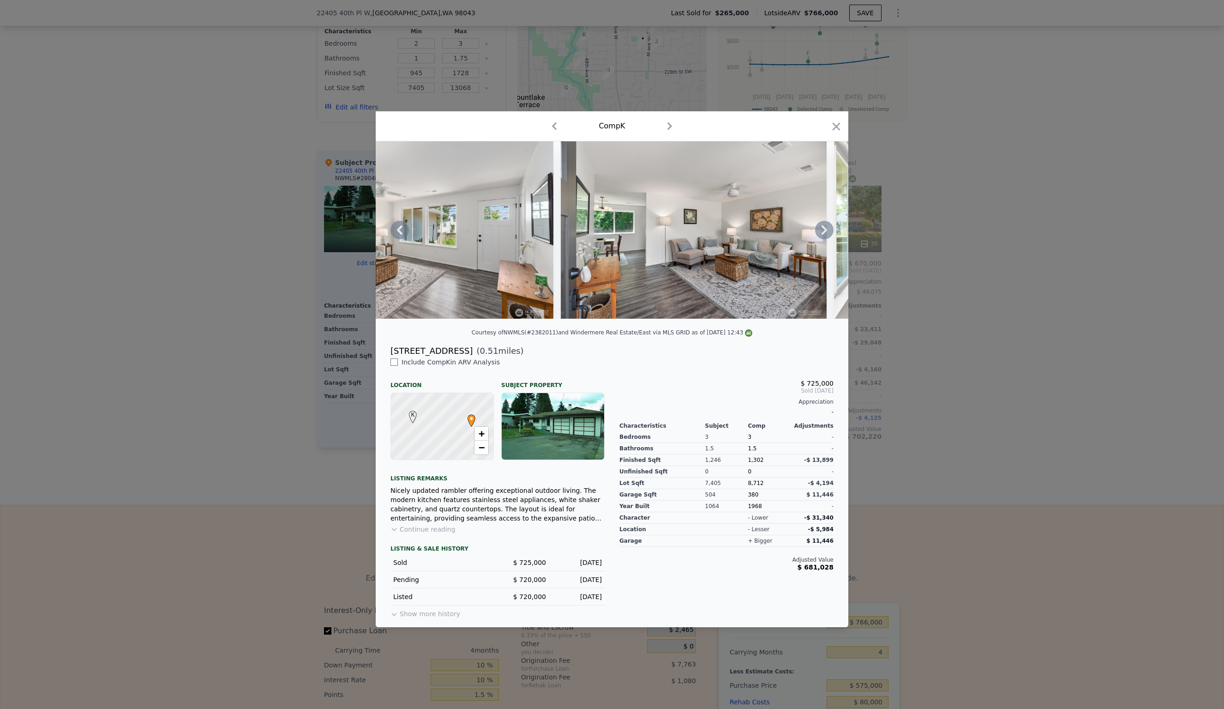
click at [824, 229] on icon at bounding box center [825, 229] width 6 height 9
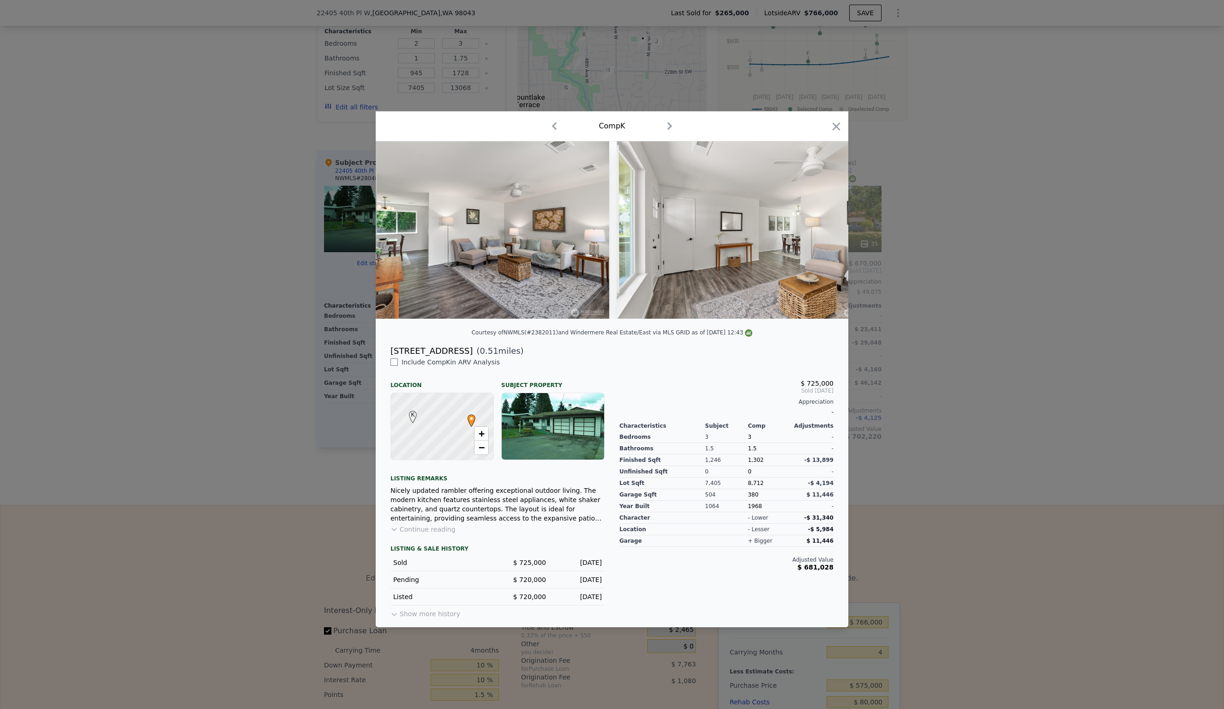
scroll to position [0, 1108]
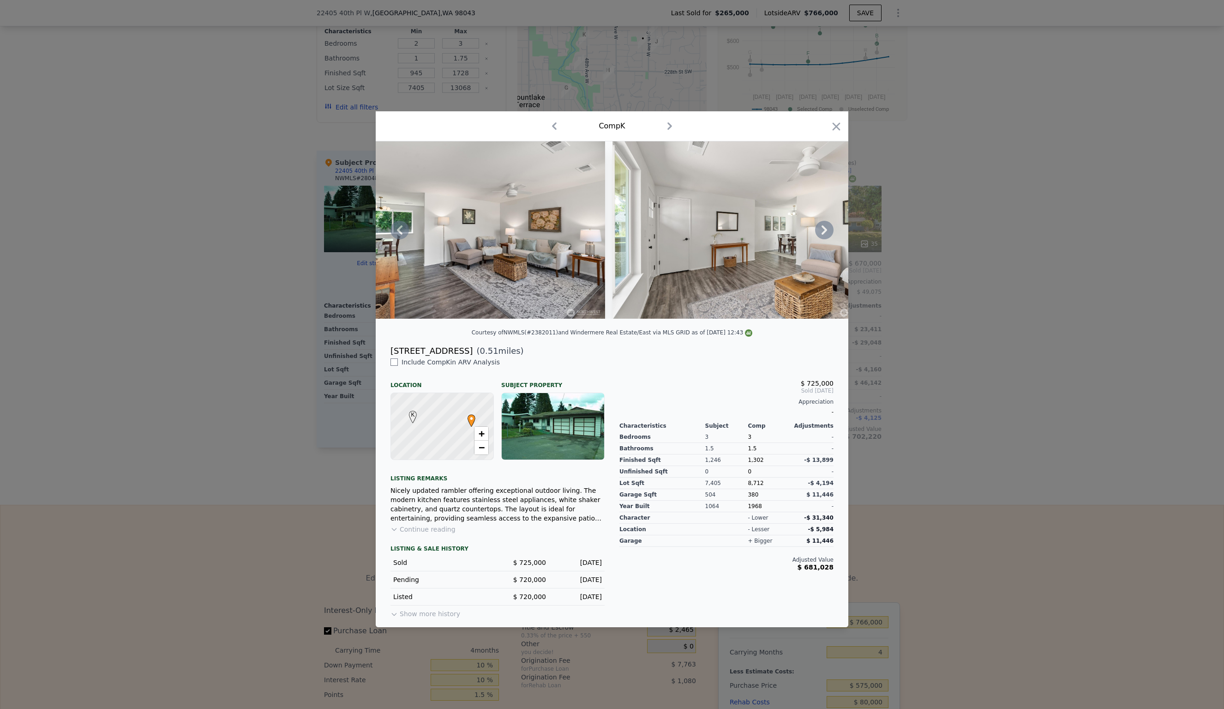
click at [824, 229] on icon at bounding box center [825, 229] width 6 height 9
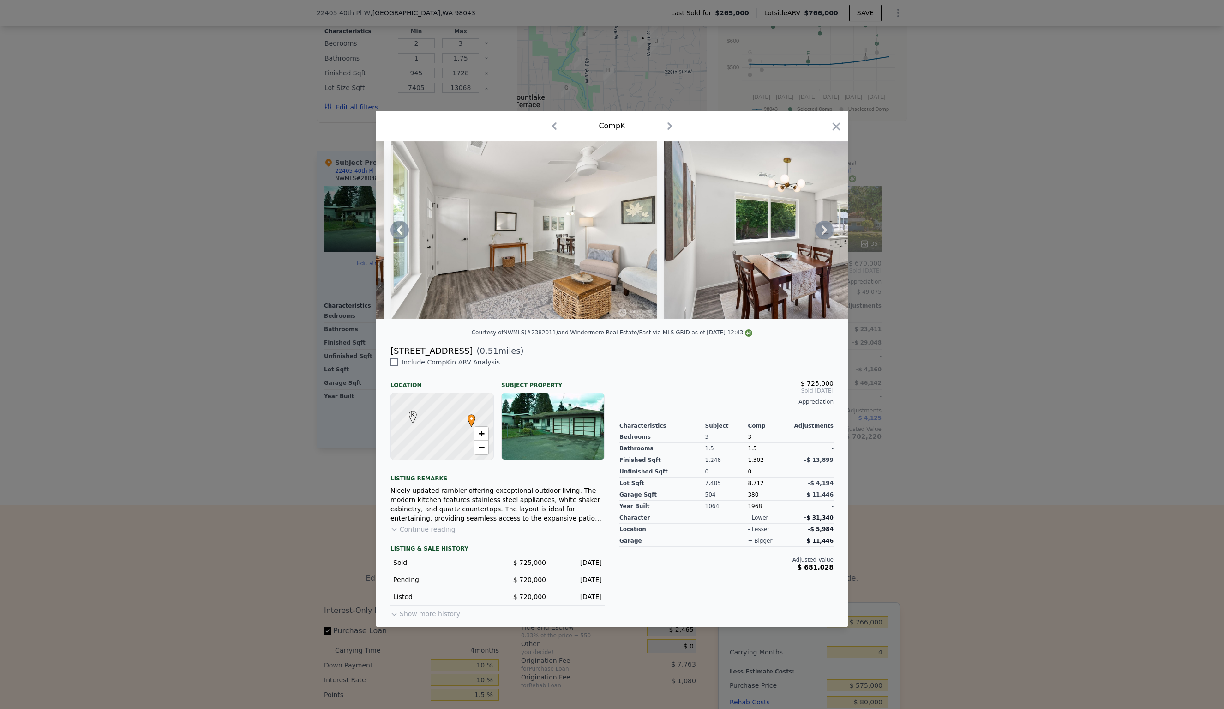
click at [824, 229] on icon at bounding box center [825, 229] width 6 height 9
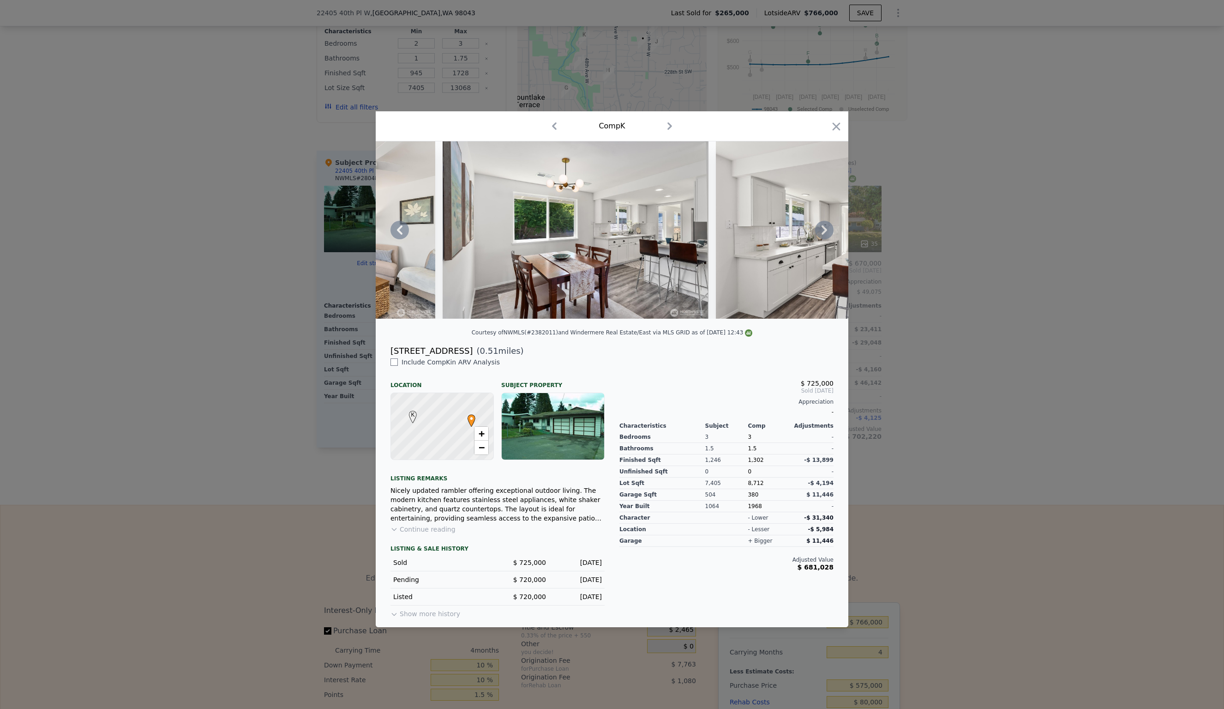
click at [824, 229] on icon at bounding box center [825, 229] width 6 height 9
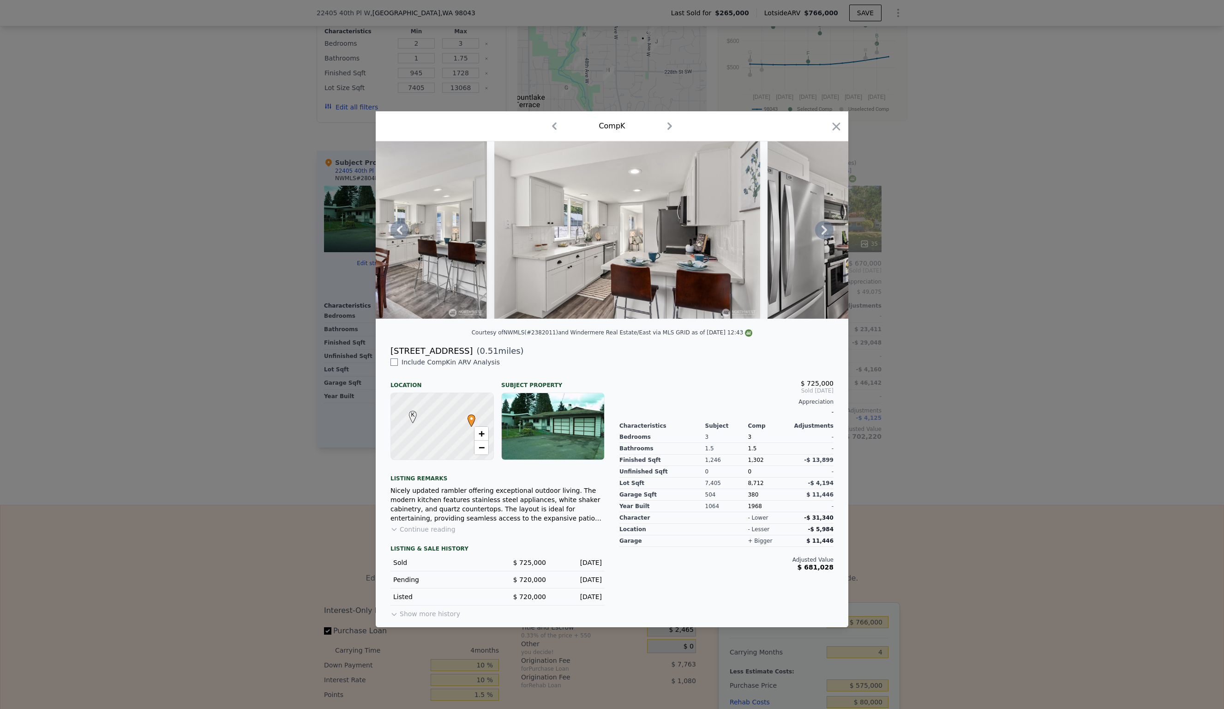
click at [824, 229] on icon at bounding box center [825, 229] width 6 height 9
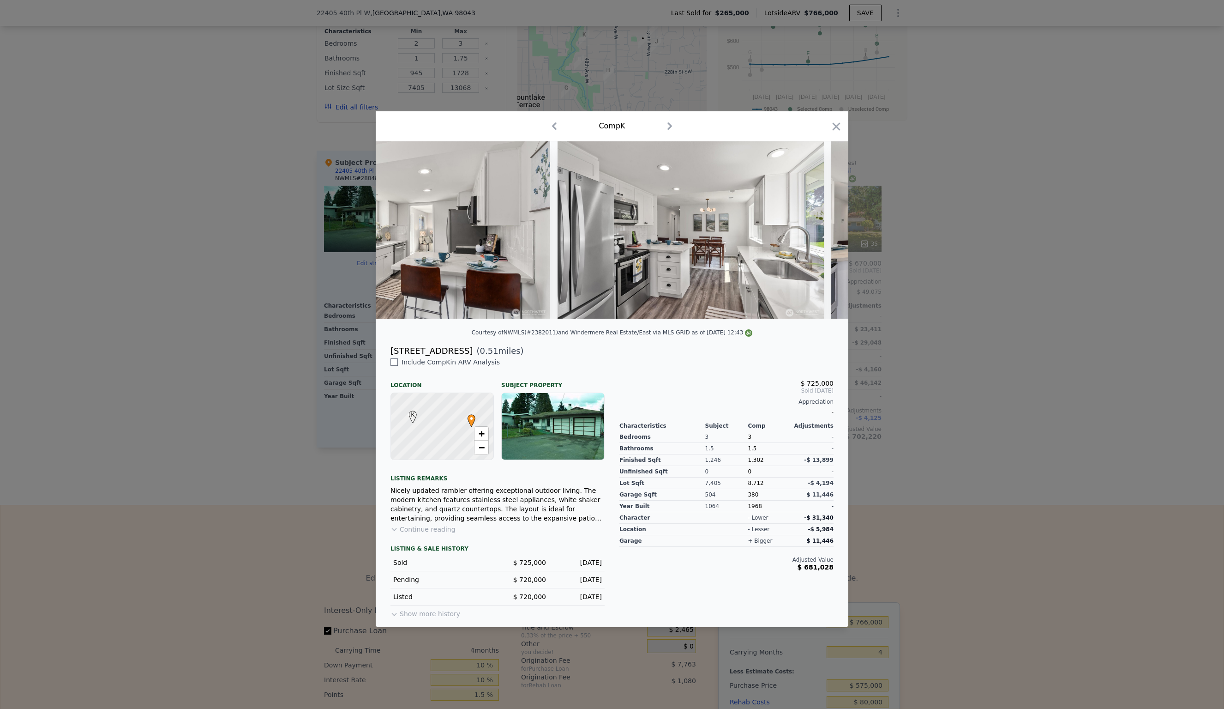
scroll to position [0, 1994]
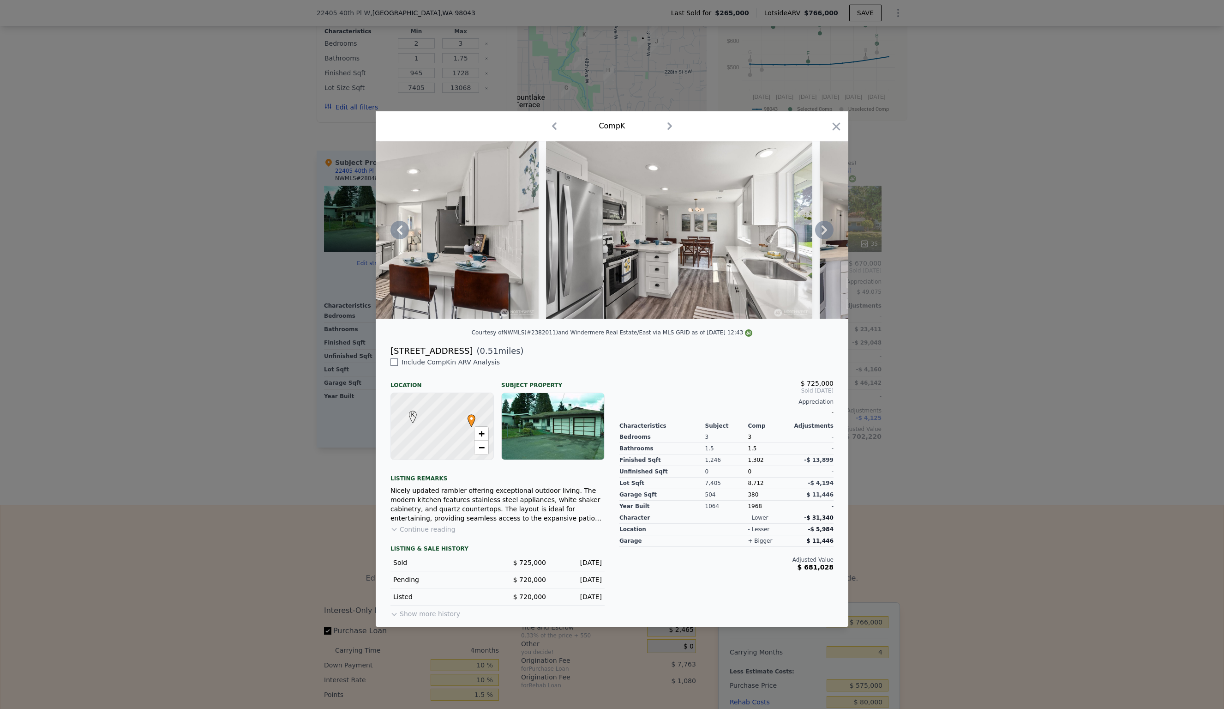
click at [824, 229] on icon at bounding box center [825, 229] width 6 height 9
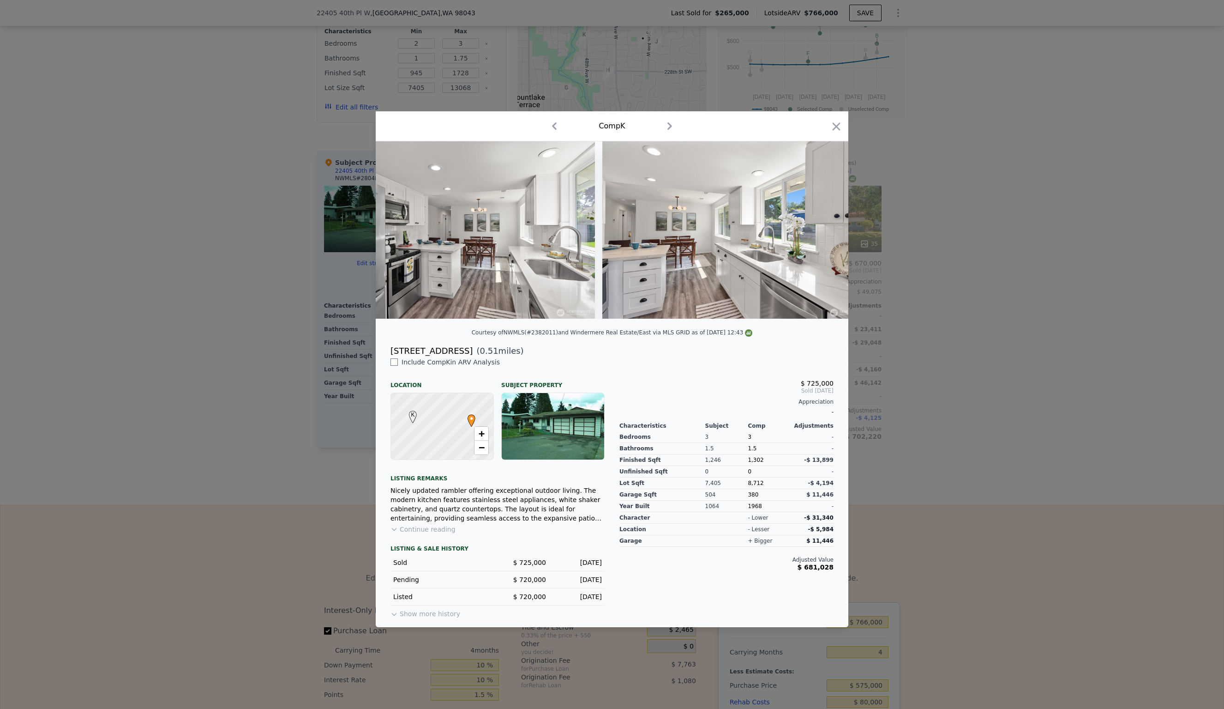
scroll to position [0, 2216]
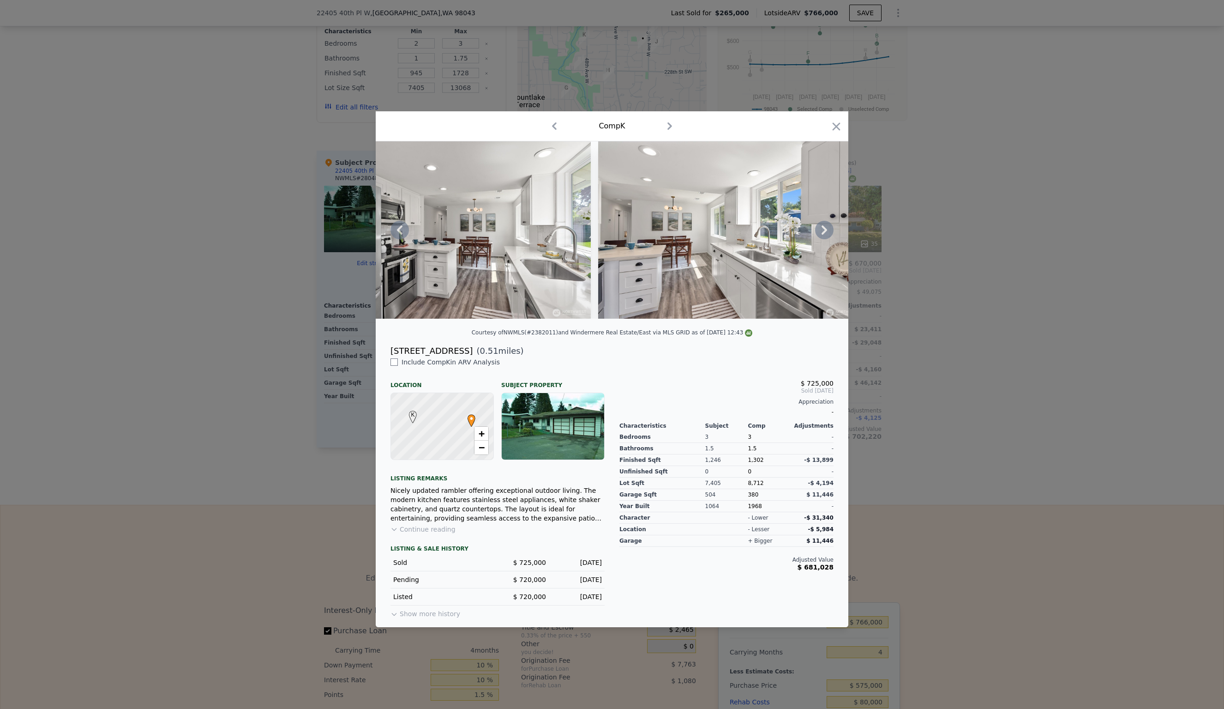
click at [824, 229] on icon at bounding box center [825, 229] width 6 height 9
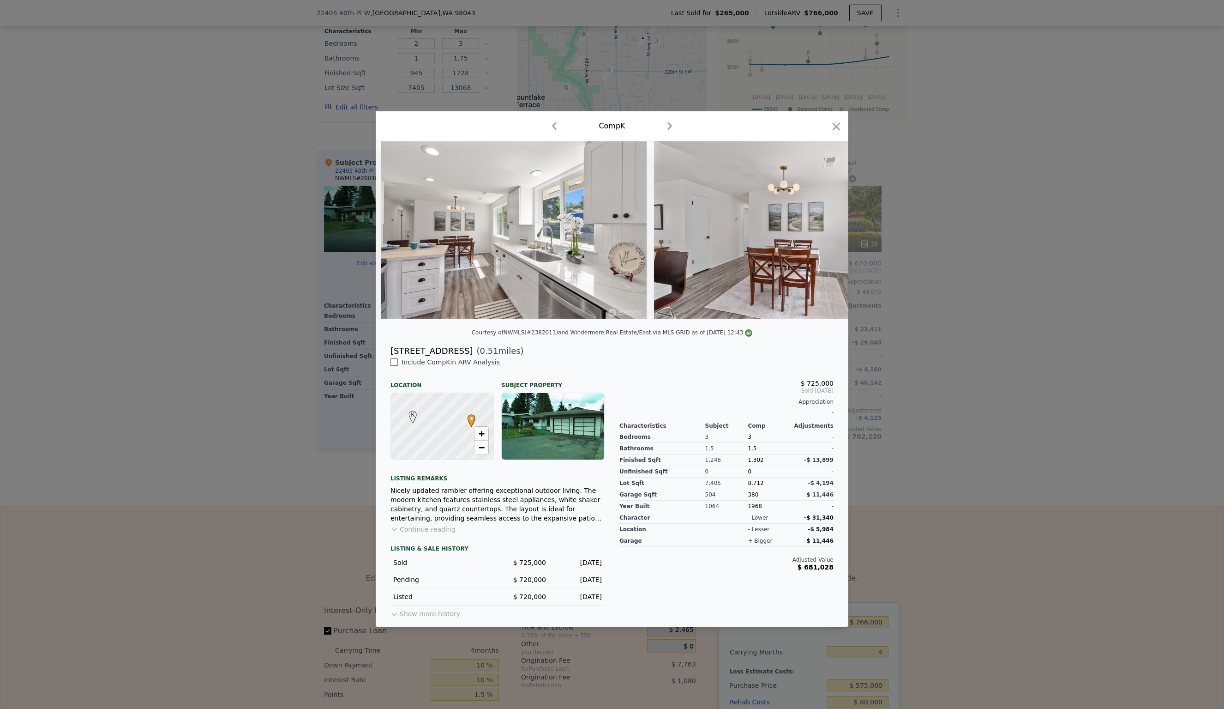
scroll to position [0, 2437]
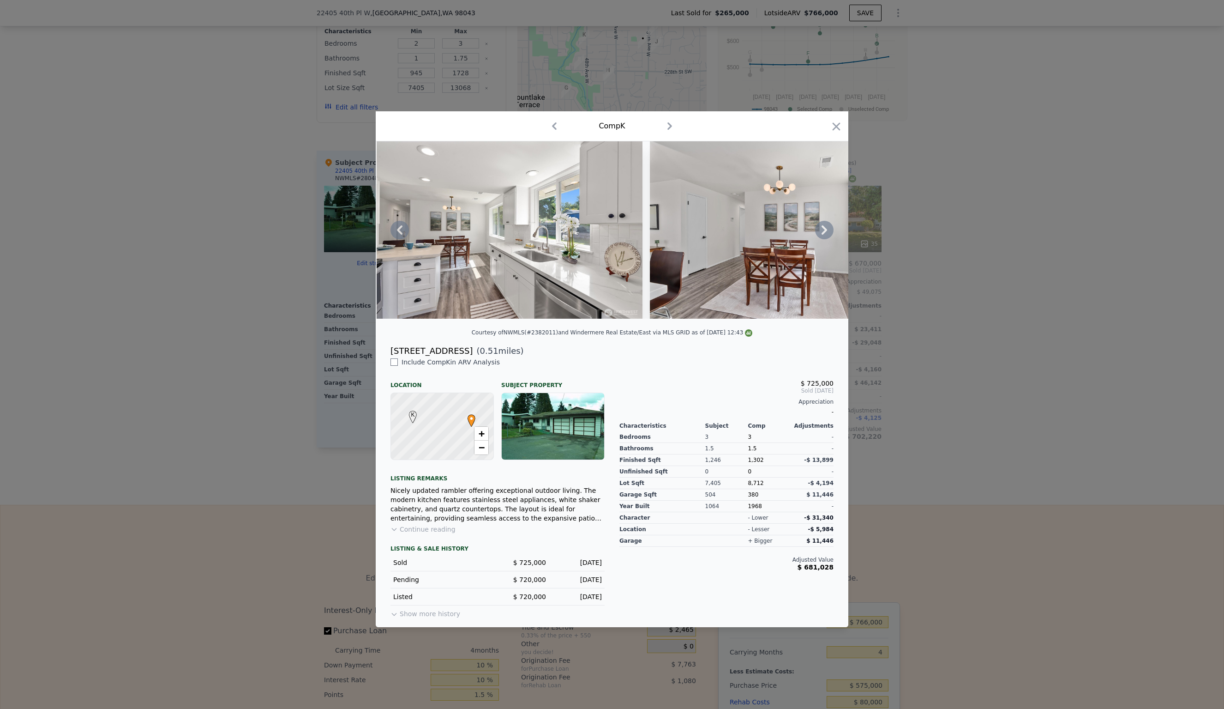
click at [824, 229] on icon at bounding box center [825, 229] width 6 height 9
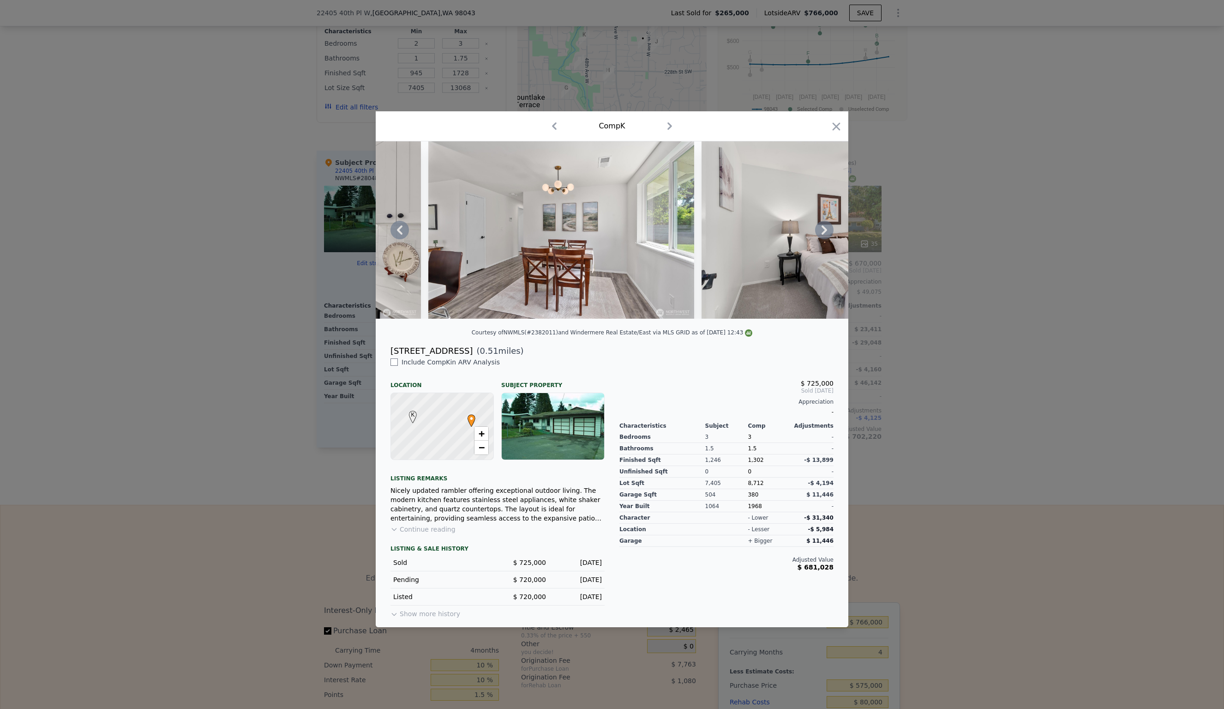
click at [824, 229] on icon at bounding box center [825, 229] width 6 height 9
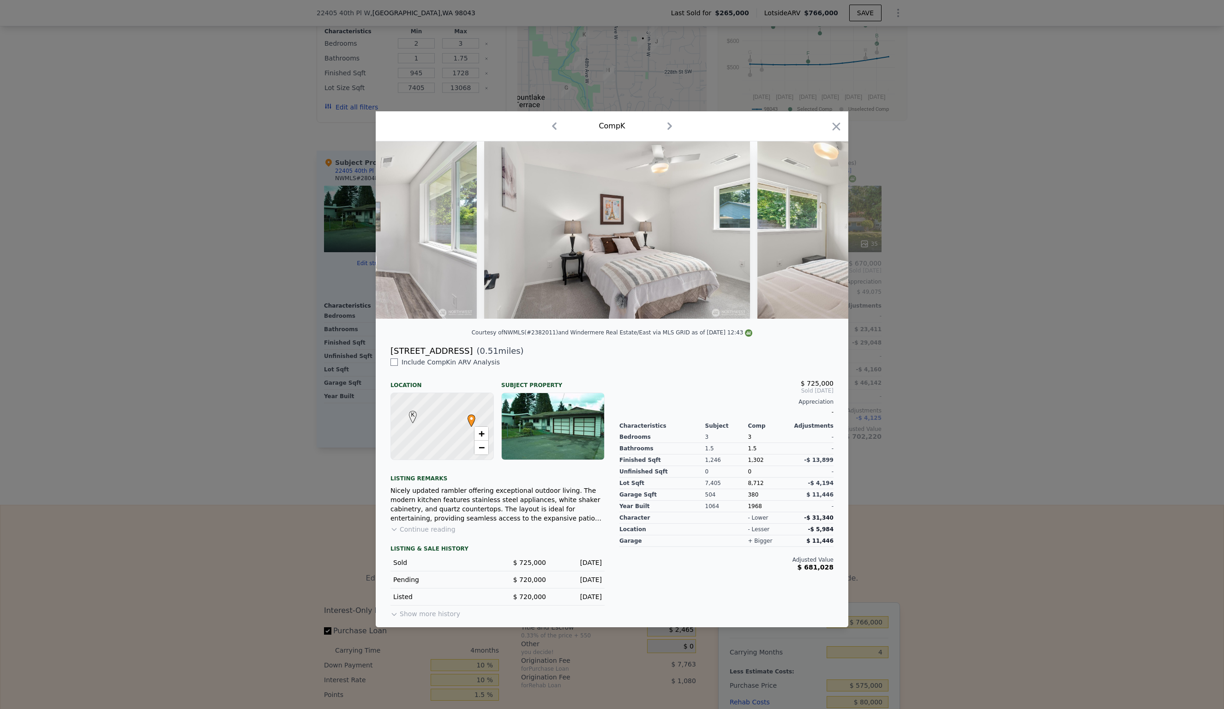
scroll to position [0, 2880]
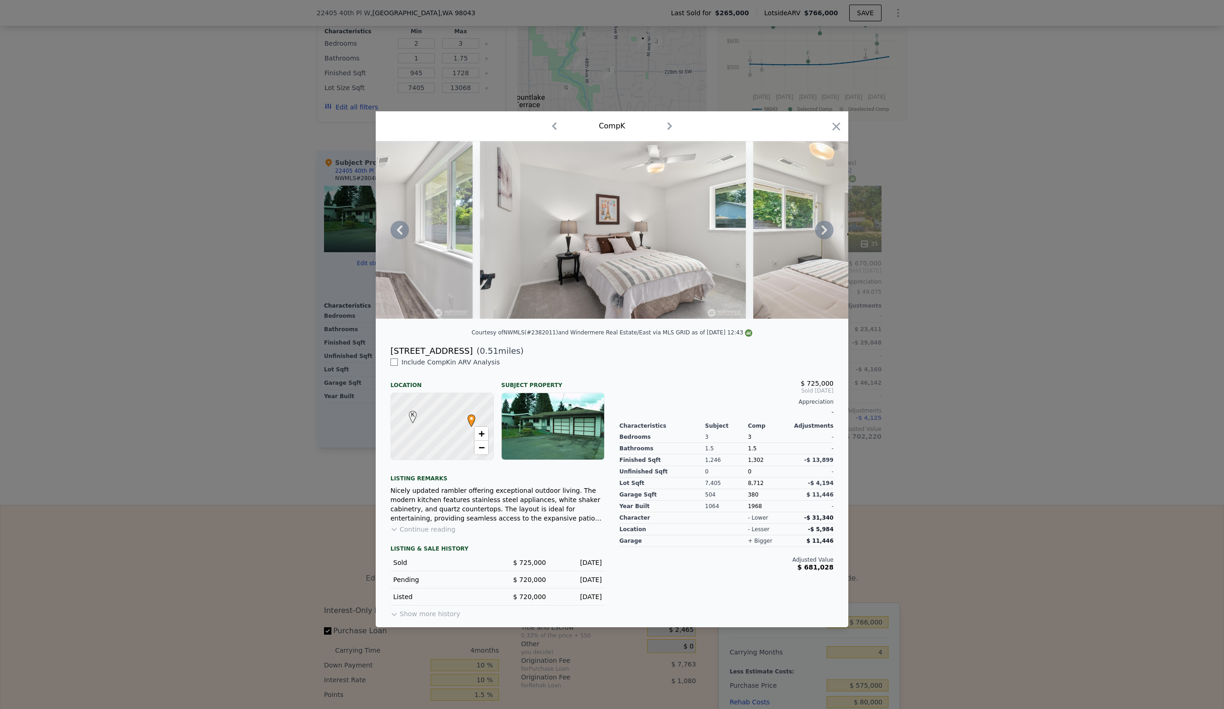
click at [824, 229] on icon at bounding box center [825, 229] width 6 height 9
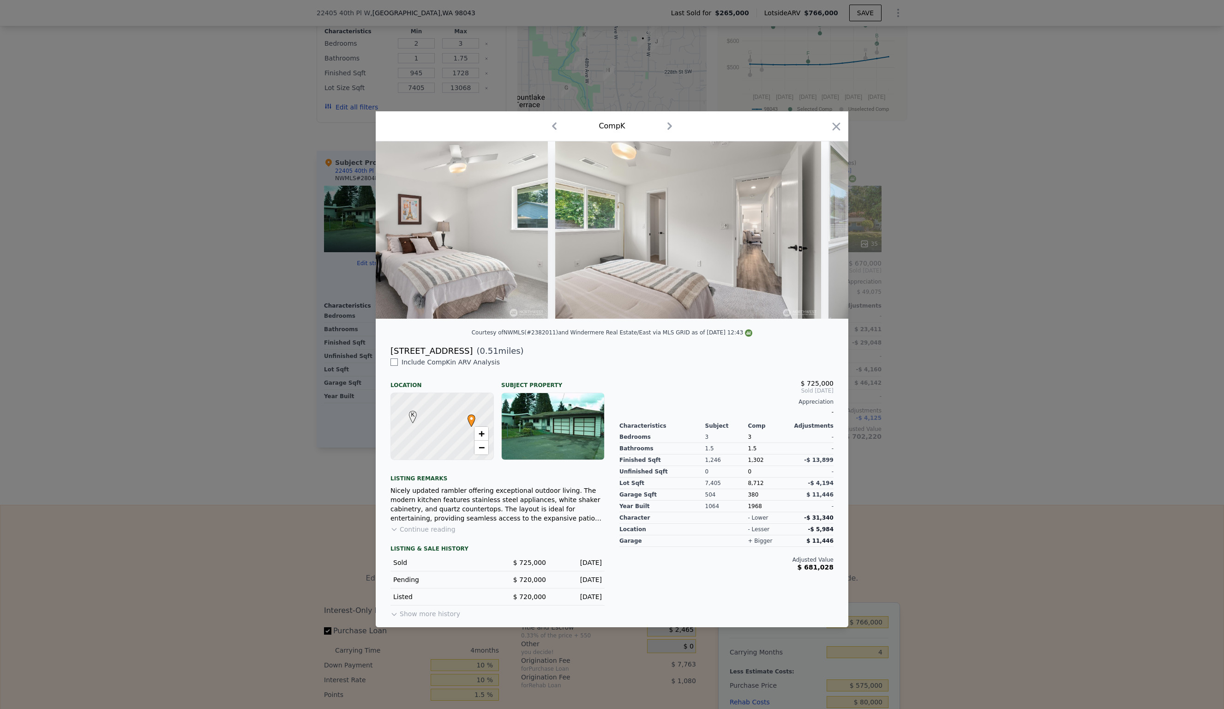
scroll to position [0, 3102]
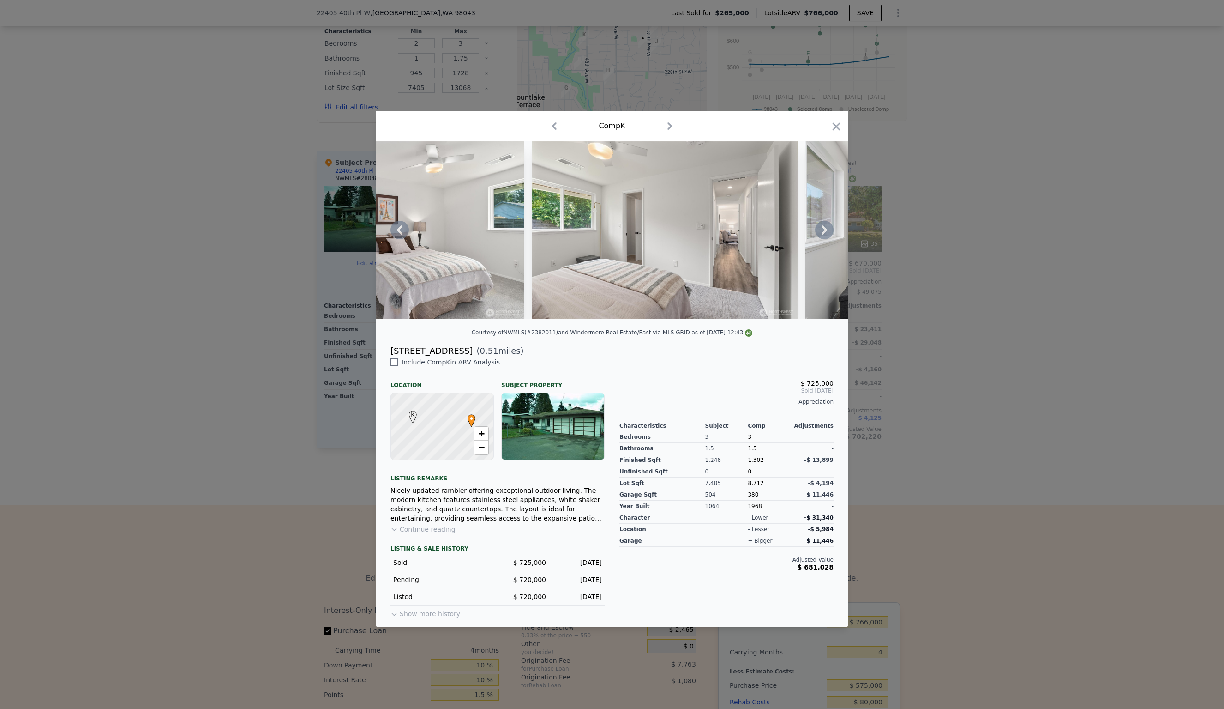
click at [824, 229] on icon at bounding box center [825, 229] width 6 height 9
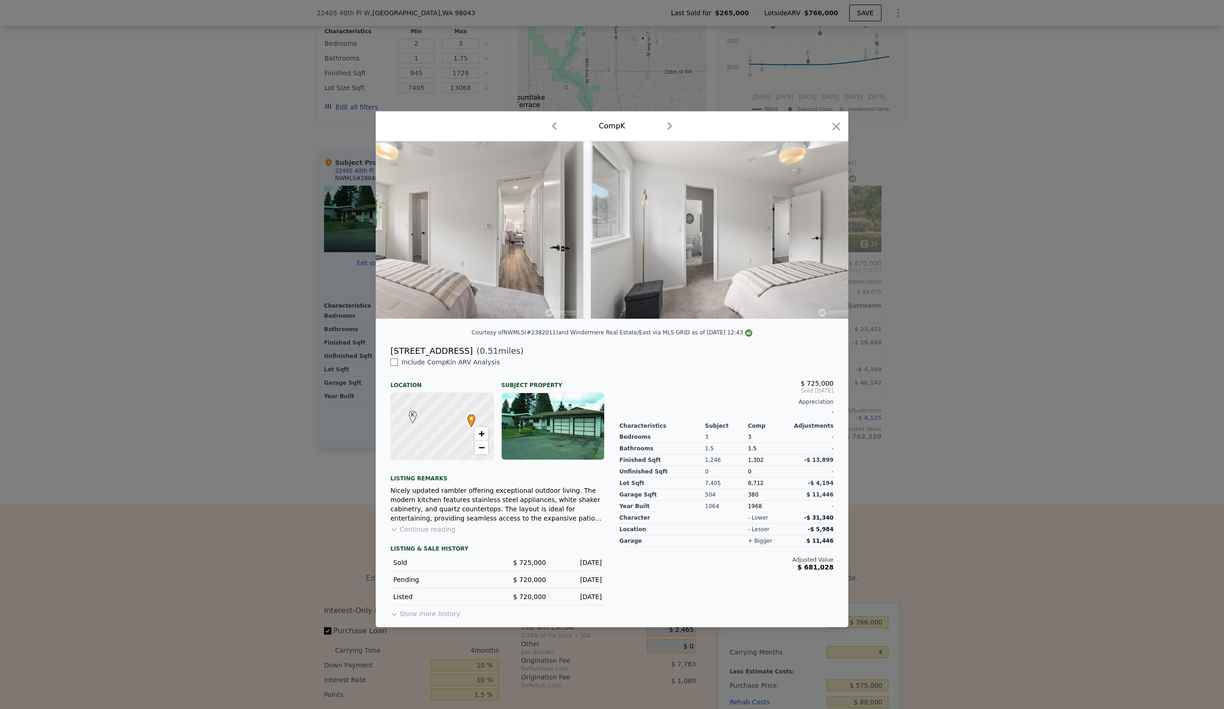
scroll to position [0, 3323]
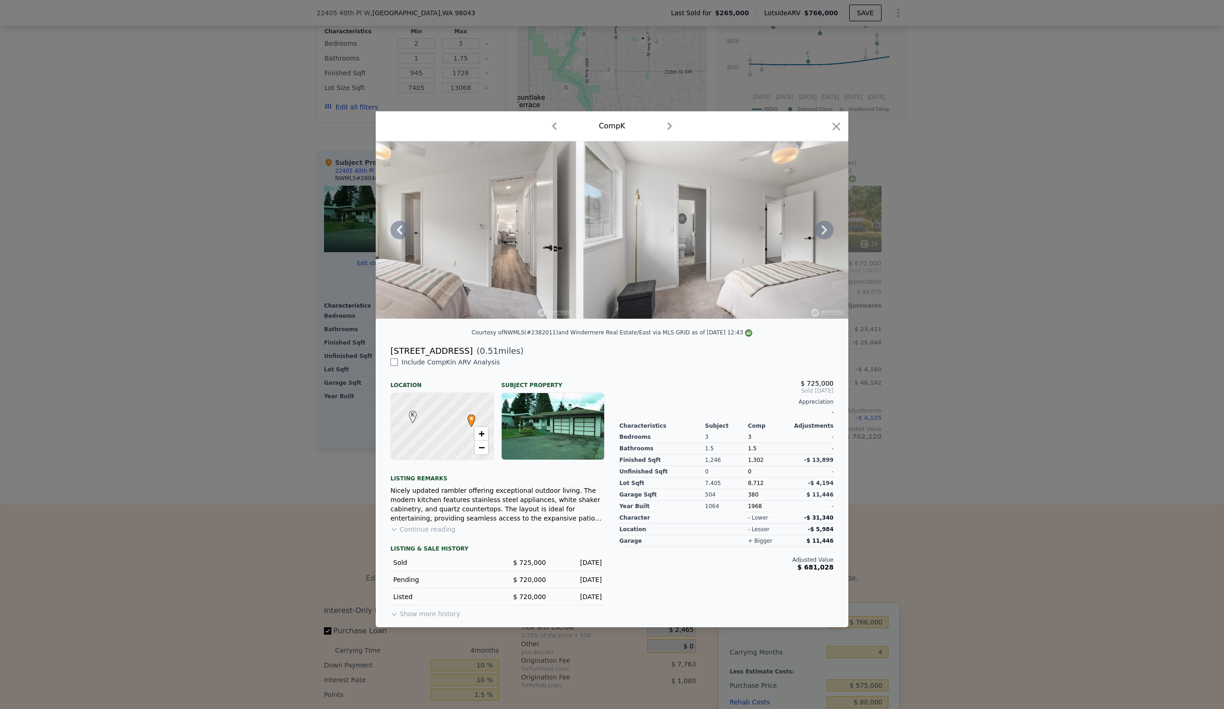
click at [824, 229] on icon at bounding box center [825, 229] width 6 height 9
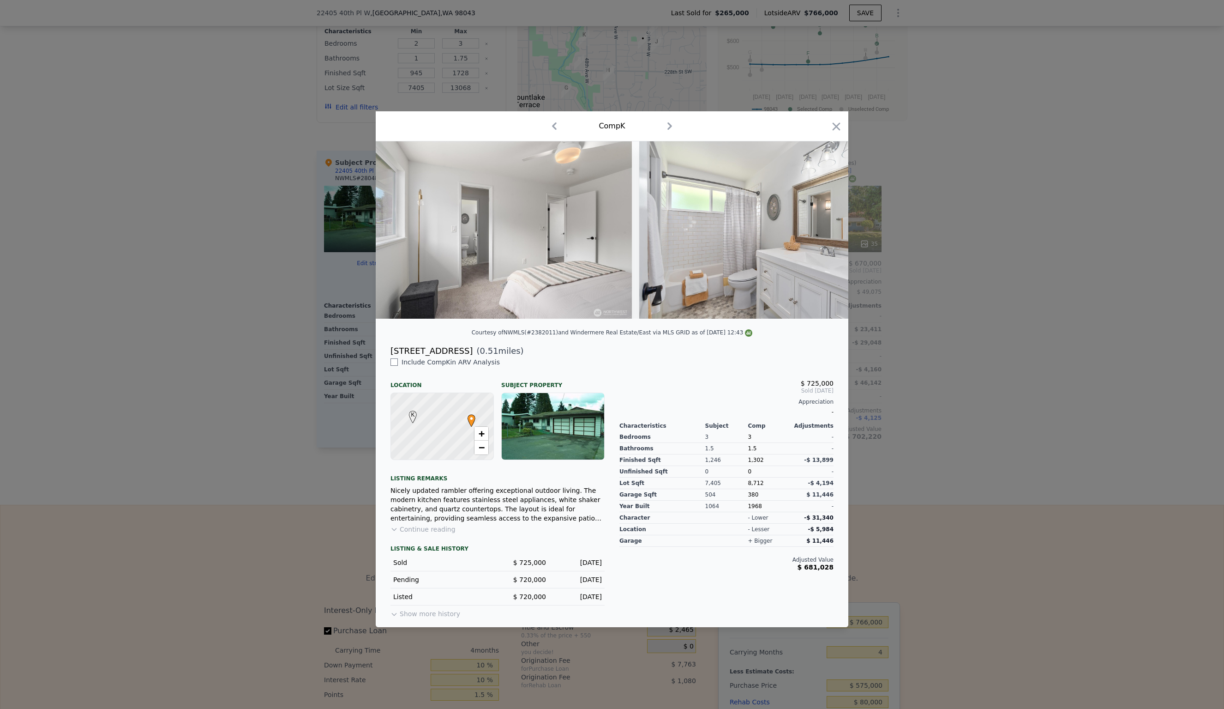
scroll to position [0, 3545]
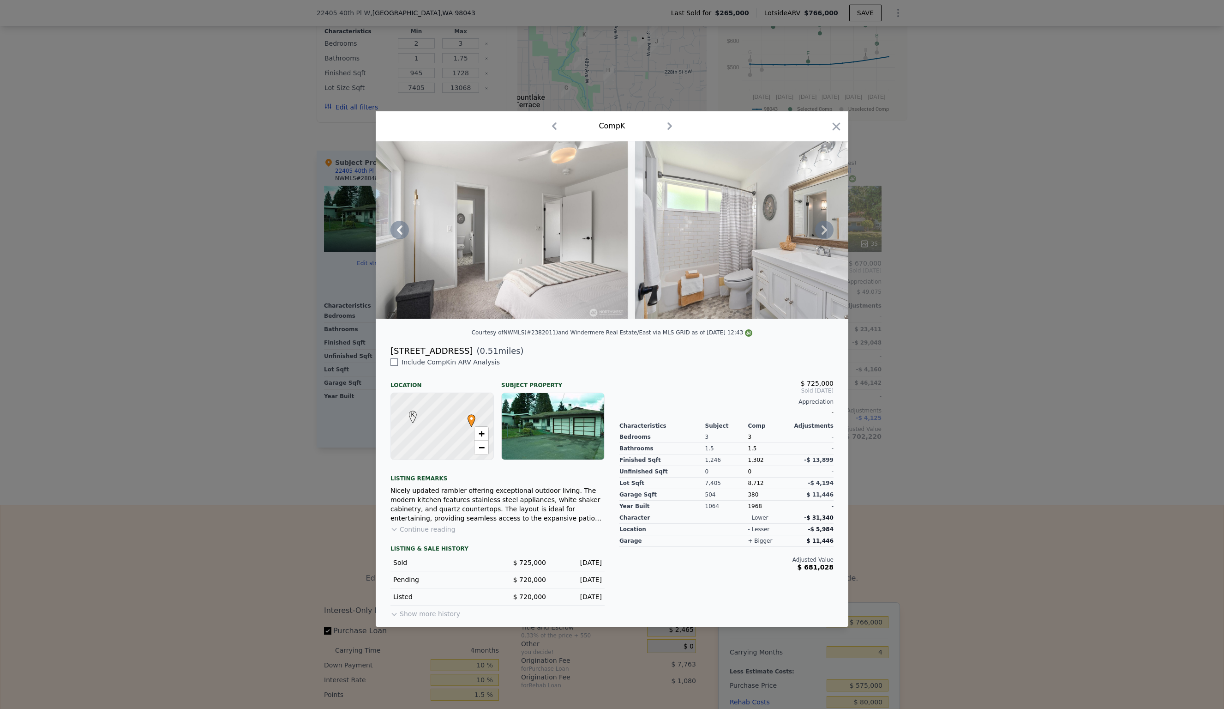
click at [824, 229] on icon at bounding box center [825, 229] width 6 height 9
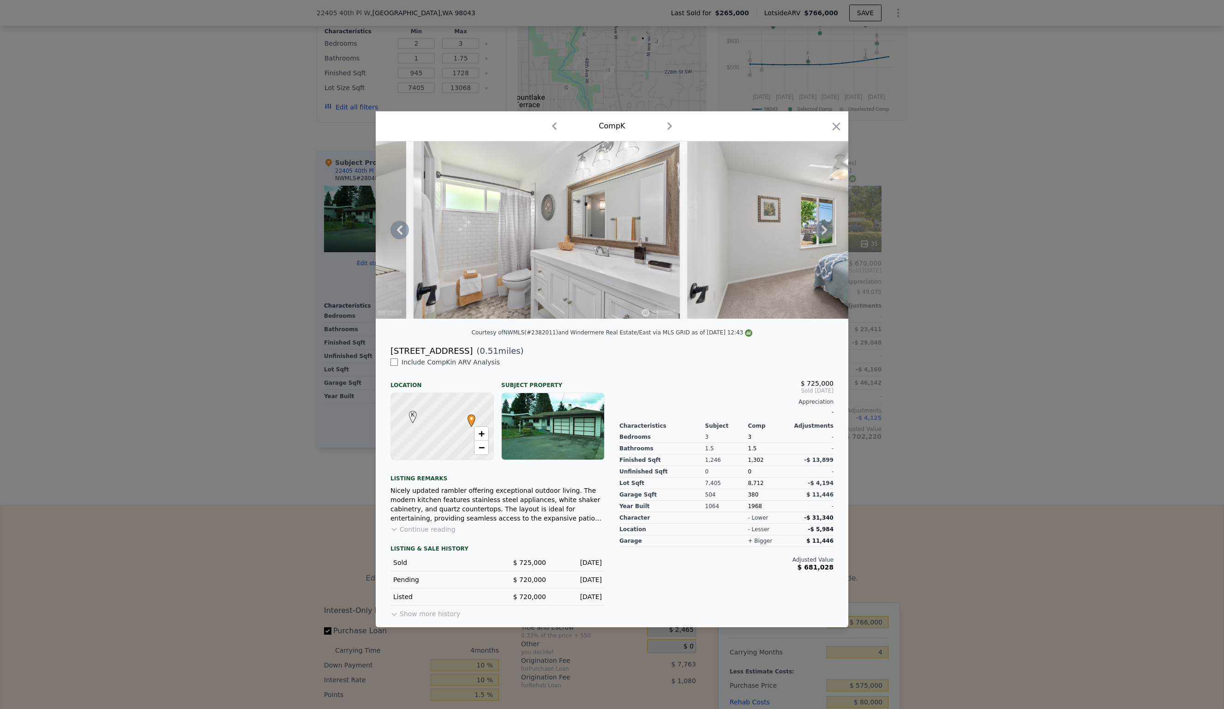
click at [824, 229] on icon at bounding box center [825, 229] width 6 height 9
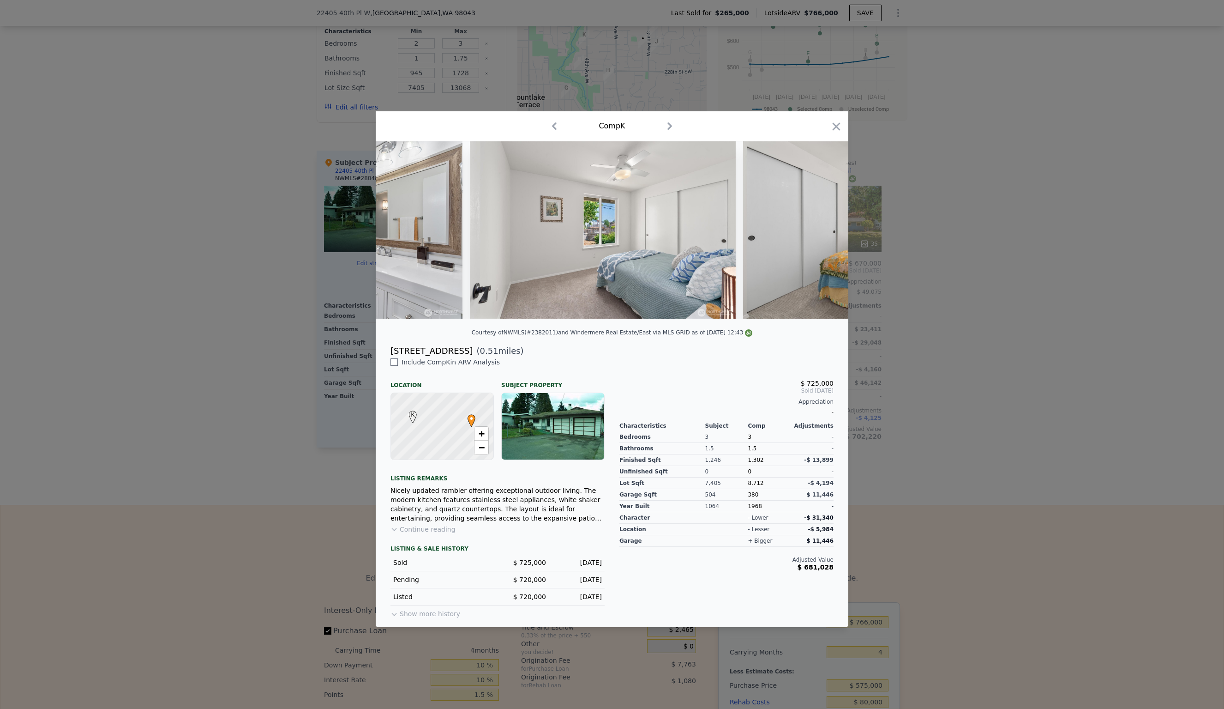
scroll to position [0, 3988]
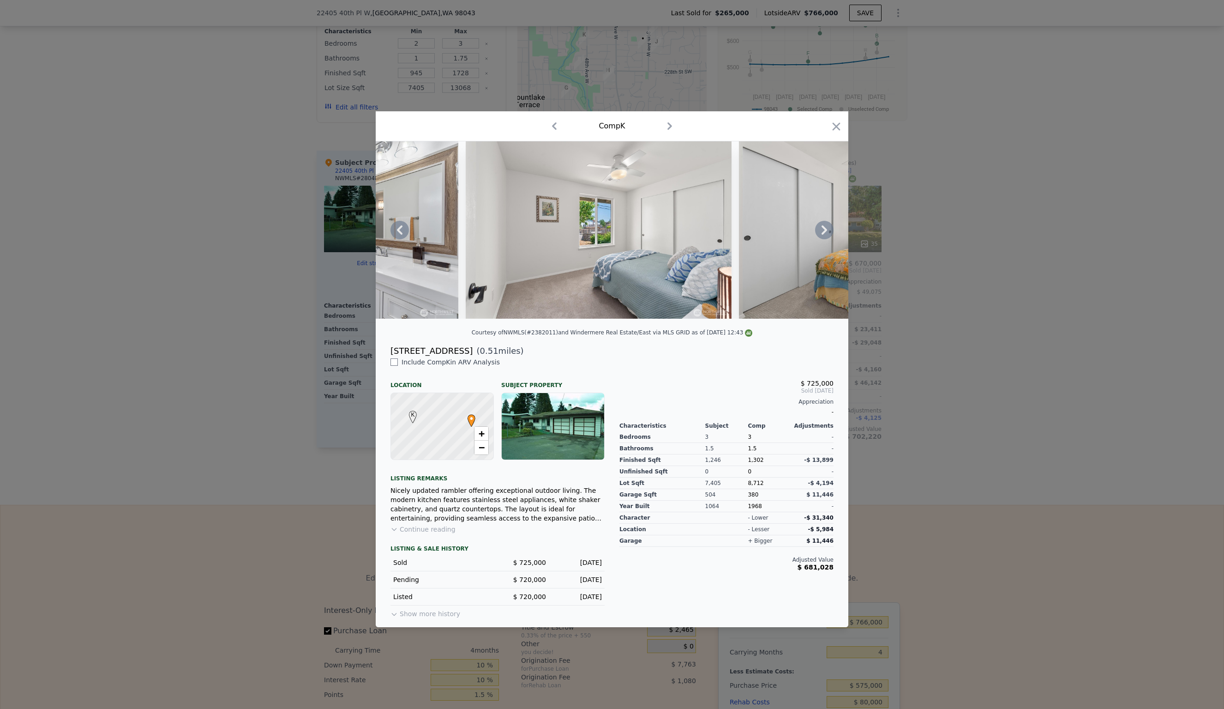
click at [824, 229] on icon at bounding box center [825, 229] width 6 height 9
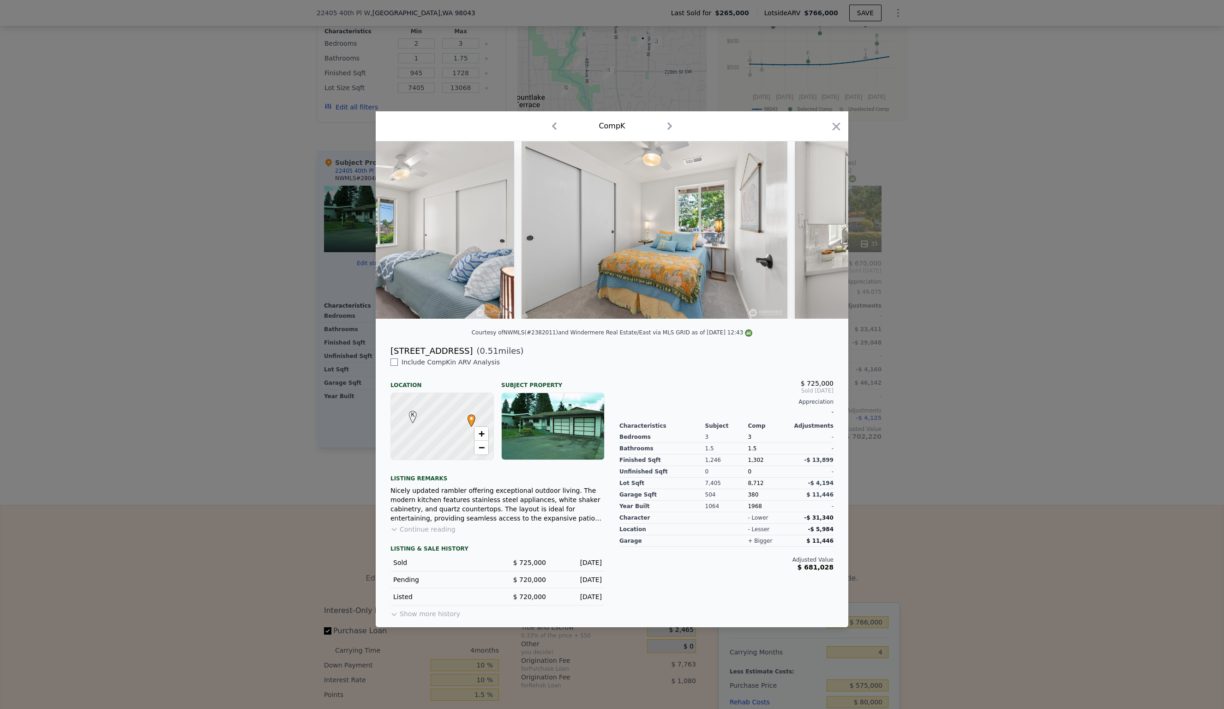
scroll to position [0, 4209]
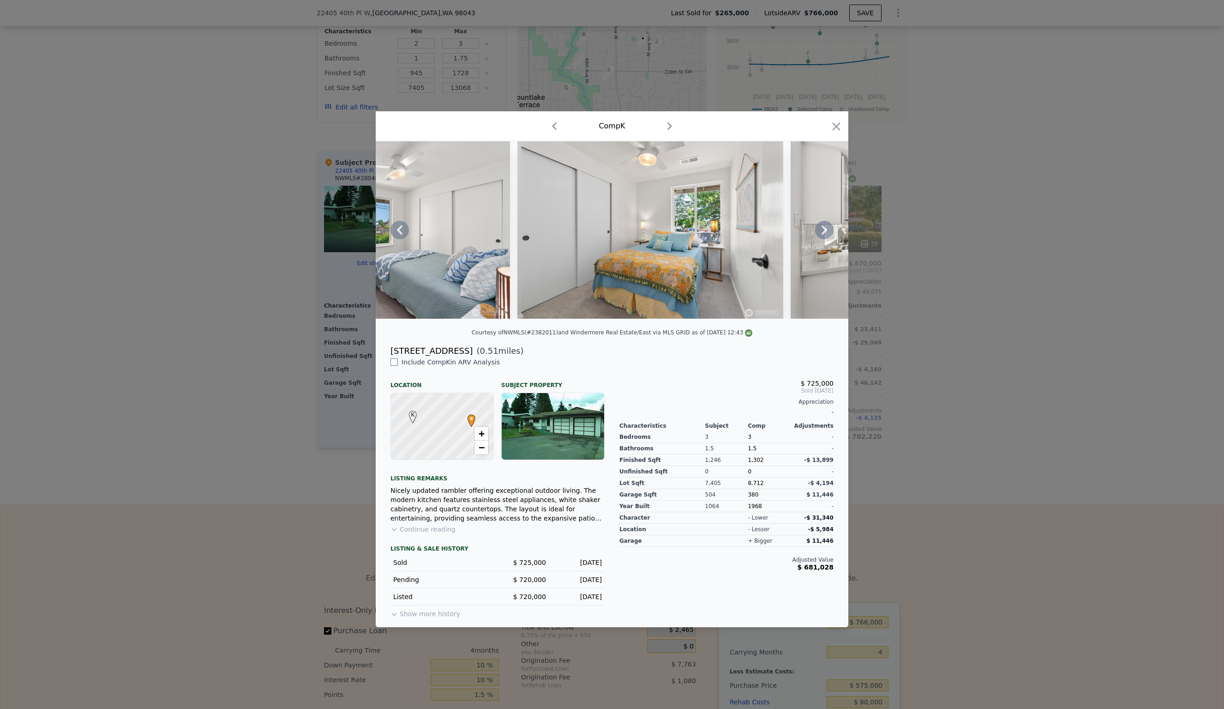
click at [826, 229] on icon at bounding box center [825, 229] width 6 height 9
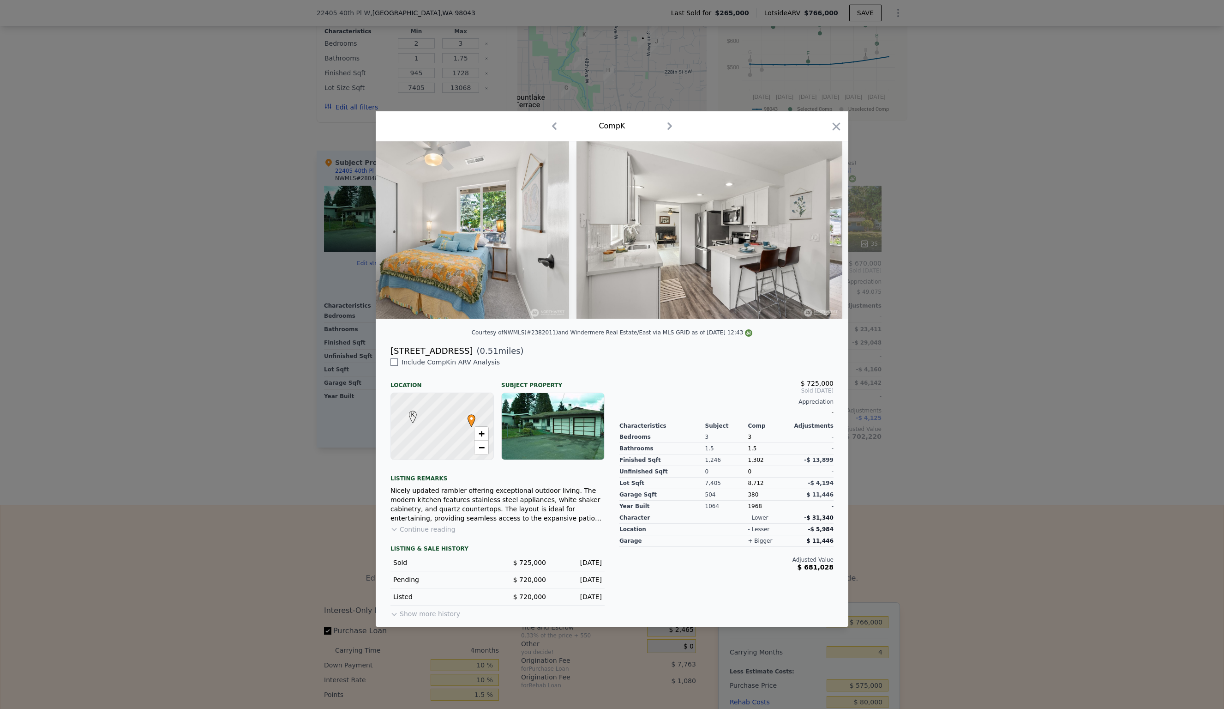
scroll to position [0, 4431]
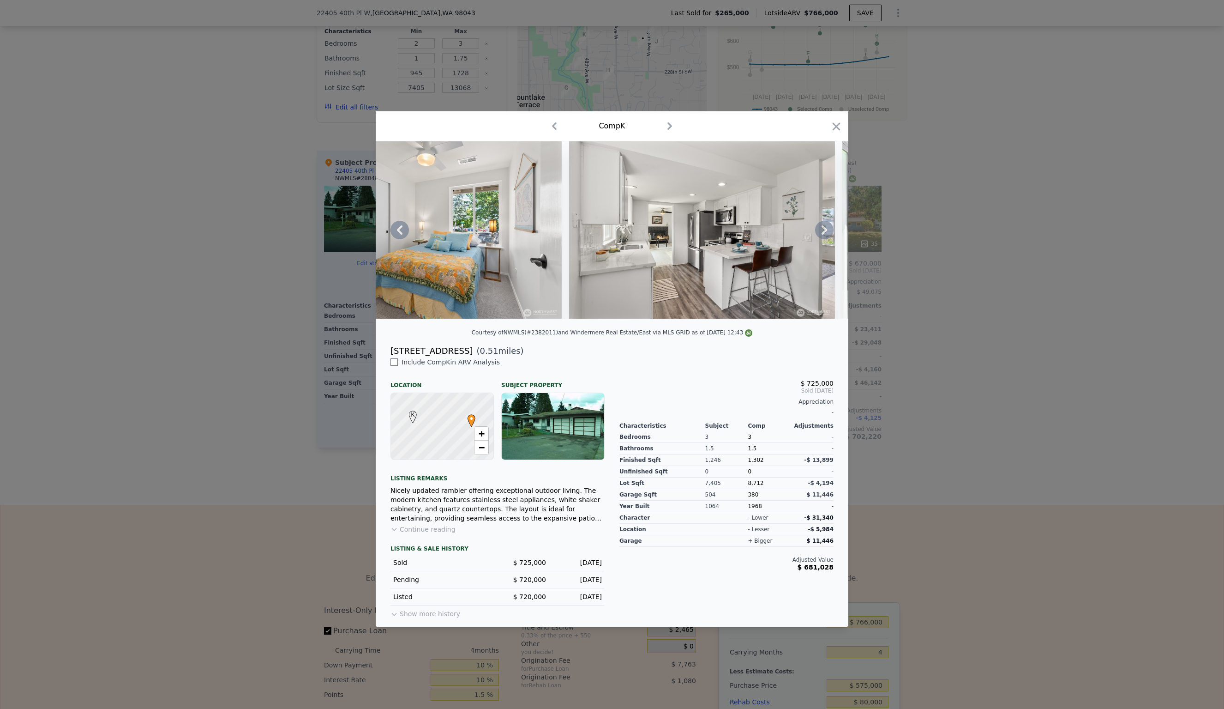
click at [826, 229] on icon at bounding box center [825, 229] width 6 height 9
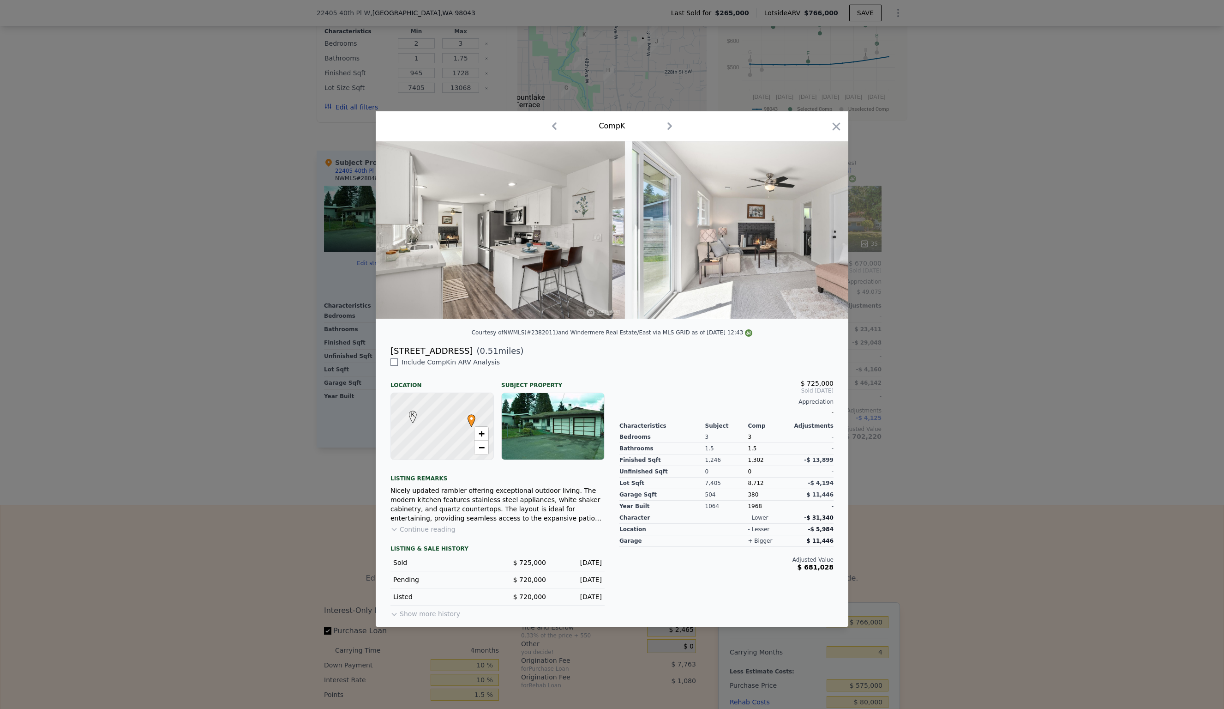
scroll to position [0, 4653]
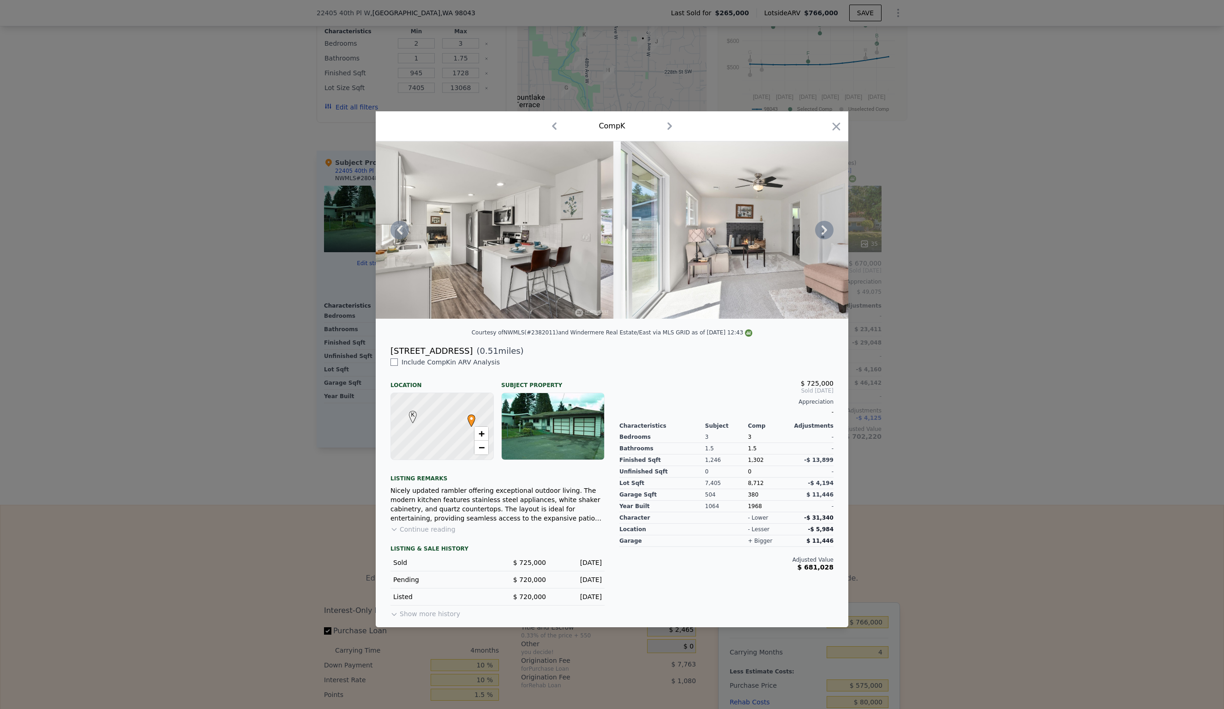
click at [826, 229] on icon at bounding box center [825, 229] width 6 height 9
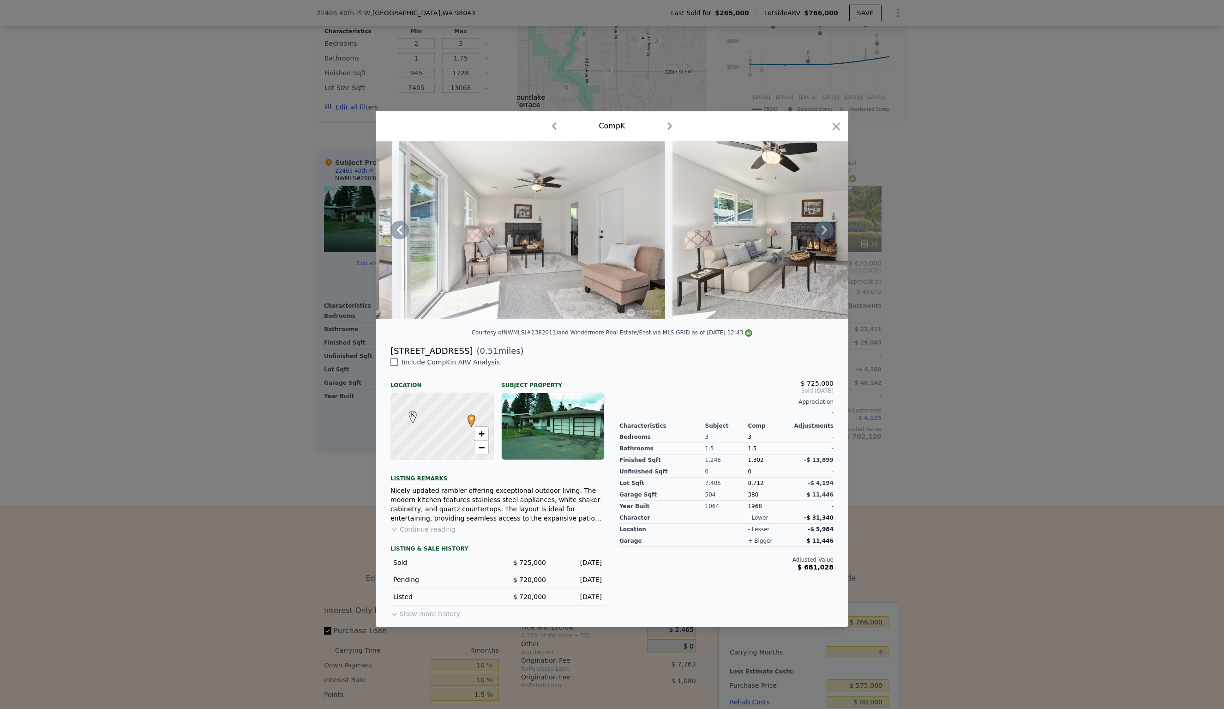
click at [826, 229] on icon at bounding box center [825, 229] width 6 height 9
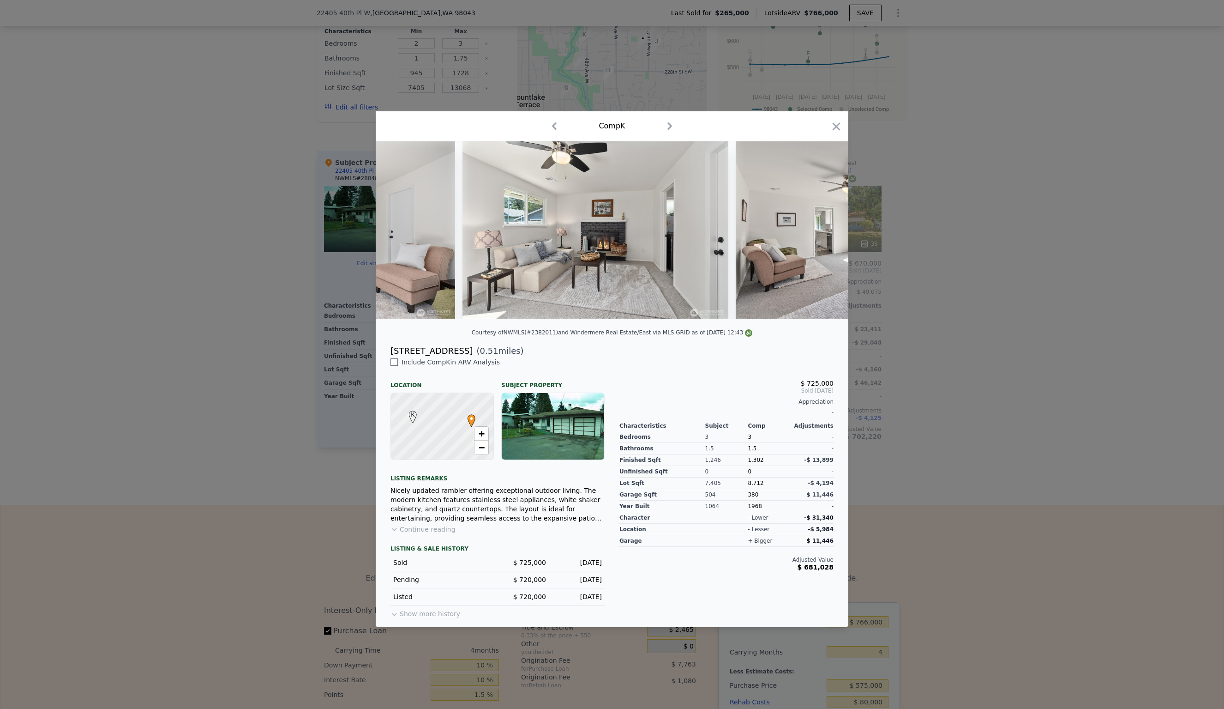
scroll to position [0, 5096]
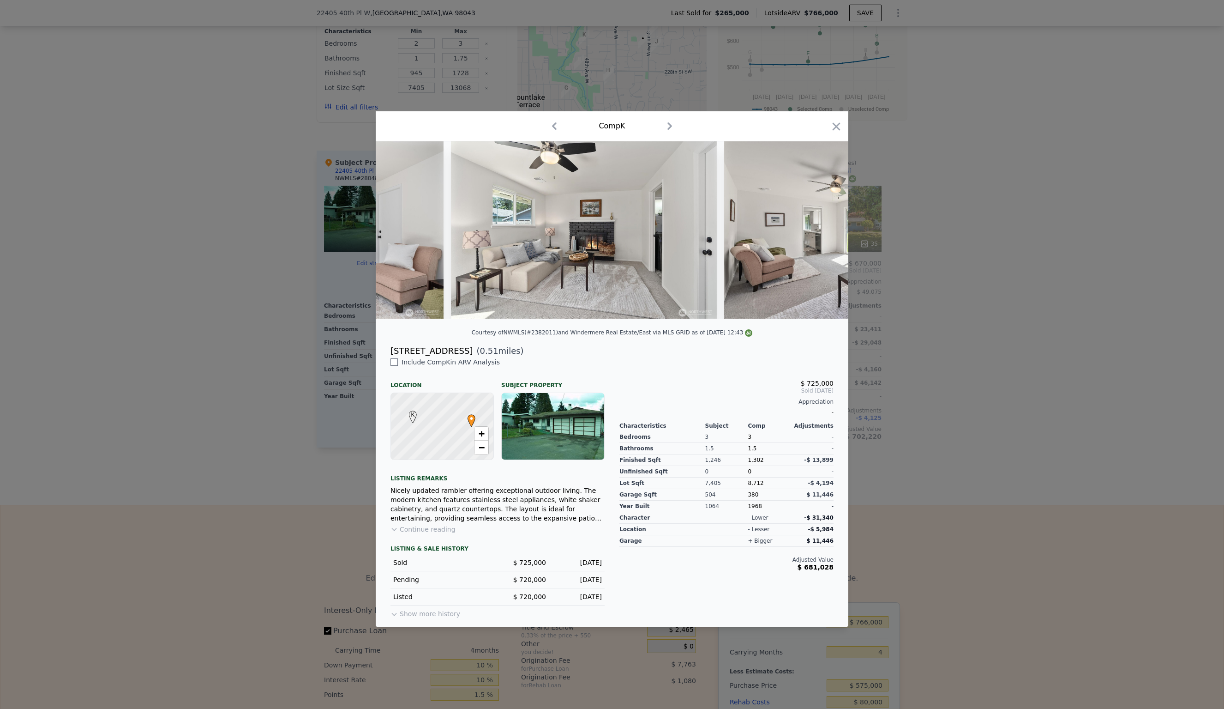
click at [826, 229] on div at bounding box center [612, 229] width 473 height 177
click at [826, 229] on icon at bounding box center [825, 229] width 6 height 9
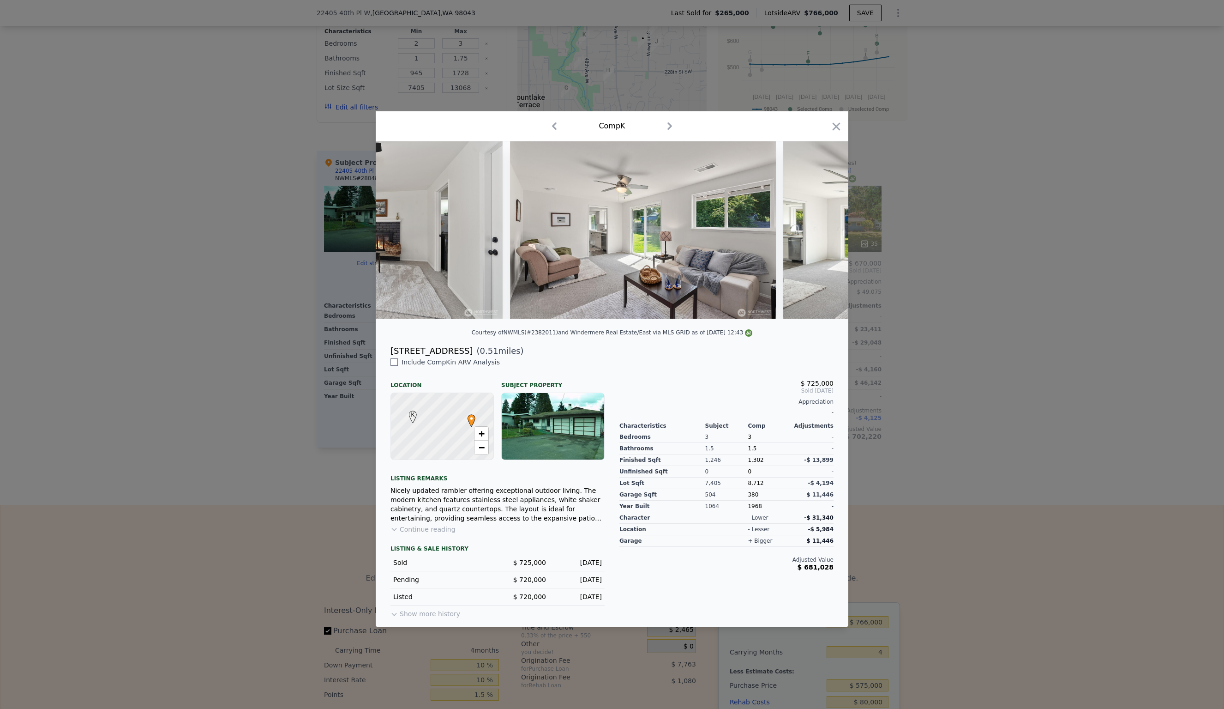
scroll to position [0, 5317]
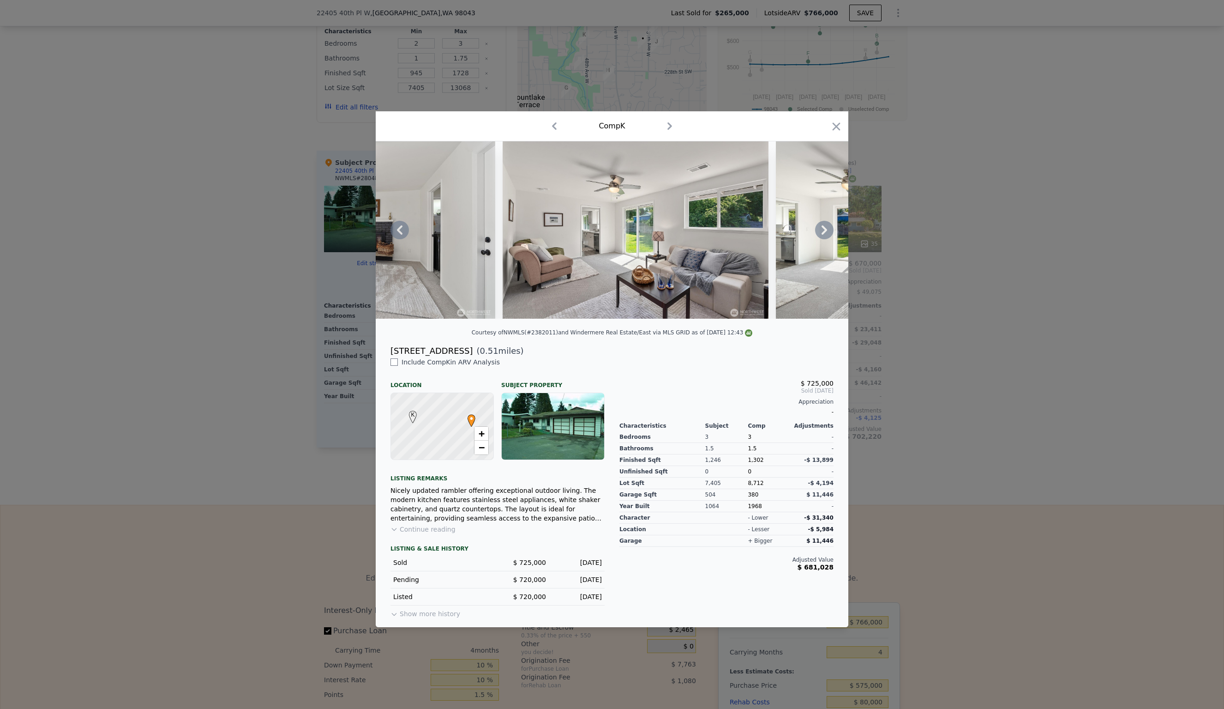
click at [826, 229] on div at bounding box center [612, 229] width 473 height 177
click at [826, 229] on icon at bounding box center [825, 229] width 6 height 9
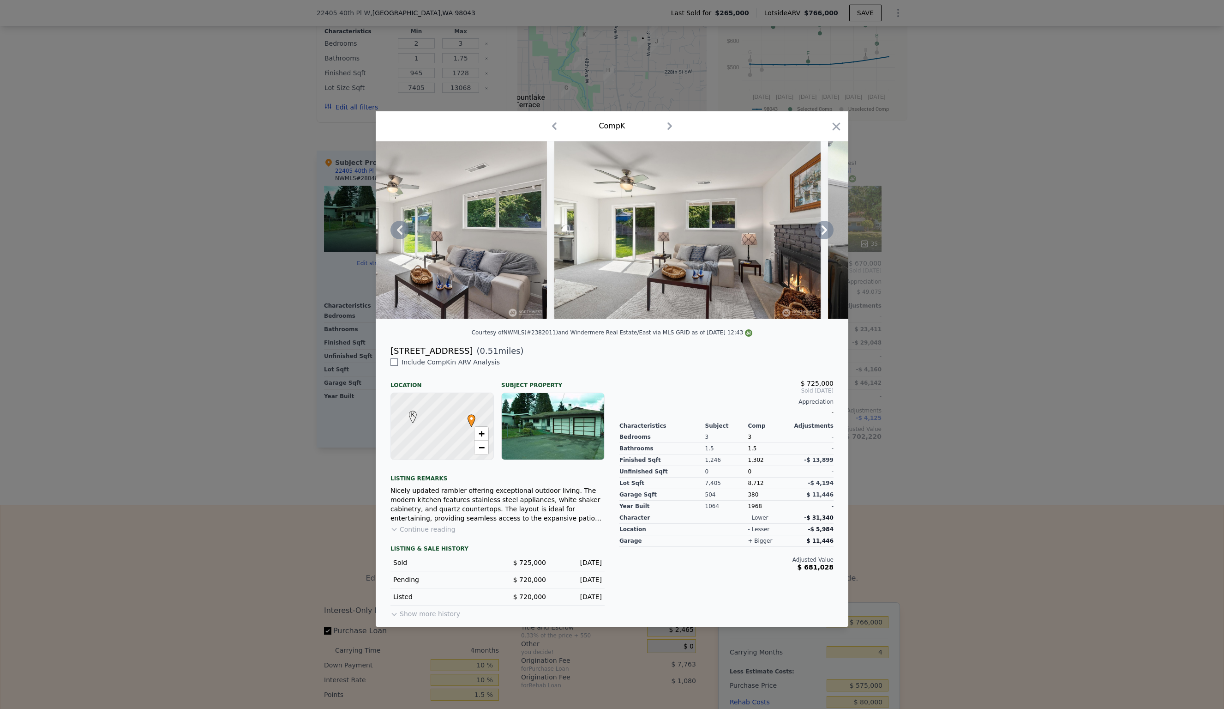
click at [826, 229] on icon at bounding box center [825, 229] width 6 height 9
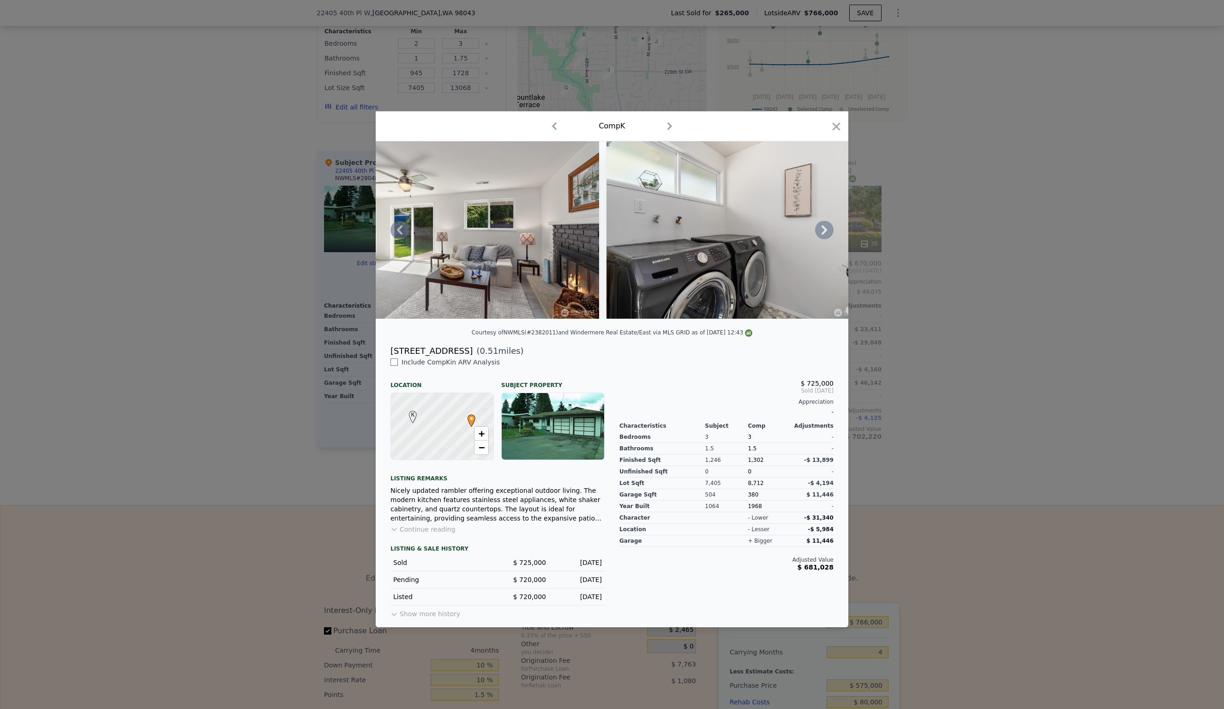
click at [826, 229] on icon at bounding box center [825, 229] width 6 height 9
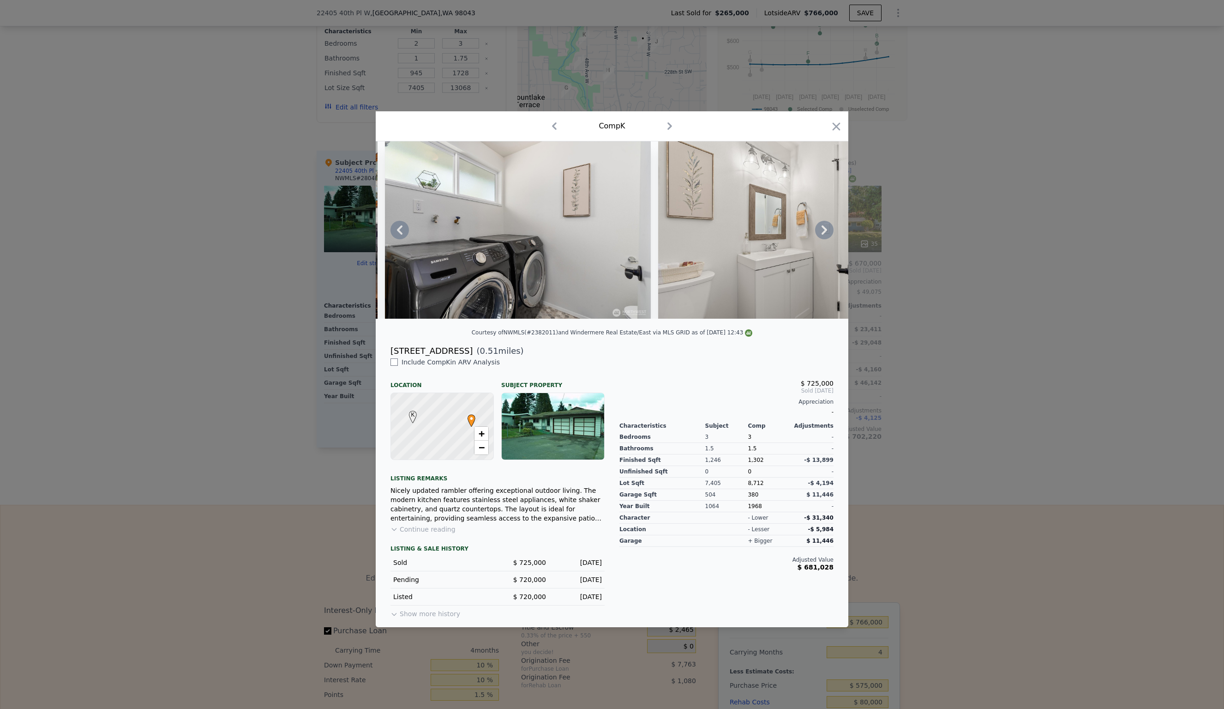
click at [826, 229] on icon at bounding box center [825, 229] width 6 height 9
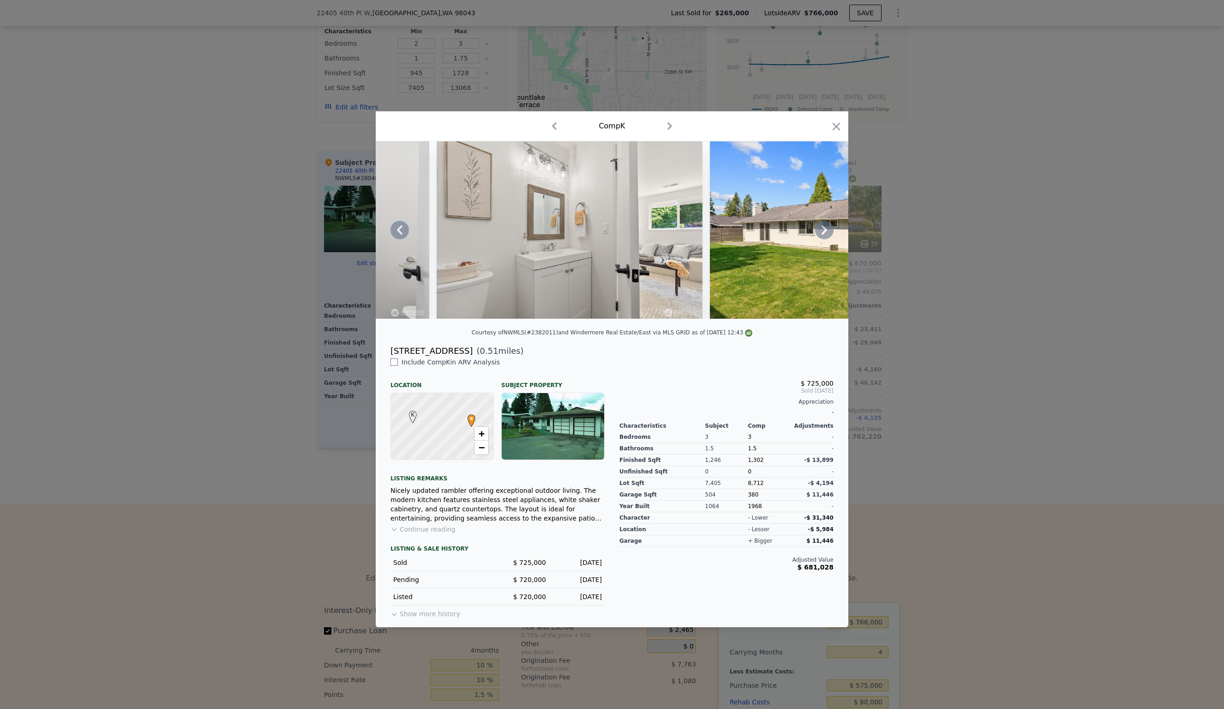
click at [826, 229] on icon at bounding box center [825, 229] width 6 height 9
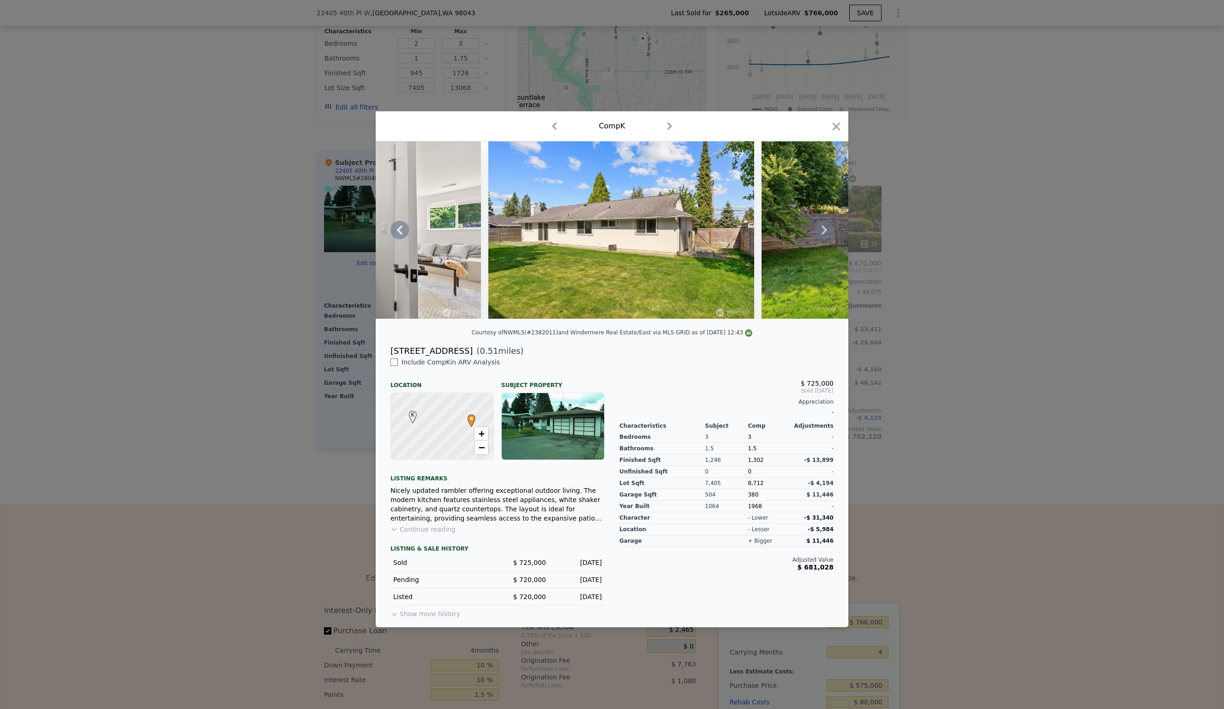
click at [826, 229] on icon at bounding box center [825, 229] width 6 height 9
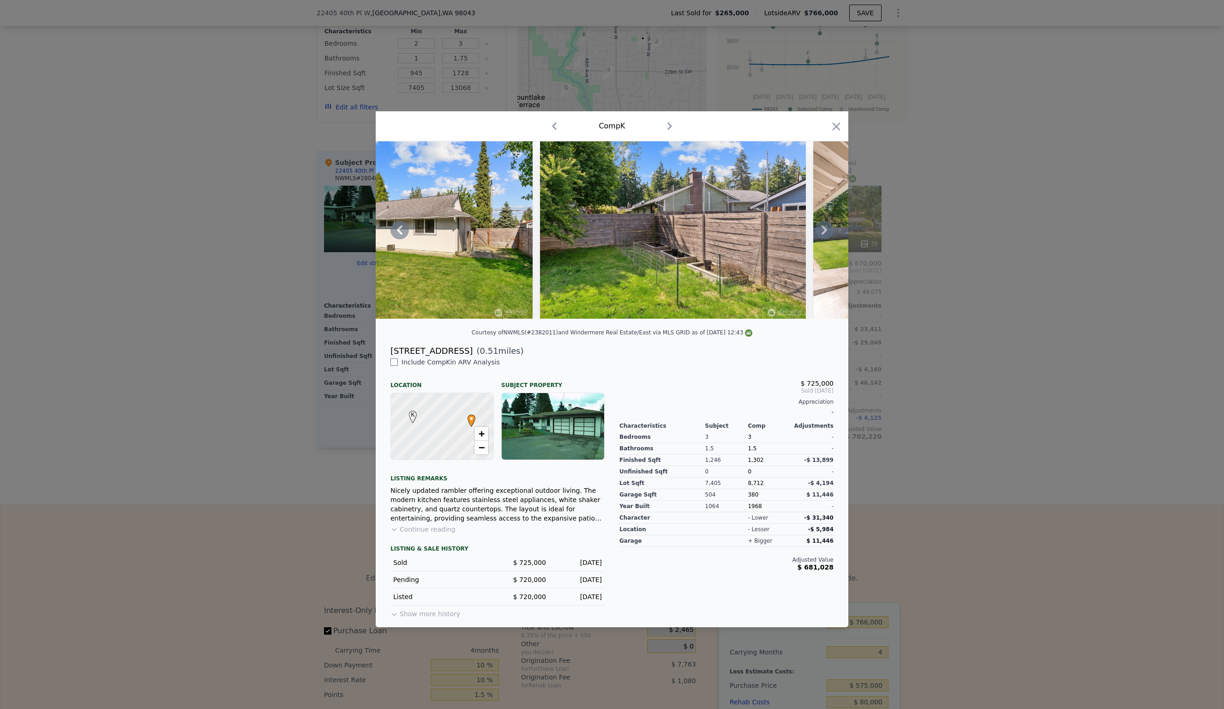
click at [826, 229] on icon at bounding box center [825, 229] width 6 height 9
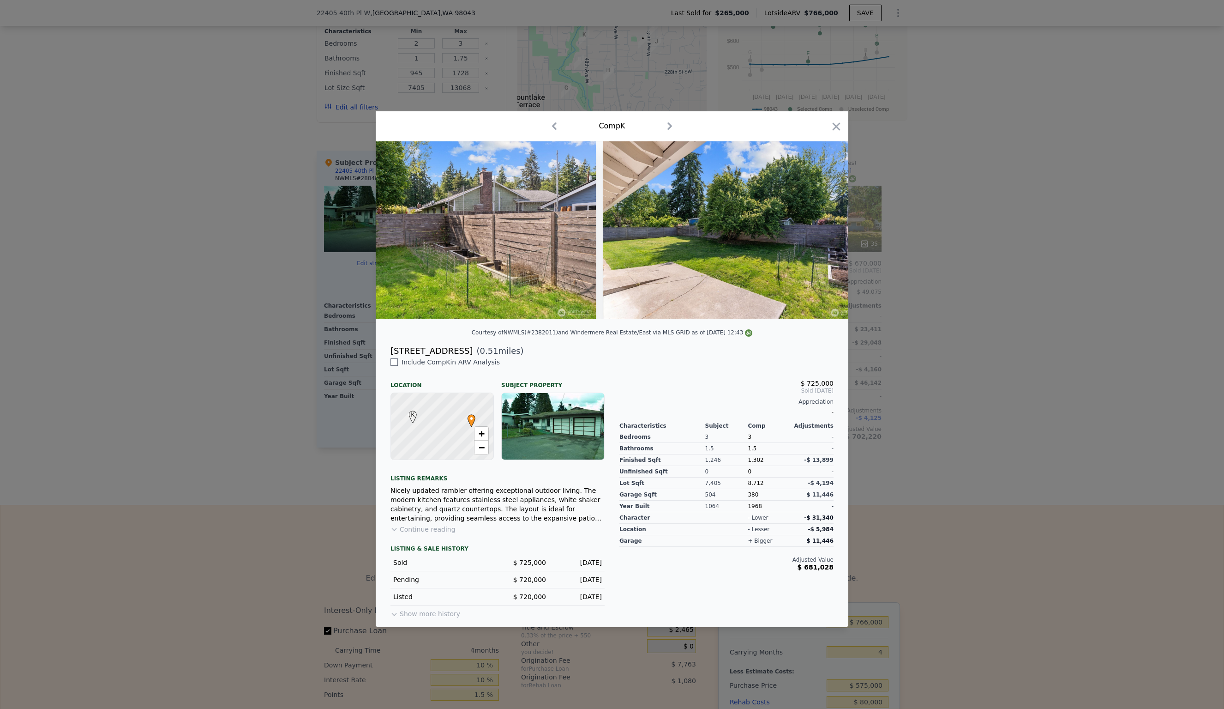
scroll to position [0, 6868]
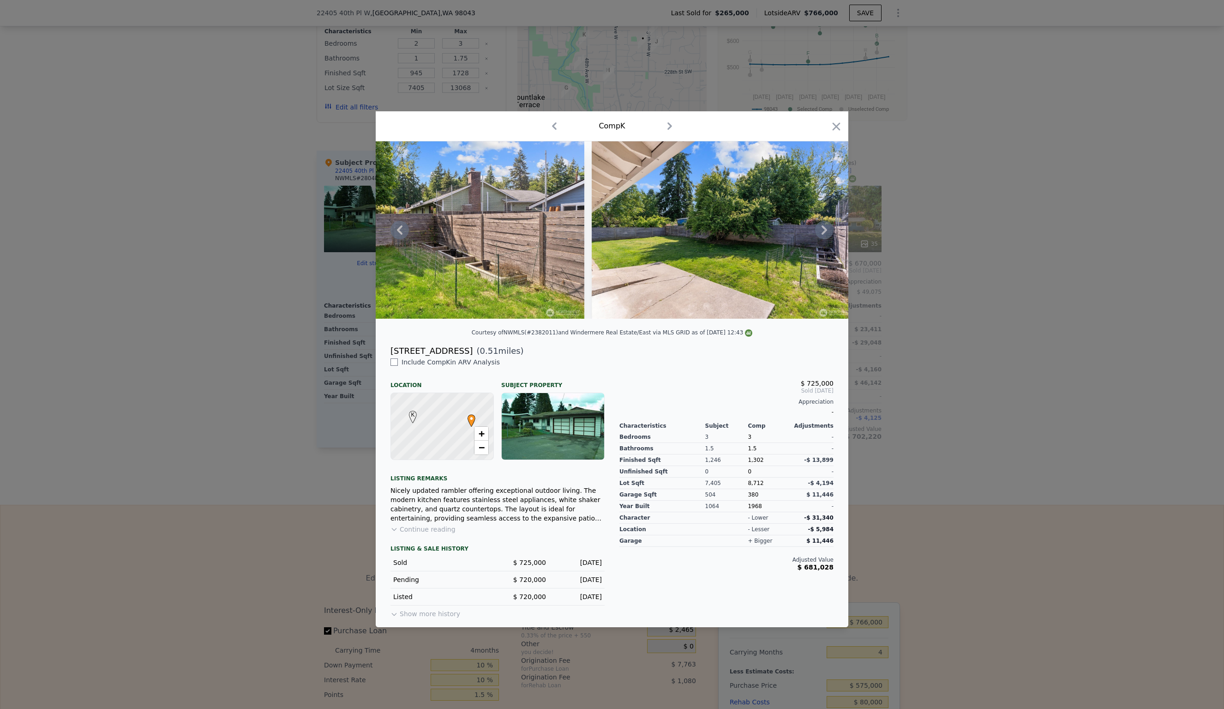
click at [826, 229] on div at bounding box center [612, 229] width 473 height 177
click at [826, 229] on icon at bounding box center [825, 229] width 6 height 9
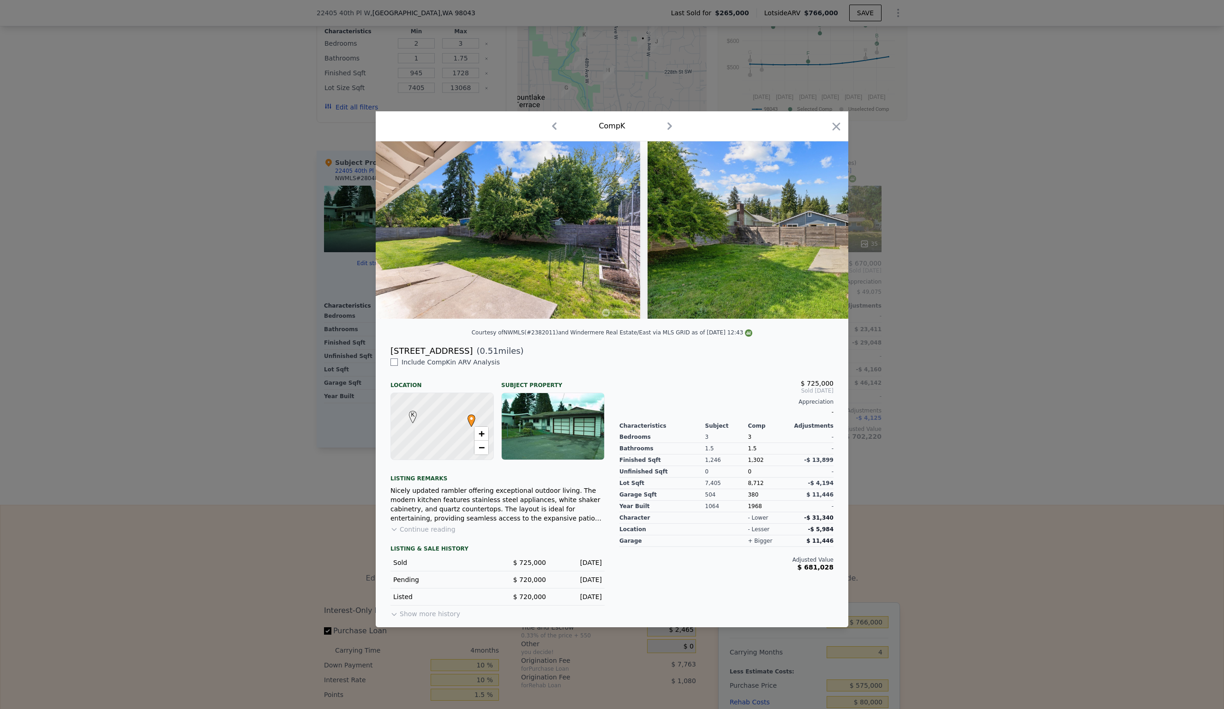
scroll to position [0, 7090]
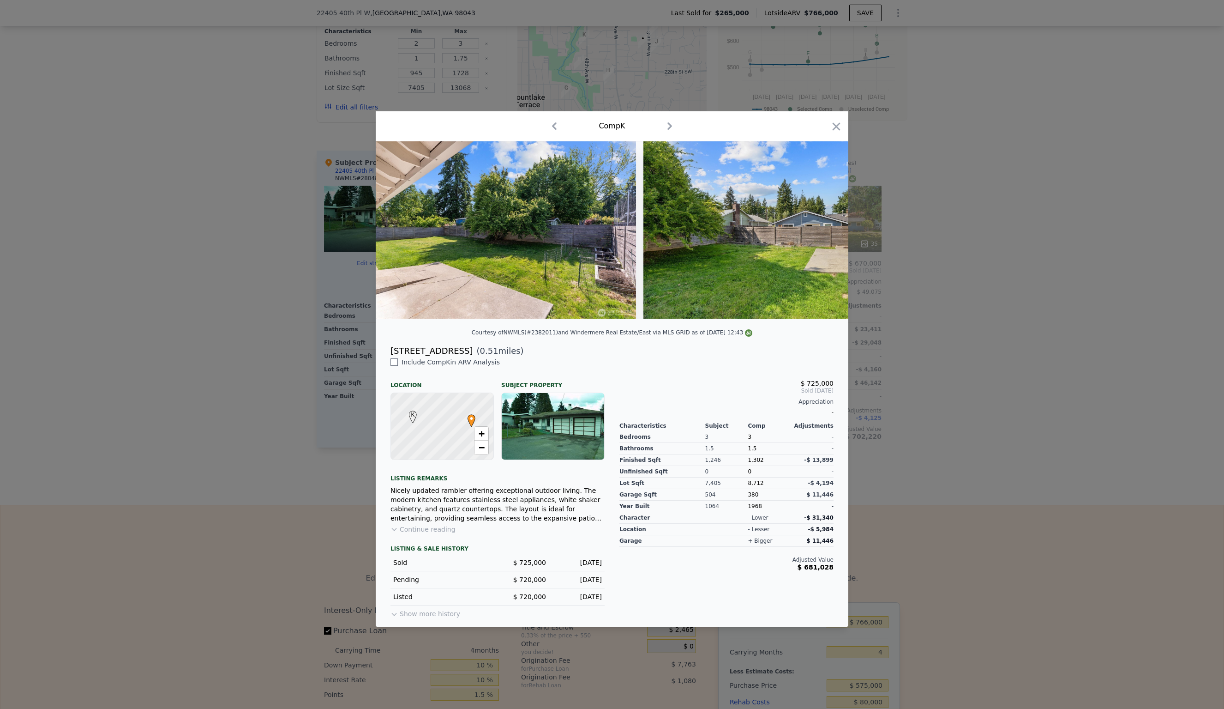
click at [826, 229] on div at bounding box center [612, 229] width 473 height 177
click at [826, 229] on icon at bounding box center [825, 229] width 6 height 9
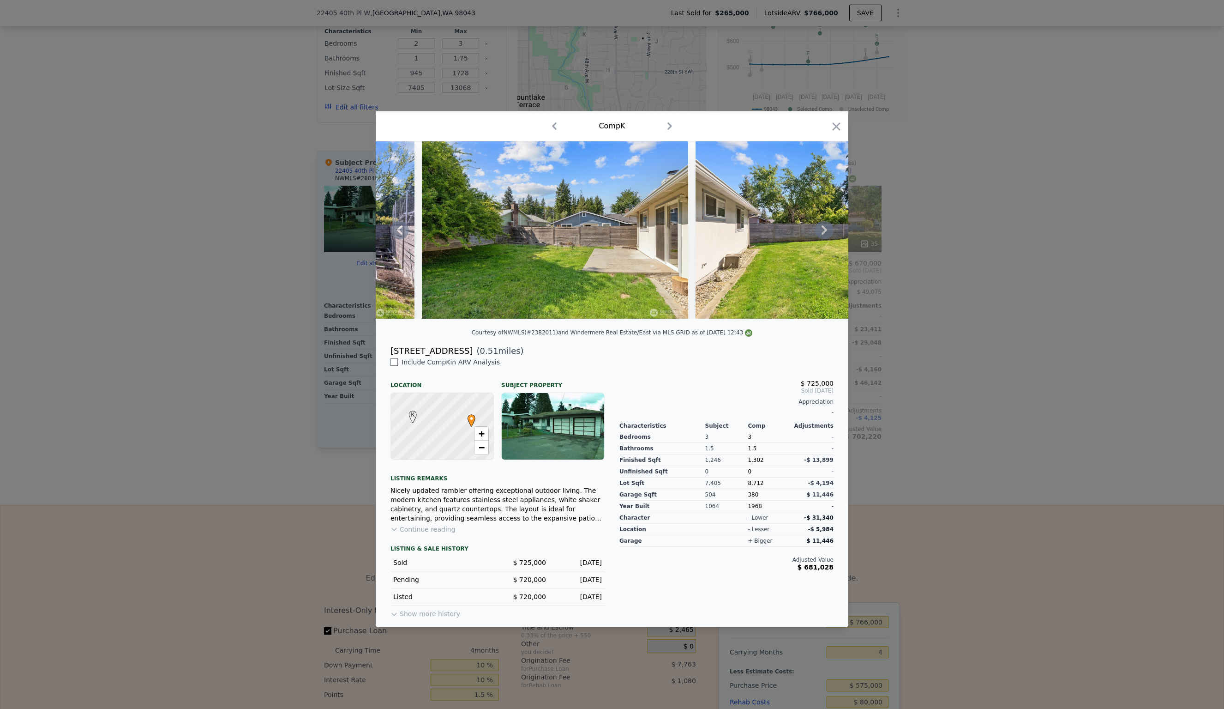
click at [826, 229] on icon at bounding box center [825, 229] width 6 height 9
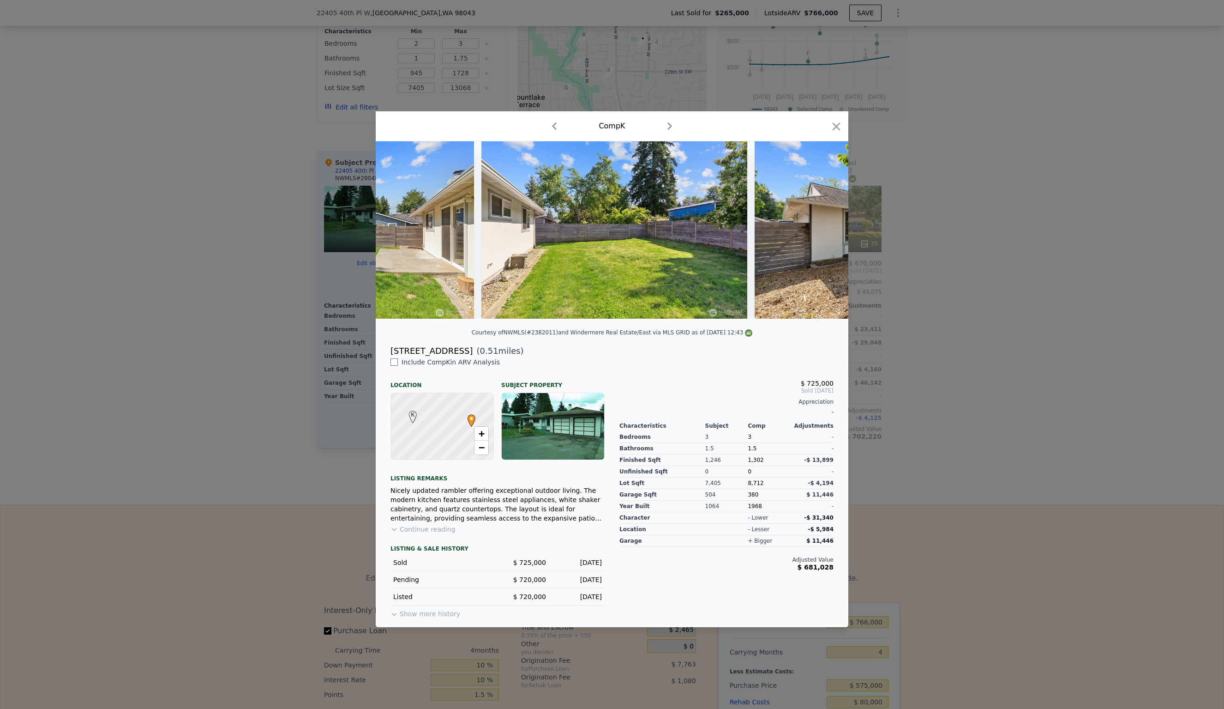
scroll to position [0, 7533]
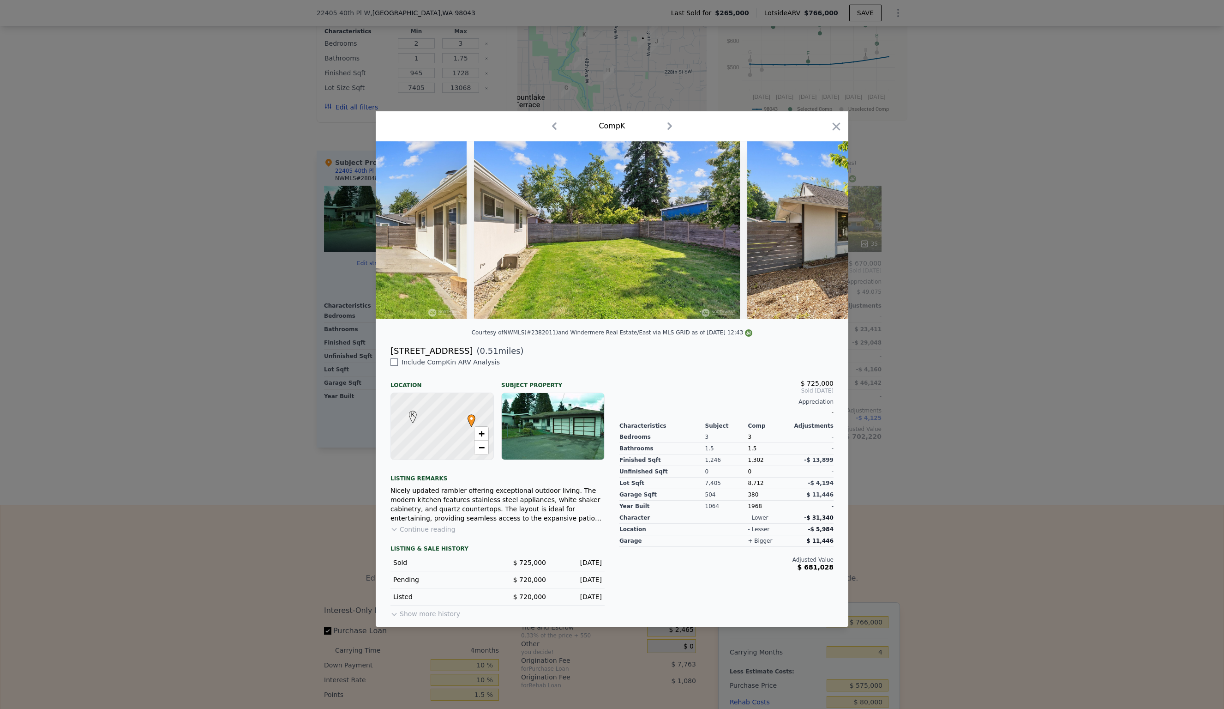
click at [826, 229] on div at bounding box center [612, 229] width 473 height 177
click at [826, 229] on icon at bounding box center [825, 229] width 6 height 9
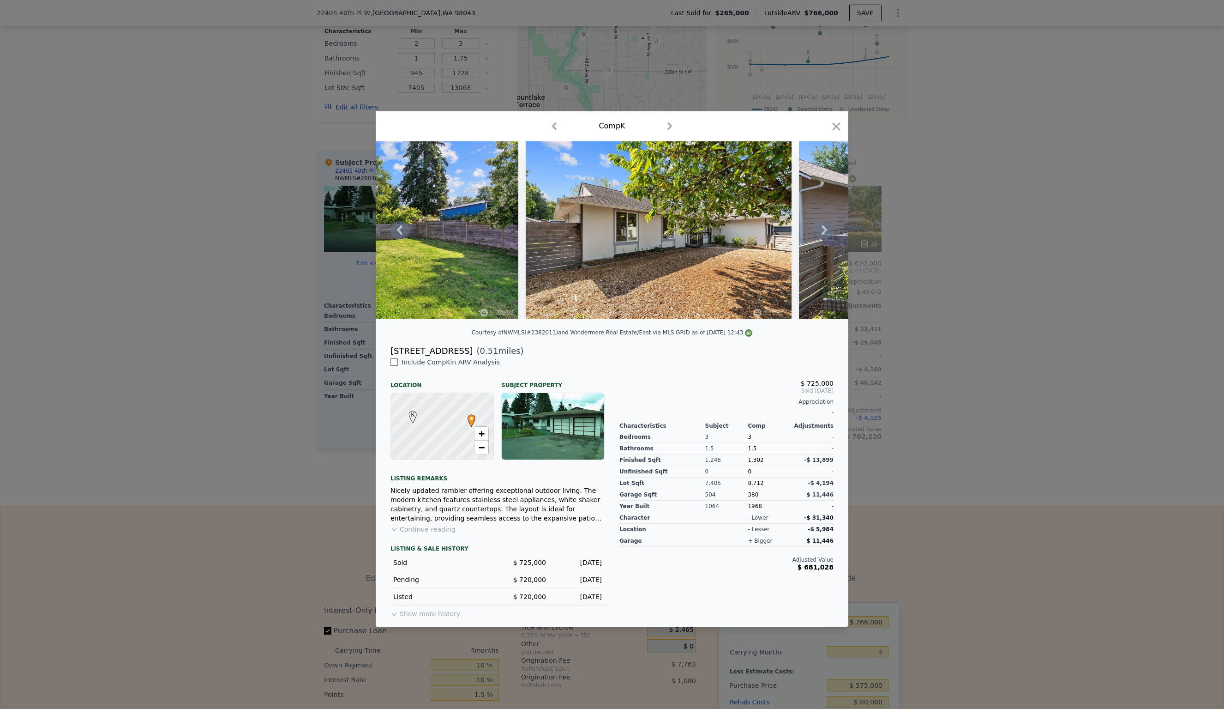
click at [826, 229] on icon at bounding box center [825, 229] width 6 height 9
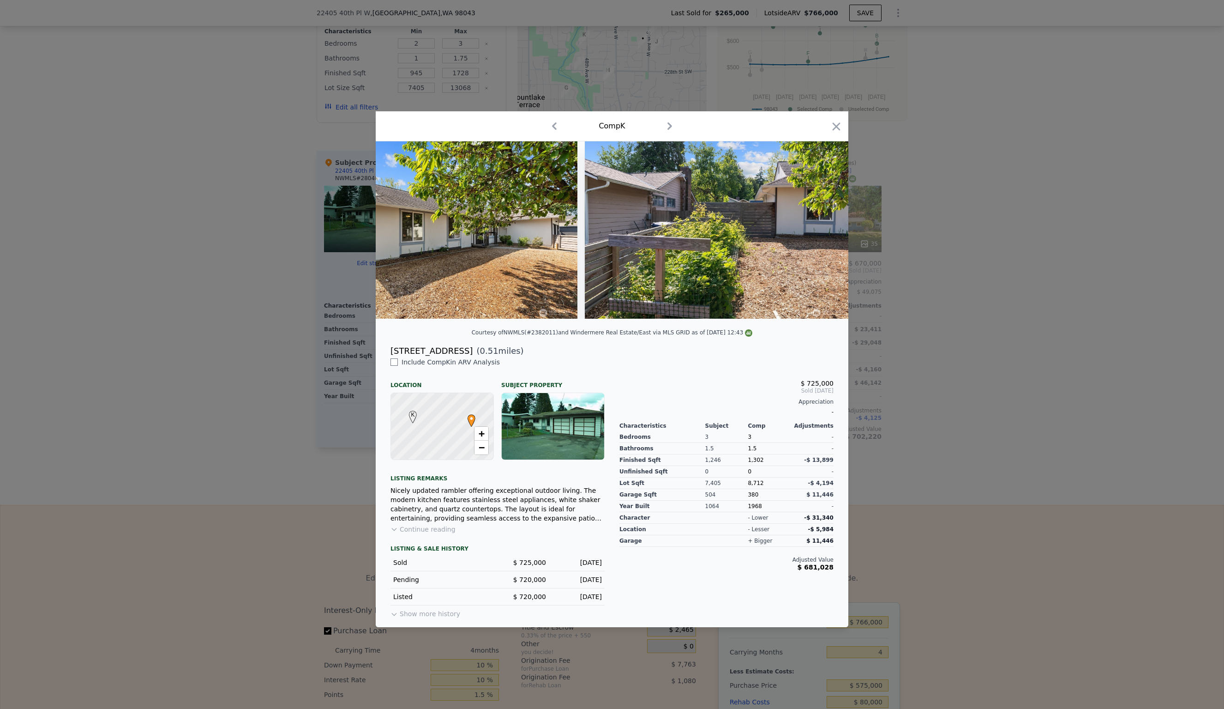
scroll to position [0, 7976]
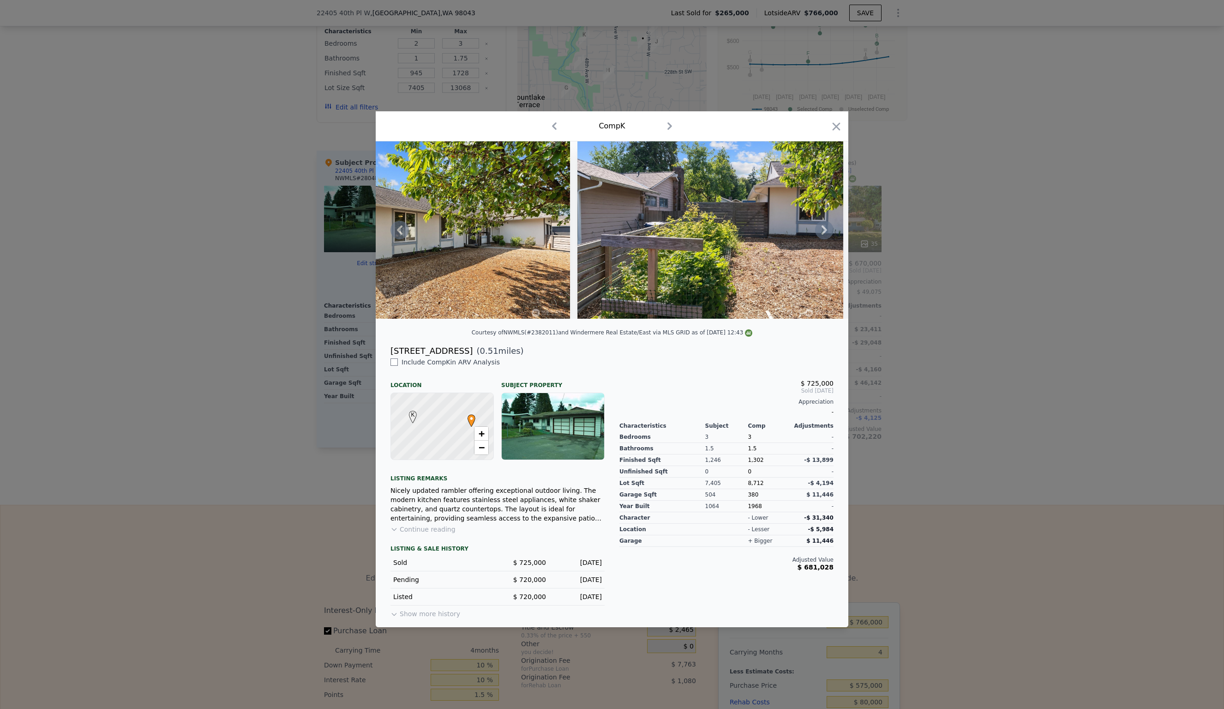
click at [826, 229] on div at bounding box center [612, 229] width 473 height 177
click at [826, 229] on icon at bounding box center [825, 229] width 6 height 9
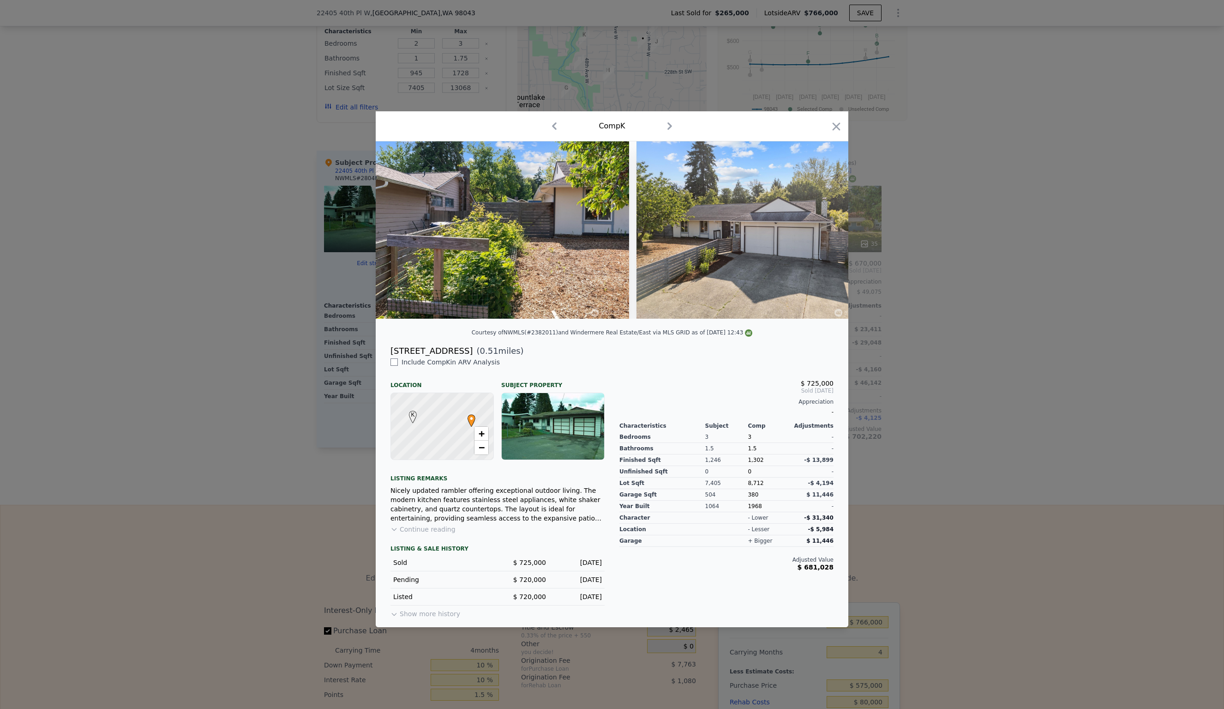
scroll to position [0, 8197]
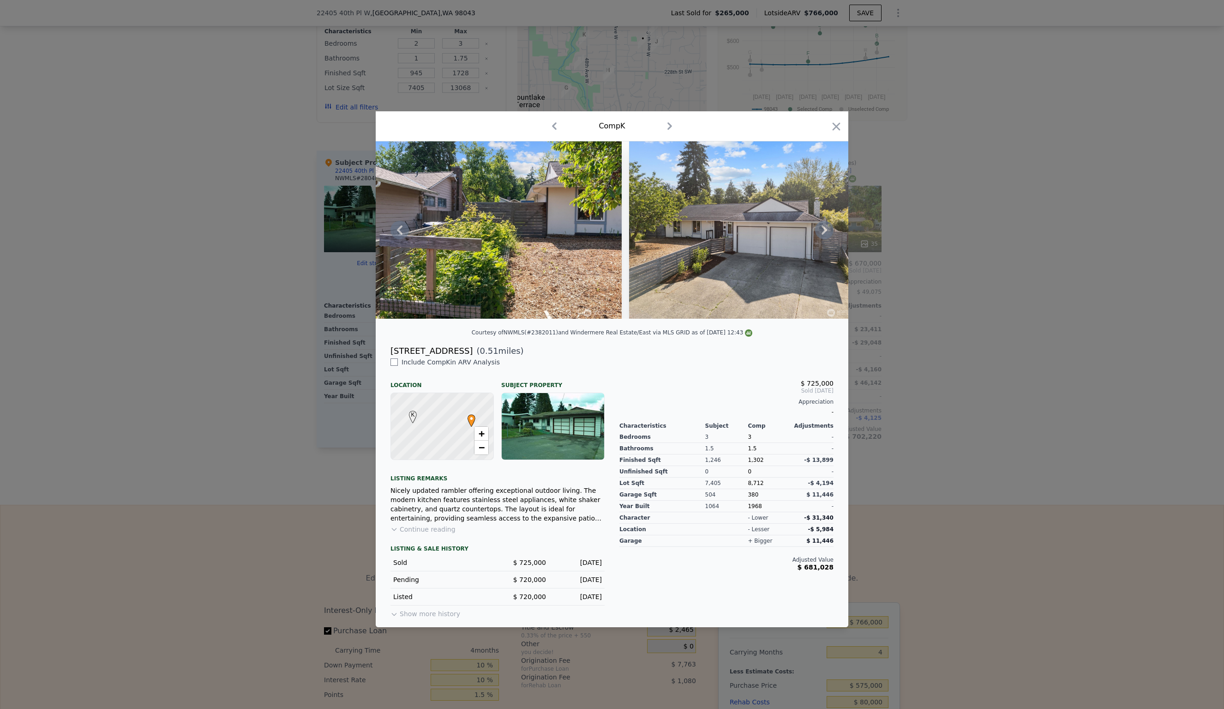
click at [826, 229] on div at bounding box center [612, 229] width 473 height 177
click at [825, 229] on icon at bounding box center [825, 229] width 6 height 9
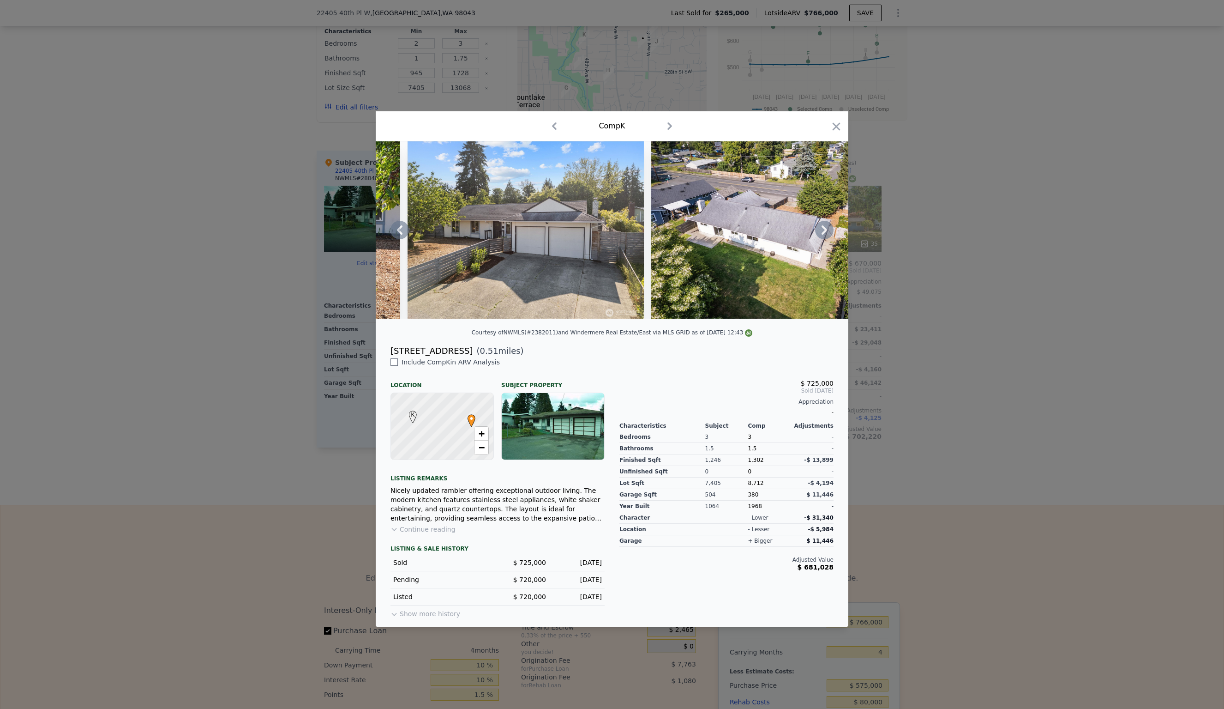
click at [825, 229] on icon at bounding box center [825, 229] width 6 height 9
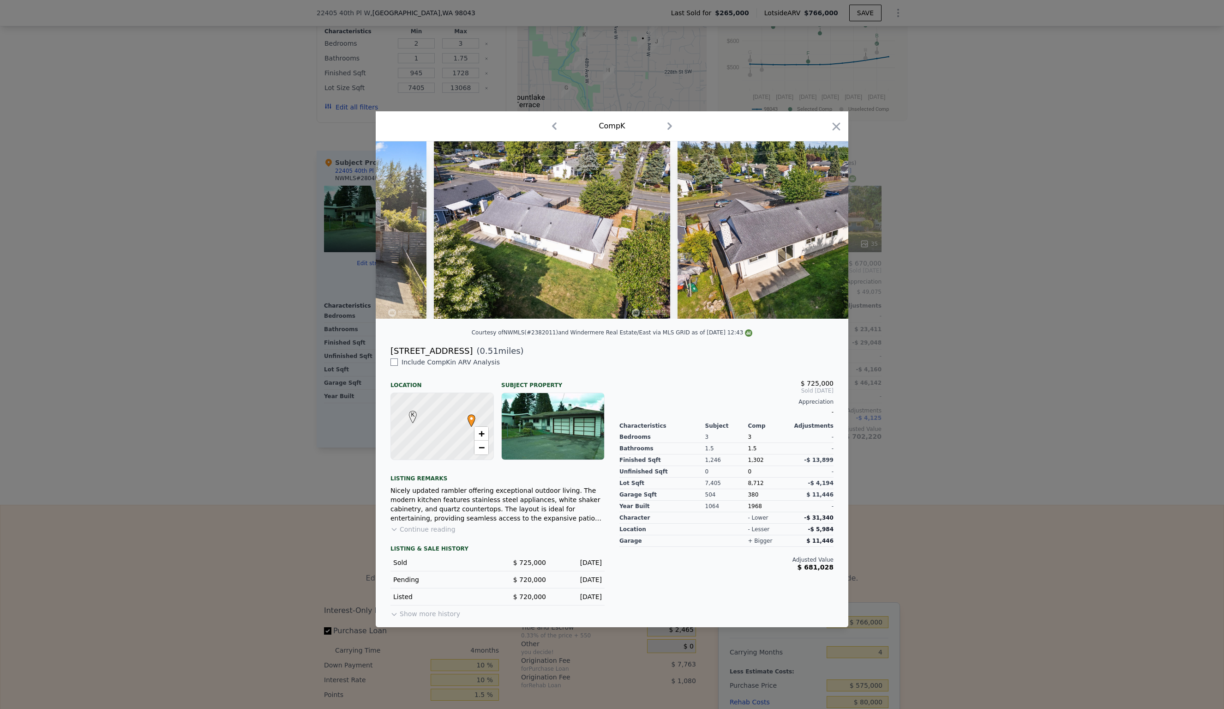
scroll to position [0, 8641]
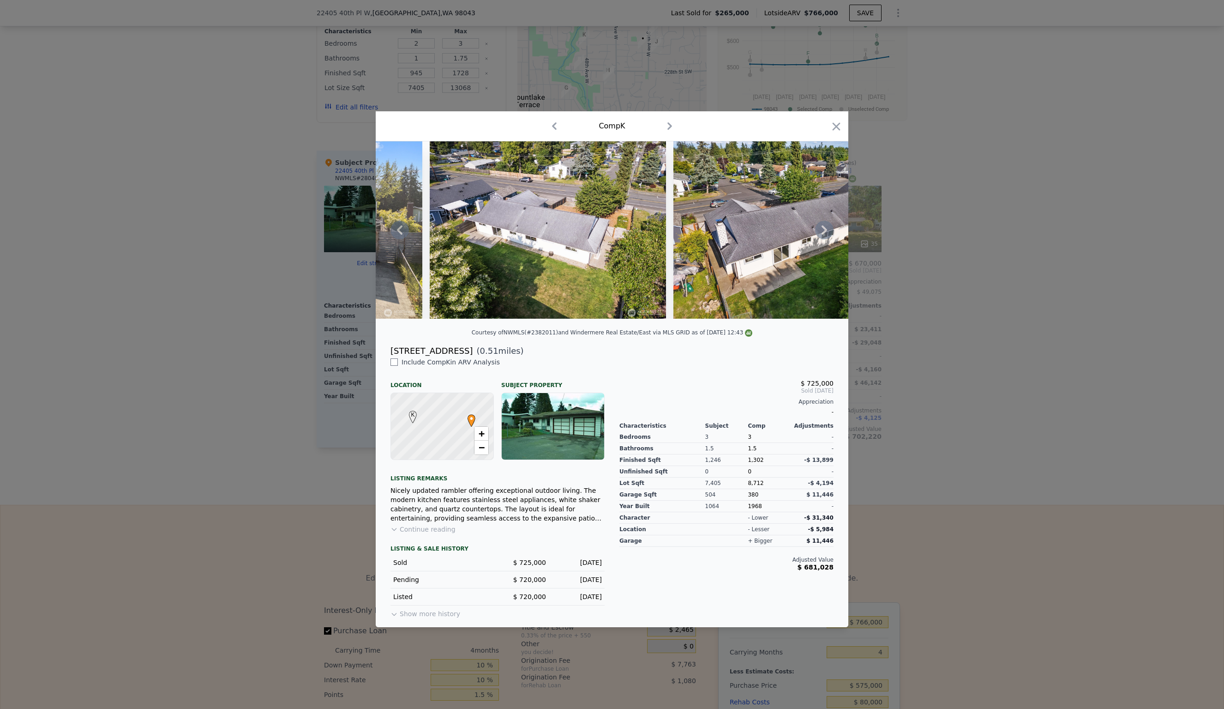
click at [825, 229] on div at bounding box center [612, 229] width 473 height 177
click at [825, 229] on icon at bounding box center [825, 229] width 6 height 9
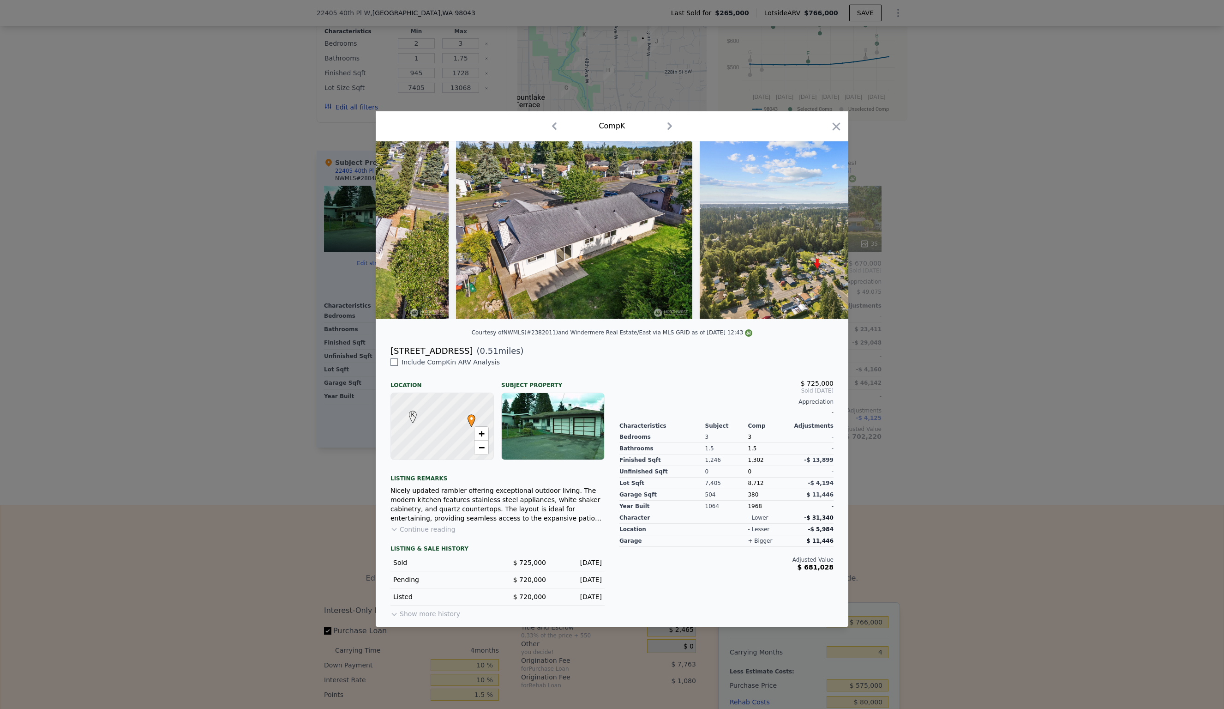
scroll to position [0, 8862]
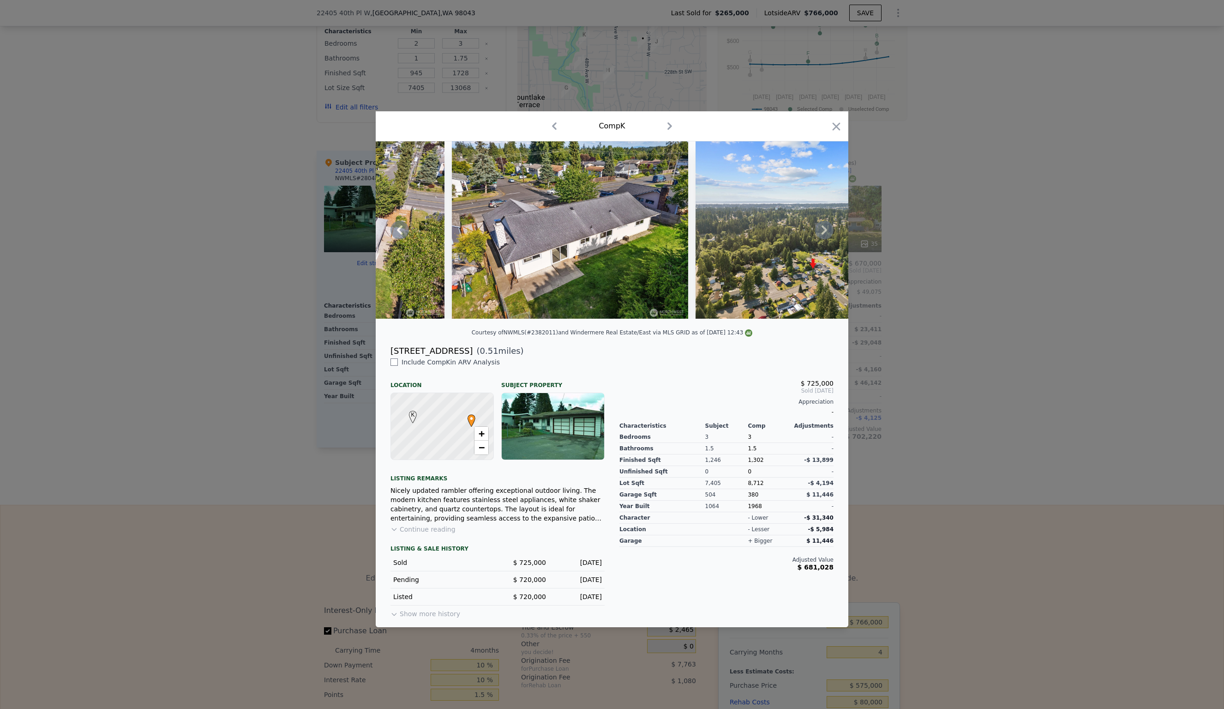
click at [825, 229] on div at bounding box center [612, 229] width 473 height 177
click at [825, 229] on icon at bounding box center [825, 229] width 6 height 9
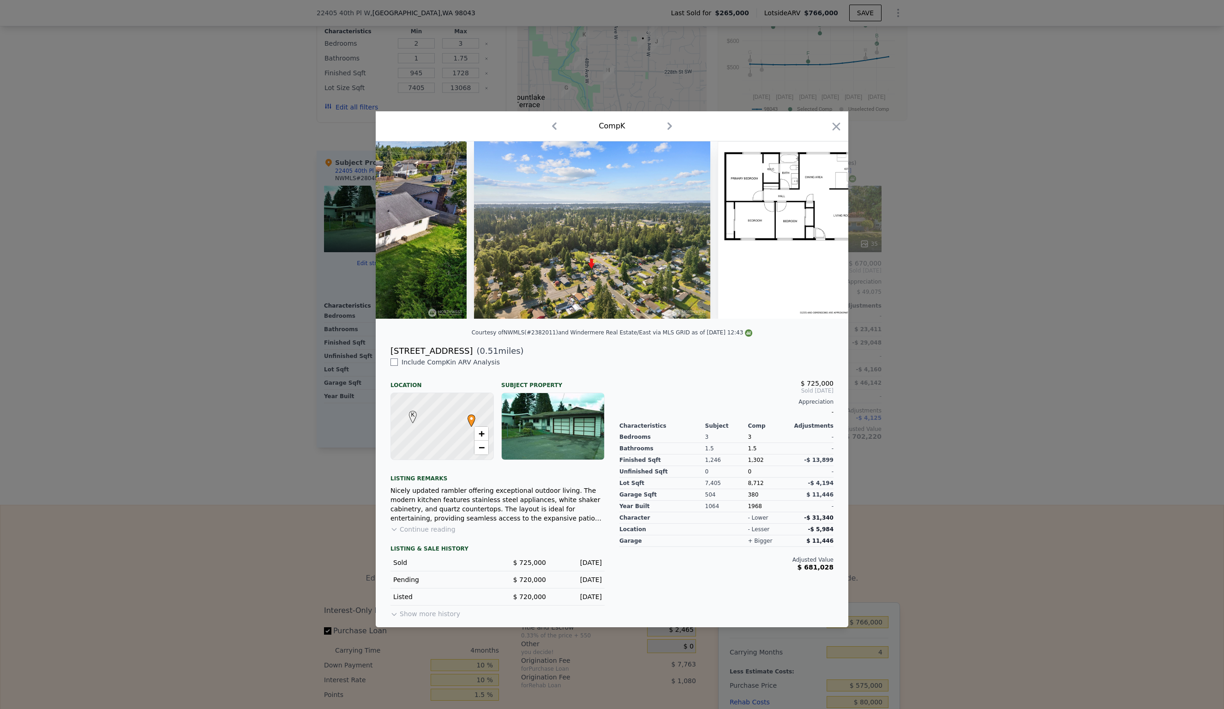
click at [825, 229] on img at bounding box center [836, 229] width 236 height 177
click at [825, 229] on icon at bounding box center [825, 229] width 6 height 9
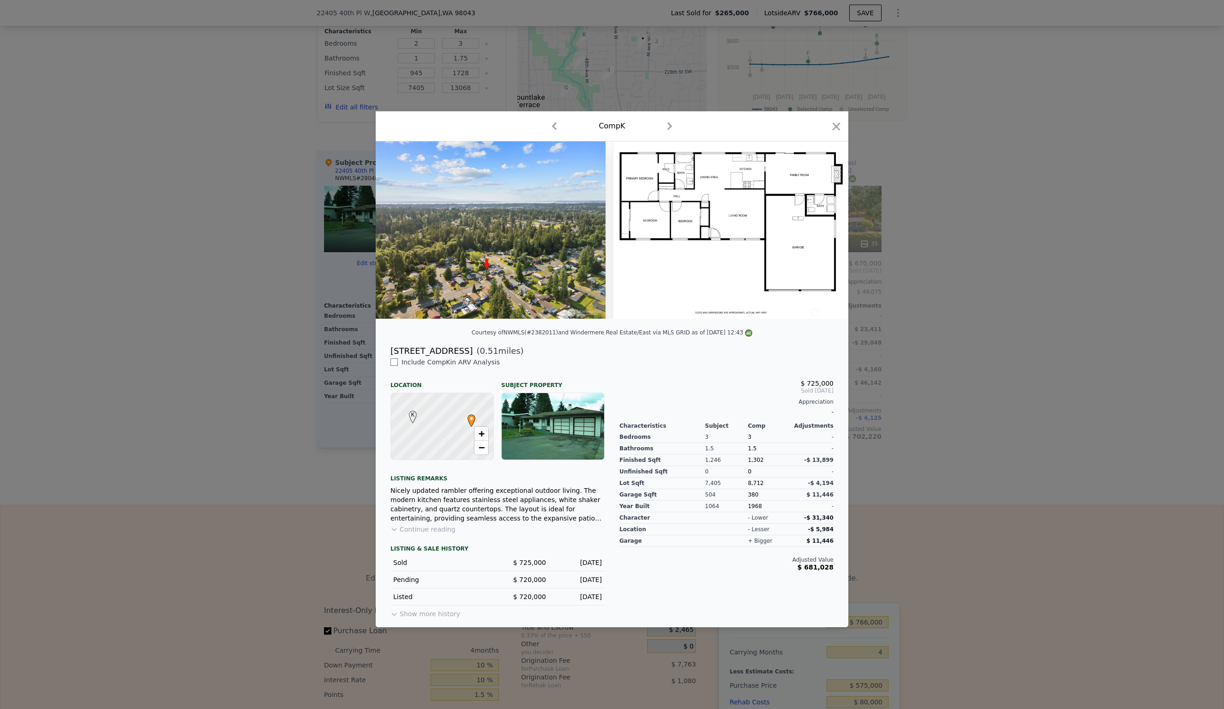
scroll to position [0, 9189]
click at [825, 229] on img at bounding box center [730, 229] width 236 height 177
click at [837, 126] on icon "button" at bounding box center [837, 126] width 8 height 8
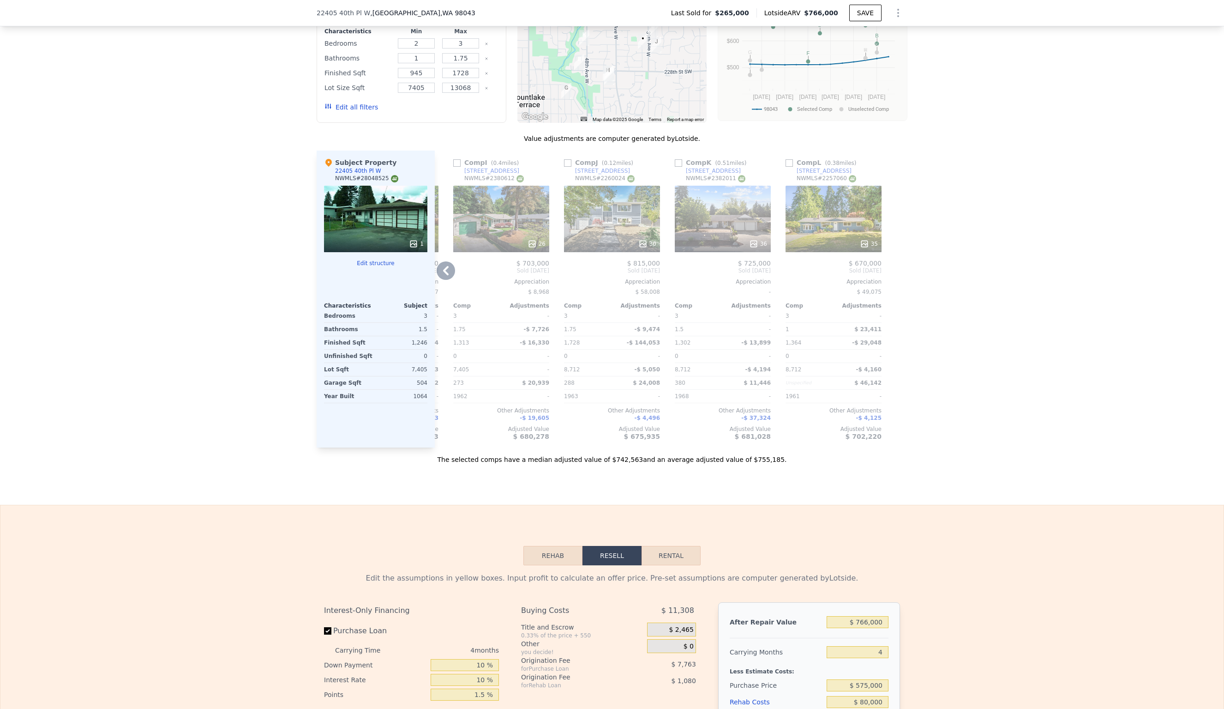
click at [719, 212] on div "36" at bounding box center [723, 219] width 96 height 66
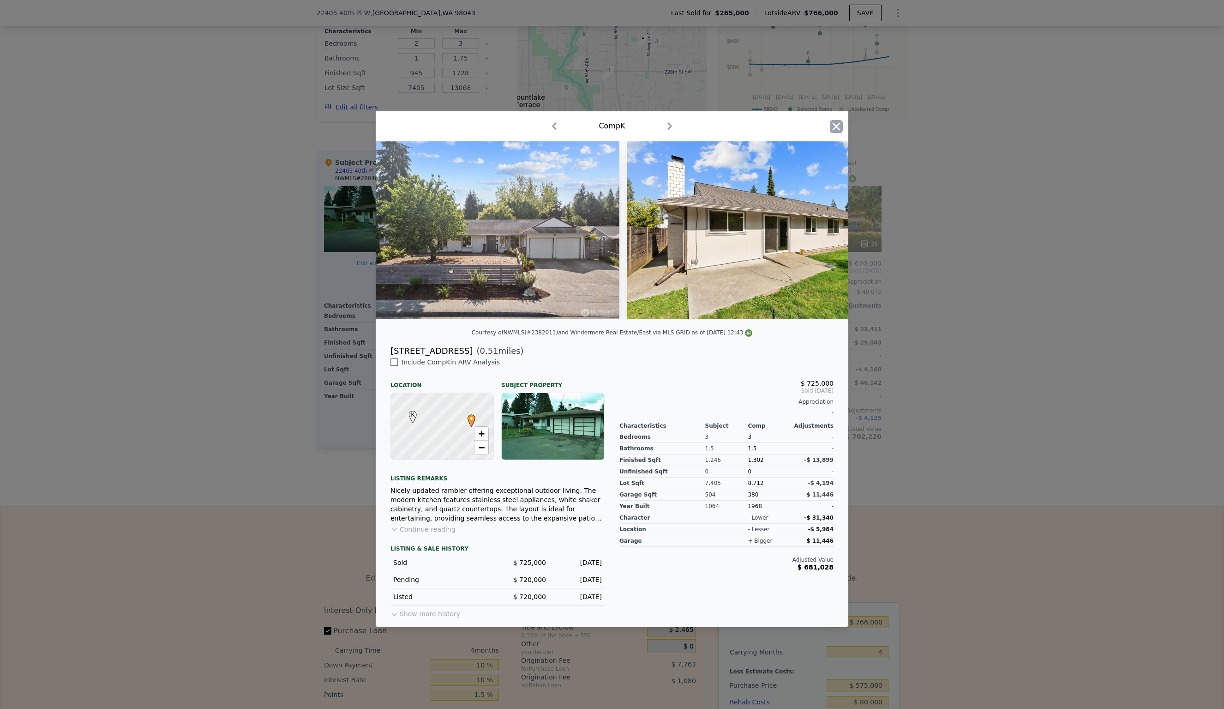
click at [839, 128] on icon "button" at bounding box center [836, 126] width 13 height 13
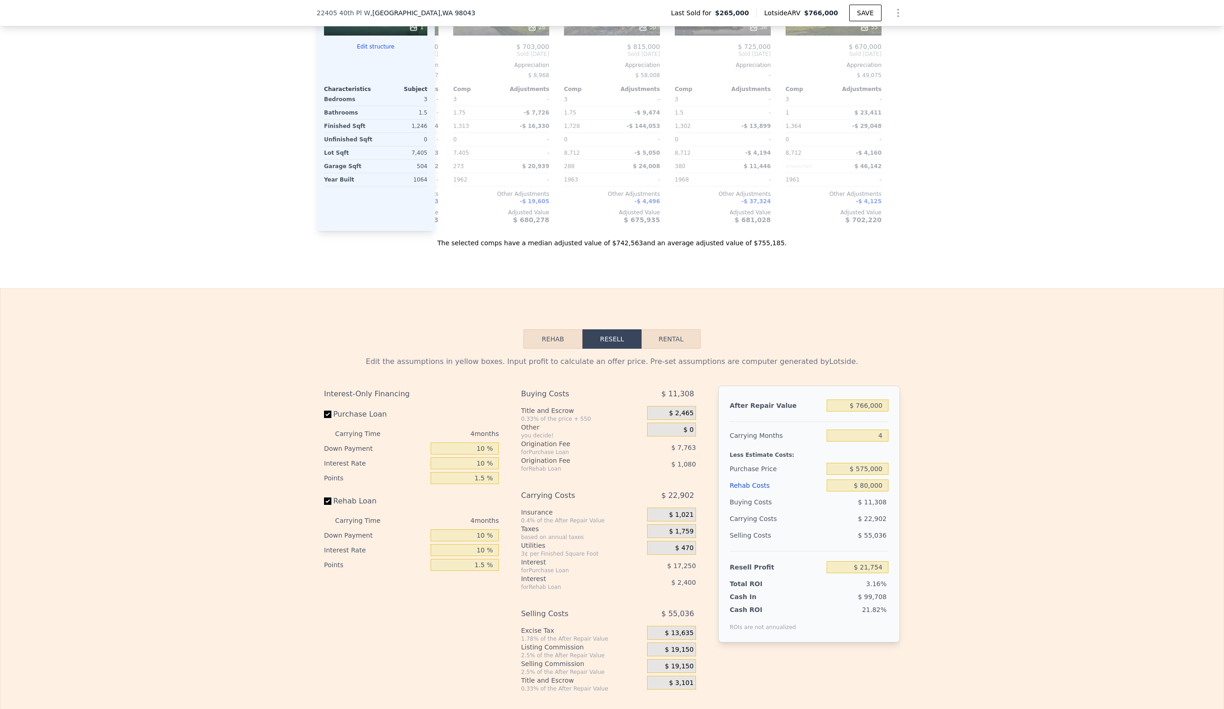
scroll to position [1119, 0]
click at [870, 401] on input "$ 766,000" at bounding box center [858, 407] width 62 height 12
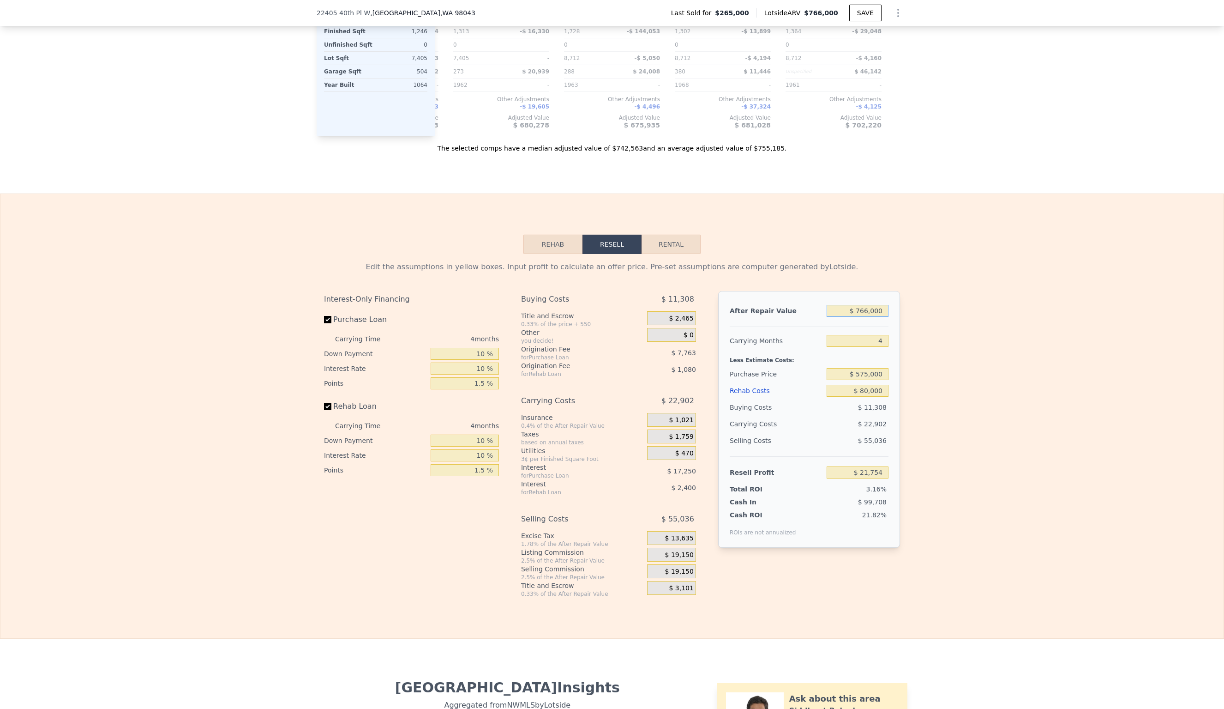
scroll to position [1217, 0]
click at [869, 366] on input "$ 575,000" at bounding box center [858, 372] width 62 height 12
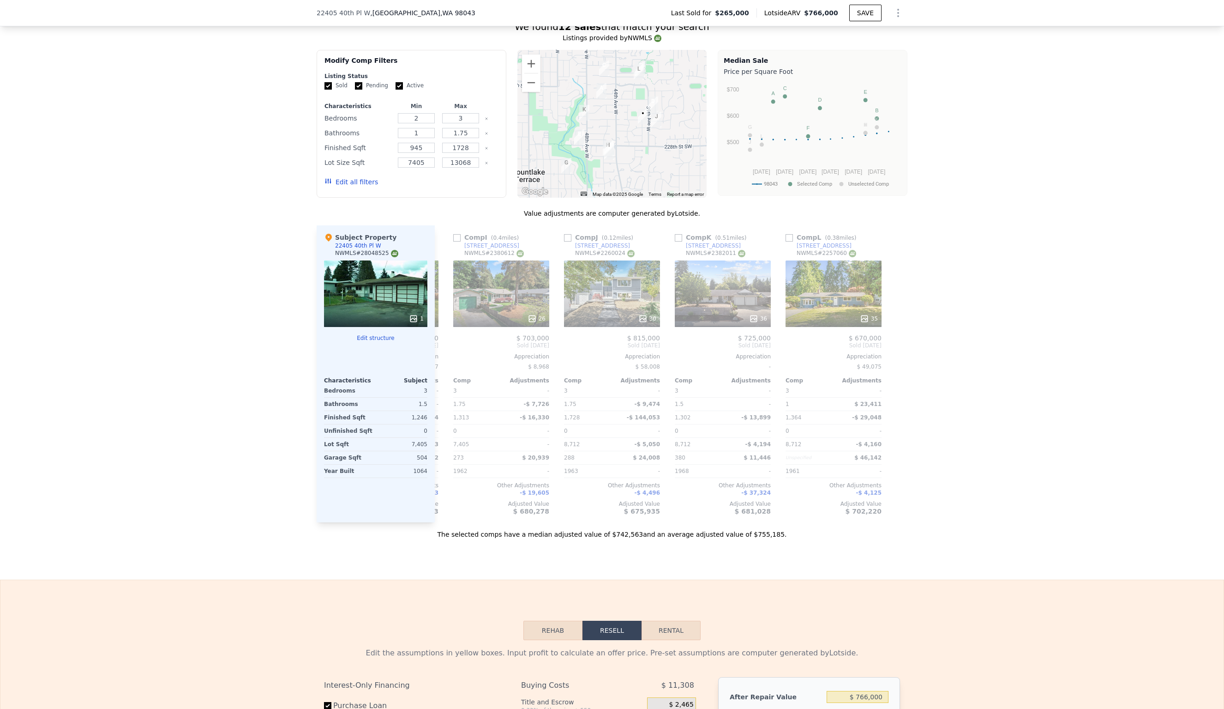
scroll to position [834, 0]
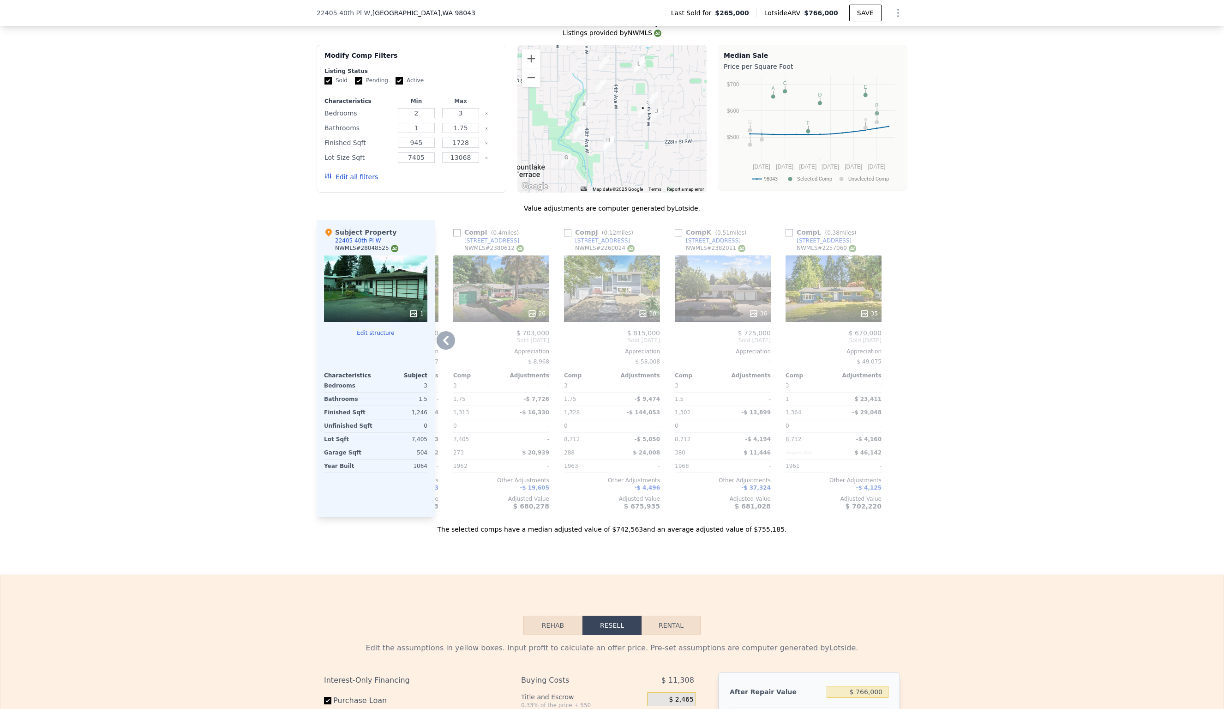
click at [449, 331] on icon at bounding box center [446, 340] width 18 height 18
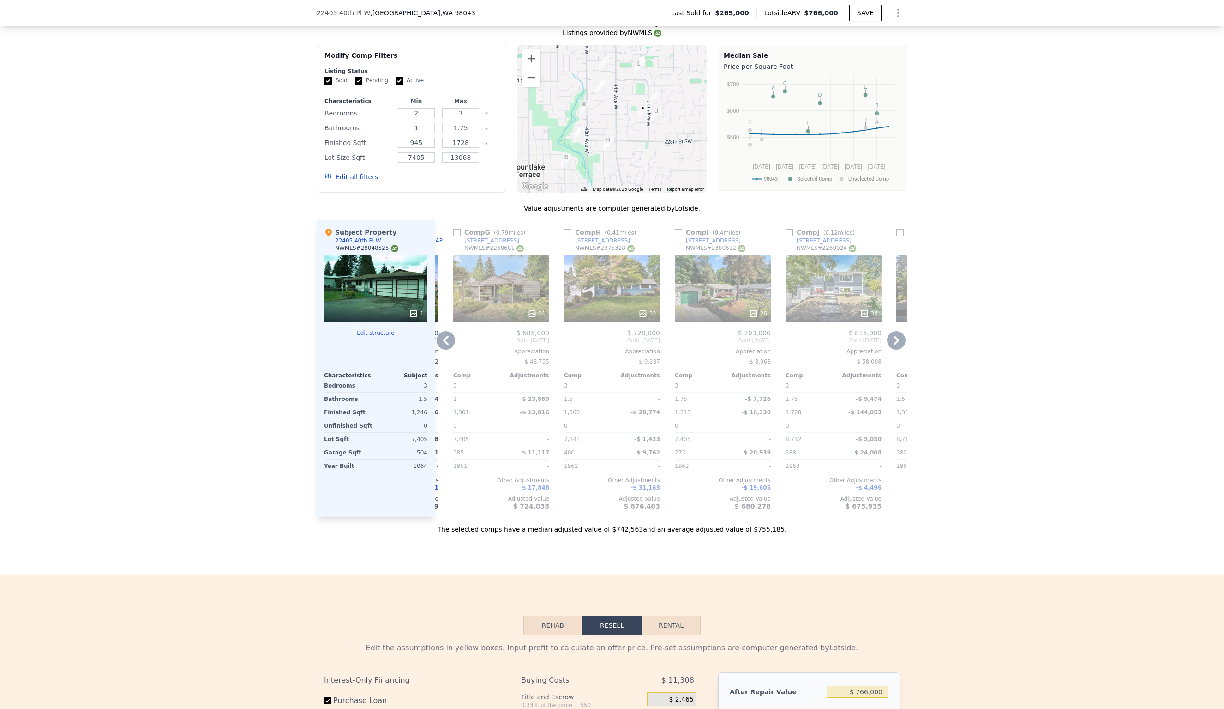
click at [449, 331] on icon at bounding box center [446, 340] width 18 height 18
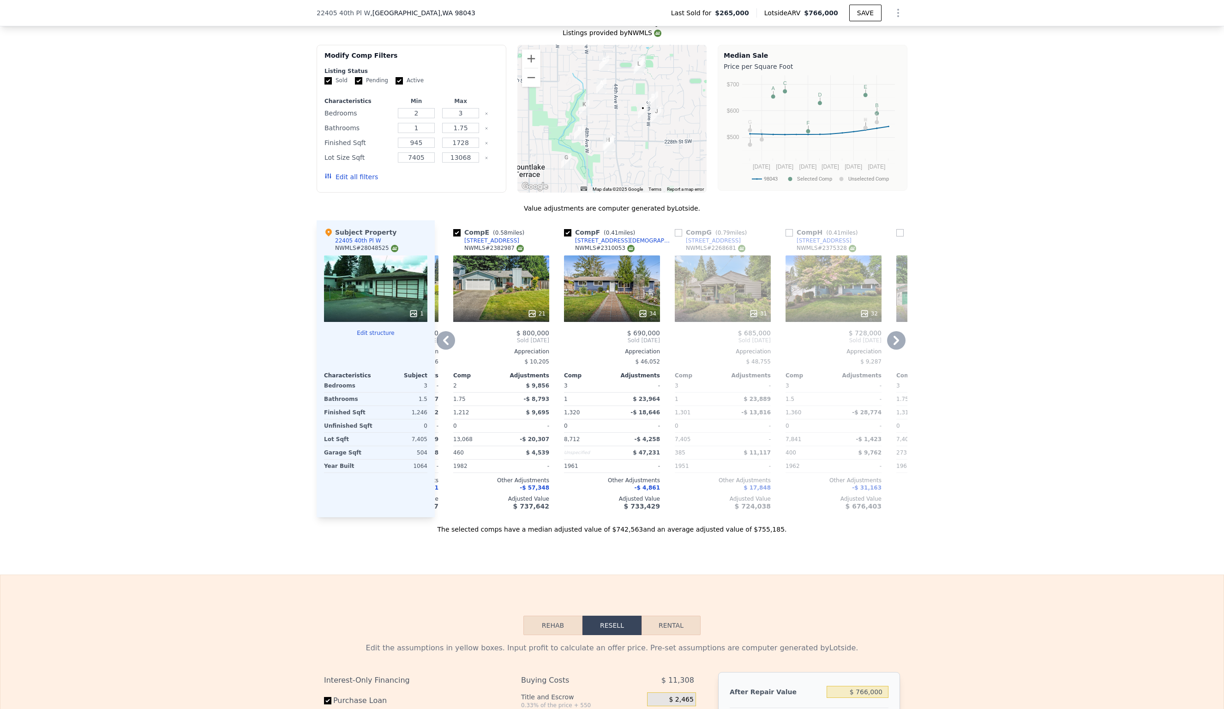
click at [449, 331] on icon at bounding box center [446, 340] width 18 height 18
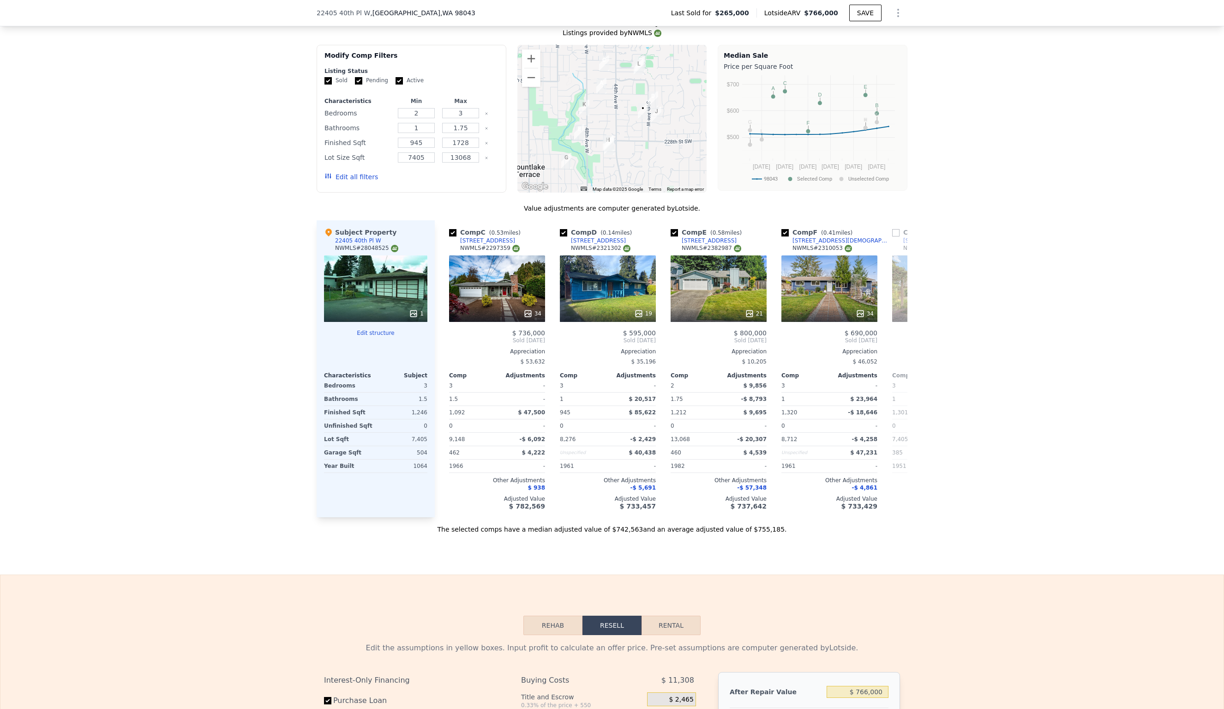
scroll to position [0, 214]
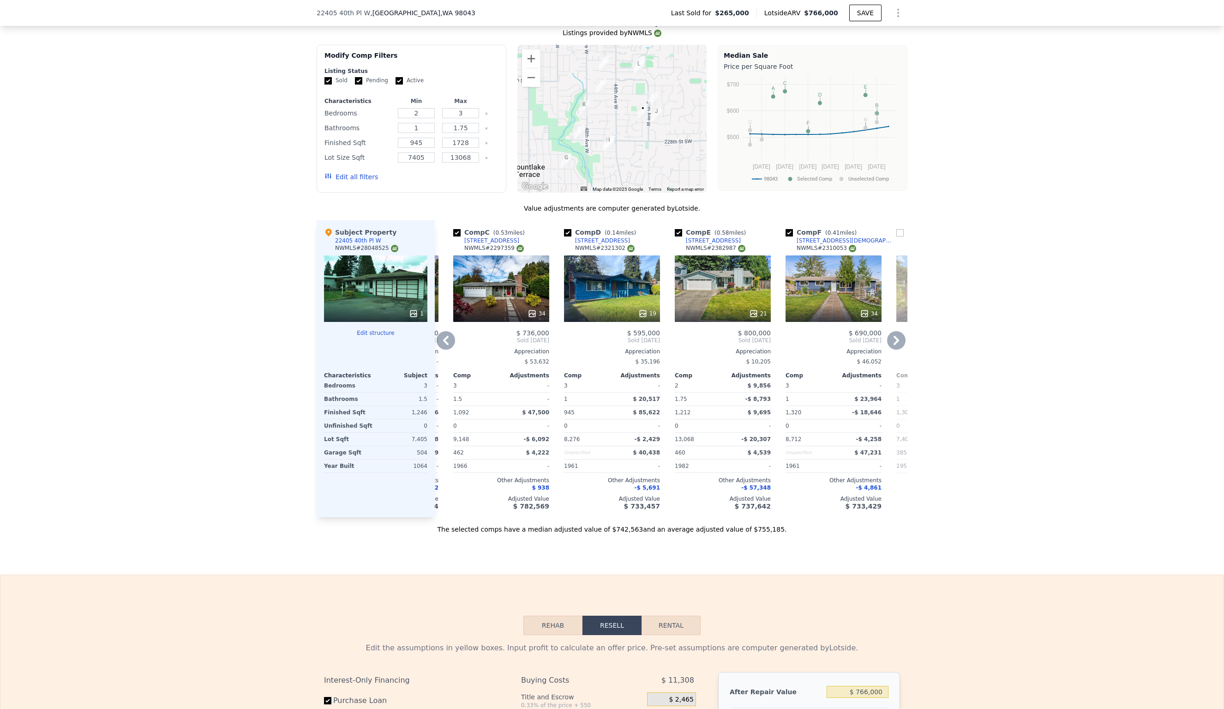
click at [449, 331] on icon at bounding box center [446, 340] width 18 height 18
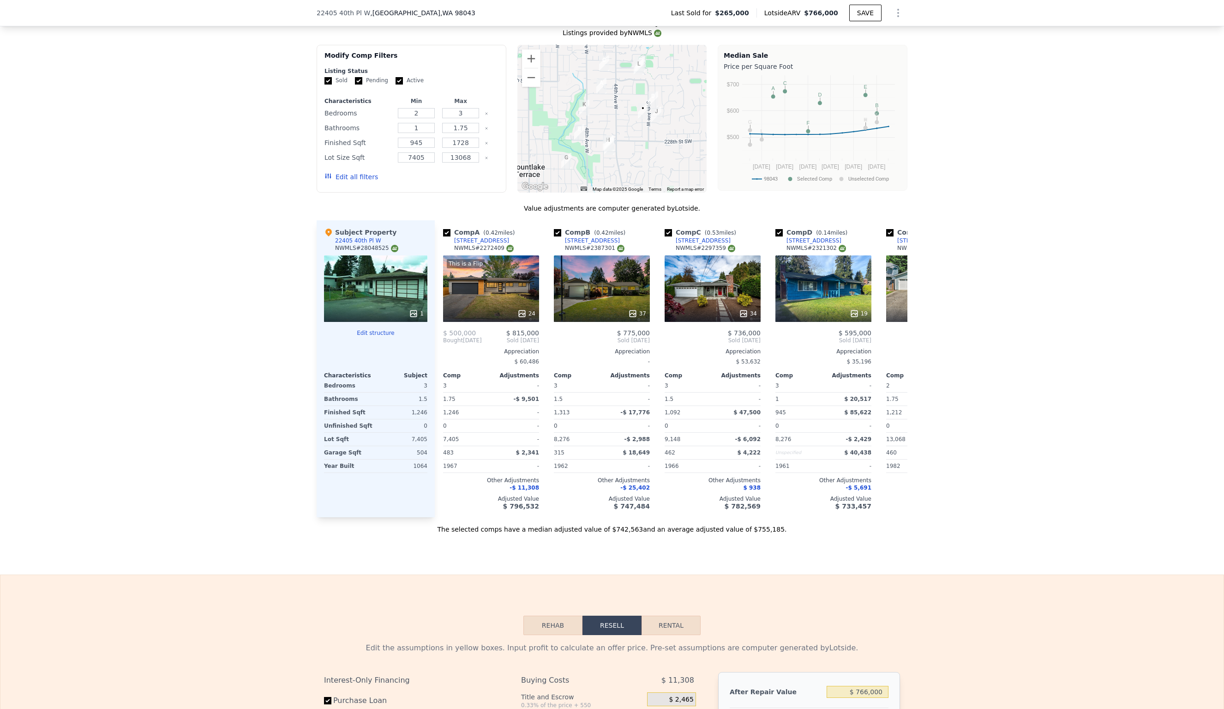
scroll to position [0, 0]
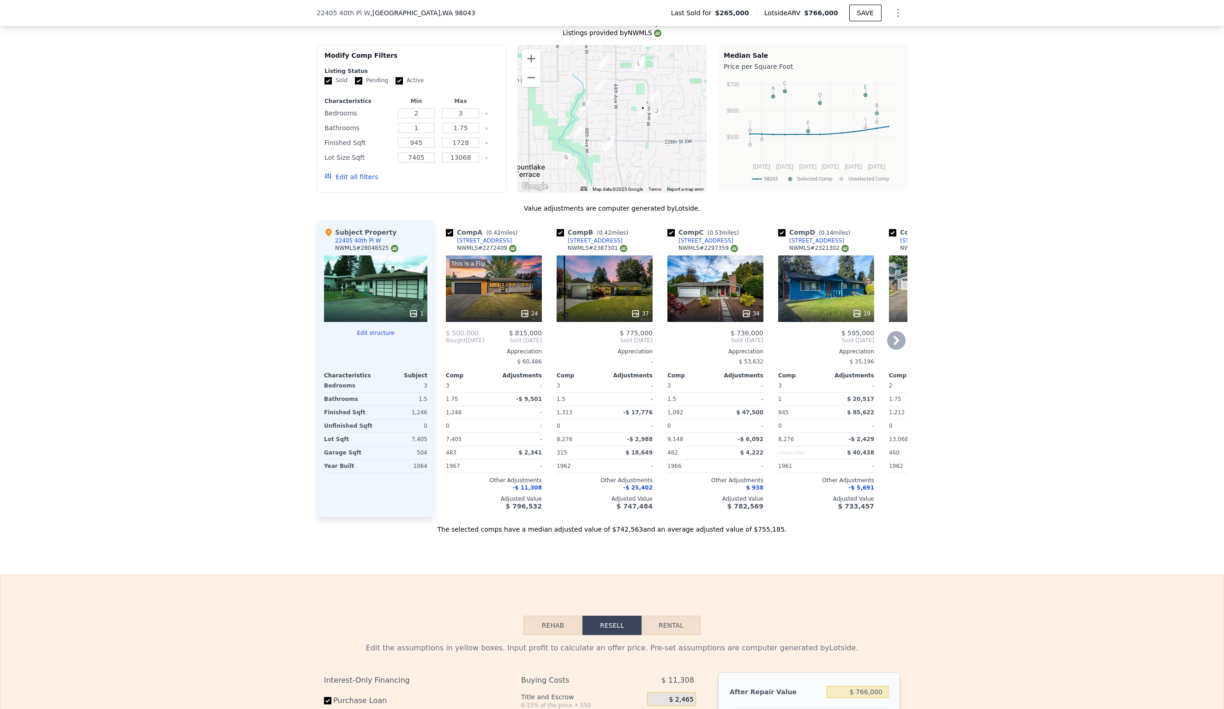
click at [616, 281] on div "37" at bounding box center [605, 288] width 96 height 66
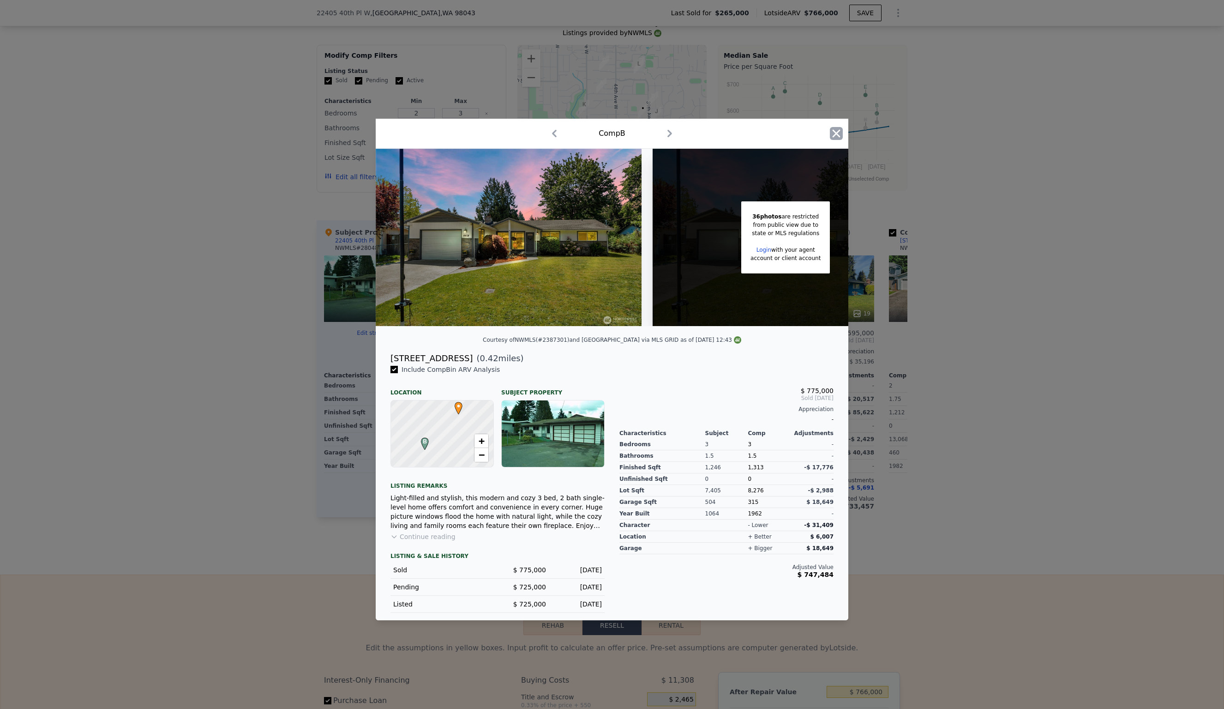
click at [840, 134] on icon "button" at bounding box center [836, 133] width 13 height 13
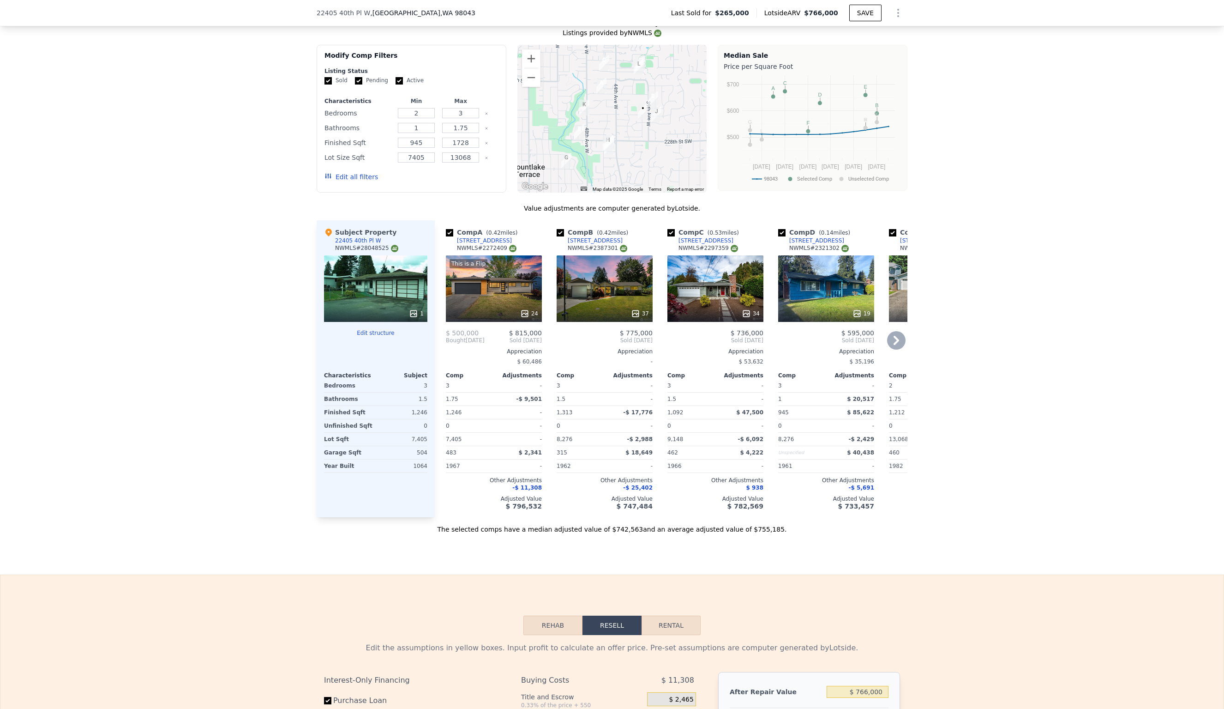
click at [899, 332] on icon at bounding box center [896, 340] width 18 height 18
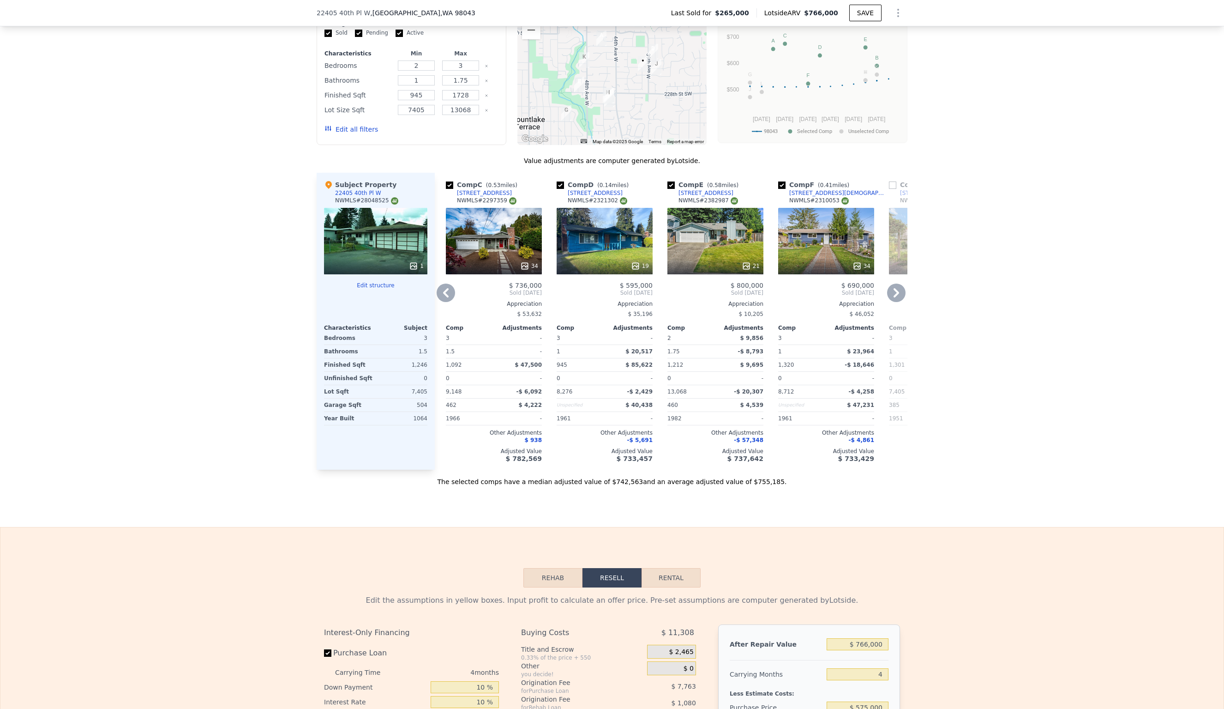
scroll to position [878, 0]
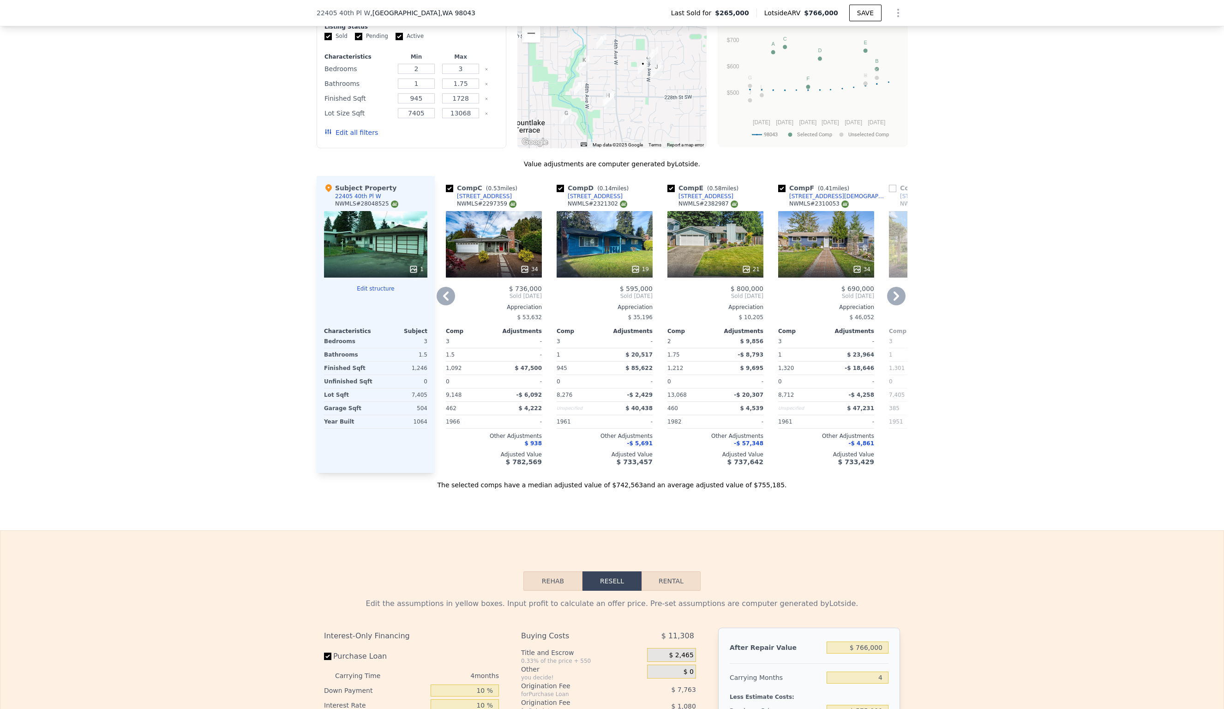
click at [449, 287] on icon at bounding box center [446, 296] width 18 height 18
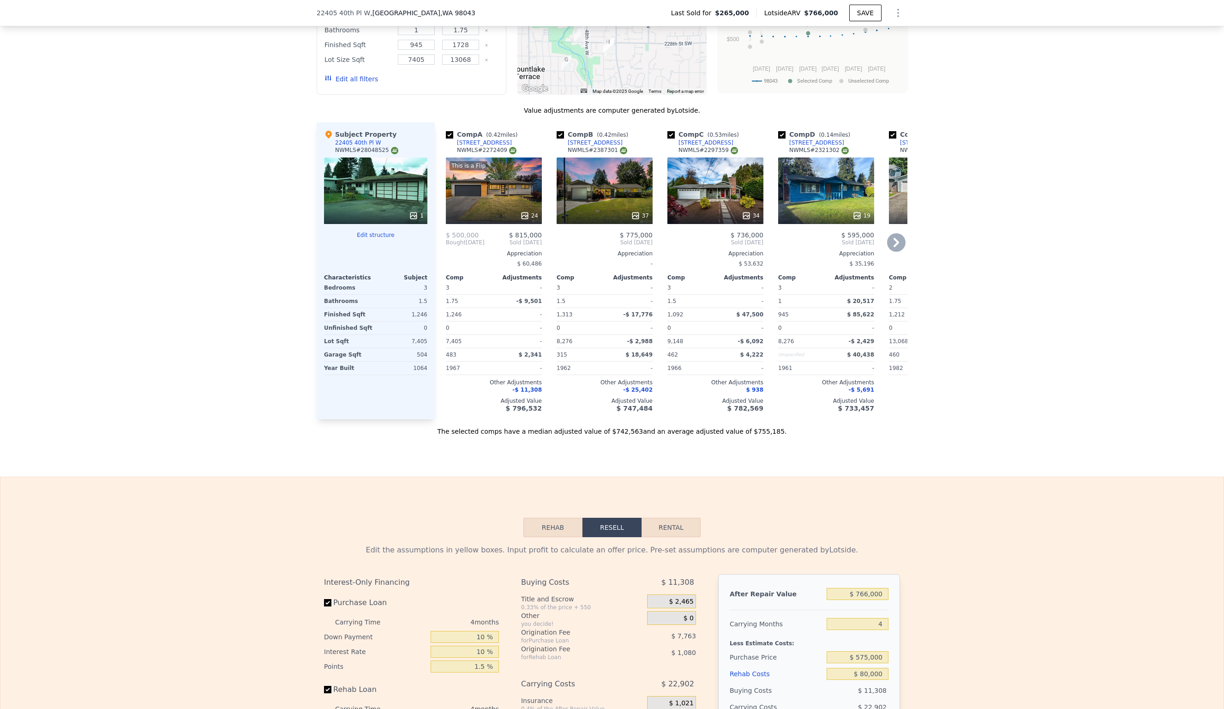
scroll to position [931, 0]
drag, startPoint x: 506, startPoint y: 244, endPoint x: 542, endPoint y: 243, distance: 36.5
click at [542, 243] on div "Comp A ( 0.42 miles) 4509 222nd St SW NWMLS # 2272409 This is a Flip 24 $ 500,0…" at bounding box center [493, 271] width 103 height 297
click at [536, 229] on div at bounding box center [536, 229] width 0 height 0
click at [174, 288] on div "We found 12 sales that match your search Listings provided by NWMLS Filters Map…" at bounding box center [612, 171] width 1224 height 529
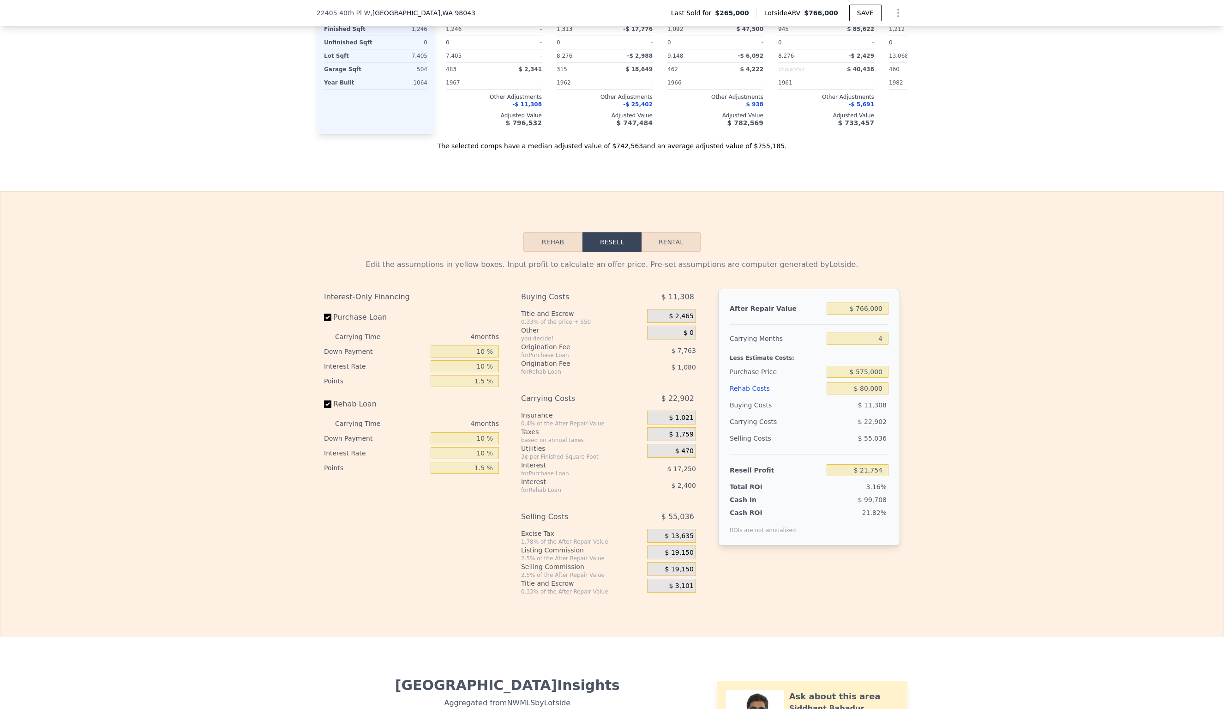
scroll to position [1218, 0]
click at [1113, 395] on div "Edit the assumptions in yellow boxes. Input profit to calculate an offer price.…" at bounding box center [611, 422] width 1223 height 343
type input "8"
type input "$ 0"
type input "$ 416,832"
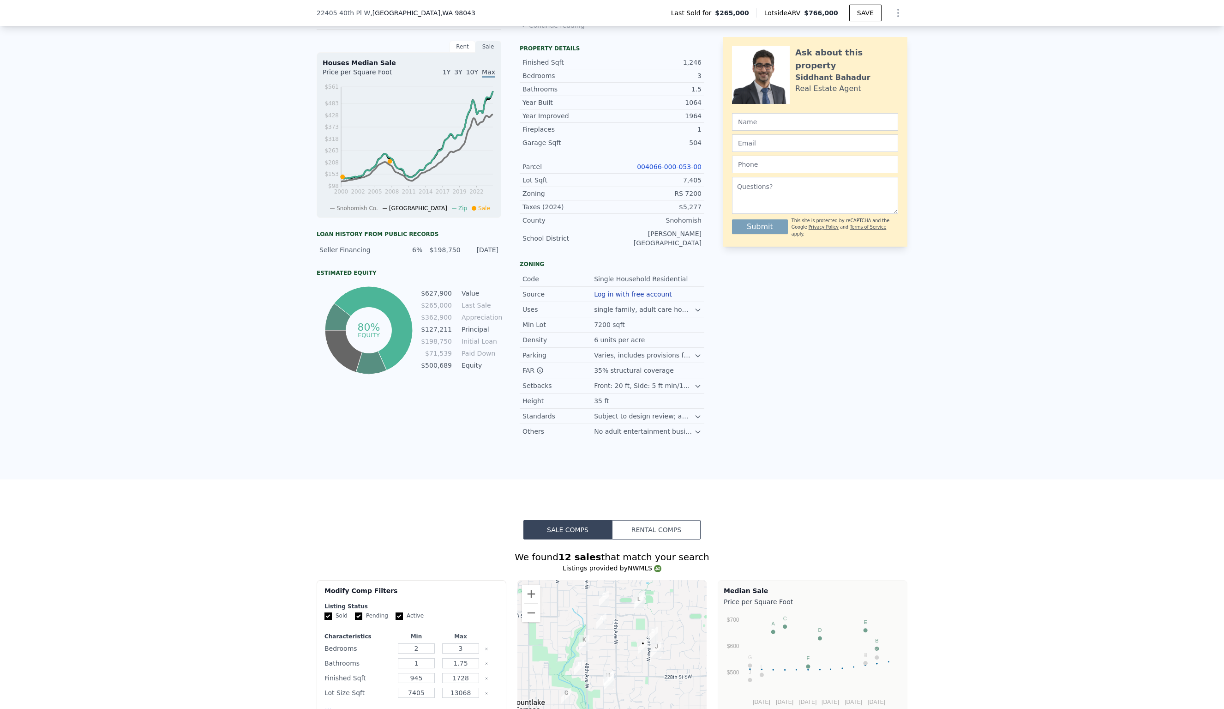
scroll to position [0, 0]
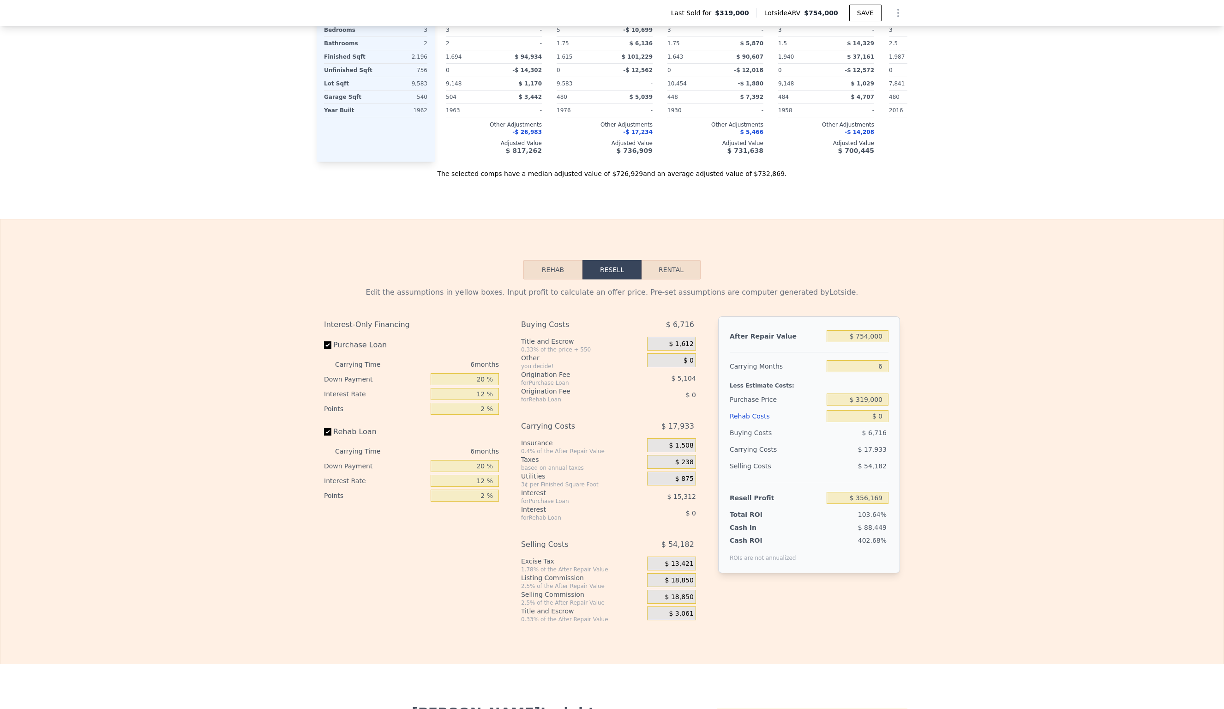
scroll to position [1168, 0]
